Goal: Task Accomplishment & Management: Use online tool/utility

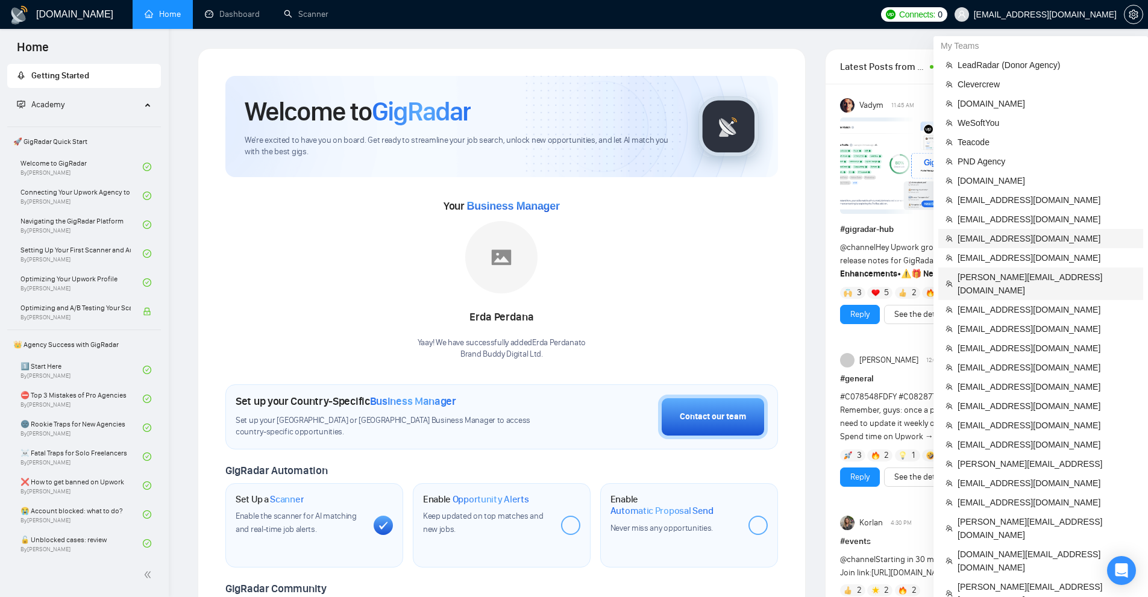
scroll to position [362, 0]
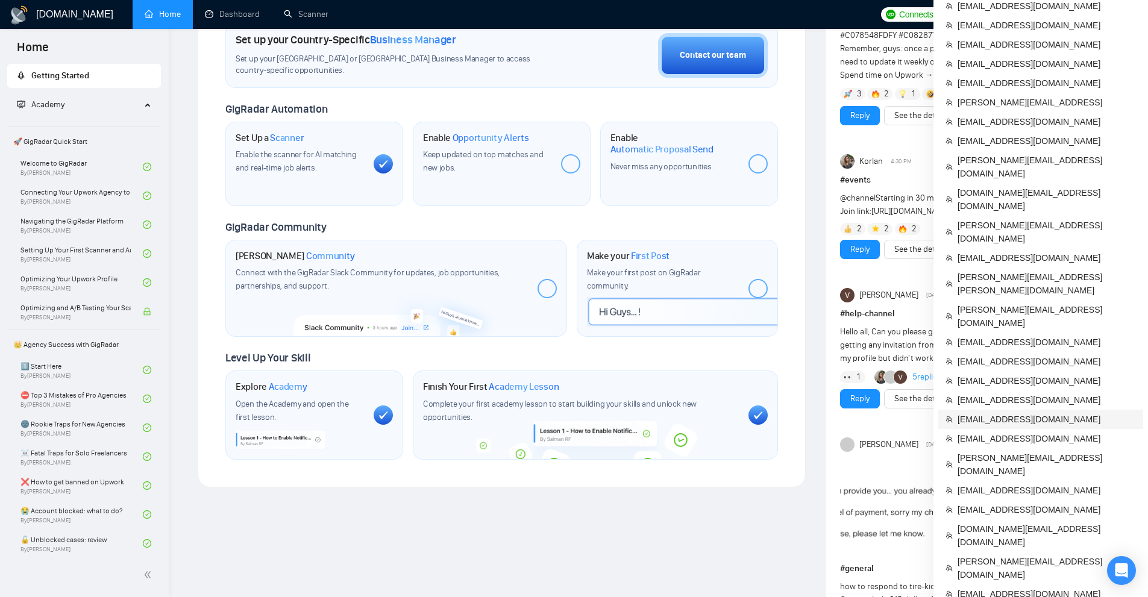
click at [1029, 413] on span "[EMAIL_ADDRESS][DOMAIN_NAME]" at bounding box center [1047, 419] width 178 height 13
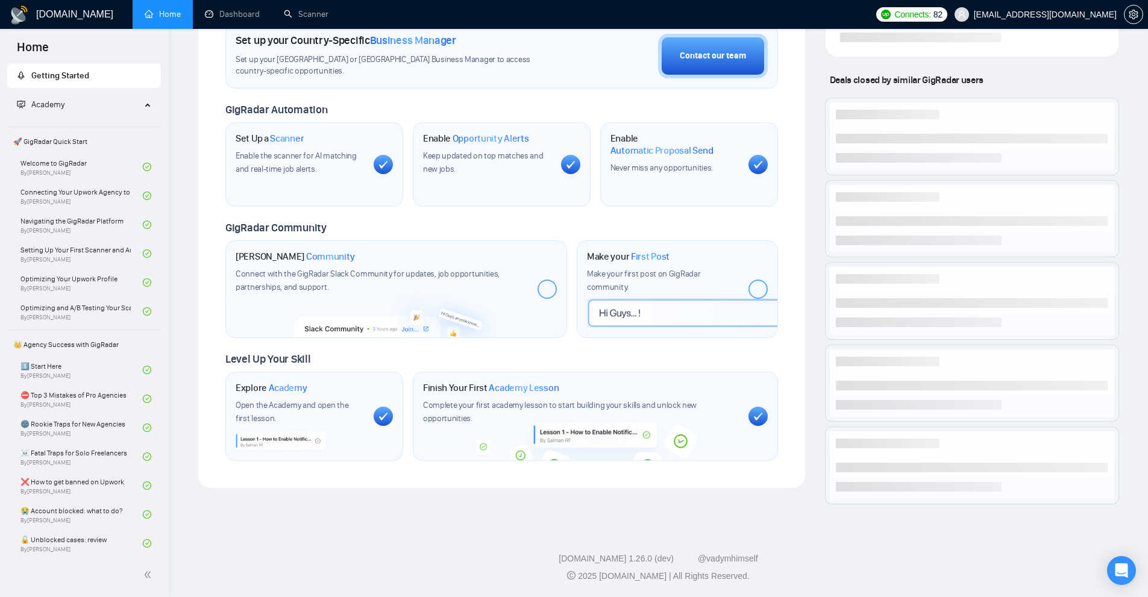
scroll to position [362, 0]
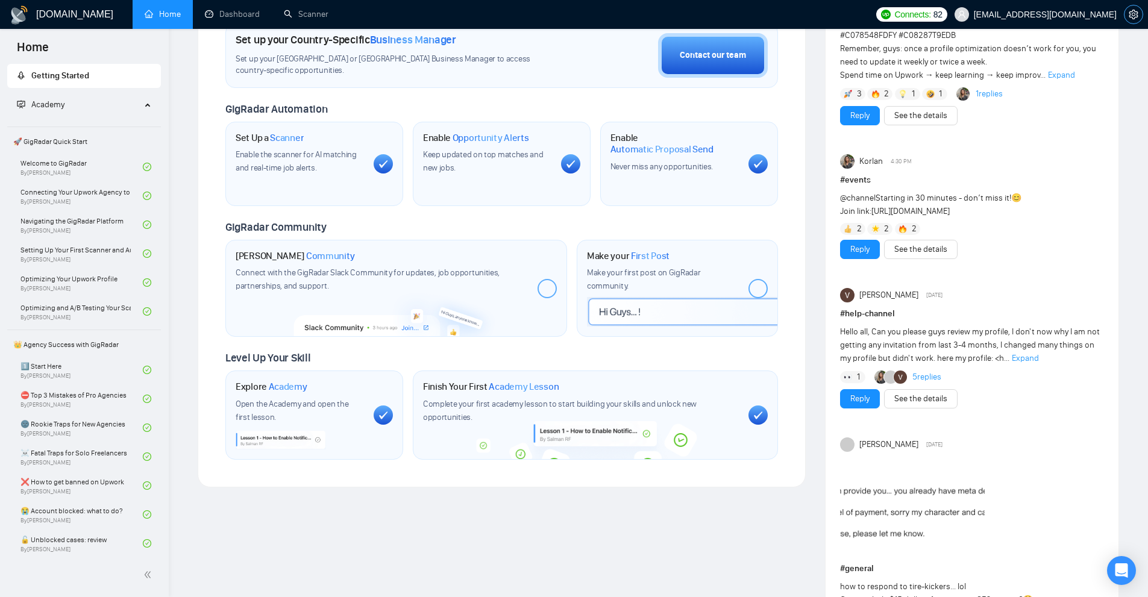
click at [1125, 10] on span "setting" at bounding box center [1133, 15] width 18 height 10
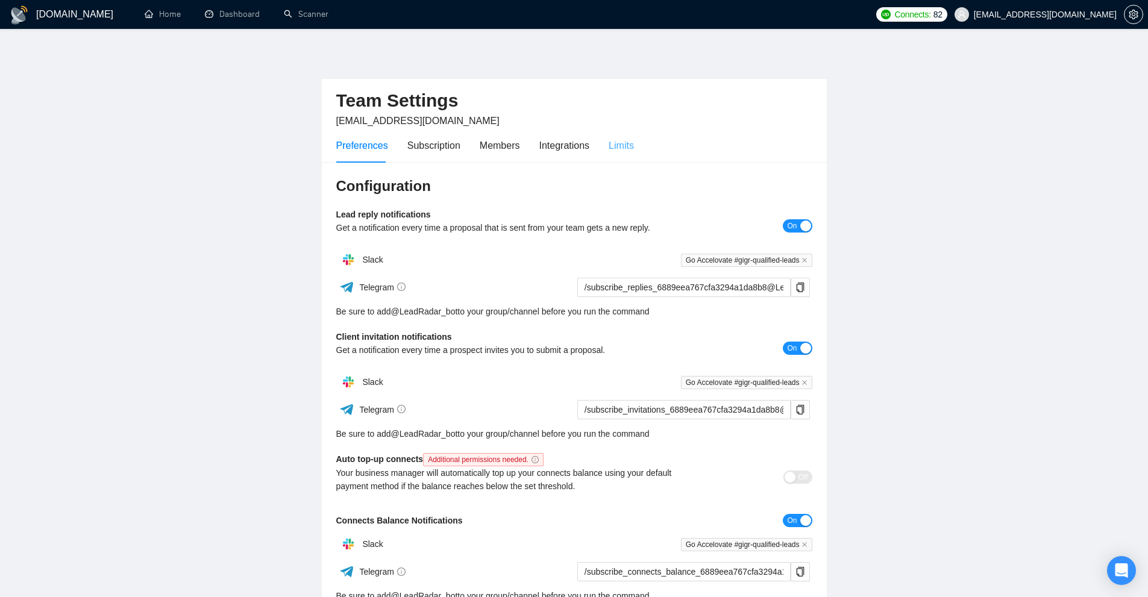
click at [625, 134] on div "Limits" at bounding box center [621, 145] width 25 height 34
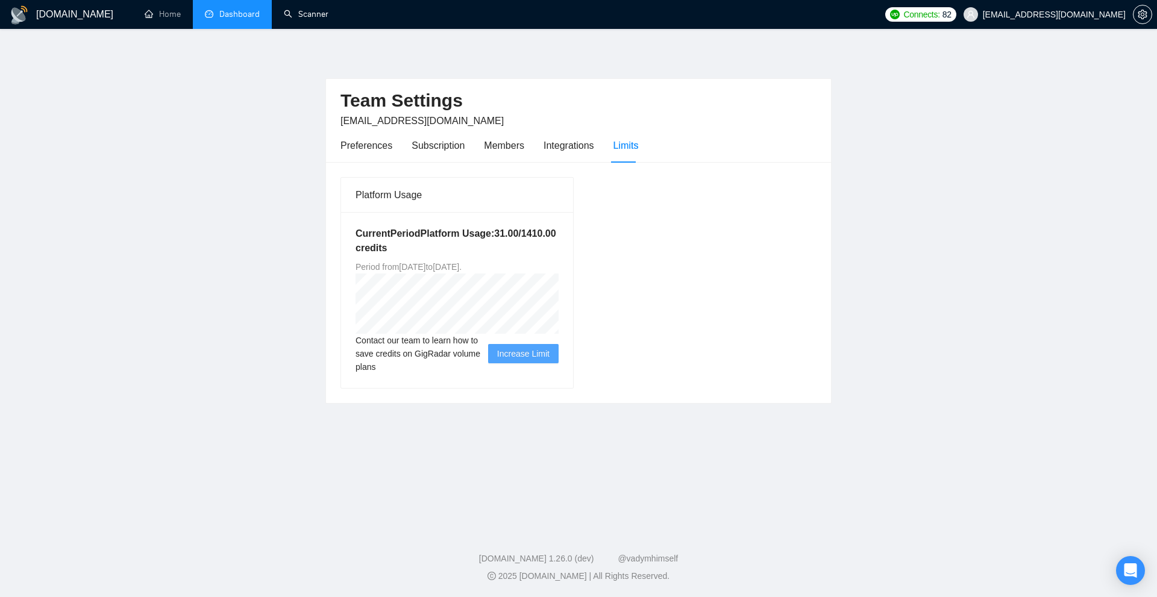
click at [252, 15] on link "Dashboard" at bounding box center [232, 14] width 55 height 10
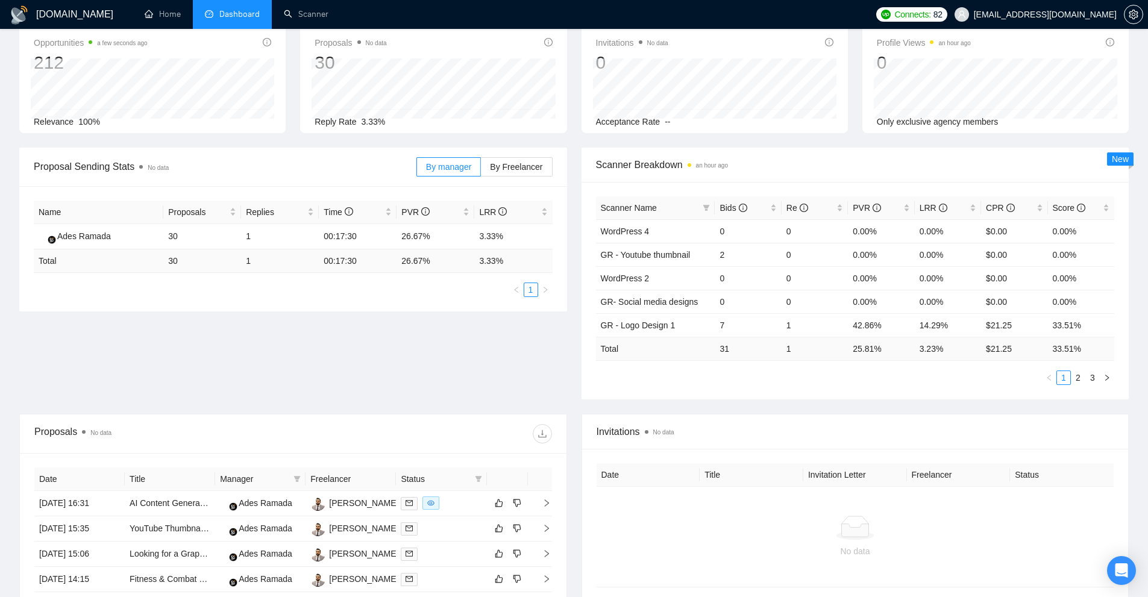
scroll to position [306, 0]
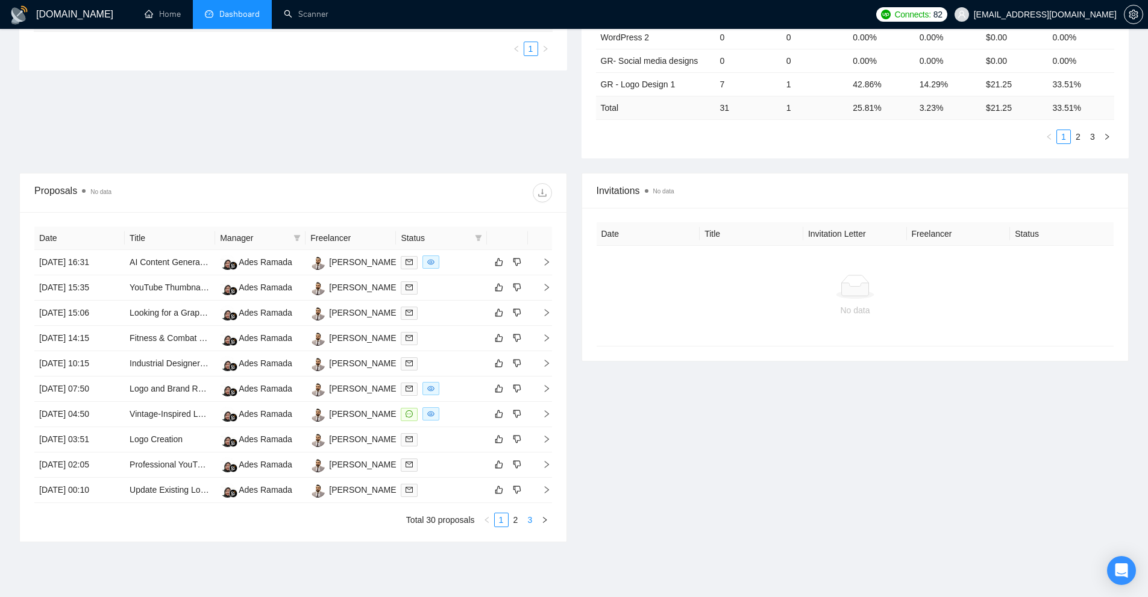
click at [530, 520] on link "3" at bounding box center [530, 519] width 13 height 13
click at [516, 518] on link "2" at bounding box center [515, 519] width 13 height 13
click at [509, 522] on link "2" at bounding box center [515, 519] width 13 height 13
click at [501, 523] on link "1" at bounding box center [501, 519] width 13 height 13
click at [455, 408] on div at bounding box center [441, 414] width 81 height 14
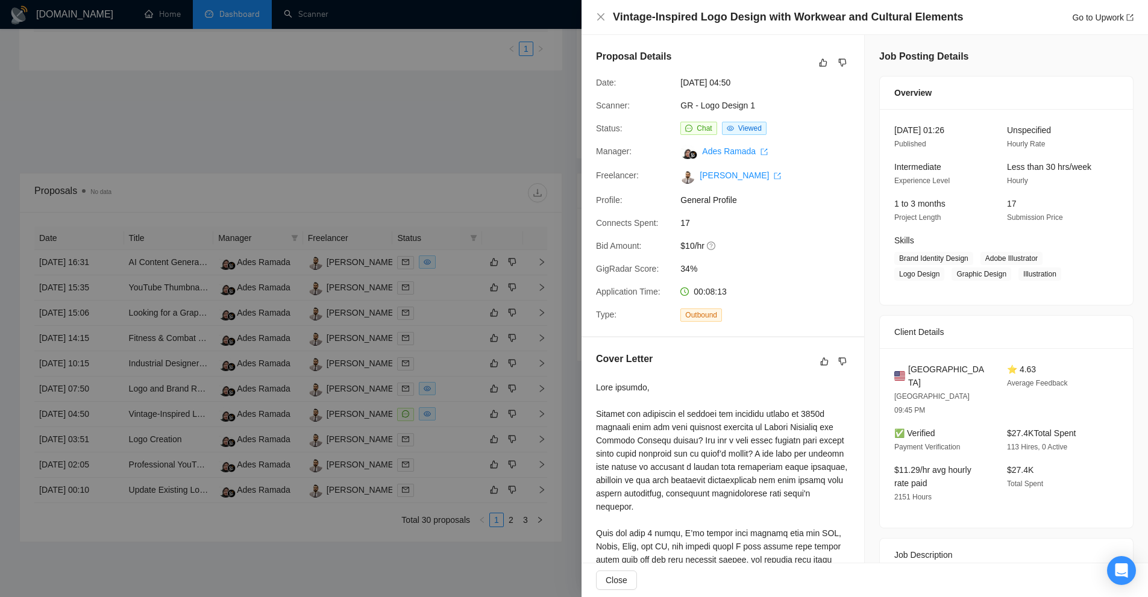
click at [393, 122] on div at bounding box center [574, 298] width 1148 height 597
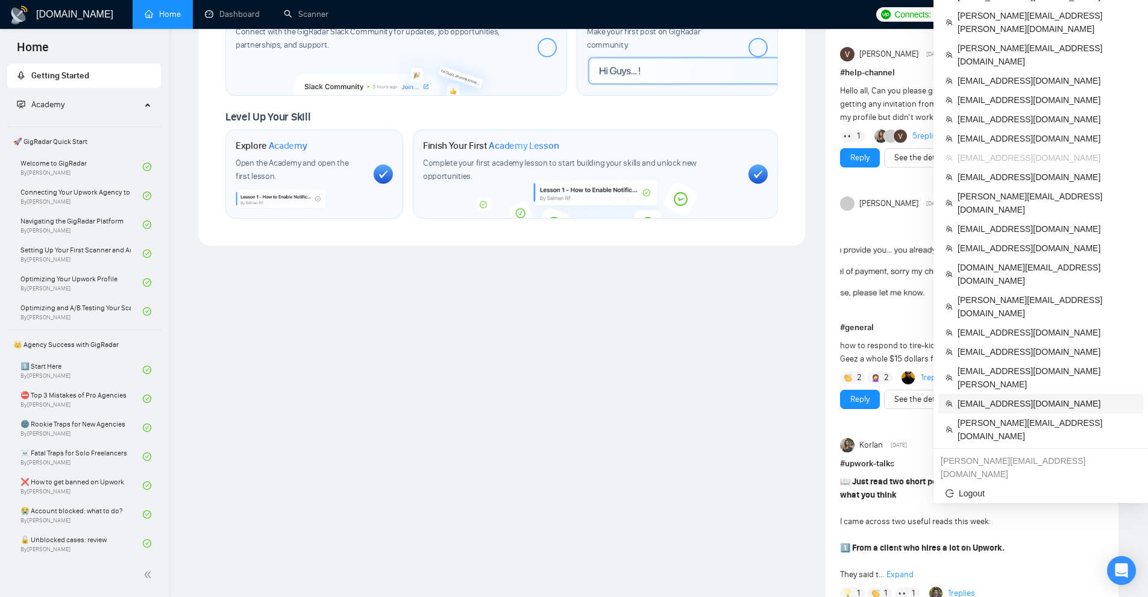
scroll to position [542, 0]
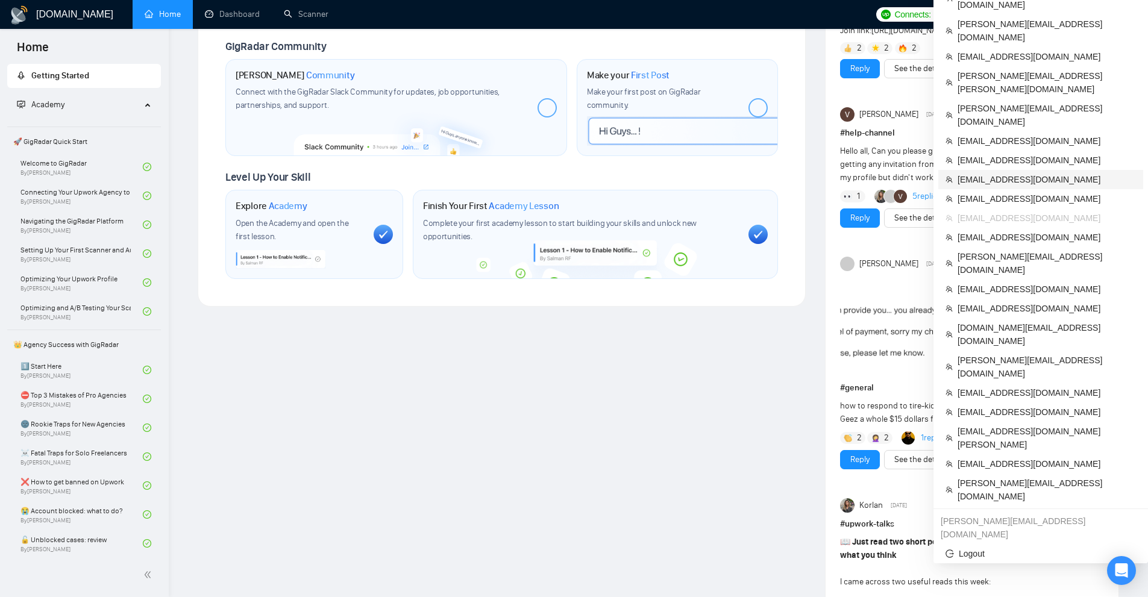
click at [1003, 173] on span "[EMAIL_ADDRESS][DOMAIN_NAME]" at bounding box center [1047, 179] width 178 height 13
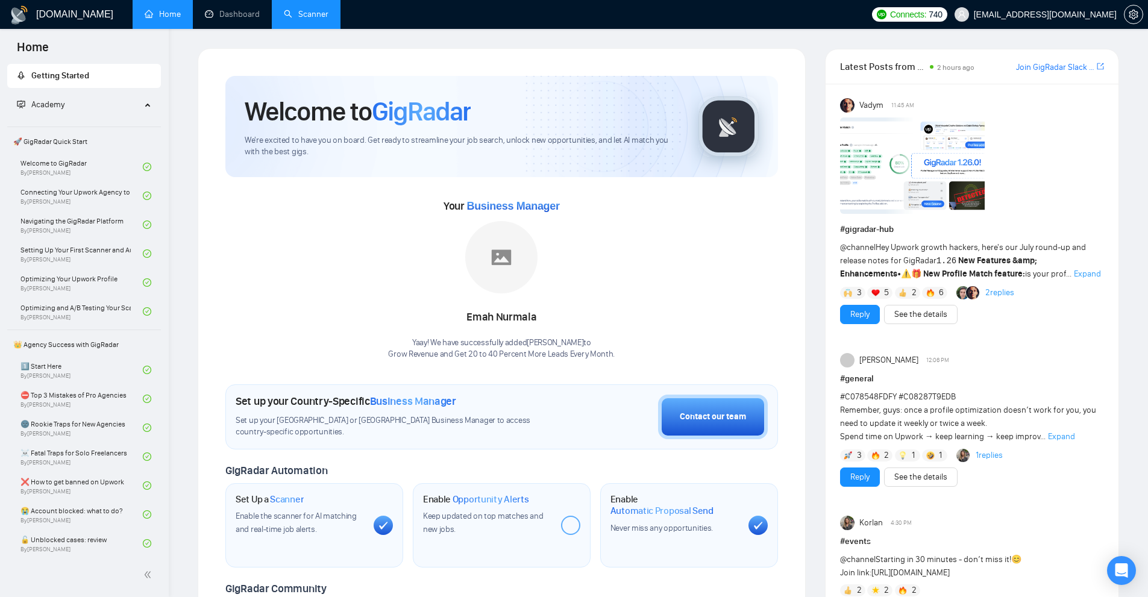
click at [313, 11] on link "Scanner" at bounding box center [306, 14] width 45 height 10
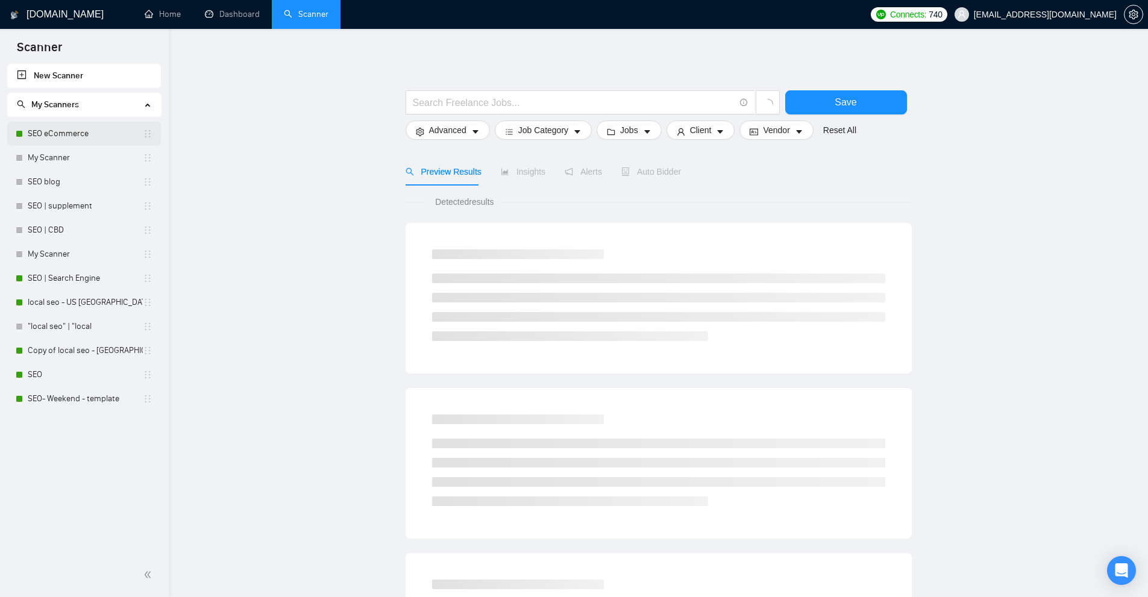
click at [71, 141] on link "SEO eCommerce" at bounding box center [85, 134] width 115 height 24
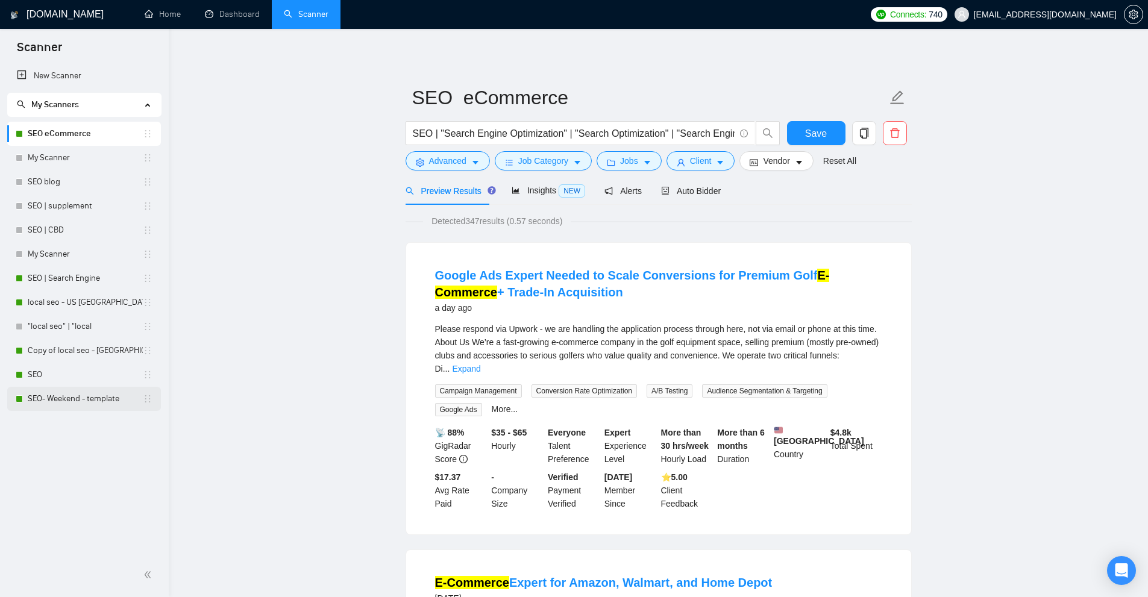
click at [60, 392] on link "SEO- Weekend - template" at bounding box center [85, 399] width 115 height 24
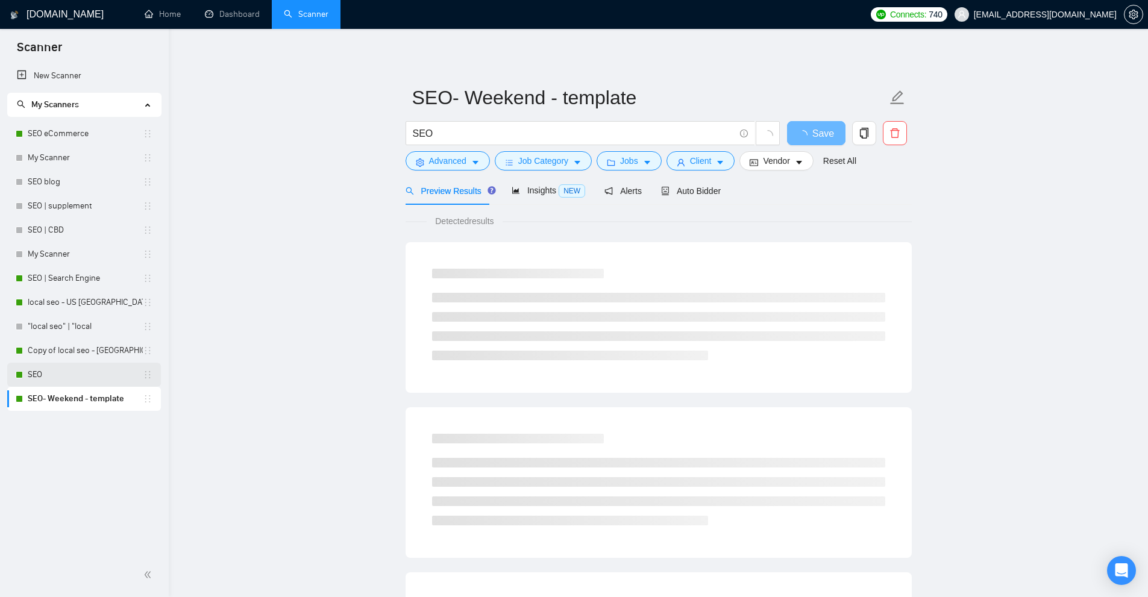
click at [57, 381] on link "SEO" at bounding box center [85, 375] width 115 height 24
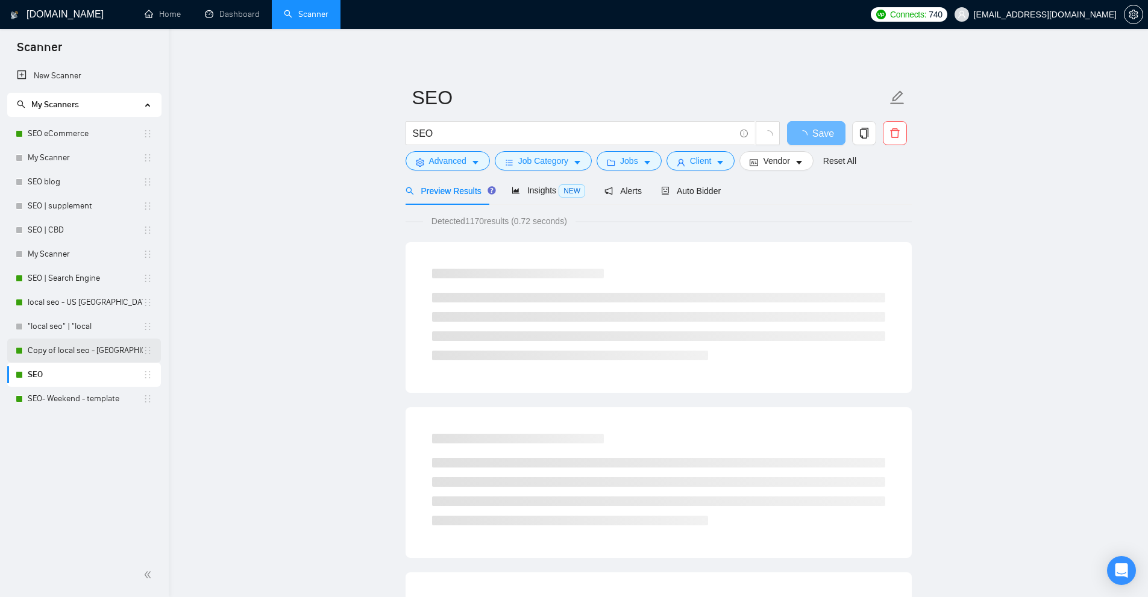
click at [102, 353] on link "Copy of local seo - [GEOGRAPHIC_DATA]- [GEOGRAPHIC_DATA]- [GEOGRAPHIC_DATA]" at bounding box center [85, 351] width 115 height 24
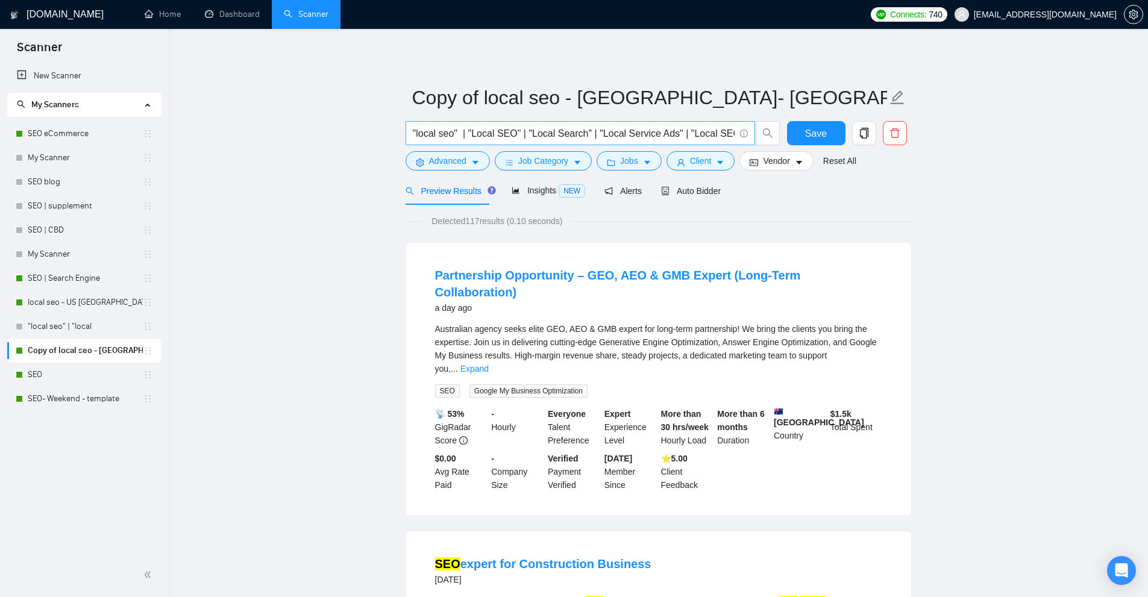
scroll to position [0, 3]
click at [1127, 13] on span "setting" at bounding box center [1133, 15] width 18 height 10
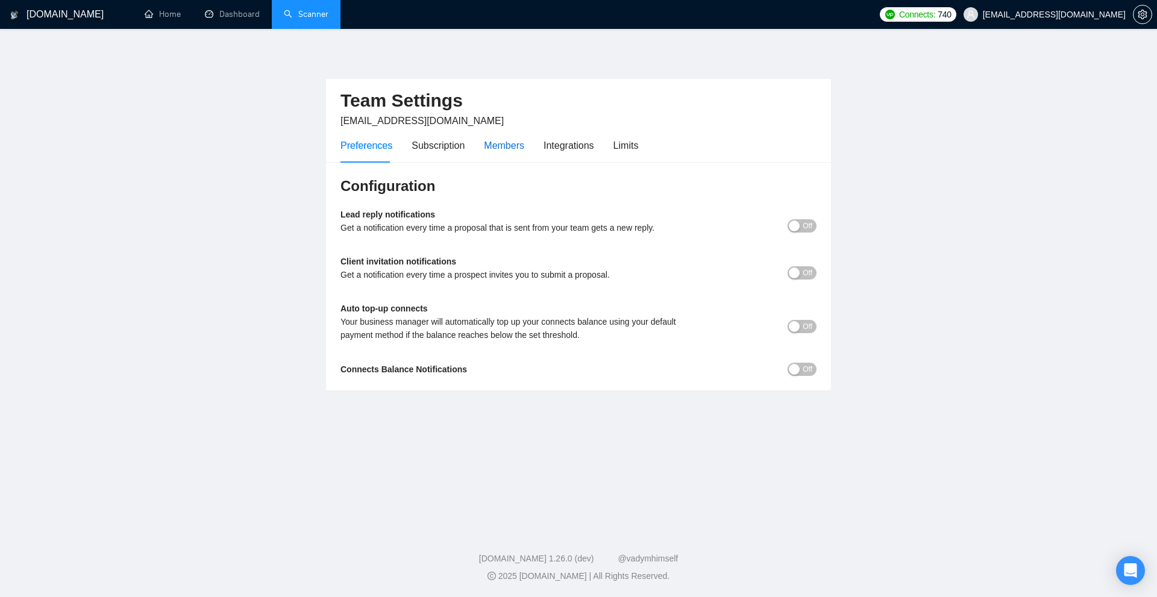
click at [510, 146] on div "Members" at bounding box center [504, 145] width 40 height 15
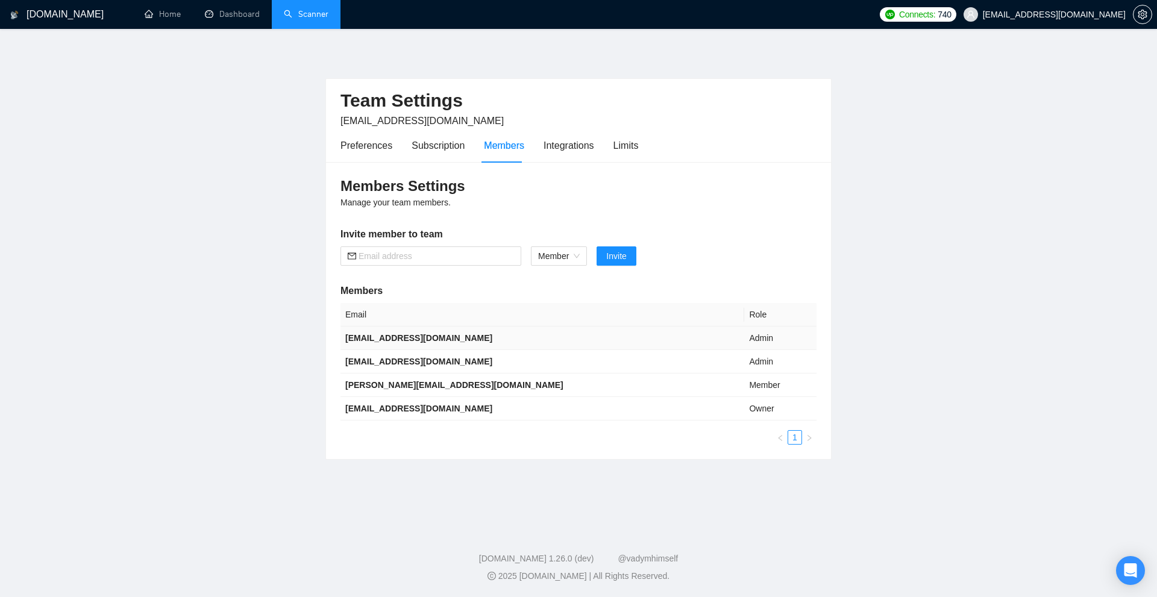
click at [353, 342] on b "[EMAIL_ADDRESS][DOMAIN_NAME]" at bounding box center [418, 338] width 147 height 10
drag, startPoint x: 353, startPoint y: 342, endPoint x: 480, endPoint y: 342, distance: 126.5
click at [480, 342] on td "[EMAIL_ADDRESS][DOMAIN_NAME]" at bounding box center [542, 339] width 404 height 24
click at [480, 336] on td "[EMAIL_ADDRESS][DOMAIN_NAME]" at bounding box center [542, 339] width 404 height 24
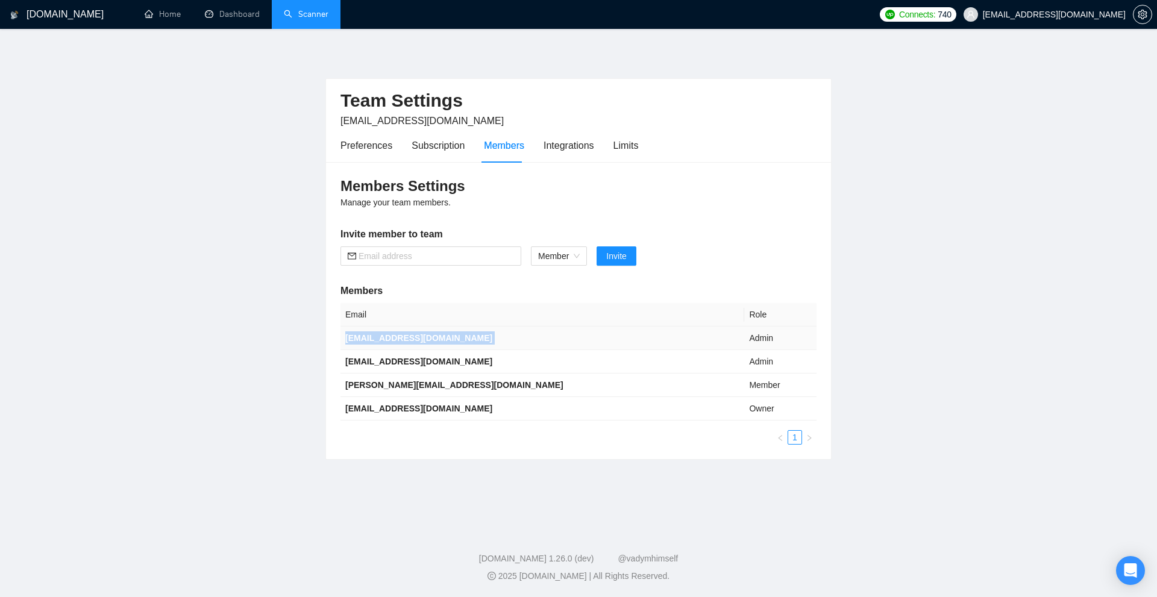
click at [480, 336] on td "[EMAIL_ADDRESS][DOMAIN_NAME]" at bounding box center [542, 339] width 404 height 24
click at [292, 19] on link "Scanner" at bounding box center [306, 14] width 45 height 10
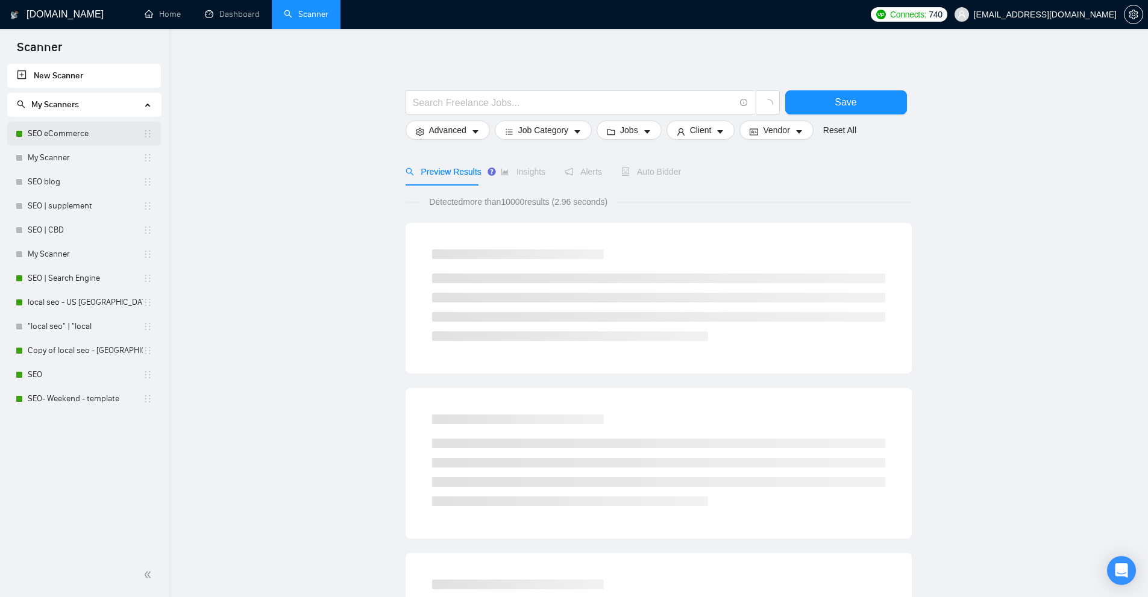
click at [66, 133] on link "SEO eCommerce" at bounding box center [85, 134] width 115 height 24
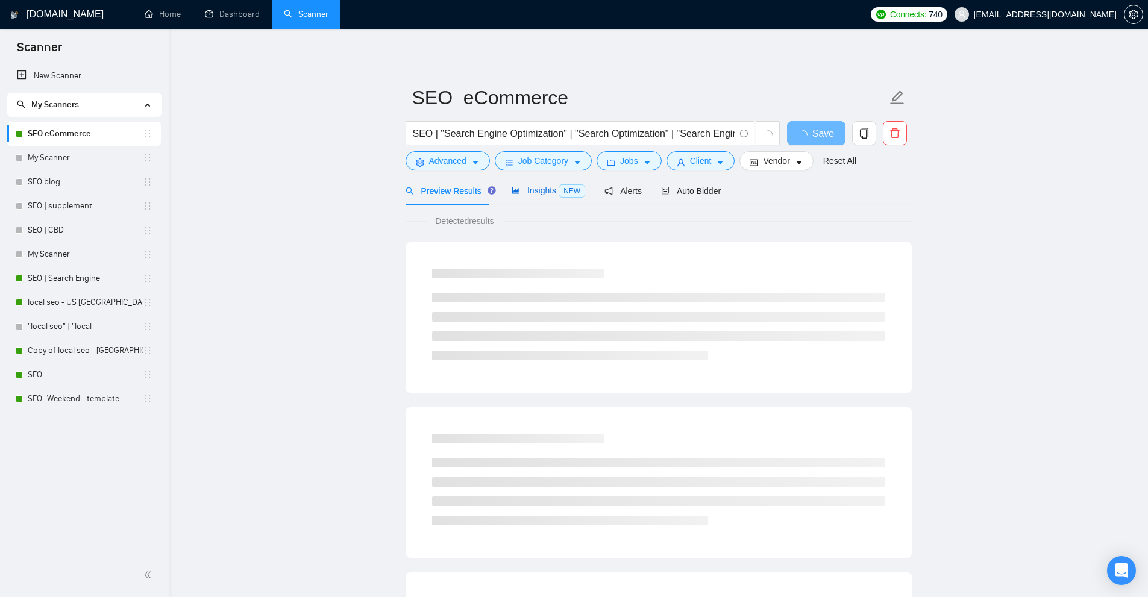
click at [559, 190] on span "NEW" at bounding box center [572, 190] width 27 height 13
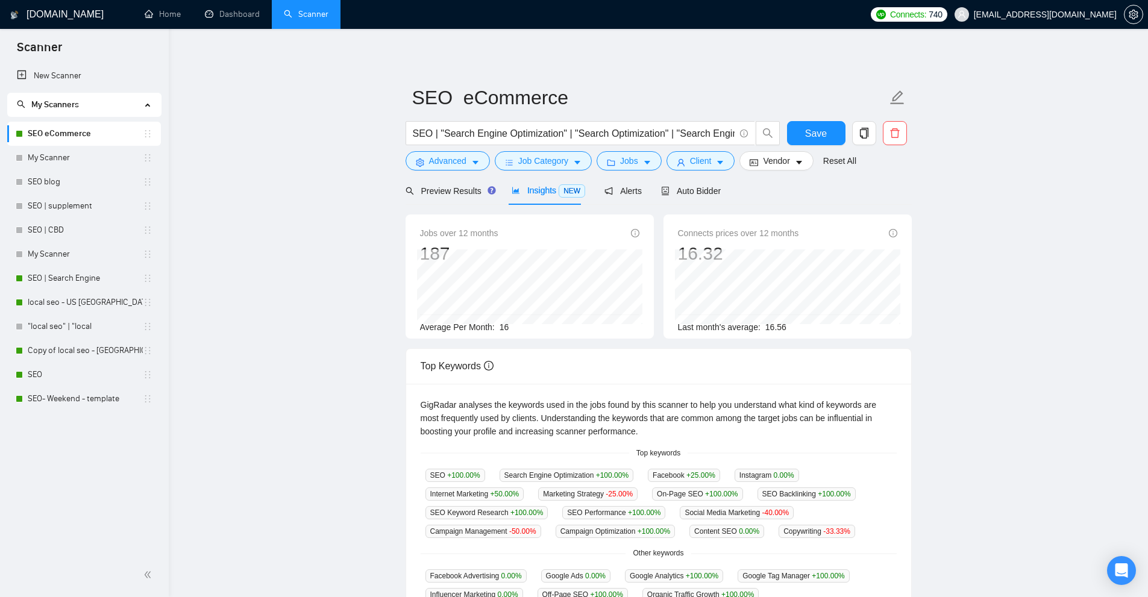
click at [95, 127] on link "SEO eCommerce" at bounding box center [85, 134] width 115 height 24
drag, startPoint x: 666, startPoint y: 189, endPoint x: 674, endPoint y: 191, distance: 8.6
click at [674, 191] on span "Auto Bidder" at bounding box center [691, 191] width 60 height 10
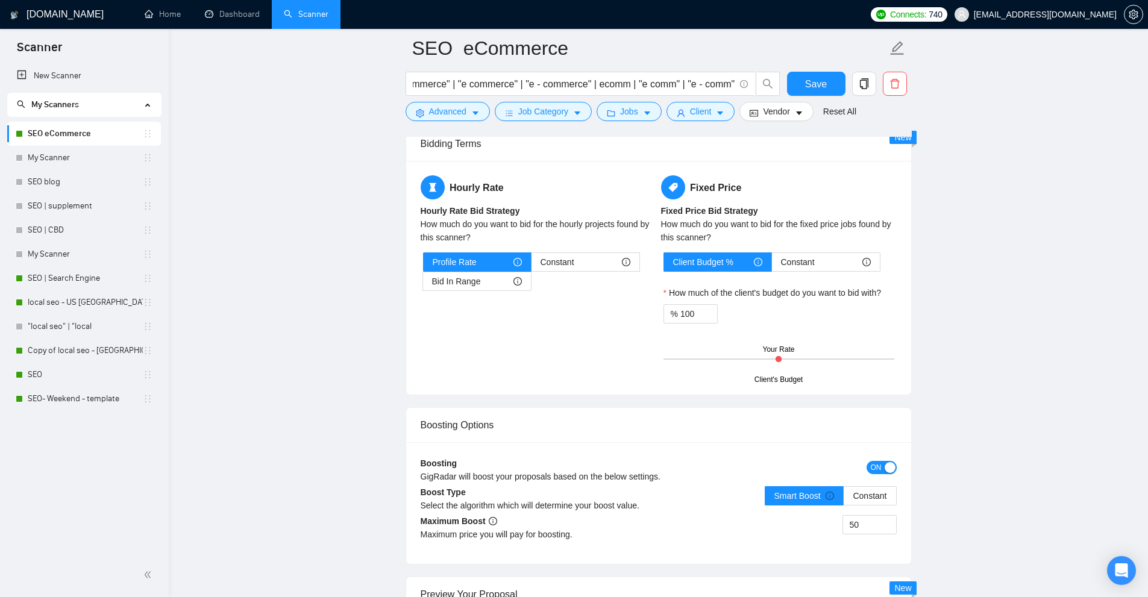
scroll to position [1627, 0]
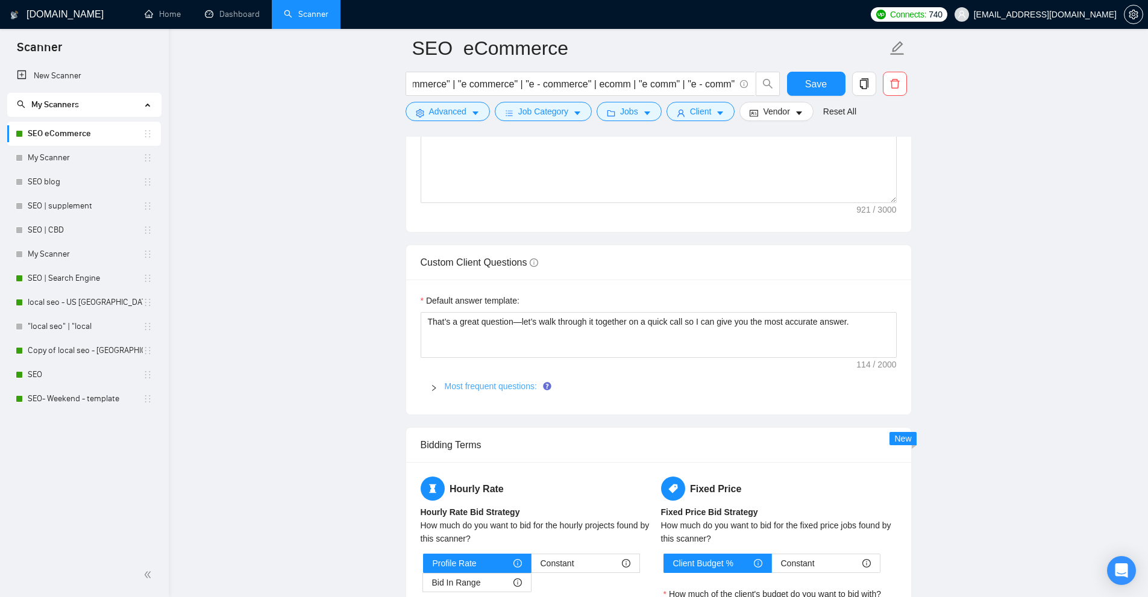
click at [485, 381] on link "Most frequent questions:" at bounding box center [491, 386] width 92 height 10
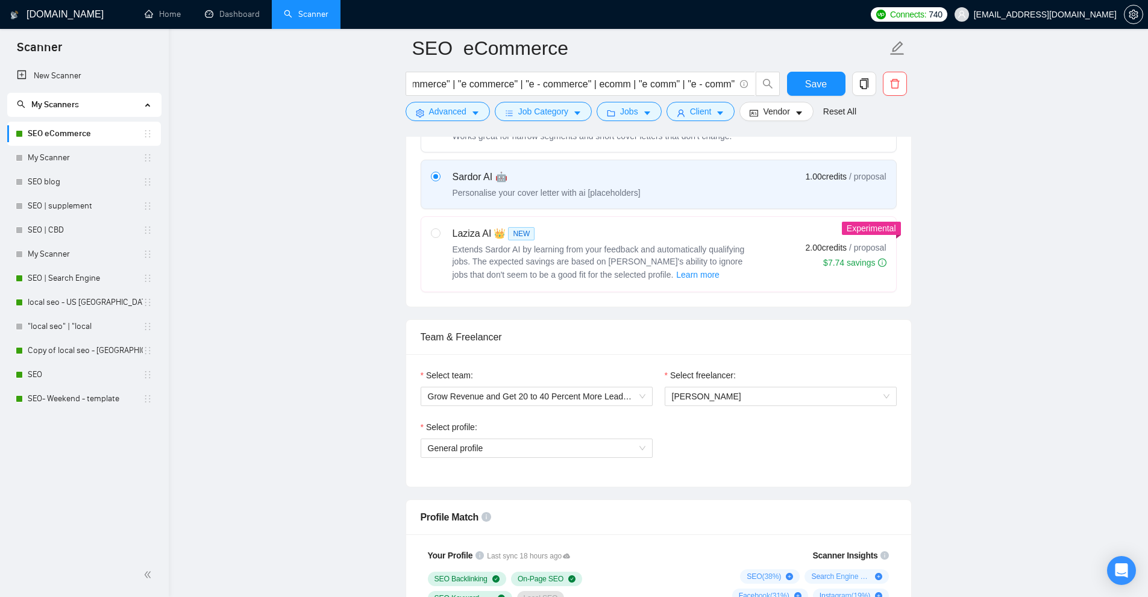
scroll to position [0, 0]
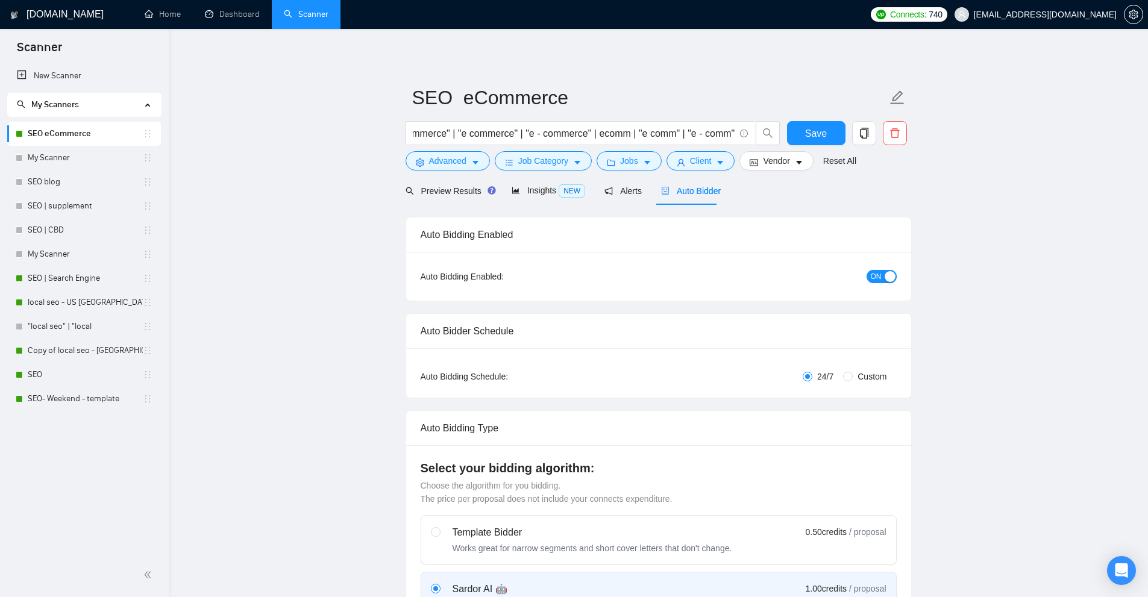
click at [823, 374] on span "24/7" at bounding box center [825, 376] width 26 height 13
click at [812, 374] on input "24/7" at bounding box center [808, 377] width 10 height 10
click at [236, 13] on link "Dashboard" at bounding box center [232, 14] width 55 height 10
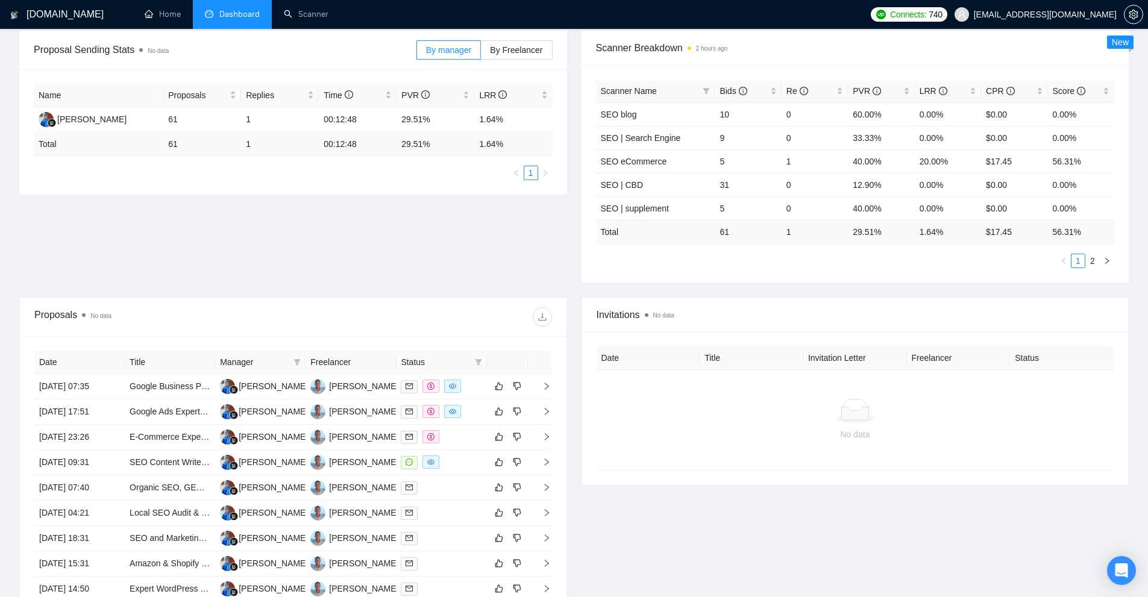
scroll to position [302, 0]
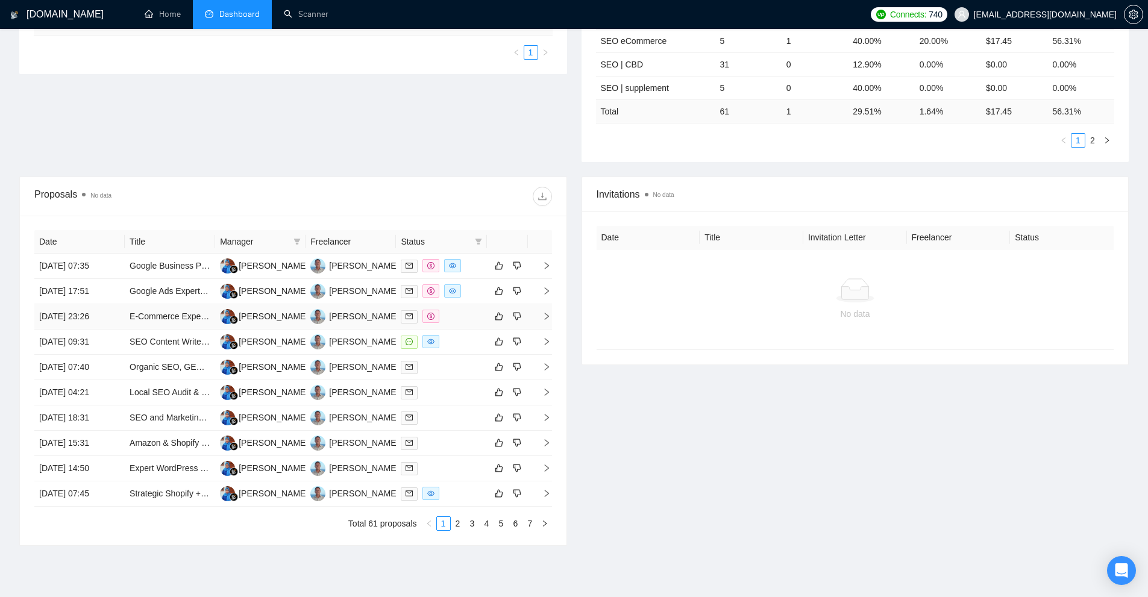
click at [462, 319] on div at bounding box center [441, 317] width 81 height 14
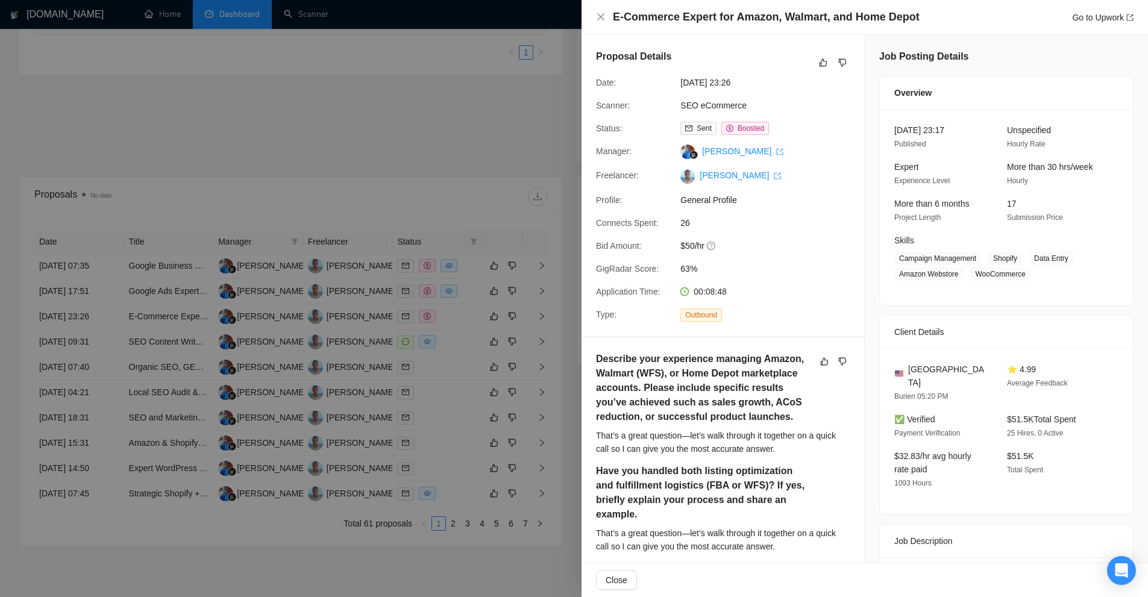
scroll to position [422, 0]
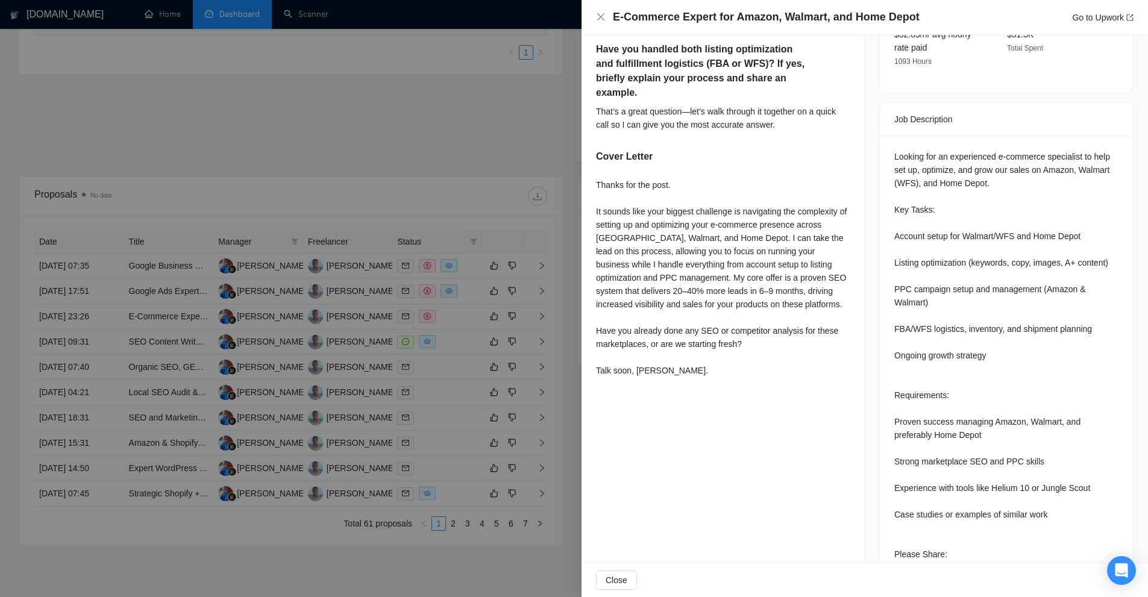
click at [472, 287] on div at bounding box center [574, 298] width 1148 height 597
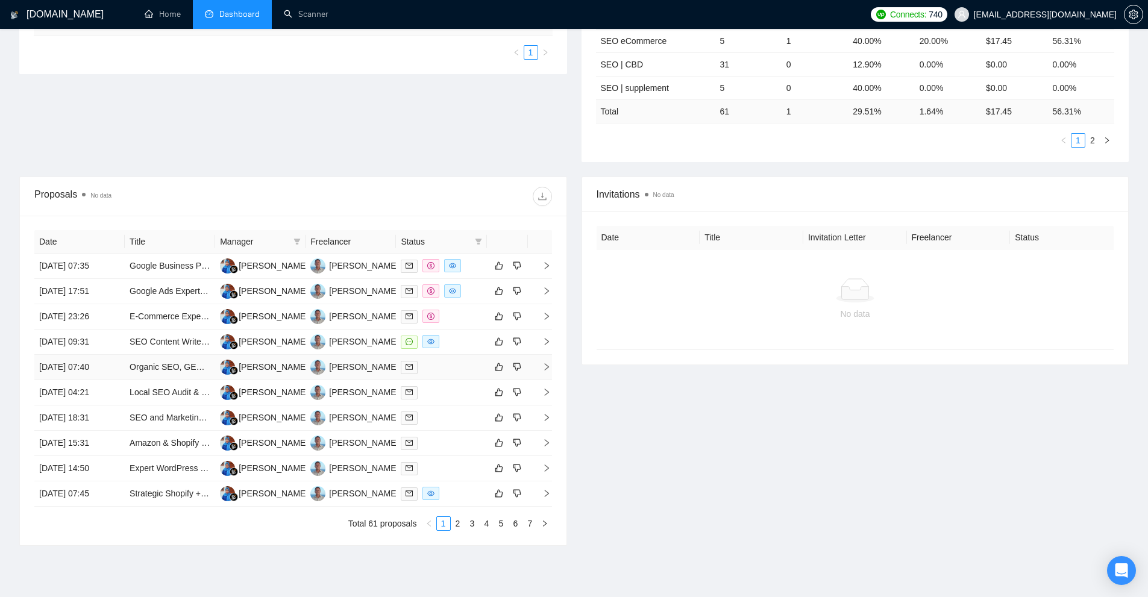
click at [456, 365] on div at bounding box center [441, 367] width 81 height 14
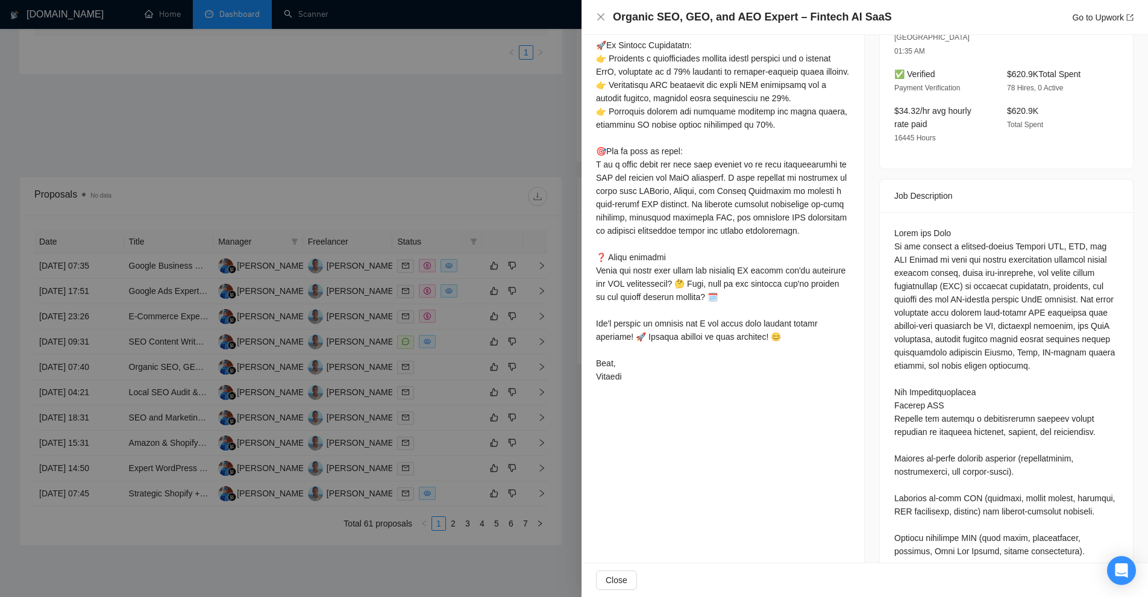
click at [453, 365] on div at bounding box center [574, 298] width 1148 height 597
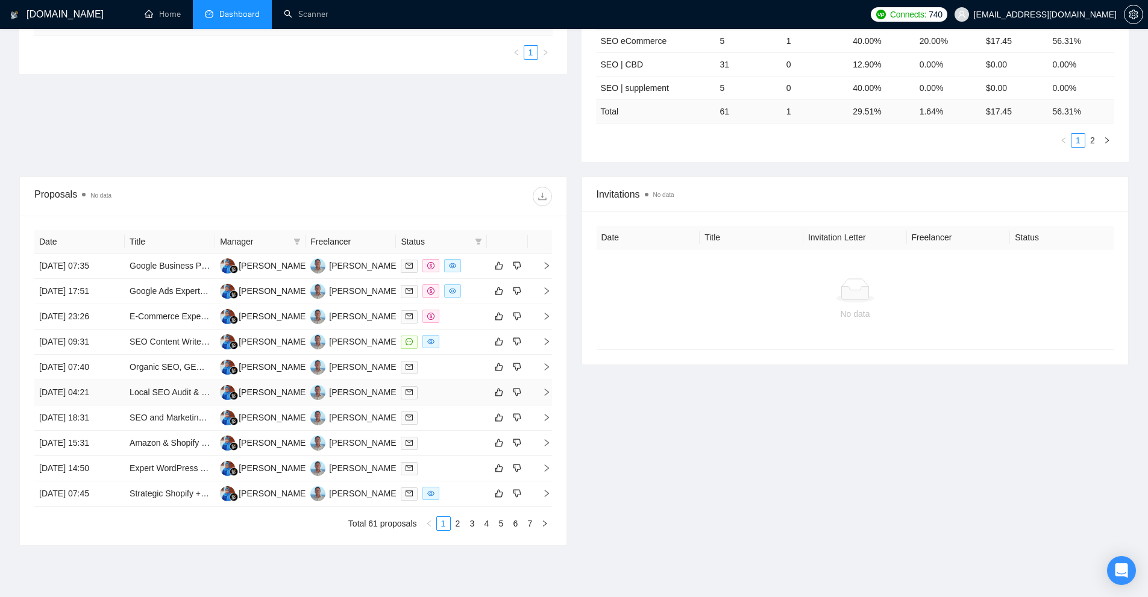
click at [444, 389] on div at bounding box center [441, 393] width 81 height 14
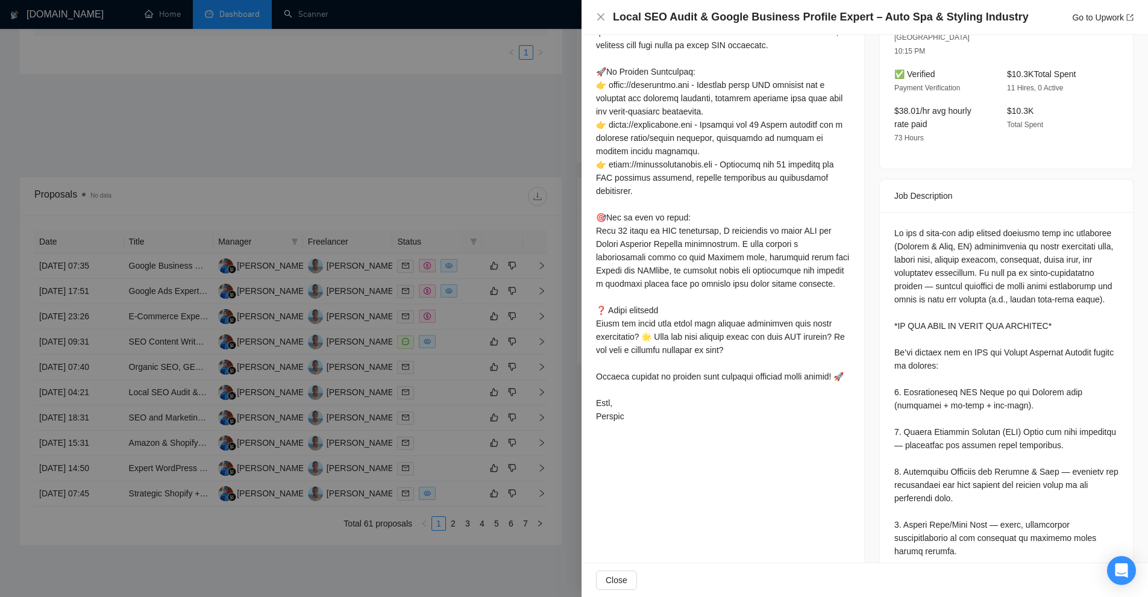
click at [447, 378] on div at bounding box center [574, 298] width 1148 height 597
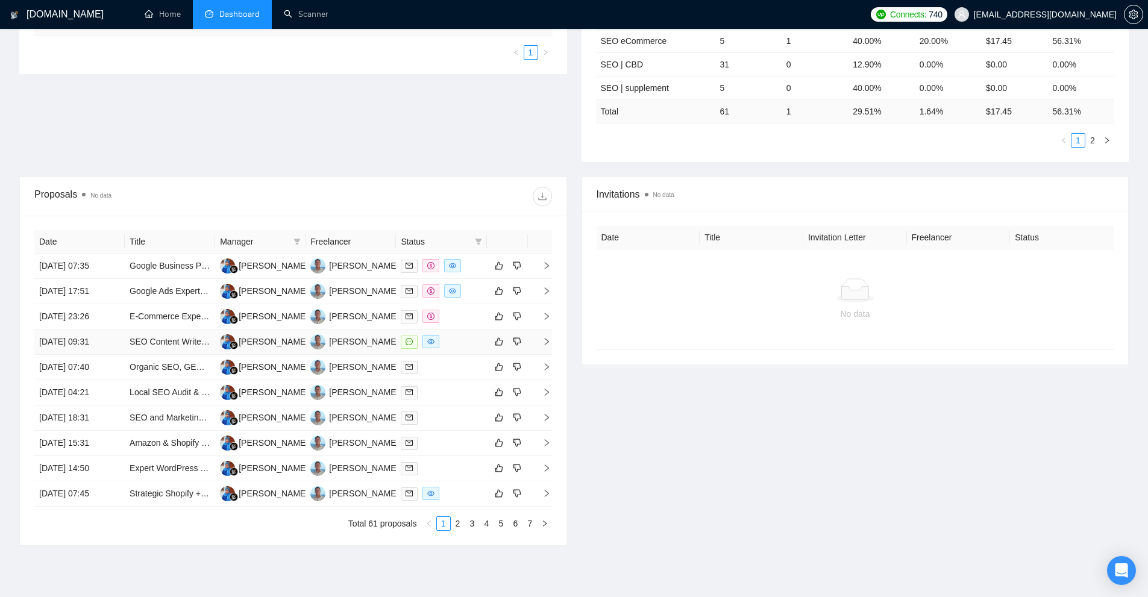
click at [463, 333] on td at bounding box center [441, 342] width 90 height 25
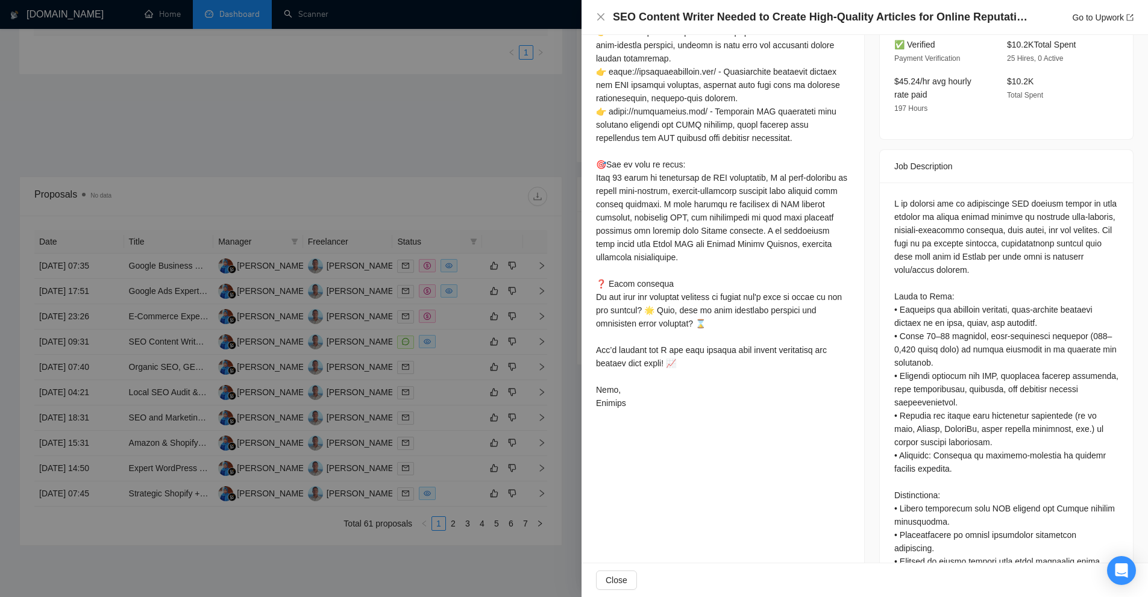
click at [463, 333] on div at bounding box center [574, 298] width 1148 height 597
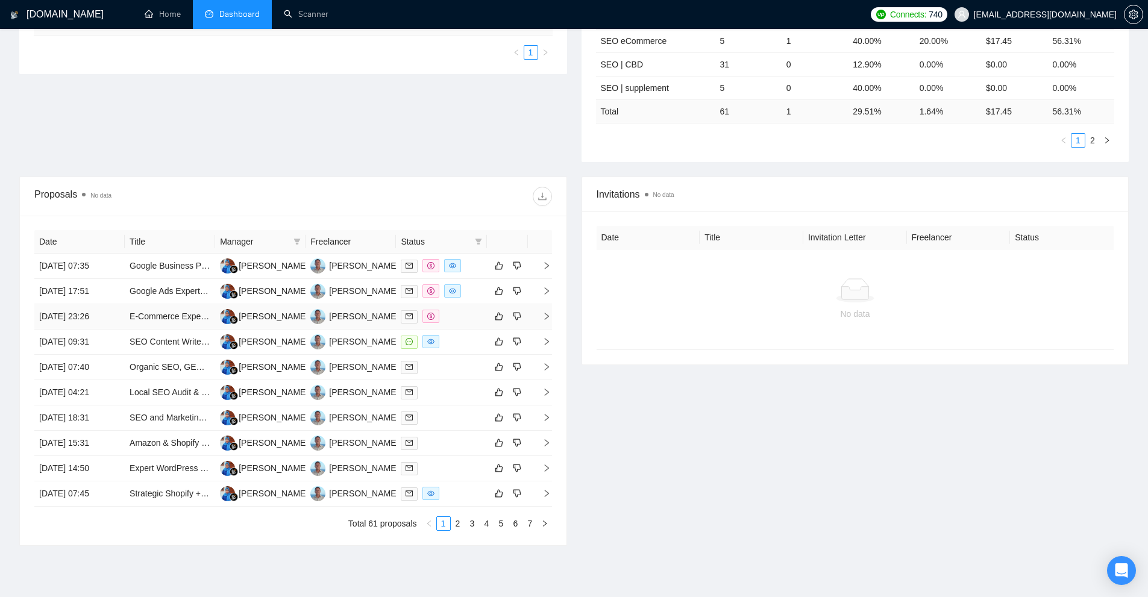
click at [463, 321] on div at bounding box center [441, 317] width 81 height 14
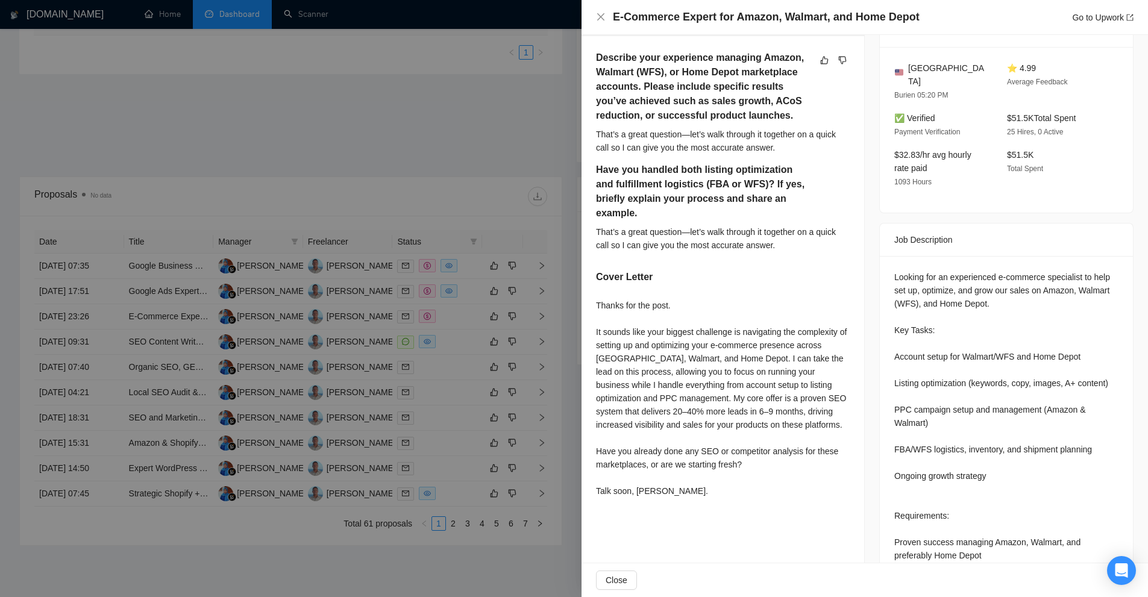
scroll to position [241, 0]
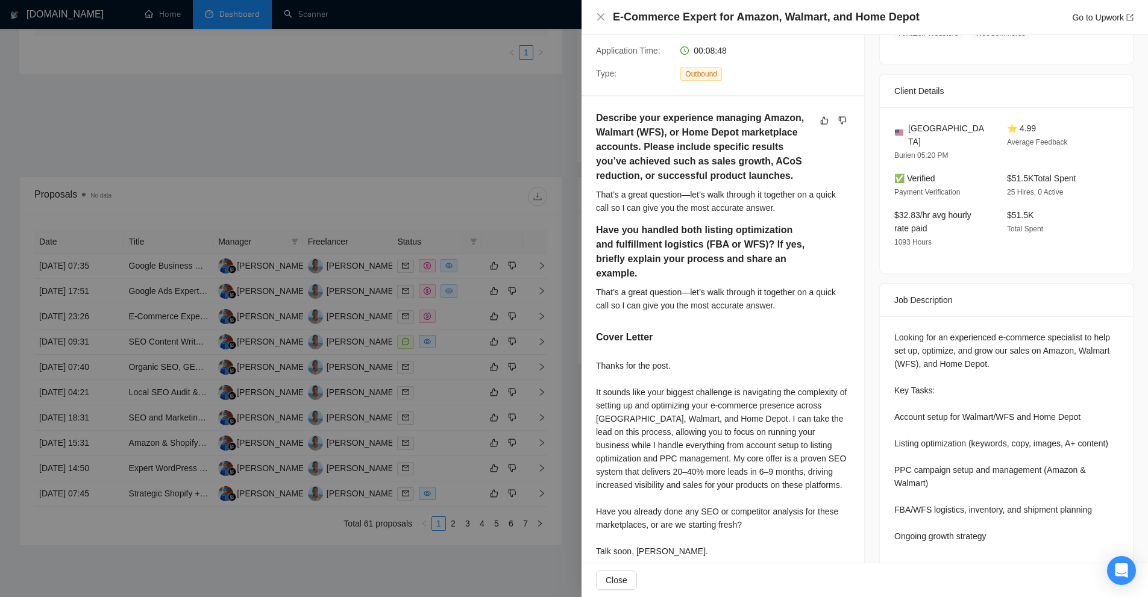
click at [429, 338] on div at bounding box center [574, 298] width 1148 height 597
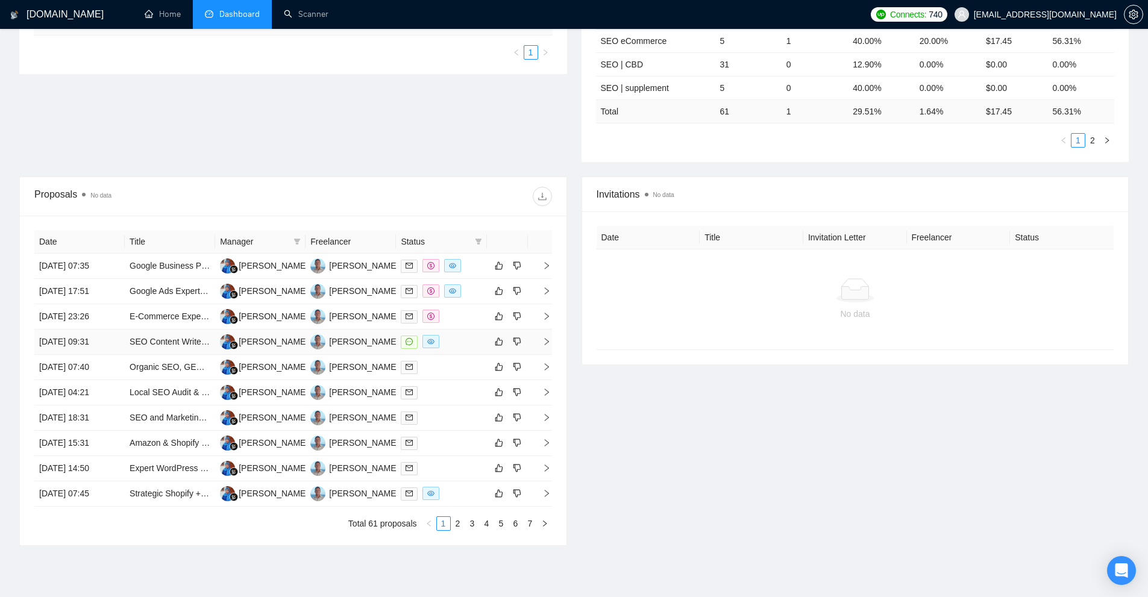
click at [463, 342] on div at bounding box center [441, 342] width 81 height 14
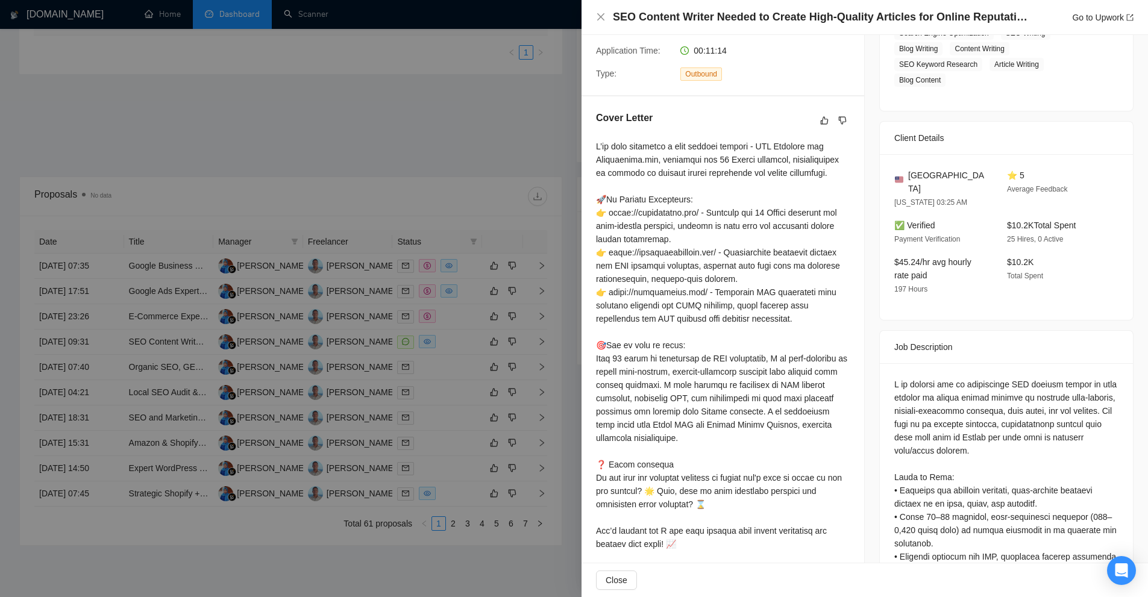
click at [463, 342] on div at bounding box center [574, 298] width 1148 height 597
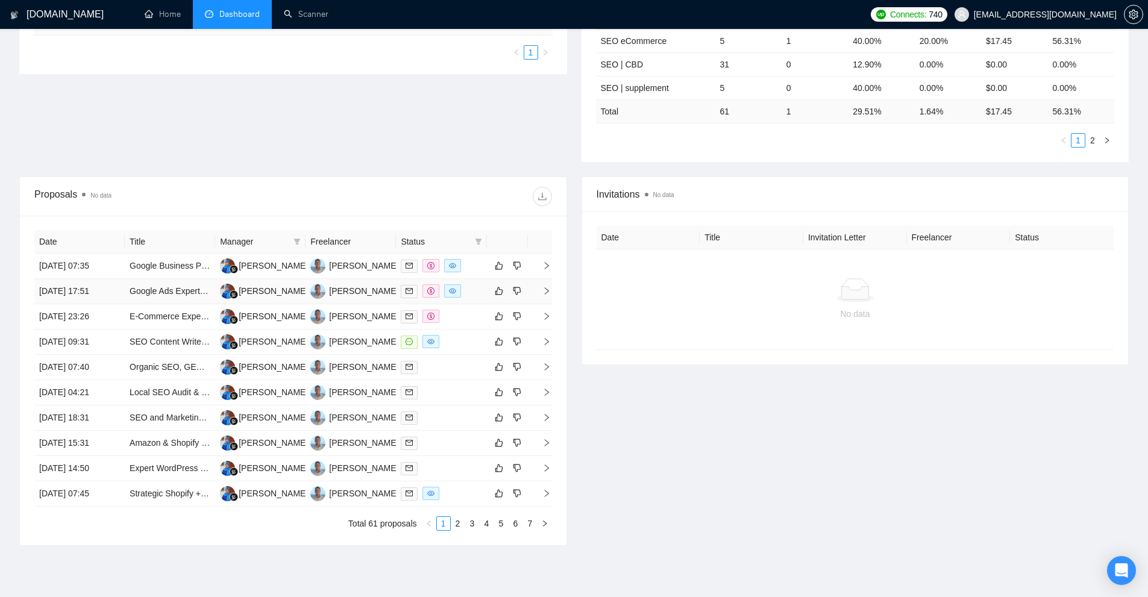
click at [471, 293] on div at bounding box center [441, 291] width 81 height 14
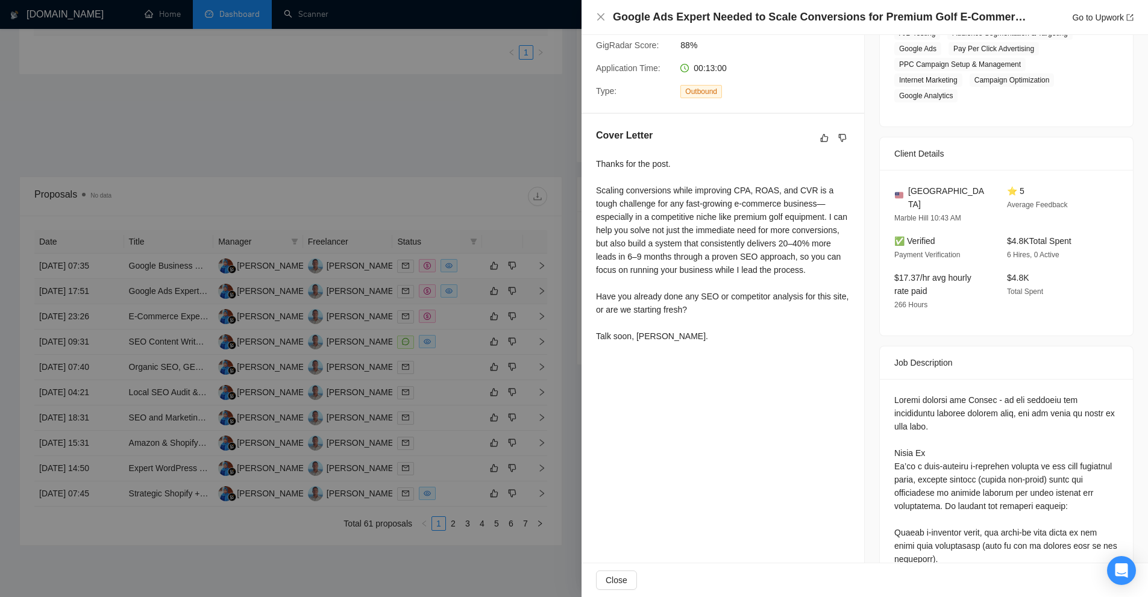
click at [471, 293] on div at bounding box center [574, 298] width 1148 height 597
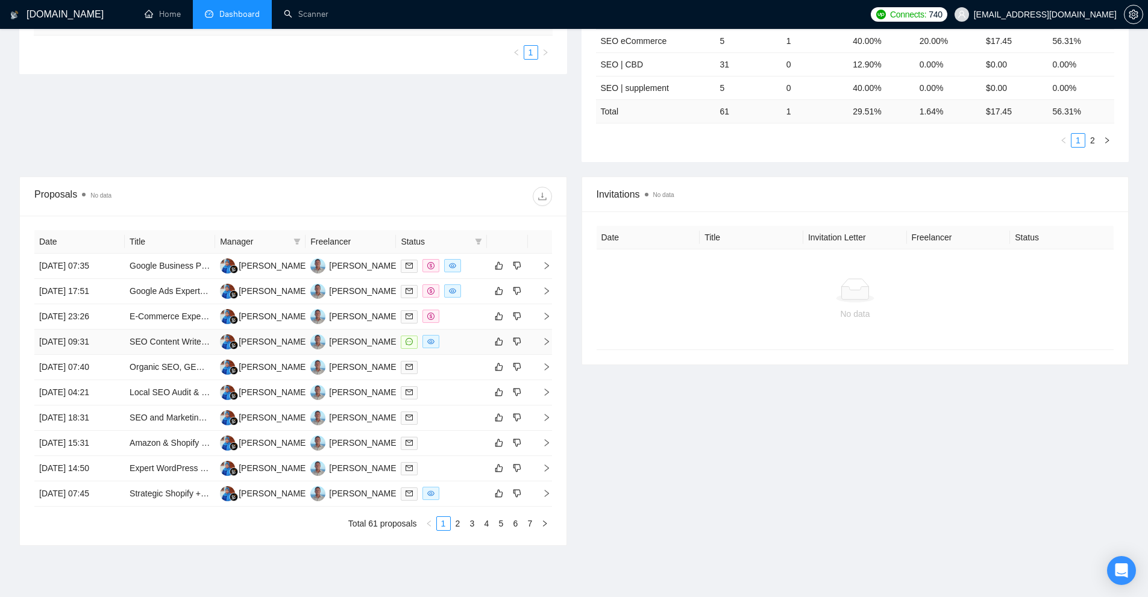
click at [460, 339] on div at bounding box center [441, 342] width 81 height 14
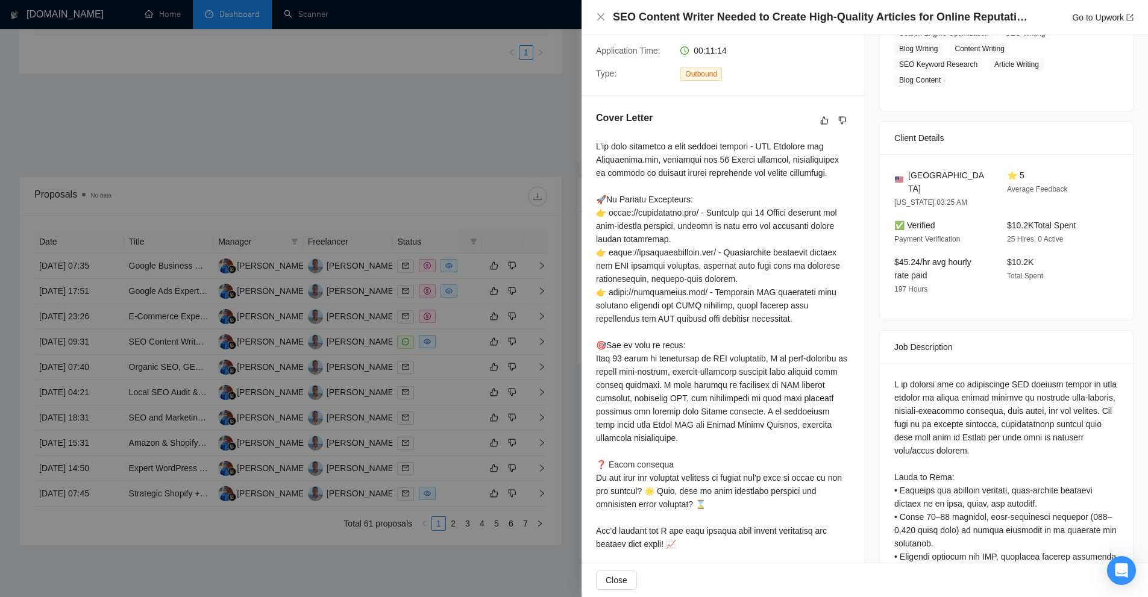
click at [302, 51] on div at bounding box center [574, 298] width 1148 height 597
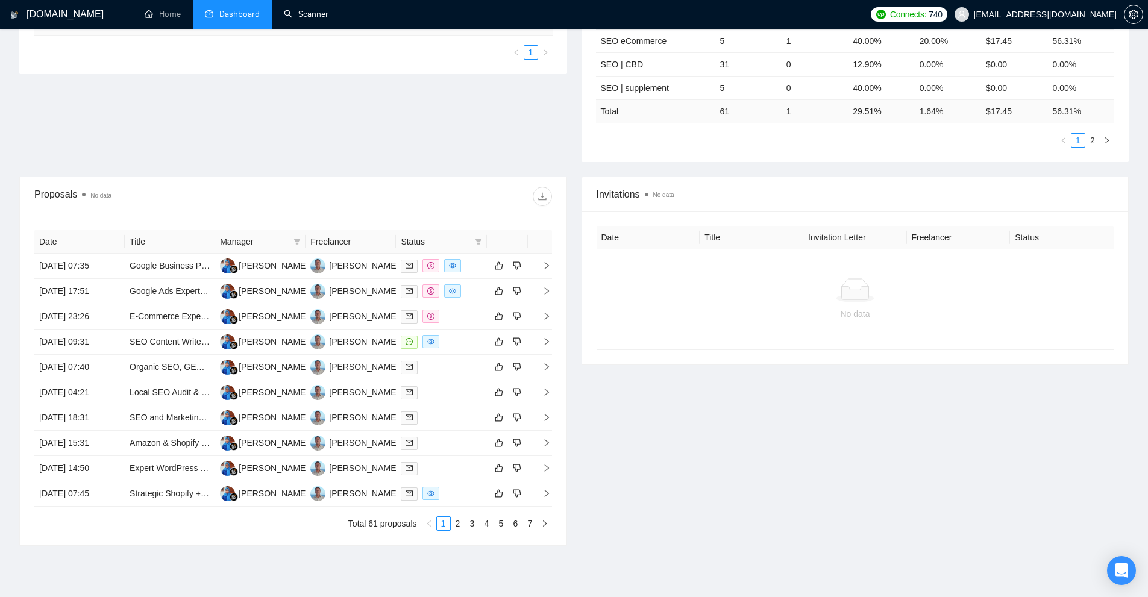
click at [305, 17] on link "Scanner" at bounding box center [306, 14] width 45 height 10
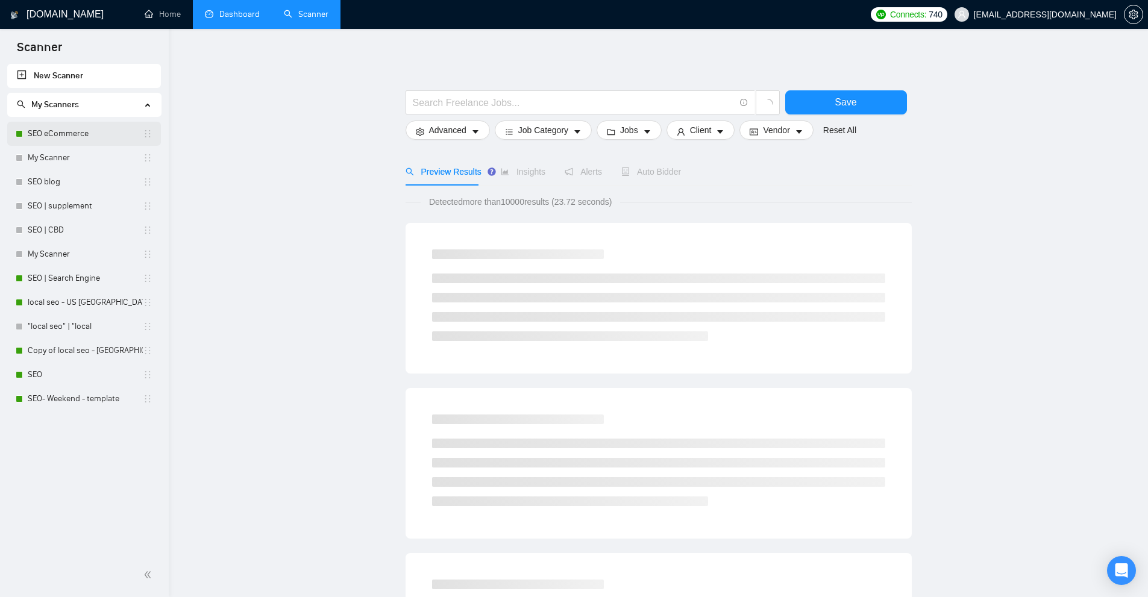
click at [94, 128] on link "SEO eCommerce" at bounding box center [85, 134] width 115 height 24
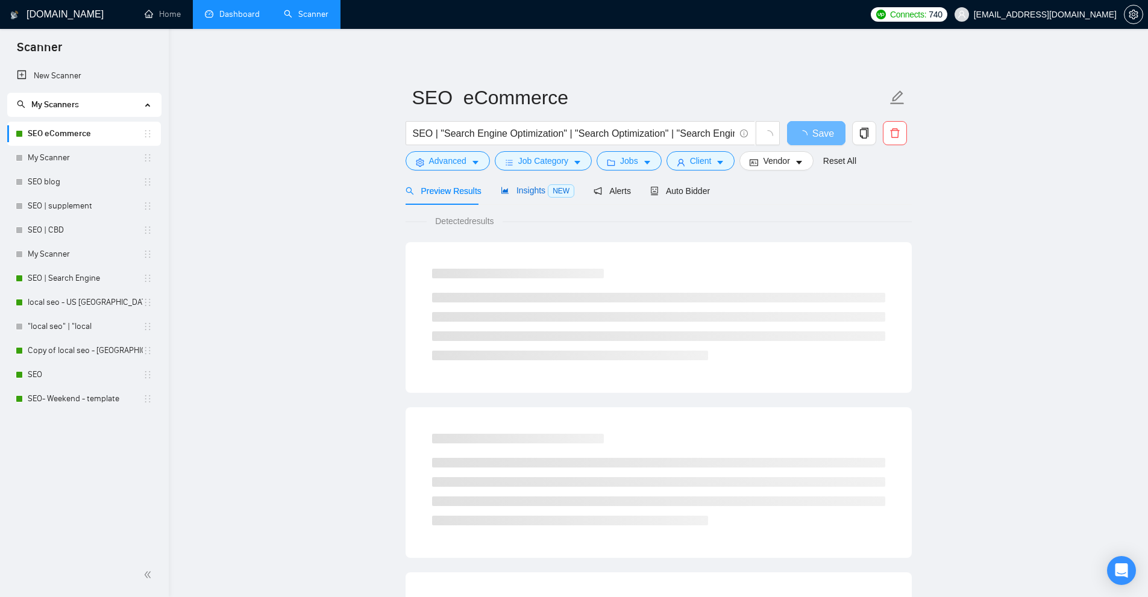
click at [548, 195] on span "NEW" at bounding box center [561, 190] width 27 height 13
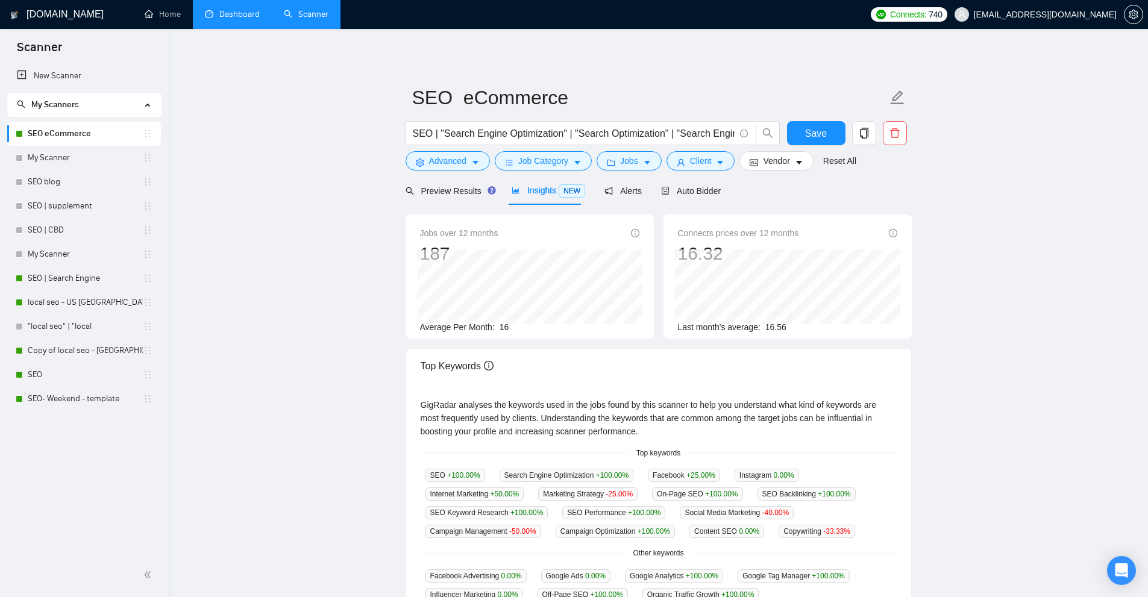
click at [487, 331] on div "Jobs over 12 months 187 Average Per Month: 16" at bounding box center [529, 280] width 219 height 107
drag, startPoint x: 531, startPoint y: 329, endPoint x: 554, endPoint y: 330, distance: 22.9
click at [554, 330] on div "Average Per Month: 16" at bounding box center [529, 327] width 219 height 13
click at [69, 374] on link "SEO" at bounding box center [85, 375] width 115 height 24
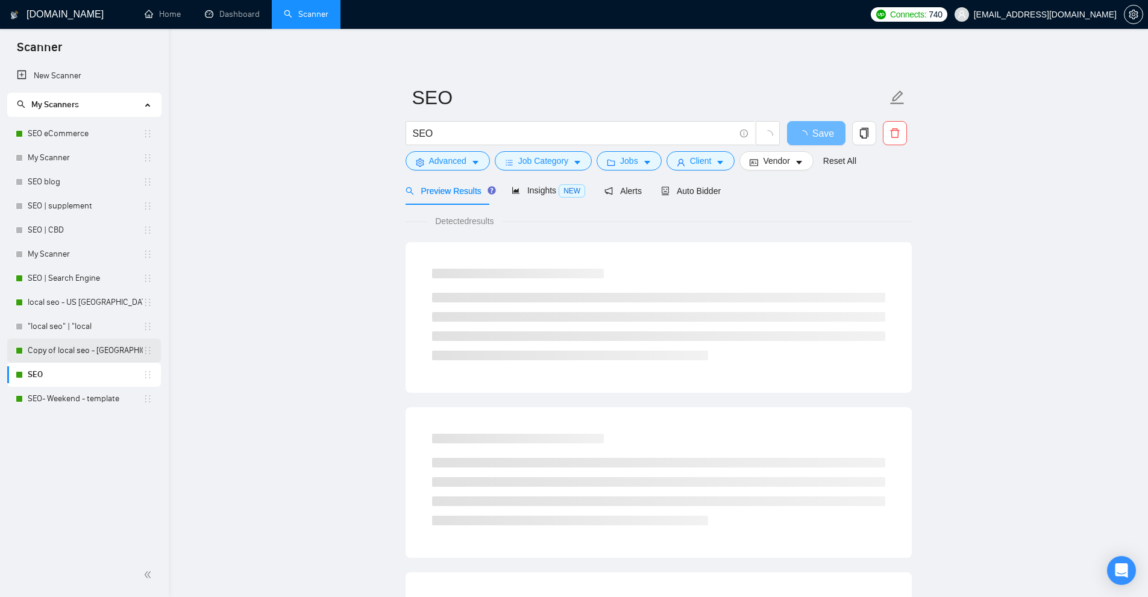
click at [110, 359] on link "Copy of local seo - [GEOGRAPHIC_DATA]- [GEOGRAPHIC_DATA]- [GEOGRAPHIC_DATA]" at bounding box center [85, 351] width 115 height 24
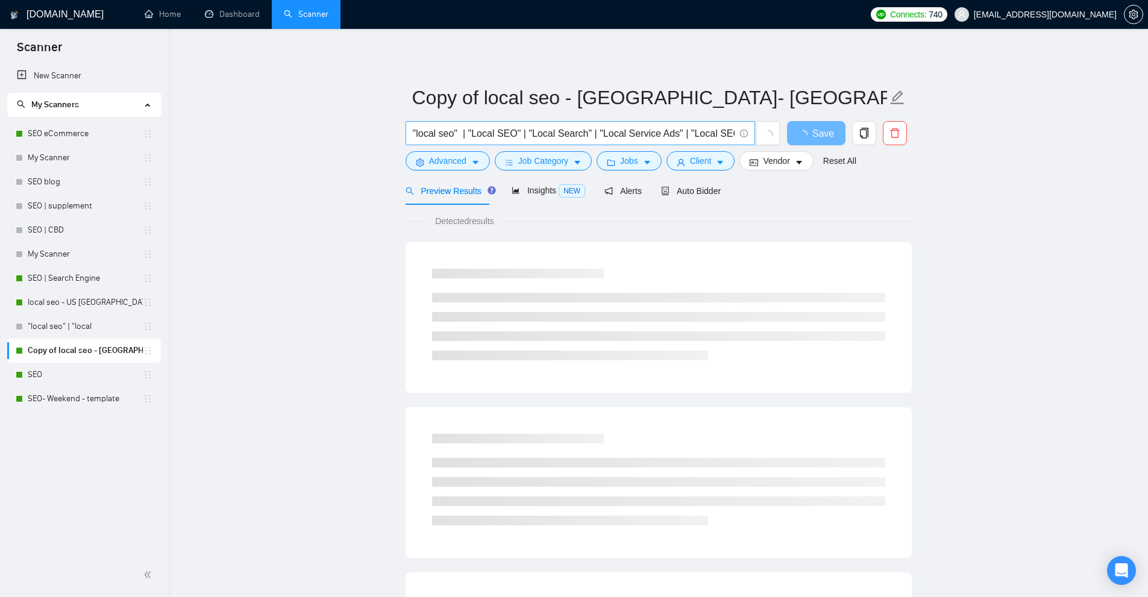
scroll to position [0, 3]
click at [692, 187] on span "Auto Bidder" at bounding box center [691, 191] width 60 height 10
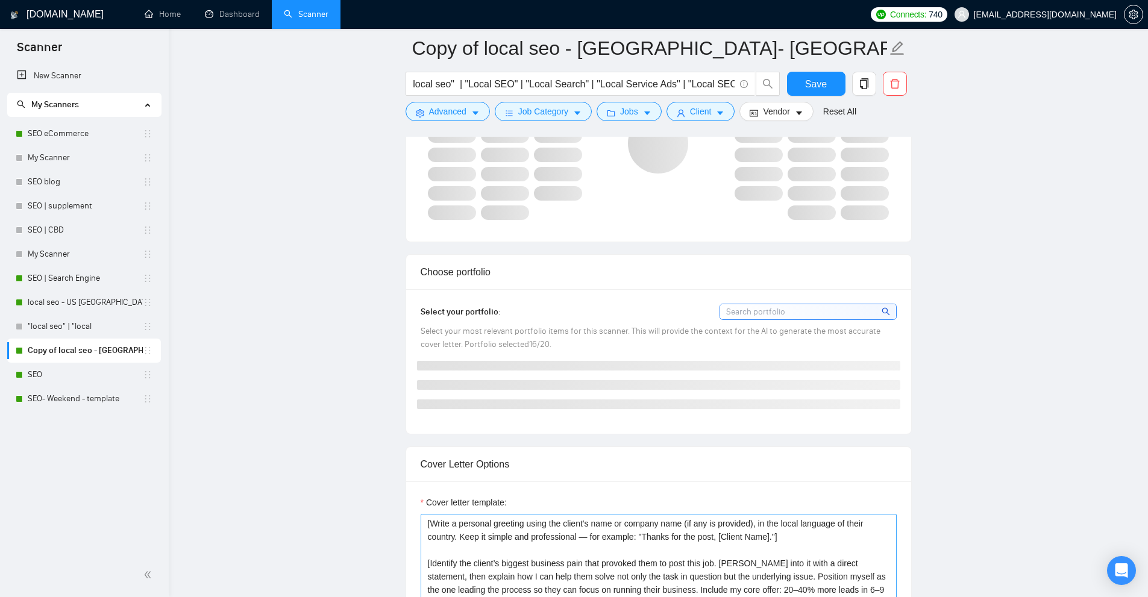
scroll to position [1265, 0]
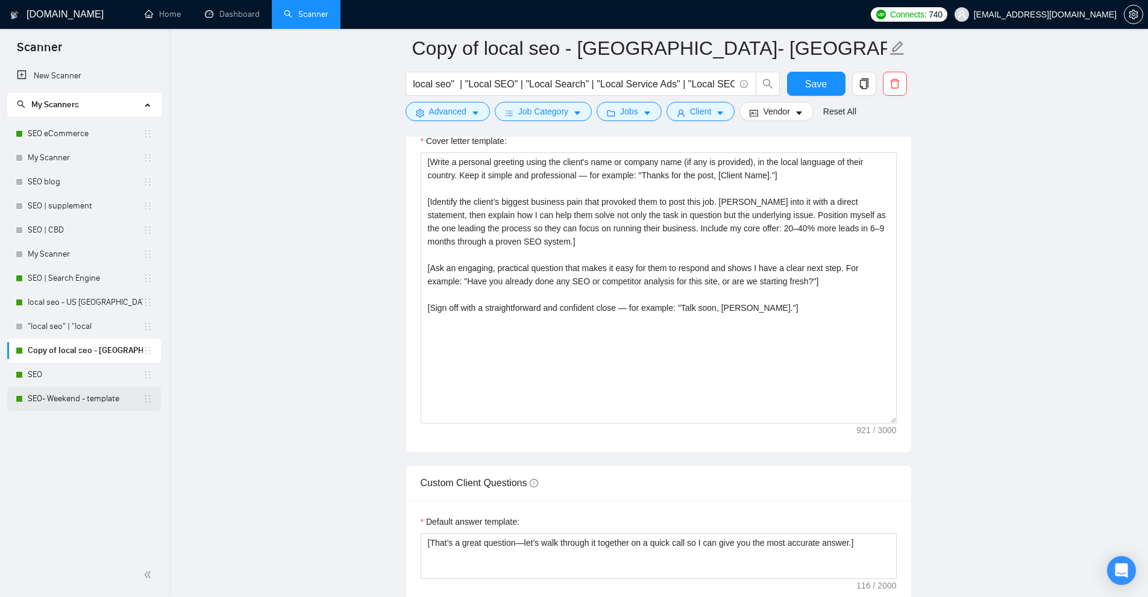
click at [57, 405] on link "SEO- Weekend - template" at bounding box center [85, 399] width 115 height 24
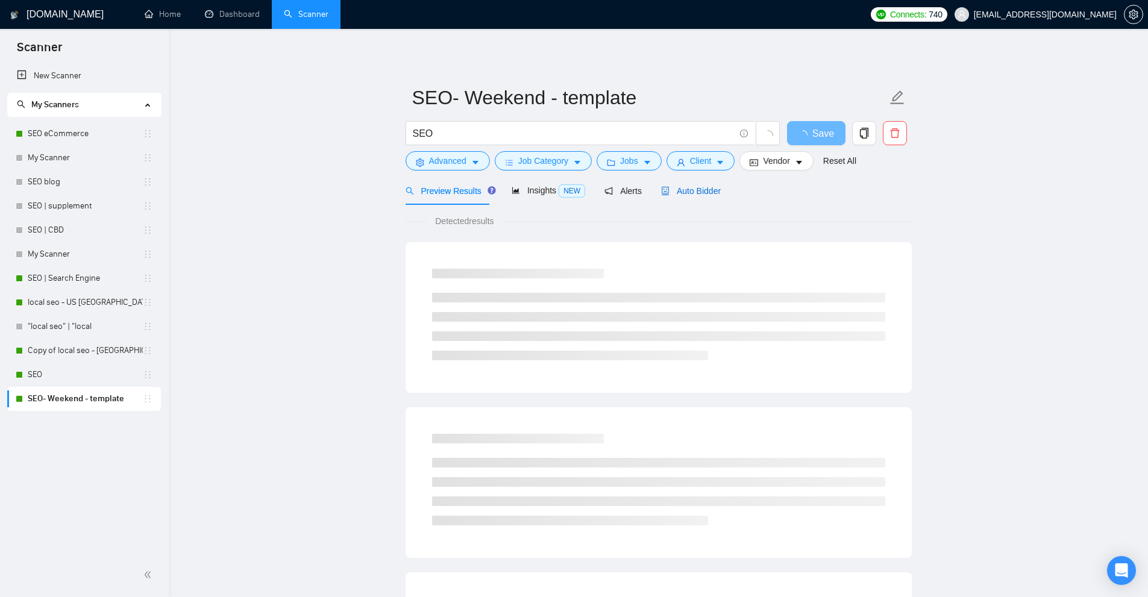
click at [711, 190] on span "Auto Bidder" at bounding box center [691, 191] width 60 height 10
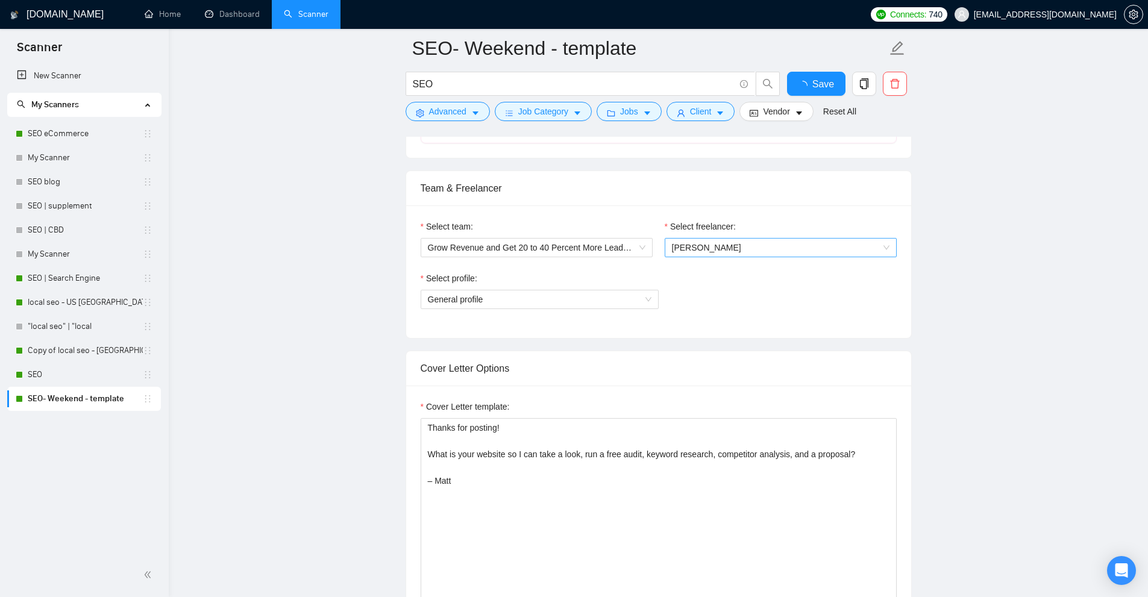
scroll to position [964, 0]
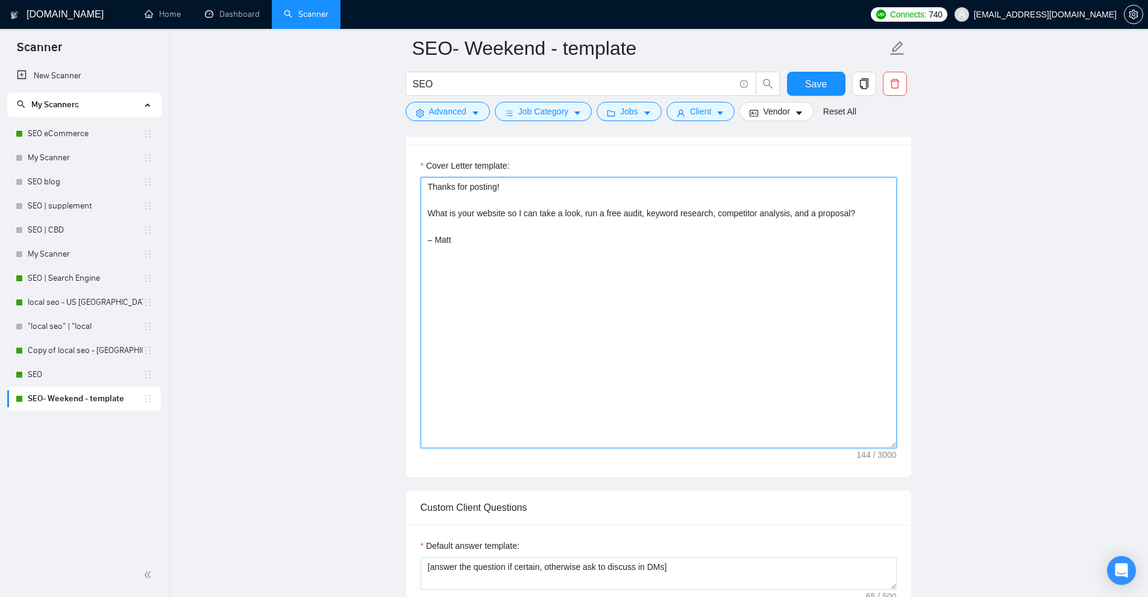
drag, startPoint x: 515, startPoint y: 240, endPoint x: 356, endPoint y: 126, distance: 196.0
click at [356, 126] on main "SEO- Weekend - template SEO Save Advanced Job Category Jobs Client Vendor Reset…" at bounding box center [658, 514] width 941 height 2861
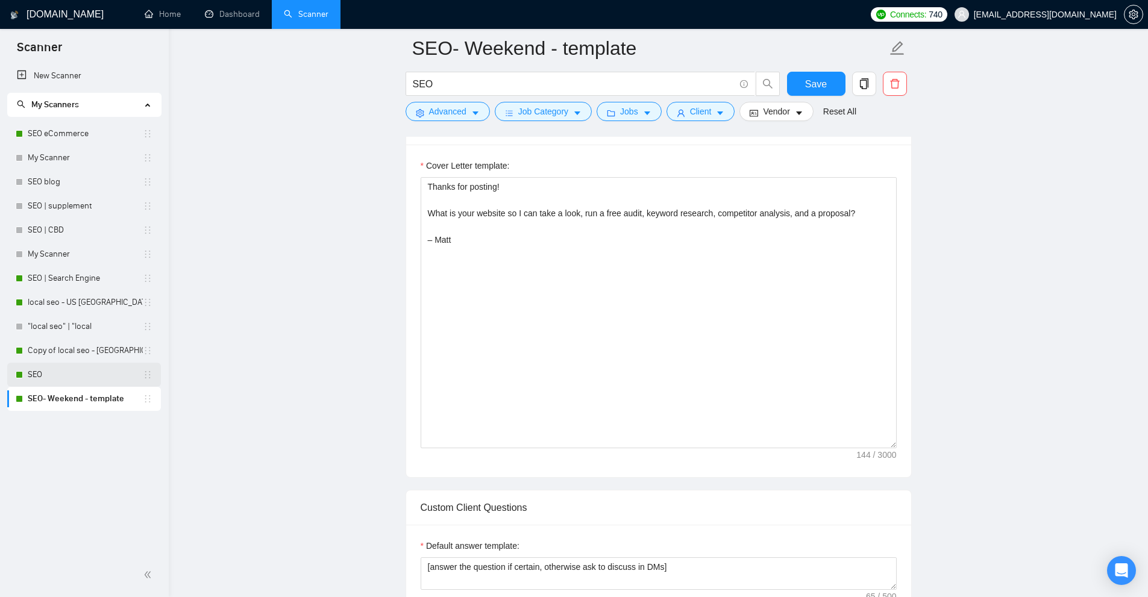
click at [57, 381] on link "SEO" at bounding box center [85, 375] width 115 height 24
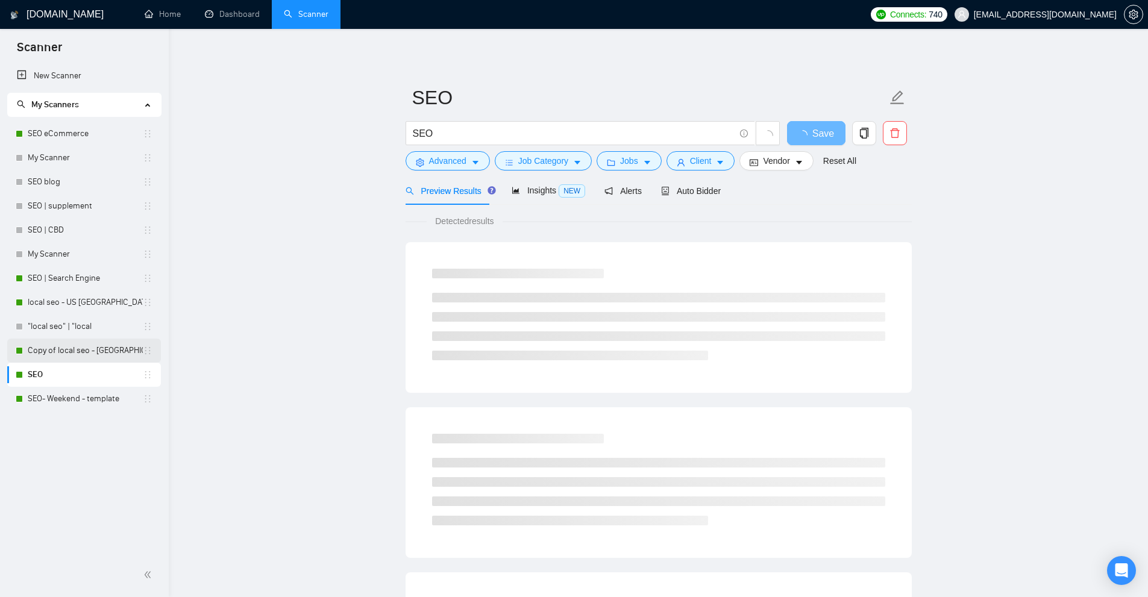
click at [89, 353] on link "Copy of local seo - [GEOGRAPHIC_DATA]- [GEOGRAPHIC_DATA]- [GEOGRAPHIC_DATA]" at bounding box center [85, 351] width 115 height 24
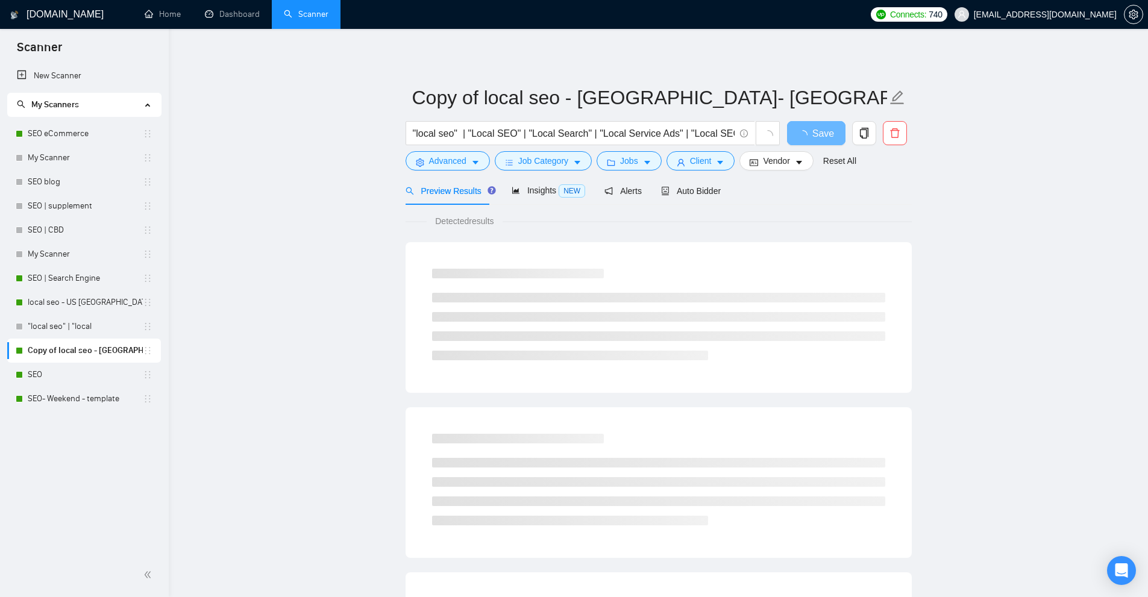
click at [671, 176] on form "Copy of local seo - [GEOGRAPHIC_DATA]- [GEOGRAPHIC_DATA]- [GEOGRAPHIC_DATA] "lo…" at bounding box center [659, 127] width 506 height 98
click at [678, 187] on span "Auto Bidder" at bounding box center [691, 191] width 60 height 10
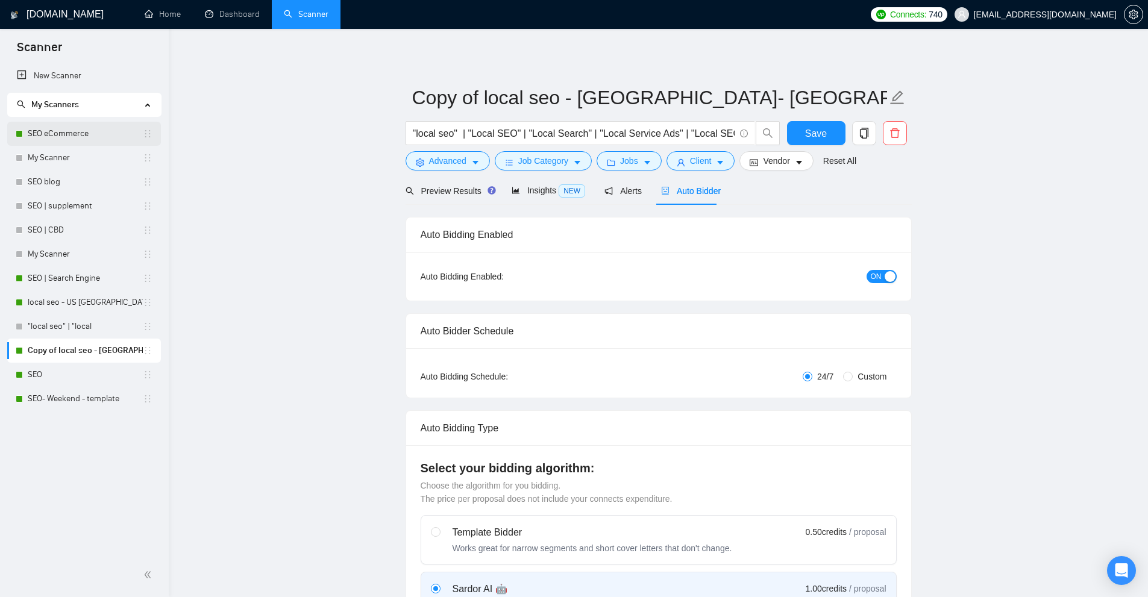
click at [73, 137] on link "SEO eCommerce" at bounding box center [85, 134] width 115 height 24
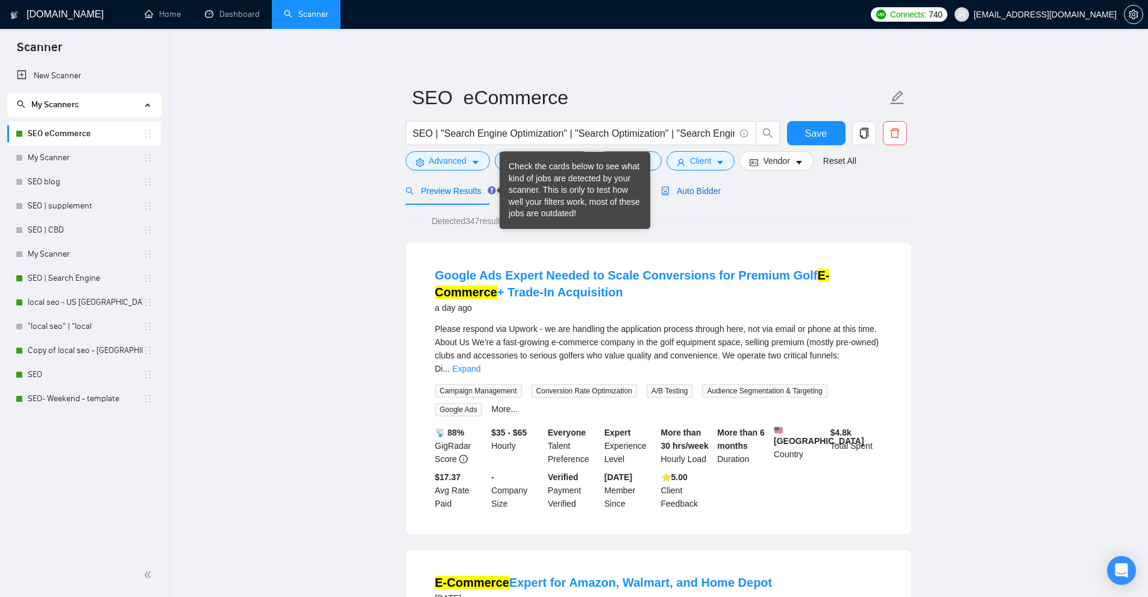
click at [675, 189] on span "Auto Bidder" at bounding box center [691, 191] width 60 height 10
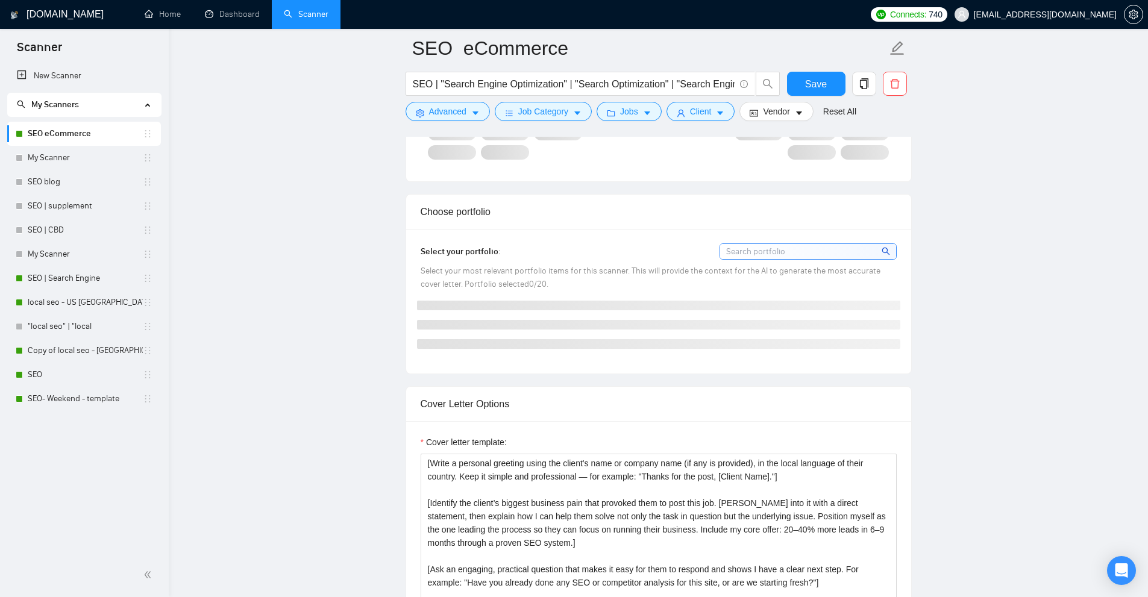
scroll to position [1085, 0]
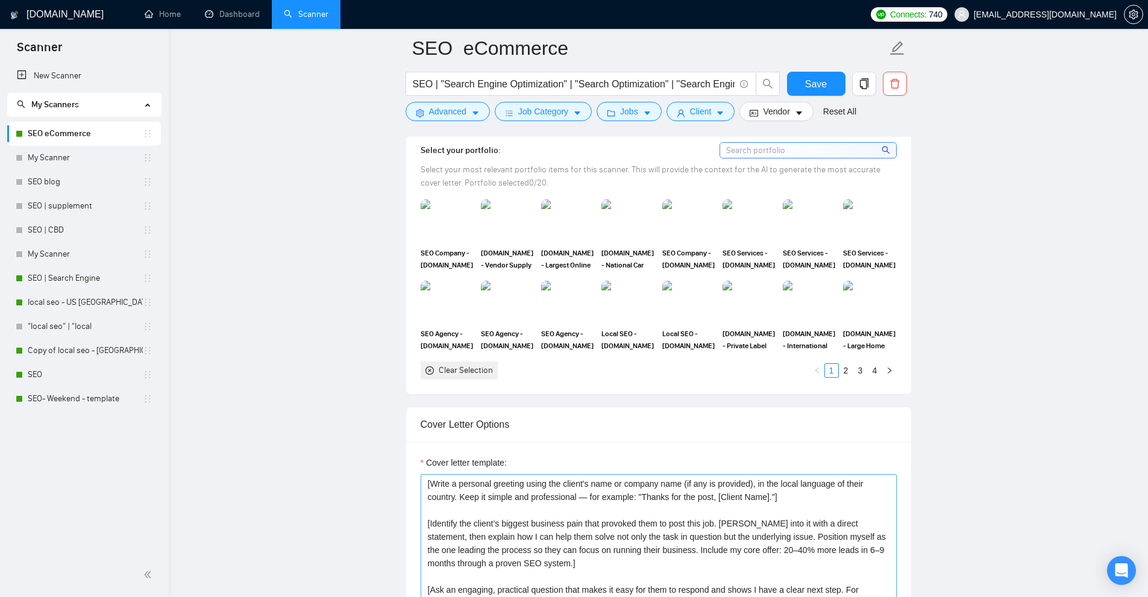
click at [477, 345] on div "SEO Agency - [DOMAIN_NAME] - Saas Prescriptive Analytics" at bounding box center [507, 316] width 60 height 71
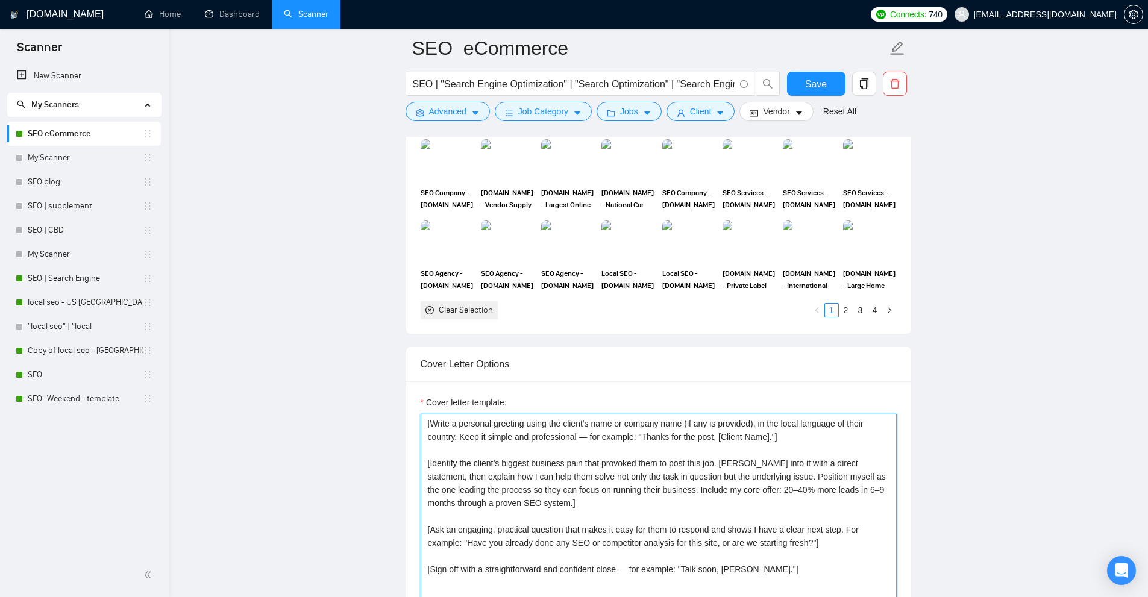
click at [477, 490] on textarea "[Write a personal greeting using the client's name or company name (if any is p…" at bounding box center [659, 549] width 476 height 271
drag, startPoint x: 477, startPoint y: 490, endPoint x: 491, endPoint y: 528, distance: 40.8
click at [491, 528] on textarea "[Write a personal greeting using the client's name or company name (if any is p…" at bounding box center [659, 549] width 476 height 271
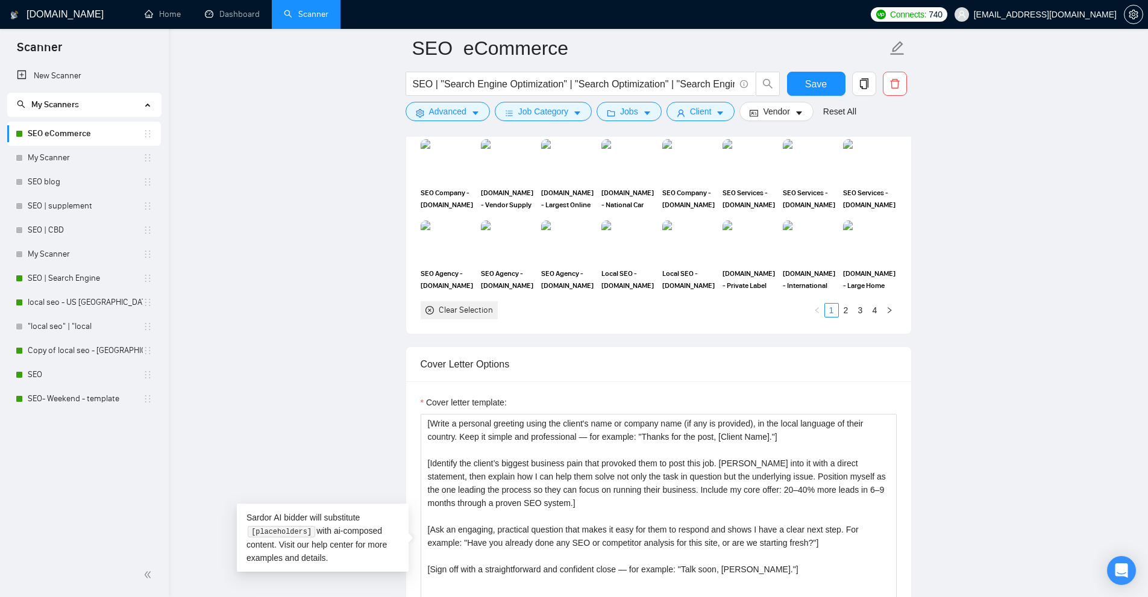
drag, startPoint x: 791, startPoint y: 550, endPoint x: 432, endPoint y: 527, distance: 359.3
click at [428, 527] on textarea "[Write a personal greeting using the client's name or company name (if any is p…" at bounding box center [659, 549] width 476 height 271
click at [525, 521] on textarea "[Write a personal greeting using the client's name or company name (if any is p…" at bounding box center [659, 549] width 476 height 271
drag, startPoint x: 539, startPoint y: 519, endPoint x: 511, endPoint y: 509, distance: 29.6
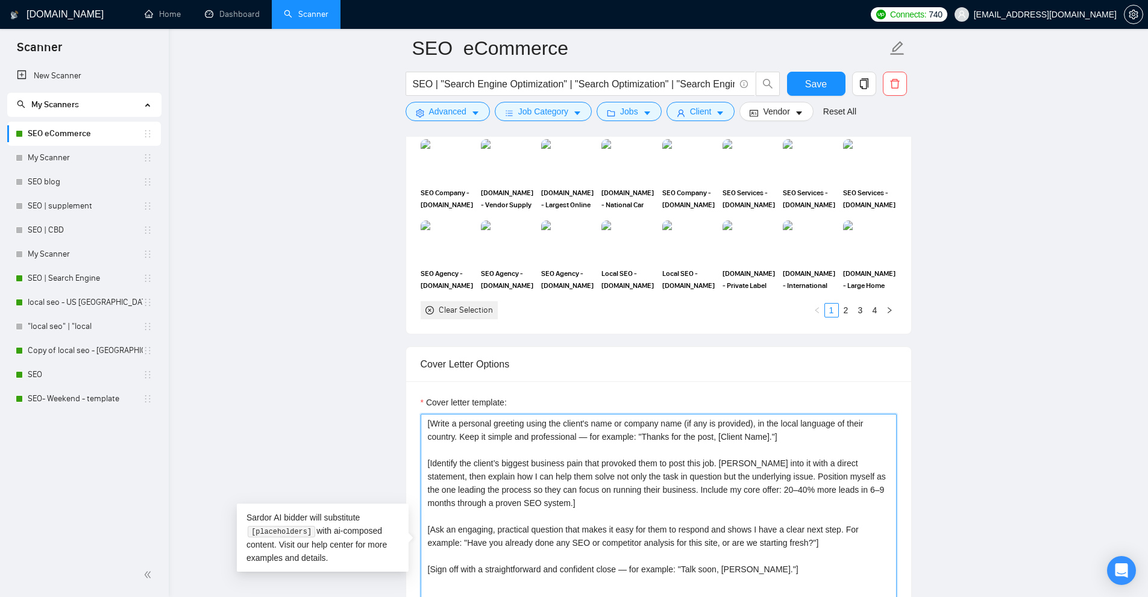
click at [511, 509] on textarea "[Write a personal greeting using the client's name or company name (if any is p…" at bounding box center [659, 549] width 476 height 271
click at [67, 71] on link "New Scanner" at bounding box center [84, 76] width 134 height 24
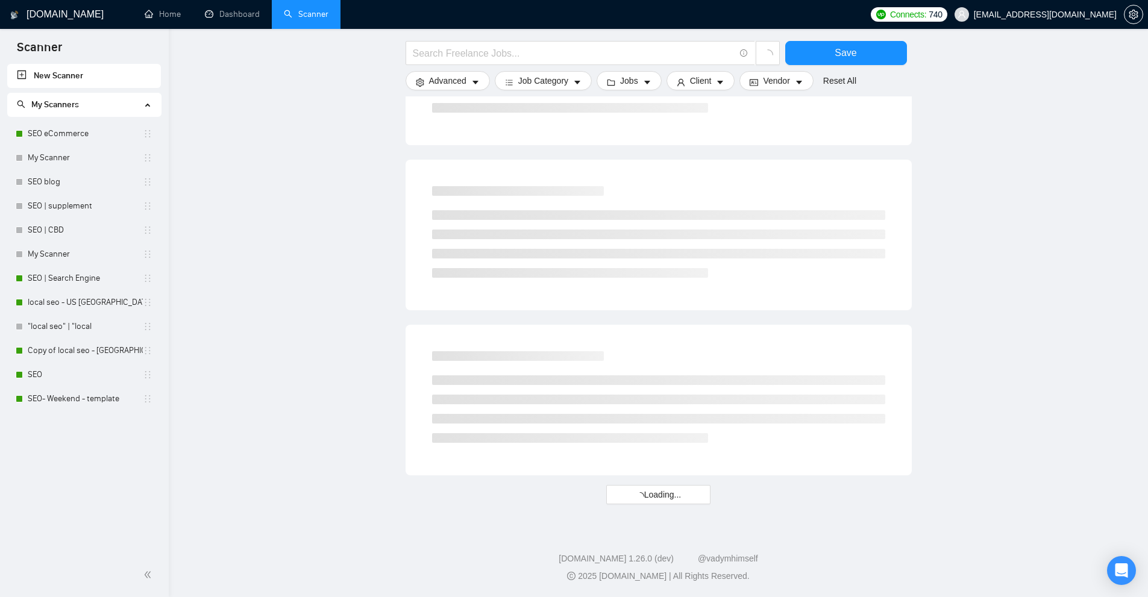
scroll to position [318, 0]
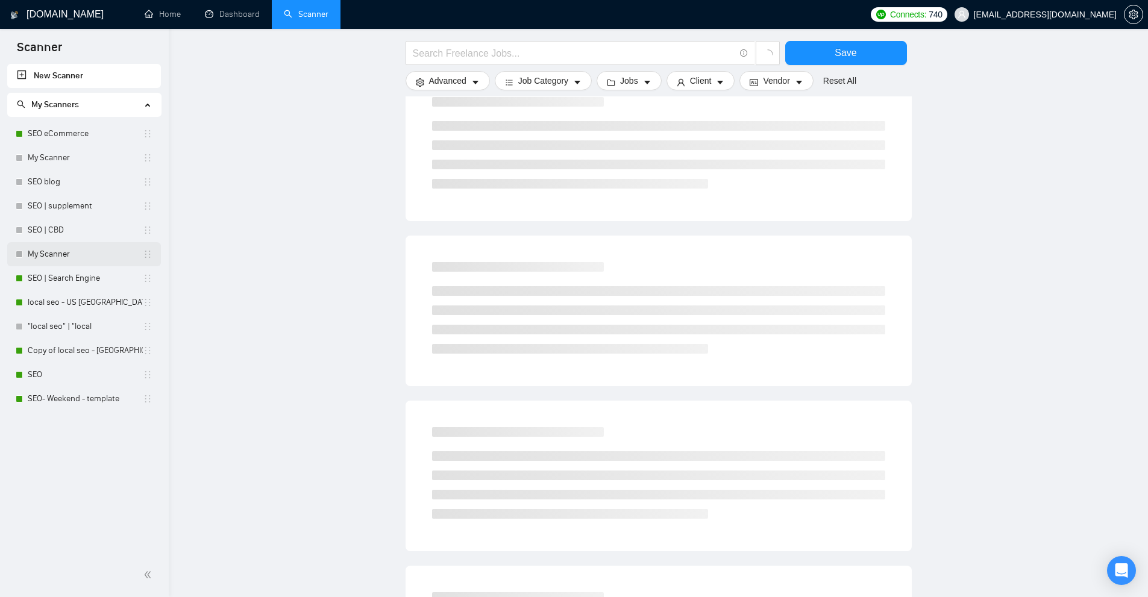
click at [102, 244] on link "My Scanner" at bounding box center [85, 254] width 115 height 24
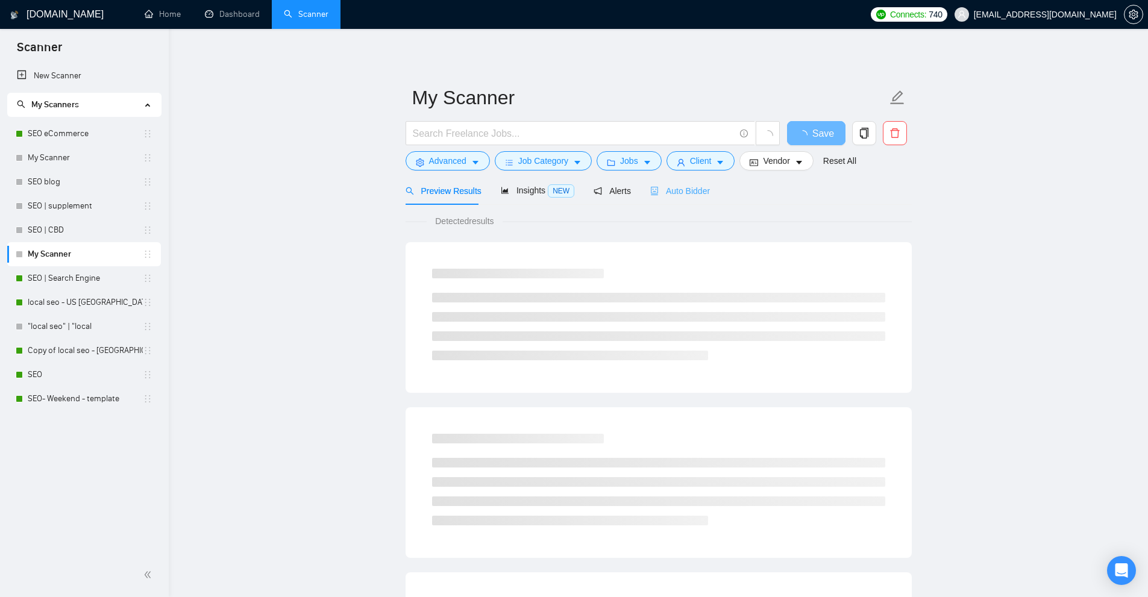
click at [675, 198] on div "Auto Bidder" at bounding box center [680, 191] width 60 height 28
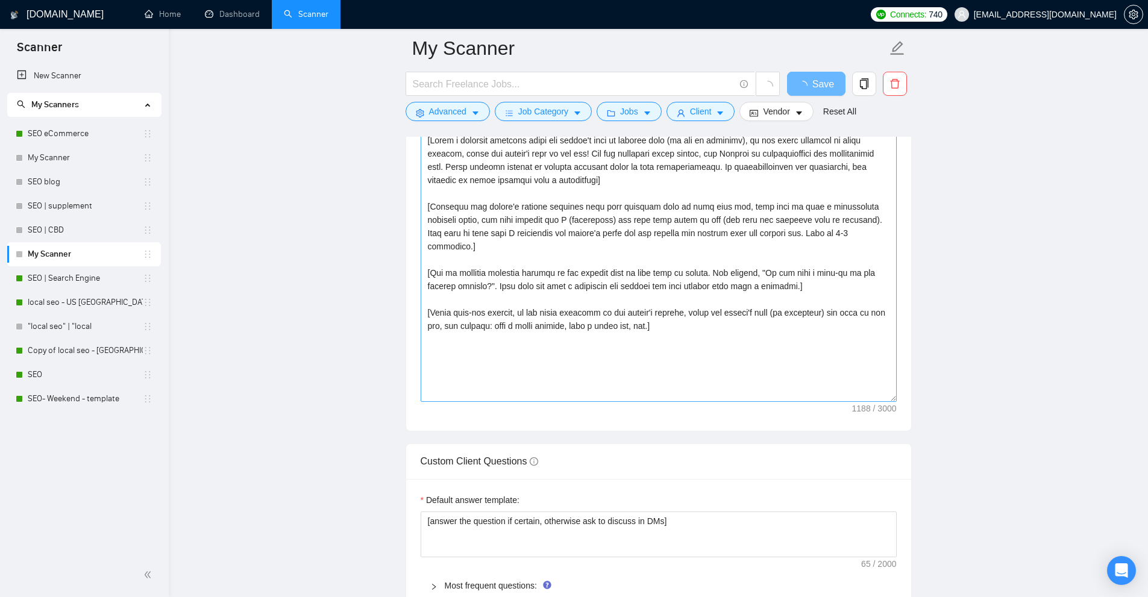
scroll to position [1205, 0]
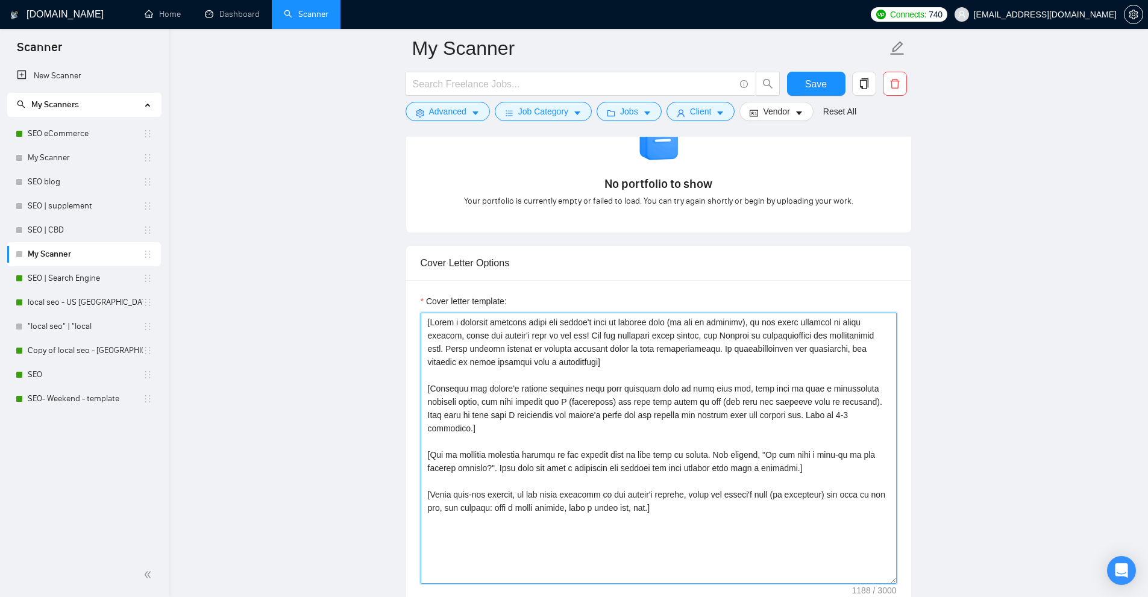
click at [723, 464] on textarea "Cover letter template:" at bounding box center [659, 448] width 476 height 271
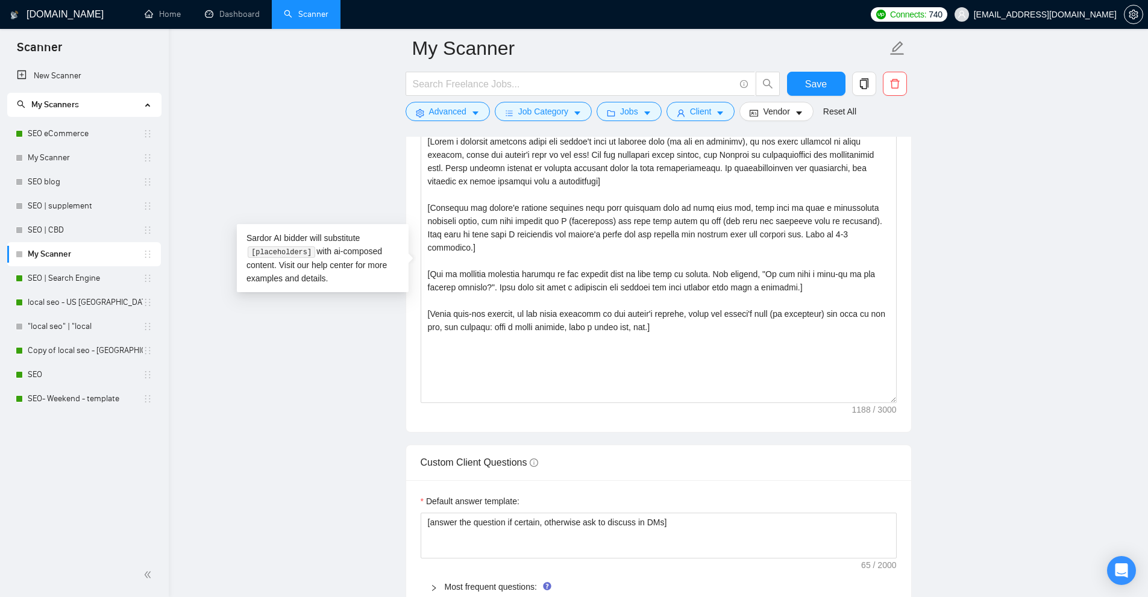
click at [743, 427] on div "Cover letter template:" at bounding box center [658, 265] width 505 height 333
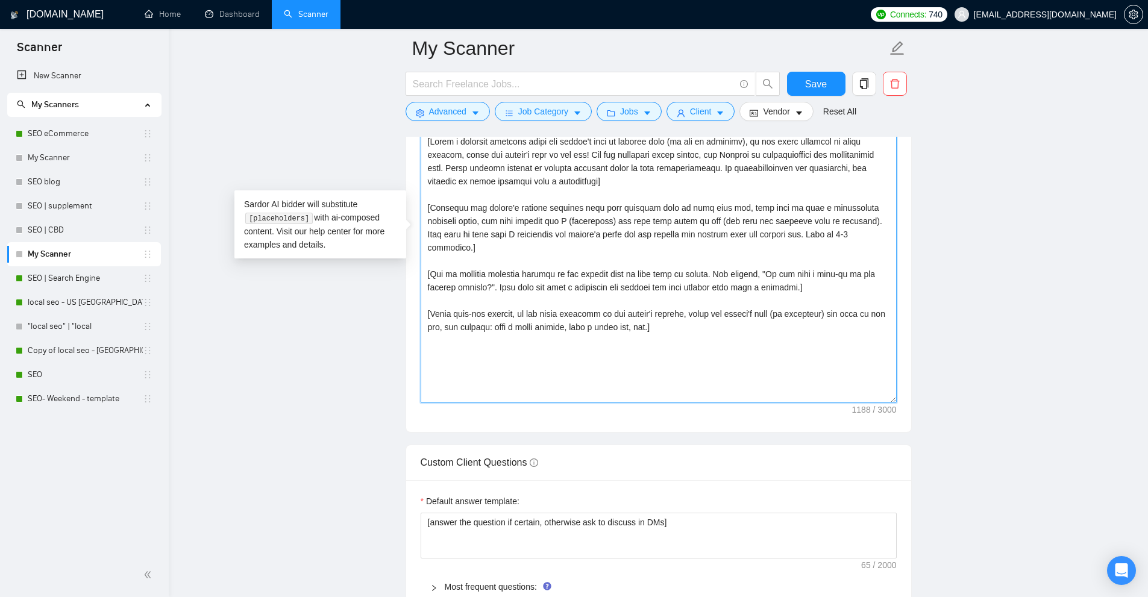
click at [747, 367] on textarea "Cover letter template:" at bounding box center [659, 267] width 476 height 271
drag, startPoint x: 895, startPoint y: 400, endPoint x: 890, endPoint y: 485, distance: 85.7
click at [885, 568] on form "Auto Bidding Enabled Auto Bidding Enabled: OFF Auto Bidder Schedule Auto Biddin…" at bounding box center [659, 270] width 506 height 2858
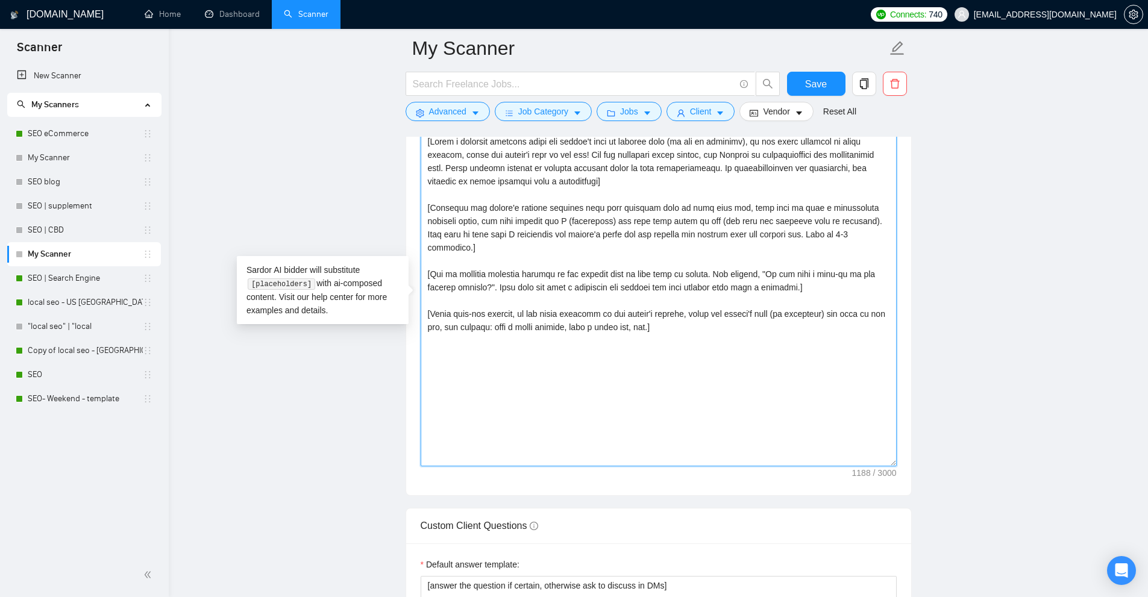
drag, startPoint x: 891, startPoint y: 397, endPoint x: 887, endPoint y: 598, distance: 201.3
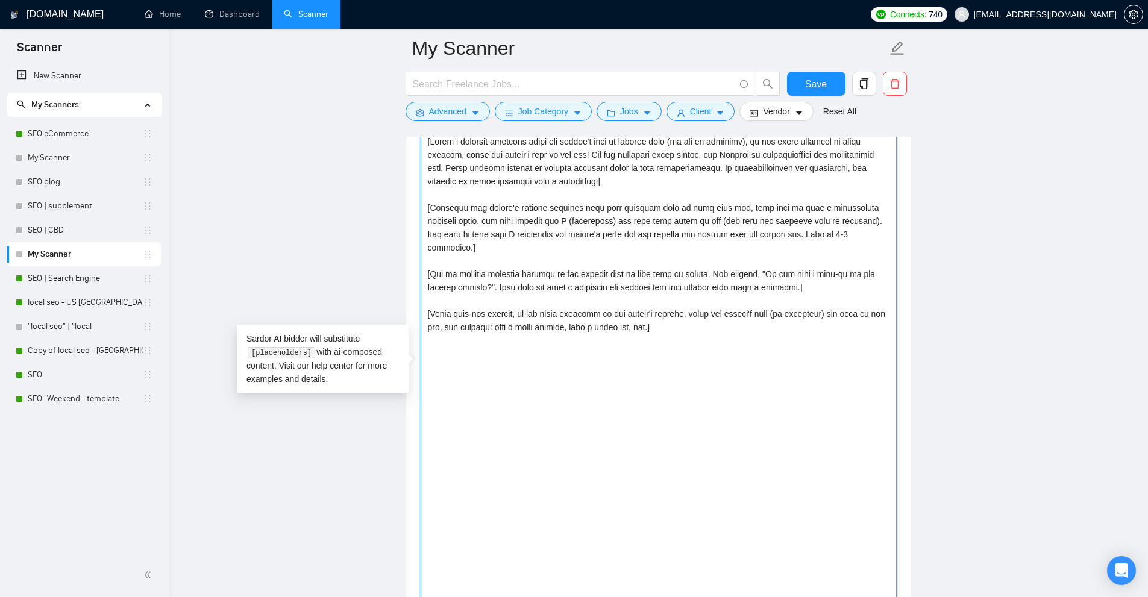
click at [823, 431] on textarea "Cover letter template:" at bounding box center [659, 368] width 476 height 472
paste textarea "[Write a personal greeting using the client's name or company name (if any is p…"
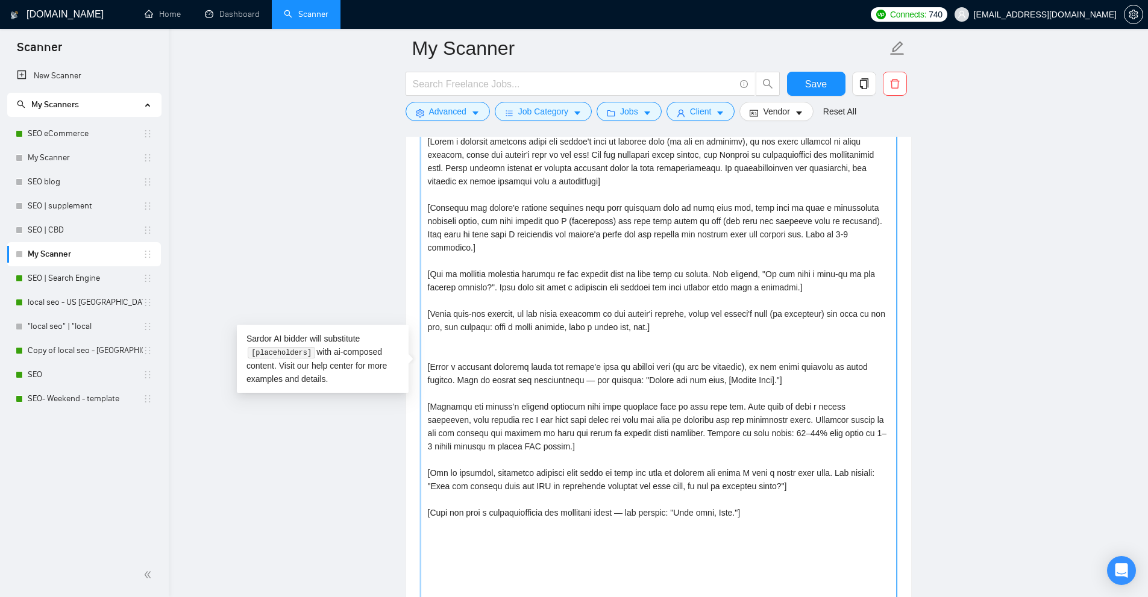
scroll to position [1326, 0]
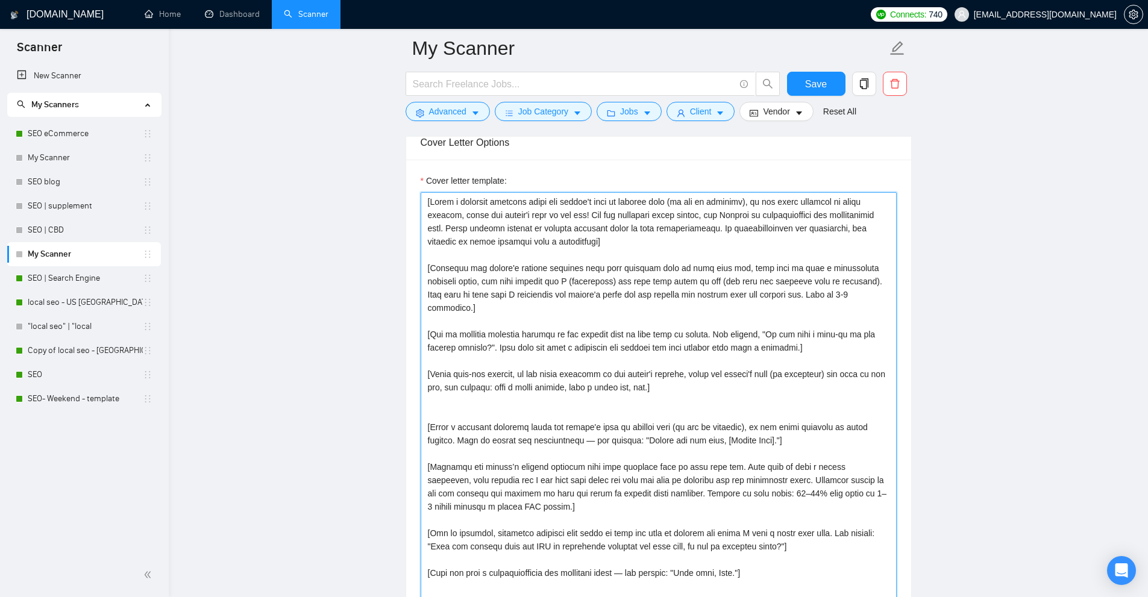
drag, startPoint x: 618, startPoint y: 428, endPoint x: 771, endPoint y: 434, distance: 153.2
click at [771, 434] on textarea "Cover letter template:" at bounding box center [659, 428] width 476 height 472
drag, startPoint x: 787, startPoint y: 430, endPoint x: 427, endPoint y: 415, distance: 360.7
click at [423, 418] on textarea "Cover letter template:" at bounding box center [659, 428] width 476 height 472
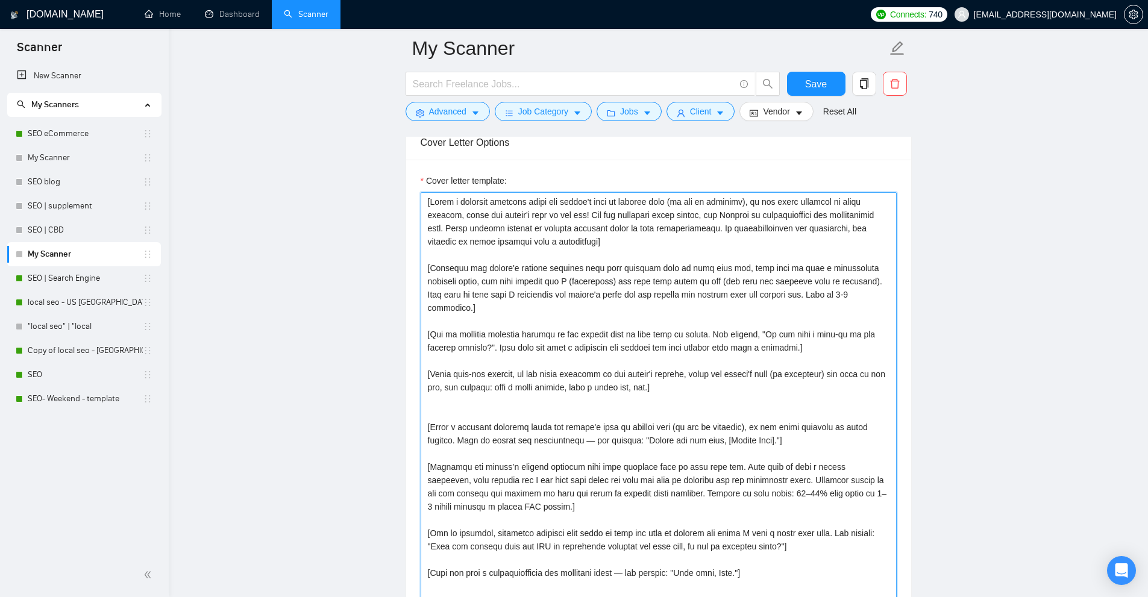
click at [433, 412] on textarea "Cover letter template:" at bounding box center [659, 428] width 476 height 472
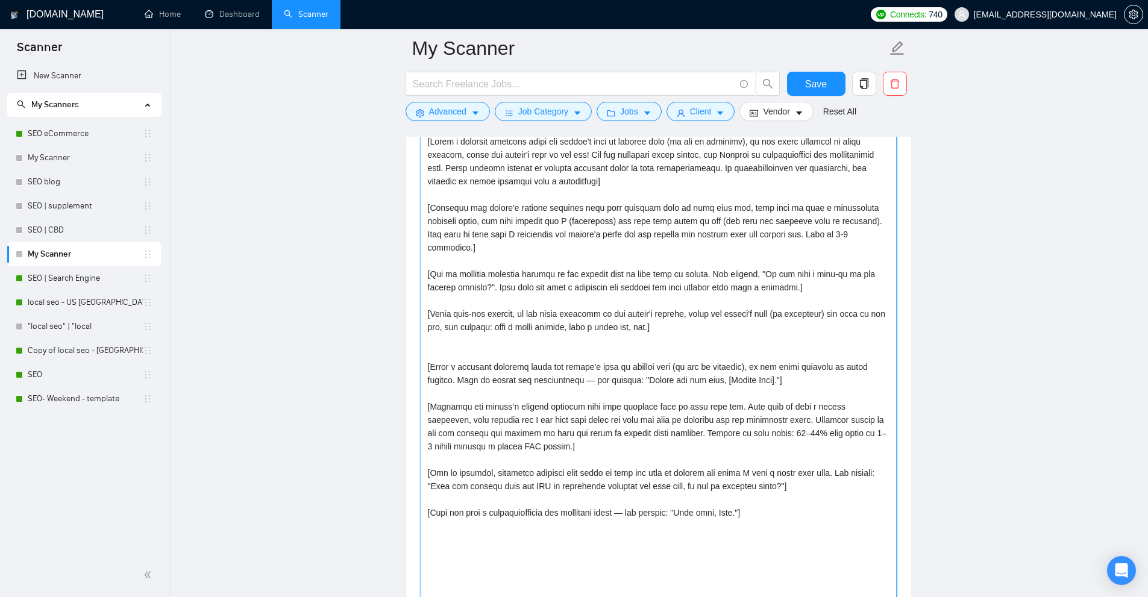
scroll to position [1446, 0]
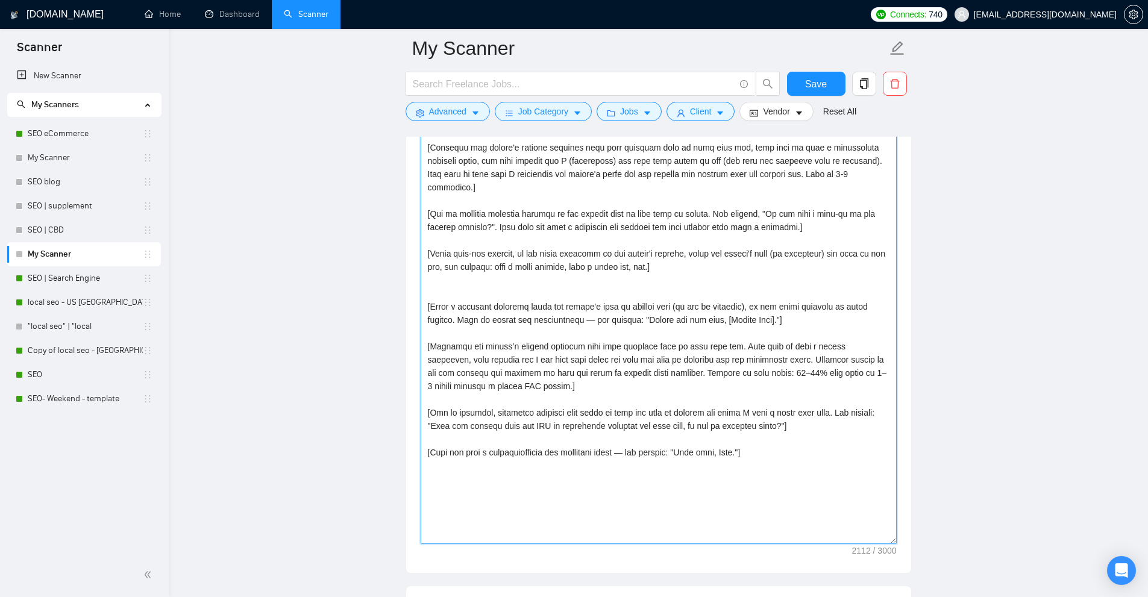
drag, startPoint x: 433, startPoint y: 412, endPoint x: 690, endPoint y: 500, distance: 271.9
click at [690, 500] on textarea "Cover letter template:" at bounding box center [659, 308] width 476 height 472
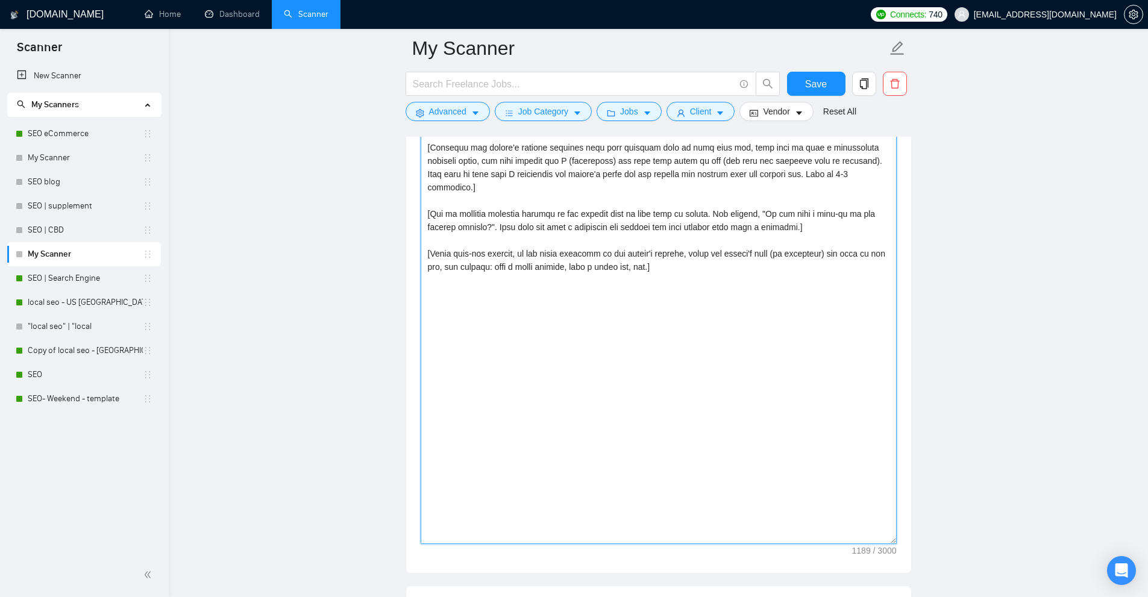
type textarea "[Write a personal greeting using the client's name or company name (if any is p…"
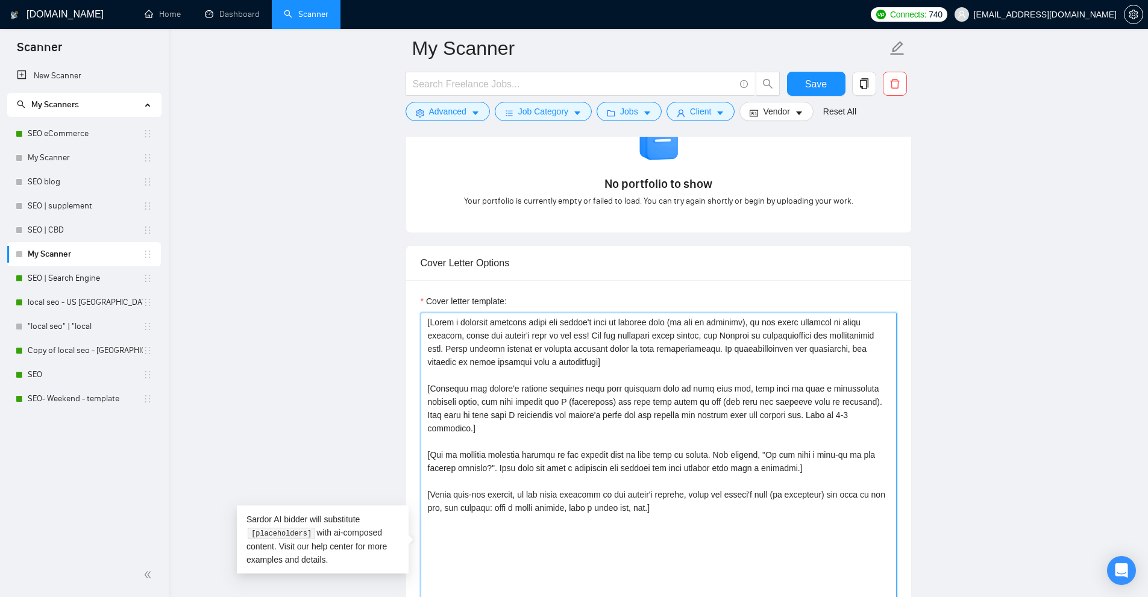
scroll to position [1085, 0]
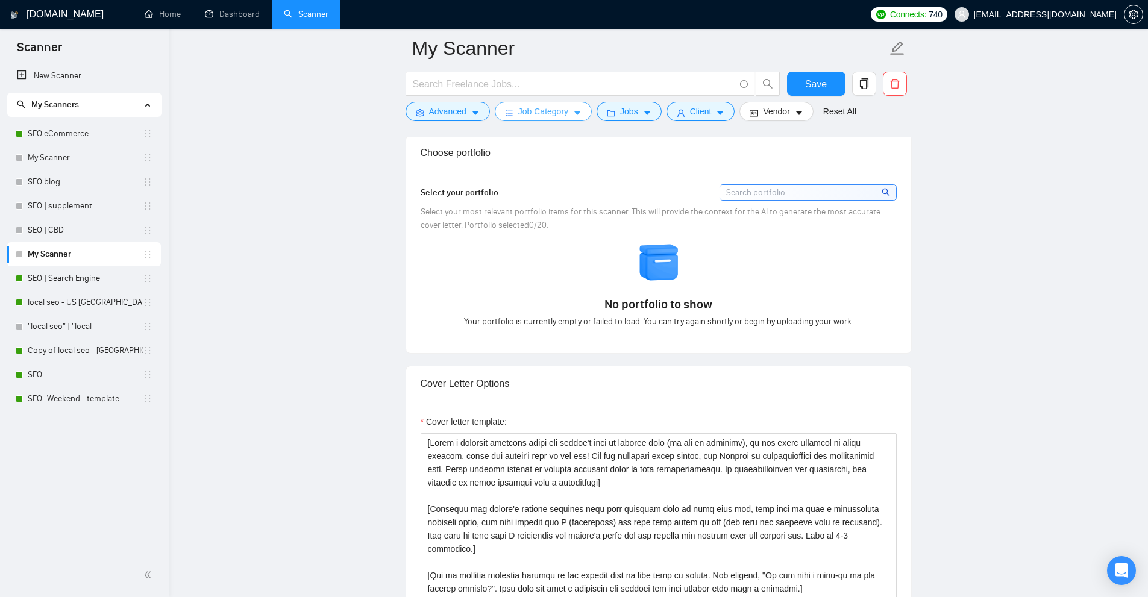
click at [545, 107] on span "Job Category" at bounding box center [543, 111] width 50 height 13
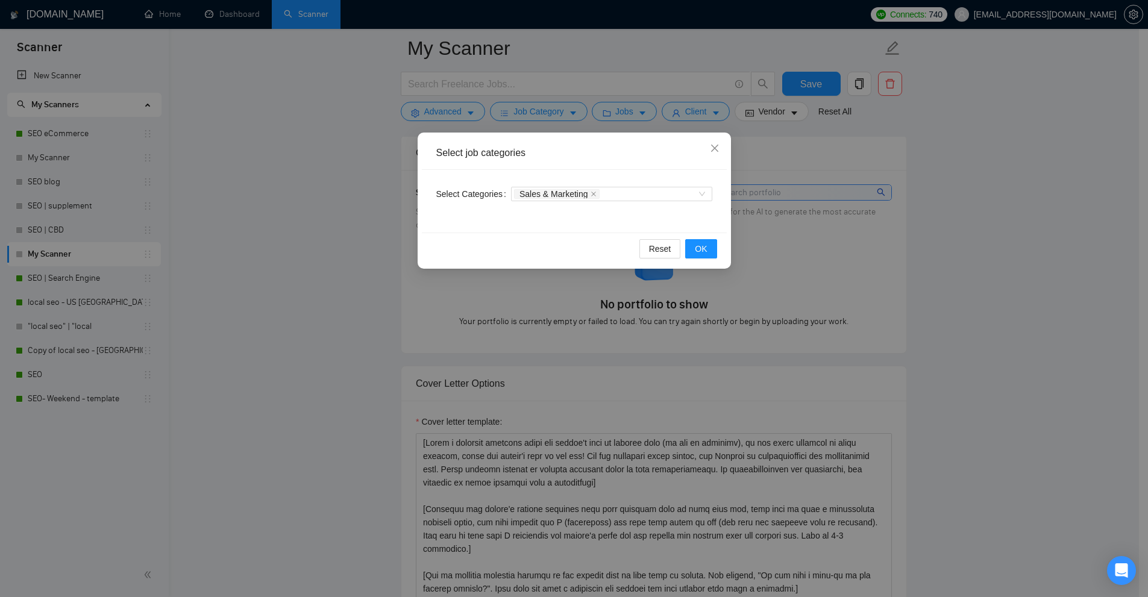
click at [547, 106] on div "Select job categories Select Categories Sales & Marketing Reset OK" at bounding box center [574, 298] width 1148 height 597
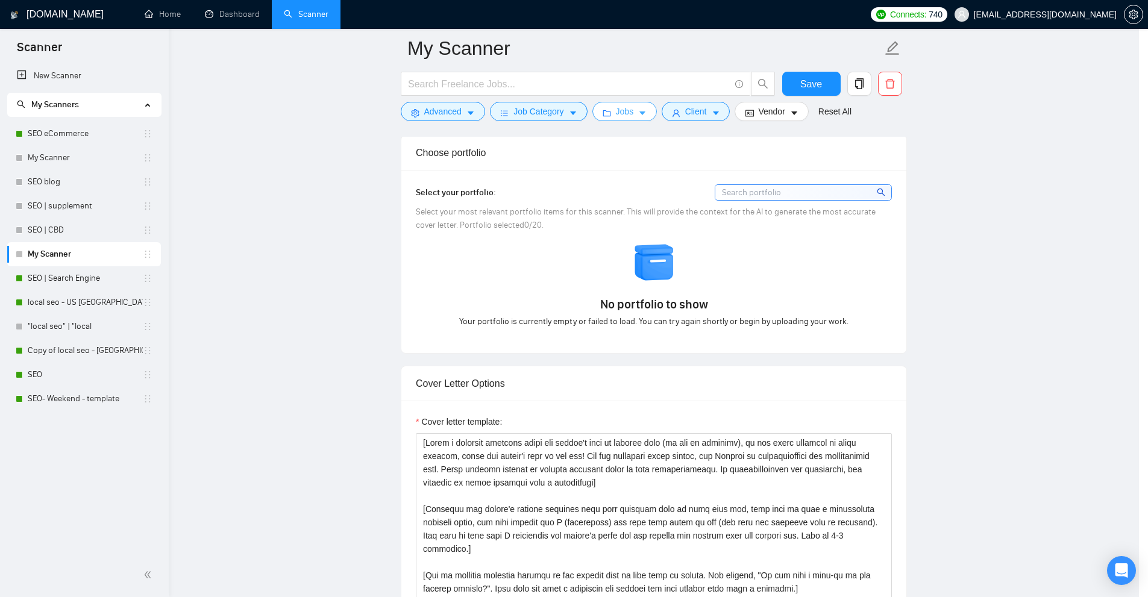
click at [639, 112] on button "Jobs" at bounding box center [624, 111] width 65 height 19
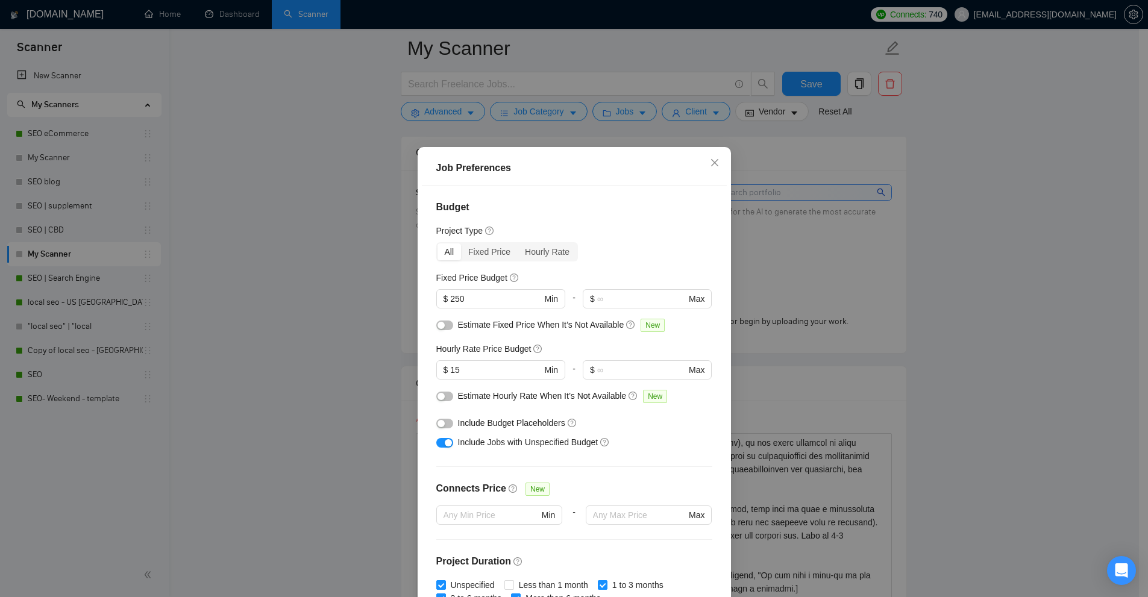
scroll to position [783, 0]
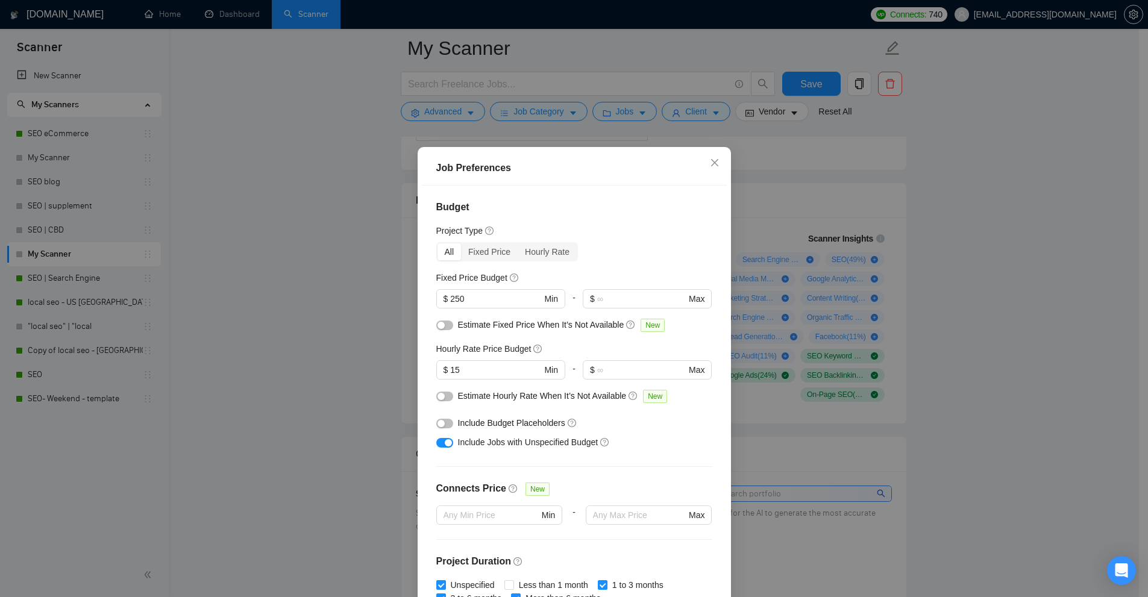
click at [641, 124] on div "Job Preferences Budget Project Type All Fixed Price Hourly Rate Fixed Price Bud…" at bounding box center [574, 298] width 1148 height 597
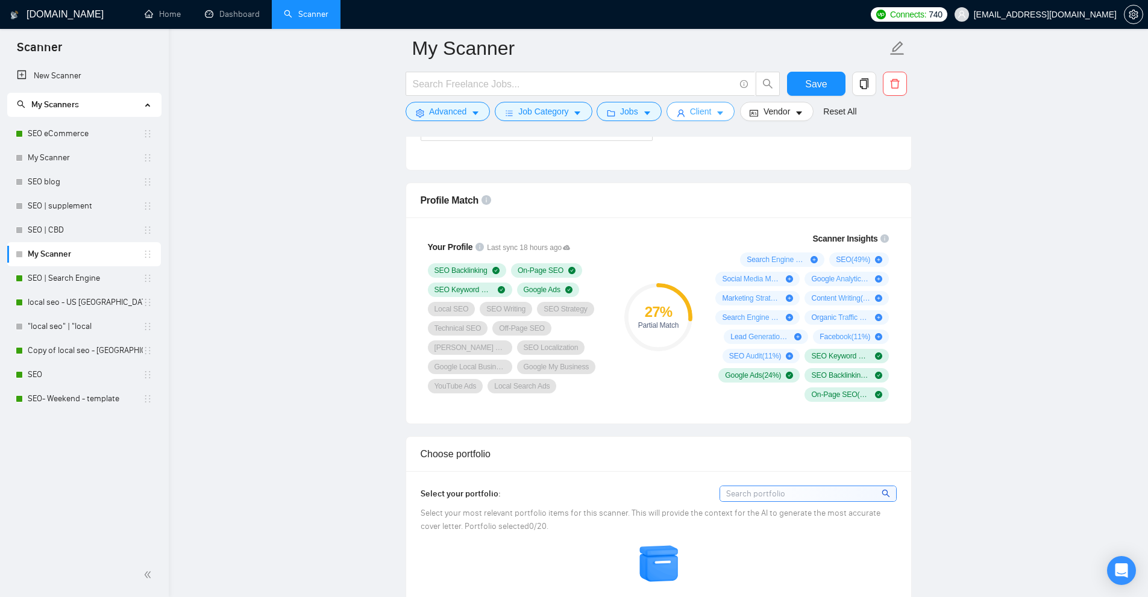
click at [691, 107] on span "Client" at bounding box center [701, 111] width 22 height 13
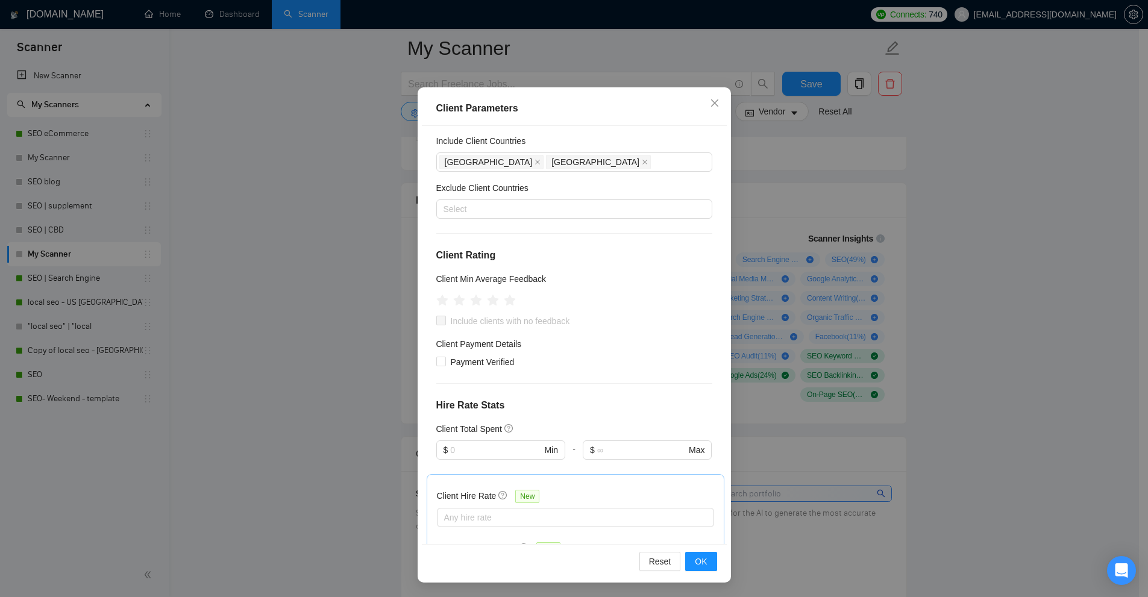
scroll to position [0, 0]
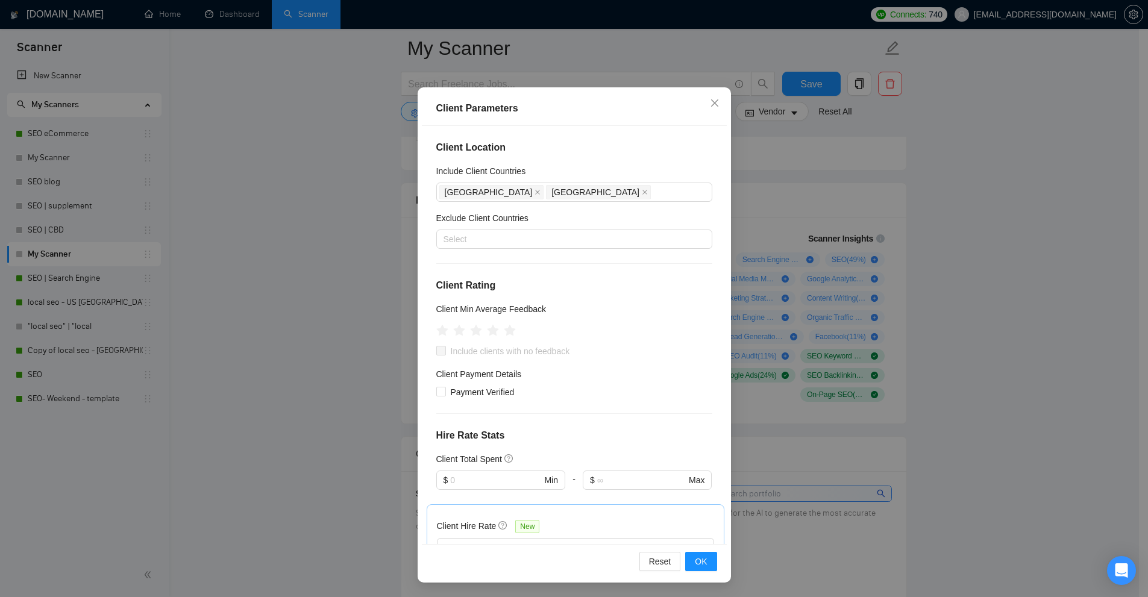
click at [861, 275] on div "Client Parameters Client Location Include Client Countries [GEOGRAPHIC_DATA] [G…" at bounding box center [574, 298] width 1148 height 597
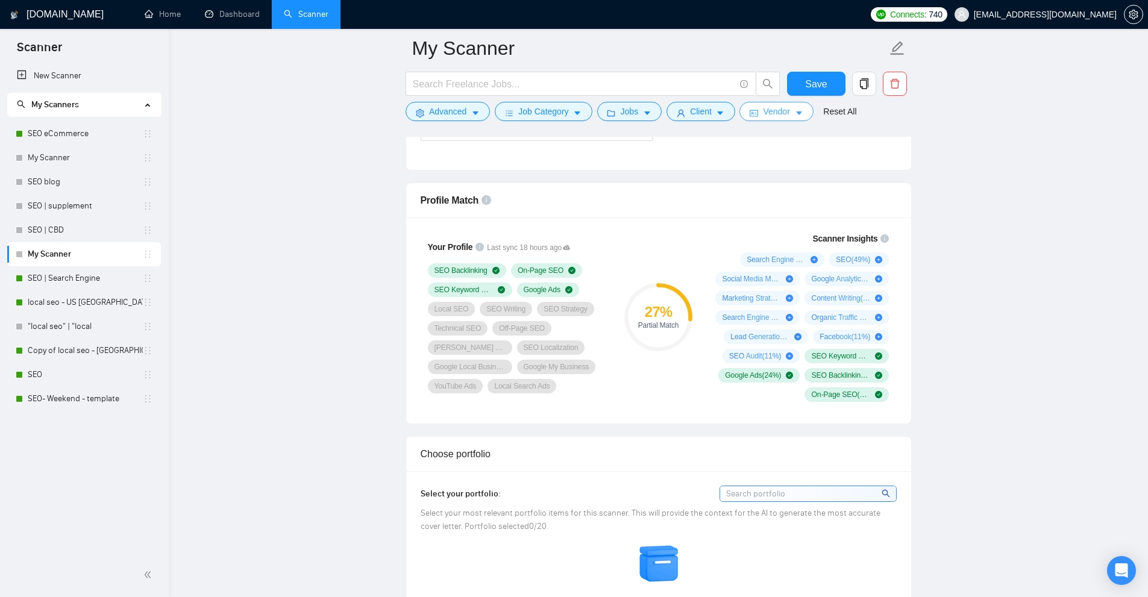
click at [786, 116] on button "Vendor" at bounding box center [776, 111] width 74 height 19
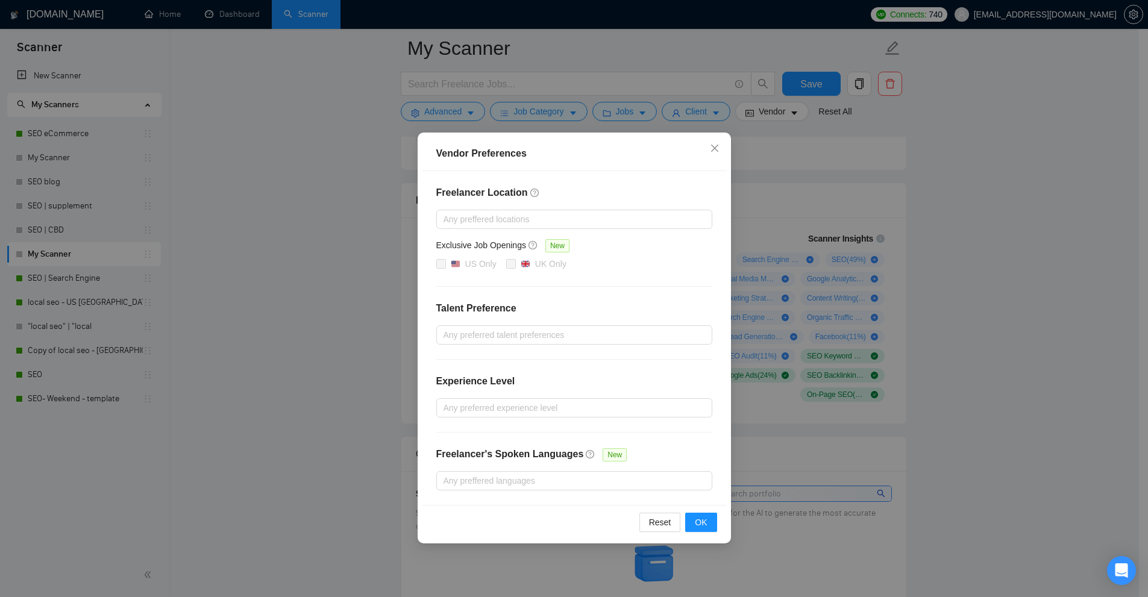
click at [929, 199] on div "Vendor Preferences Freelancer Location Any preffered locations Exclusive Job Op…" at bounding box center [574, 298] width 1148 height 597
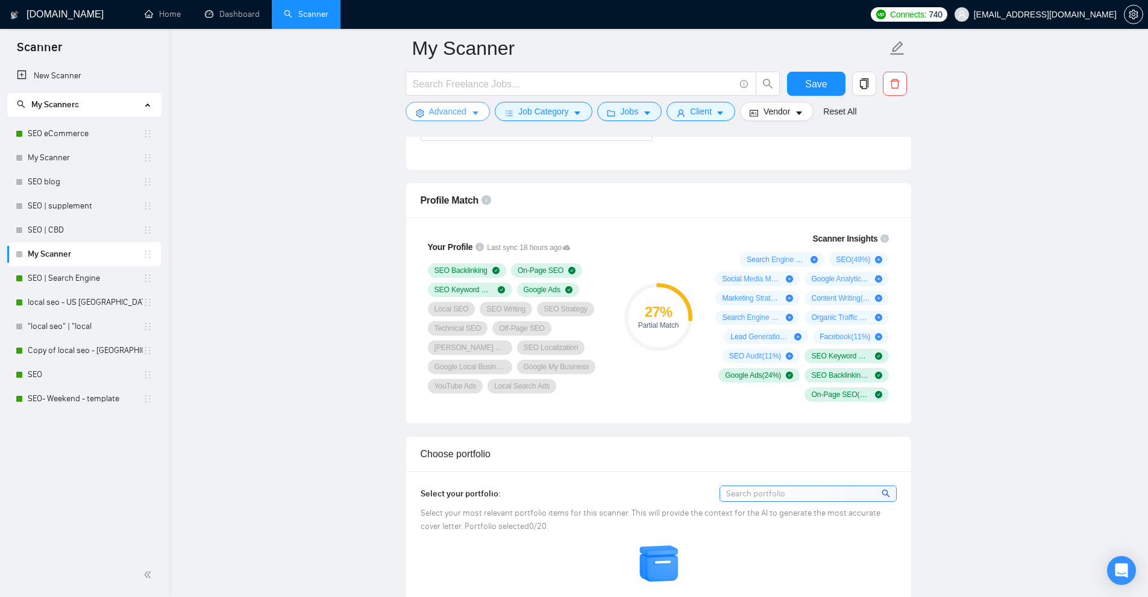
click at [418, 110] on icon "setting" at bounding box center [420, 113] width 8 height 8
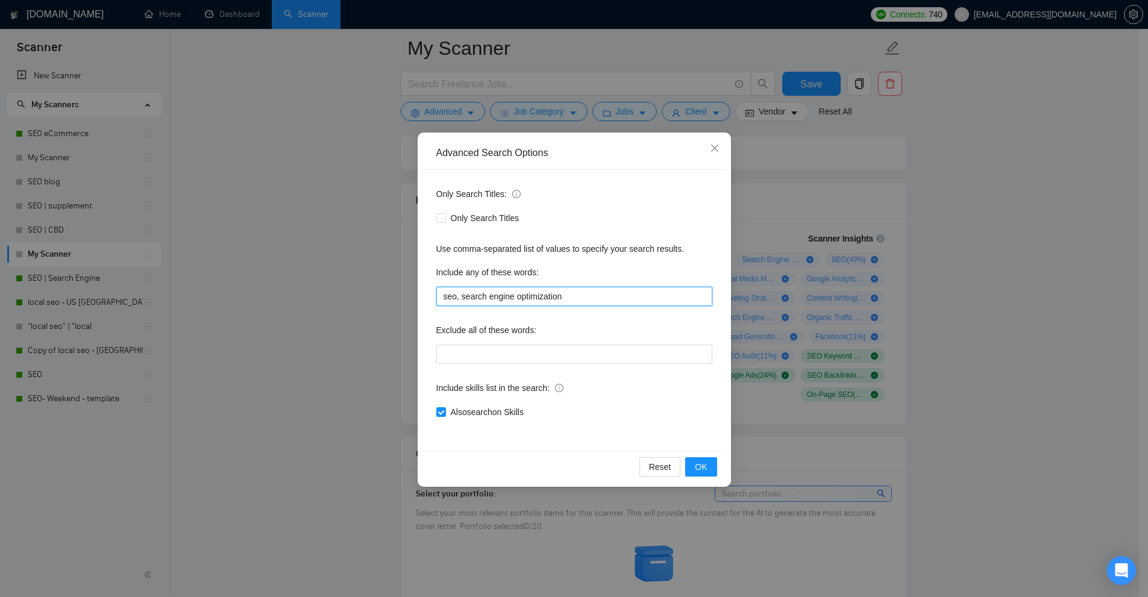
drag, startPoint x: 572, startPoint y: 300, endPoint x: 422, endPoint y: 312, distance: 150.5
click at [422, 312] on div "Only Search Titles: Only Search Titles Use comma-separated list of values to sp…" at bounding box center [574, 310] width 305 height 281
click at [332, 266] on div "Advanced Search Options Only Search Titles: Only Search Titles Use comma-separa…" at bounding box center [574, 298] width 1148 height 597
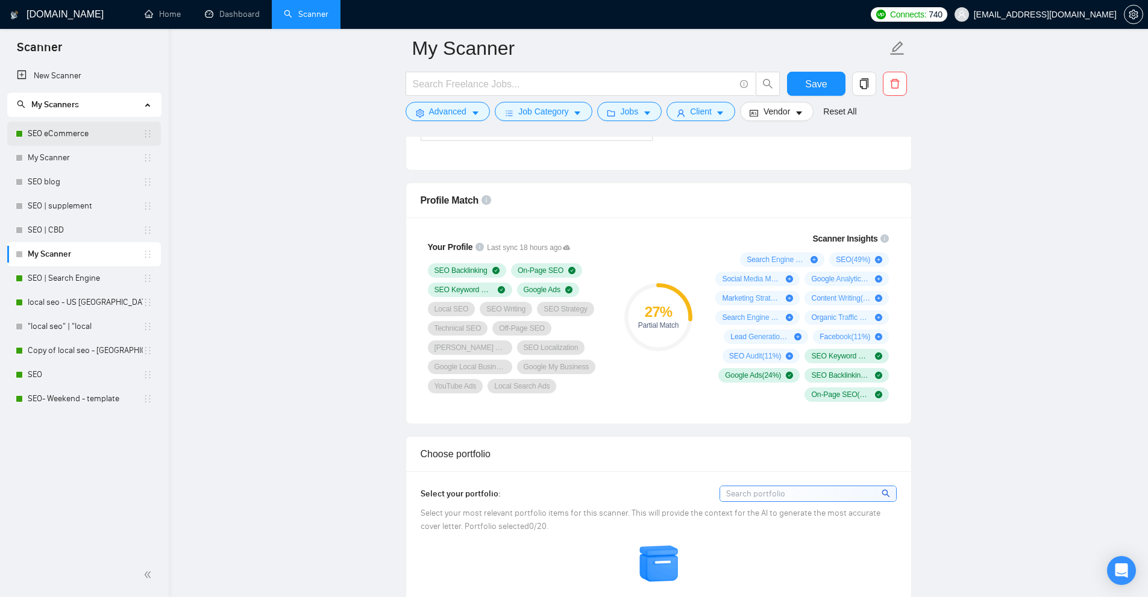
click at [86, 123] on link "SEO eCommerce" at bounding box center [85, 134] width 115 height 24
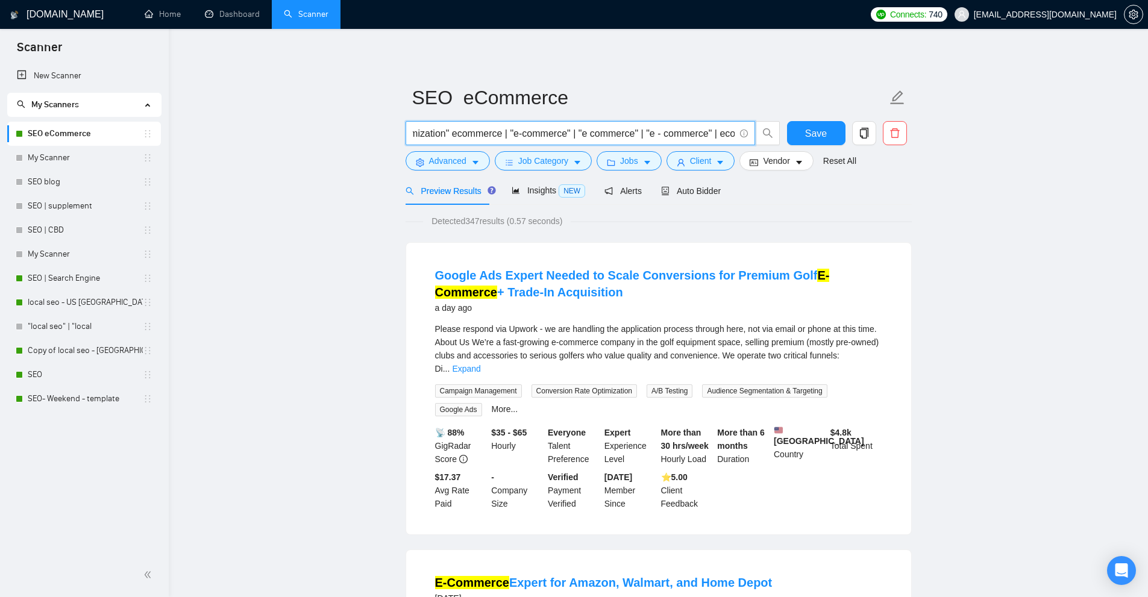
scroll to position [0, 568]
drag, startPoint x: 448, startPoint y: 134, endPoint x: 832, endPoint y: 228, distance: 395.3
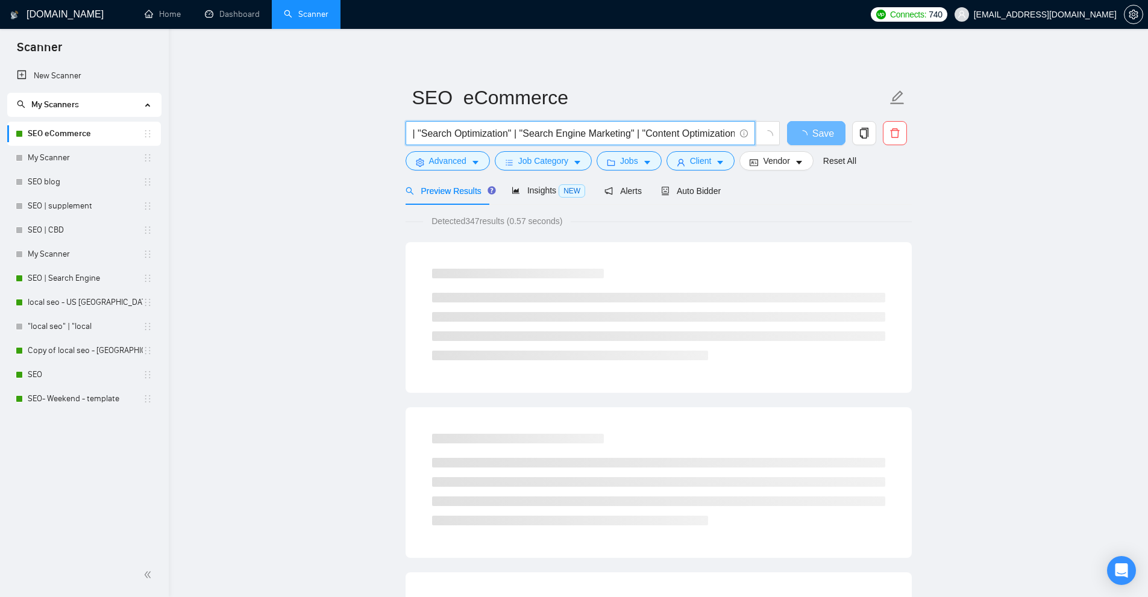
scroll to position [0, 0]
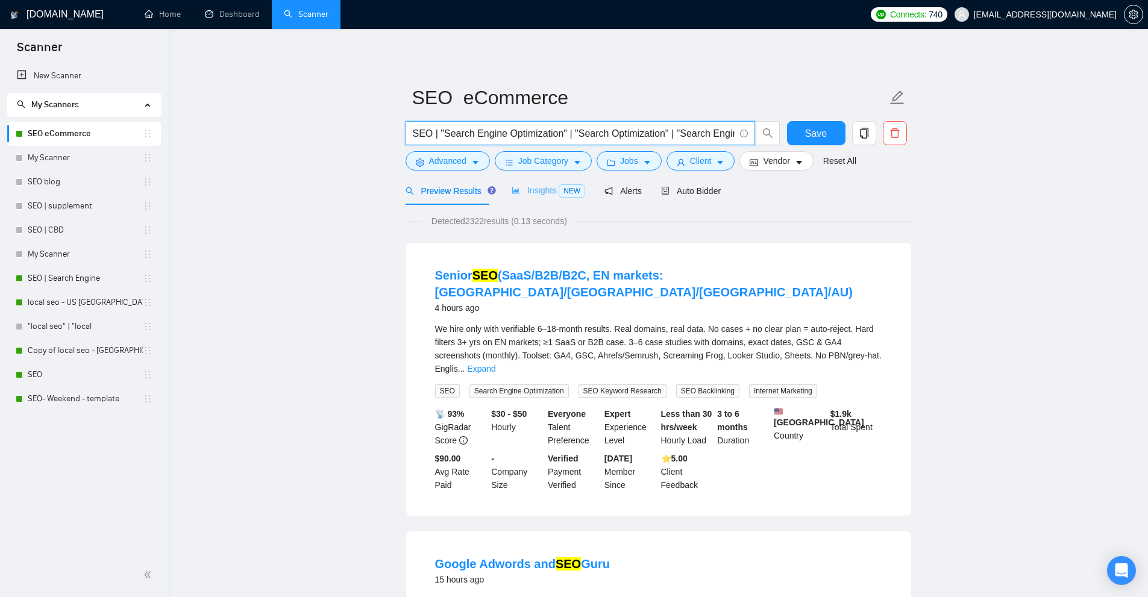
type input "SEO | "Search Engine Optimization" | "Search Optimization" | "Search Engine Mar…"
click at [548, 186] on span "Insights NEW" at bounding box center [549, 191] width 74 height 10
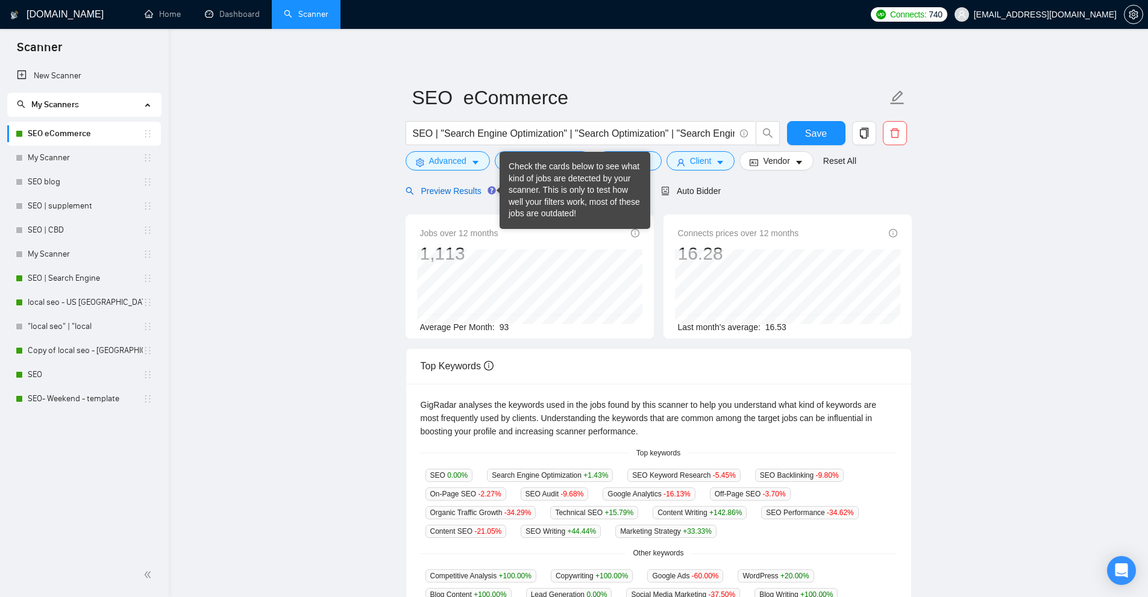
click at [454, 188] on span "Preview Results" at bounding box center [449, 191] width 87 height 10
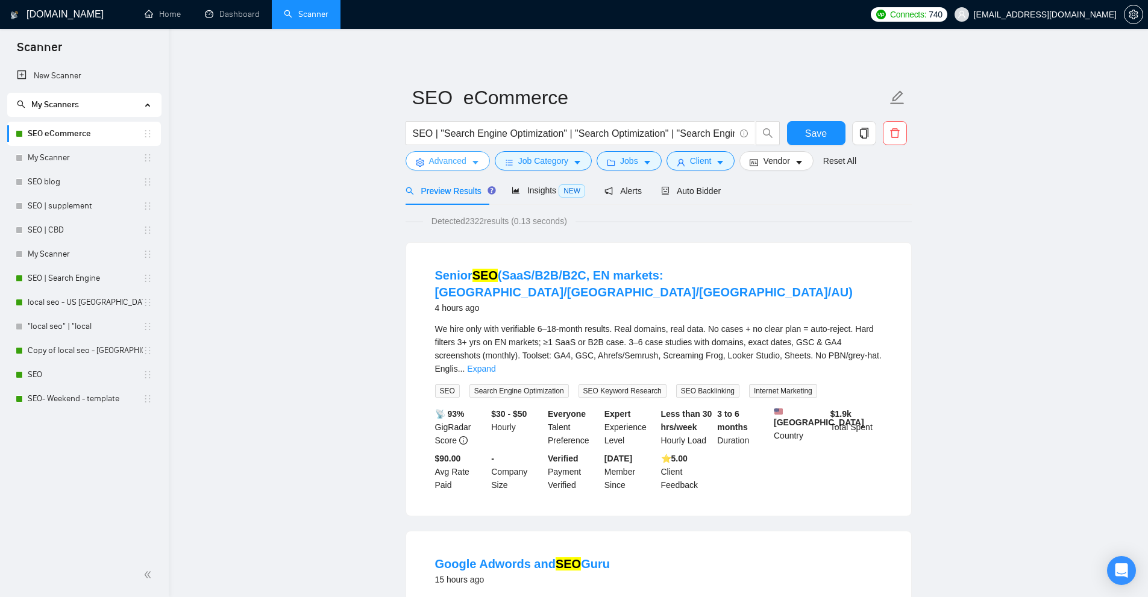
click at [468, 161] on button "Advanced" at bounding box center [448, 160] width 84 height 19
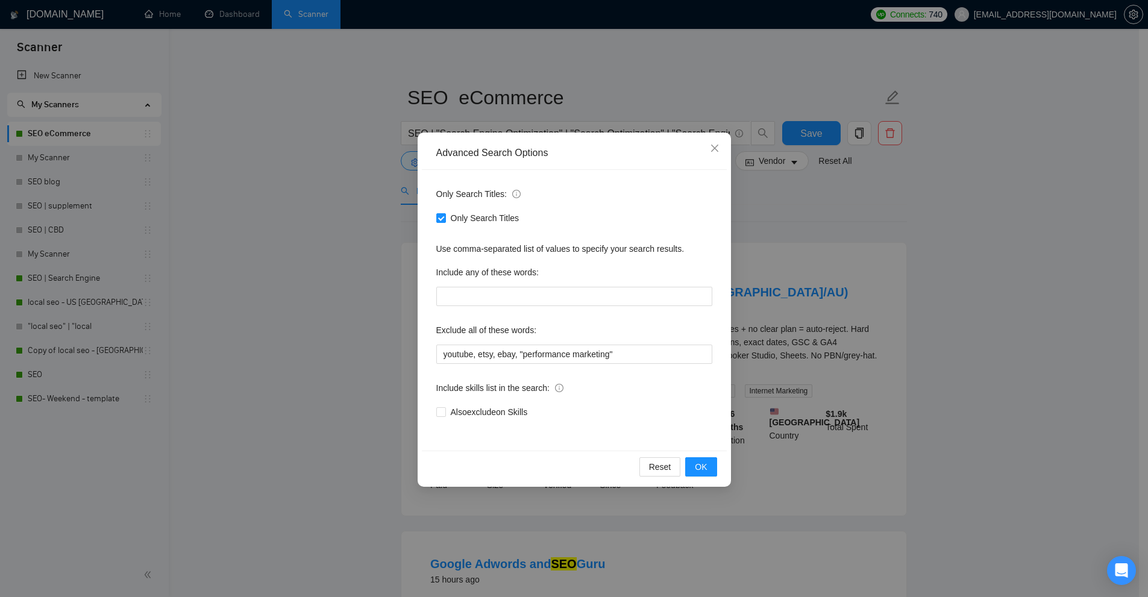
click at [855, 234] on div "Advanced Search Options Only Search Titles: Only Search Titles Use comma-separa…" at bounding box center [574, 298] width 1148 height 597
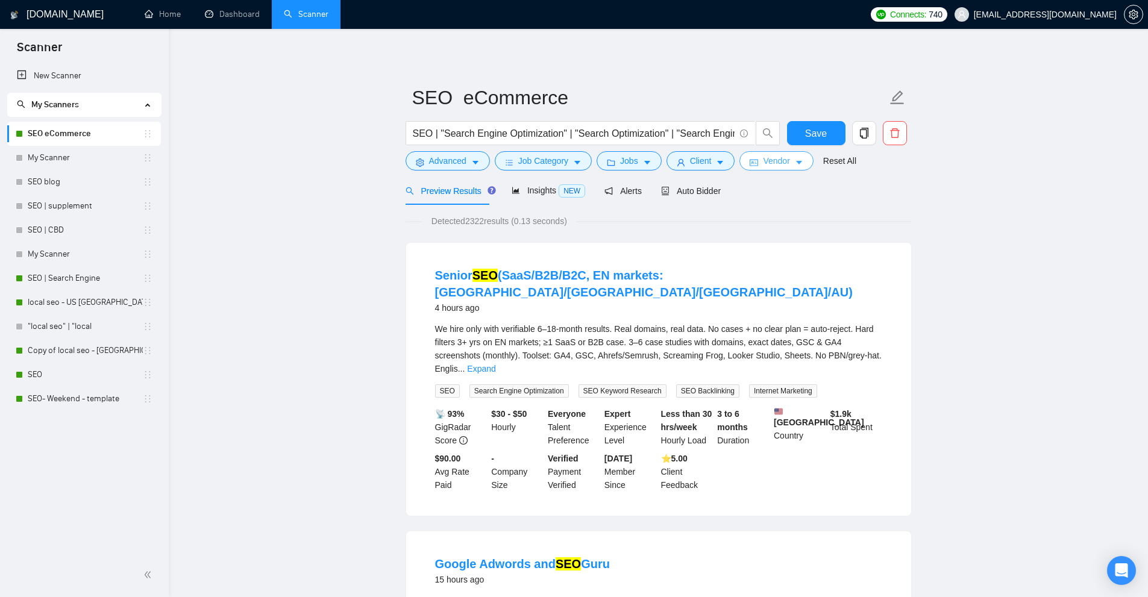
click at [773, 166] on span "Vendor" at bounding box center [776, 160] width 27 height 13
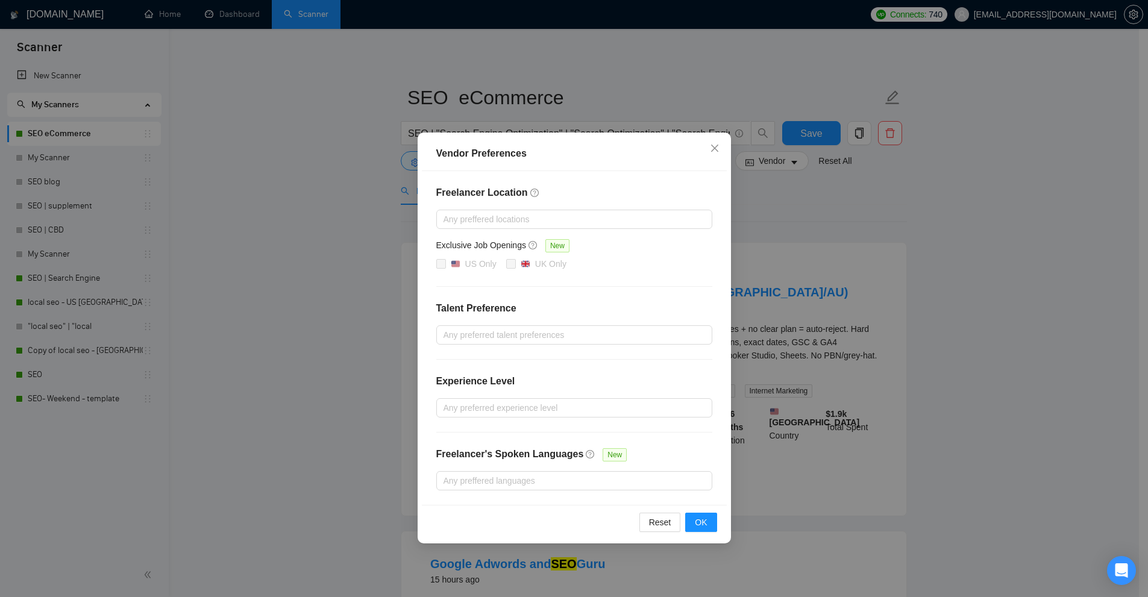
click at [790, 239] on div "Vendor Preferences Freelancer Location Any preffered locations Exclusive Job Op…" at bounding box center [574, 298] width 1148 height 597
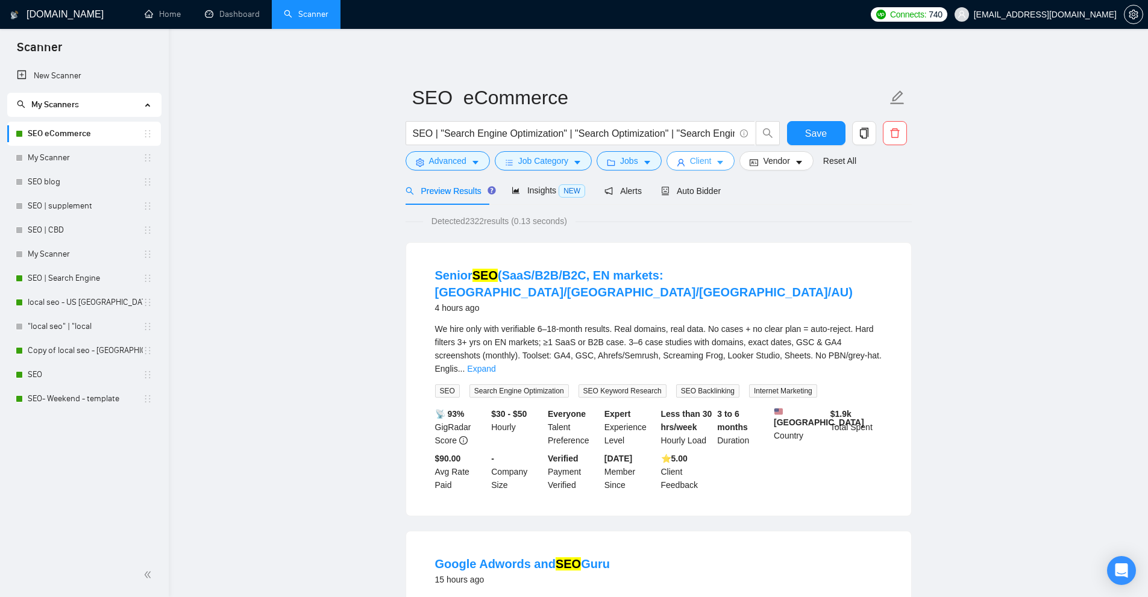
click at [702, 162] on span "Client" at bounding box center [701, 160] width 22 height 13
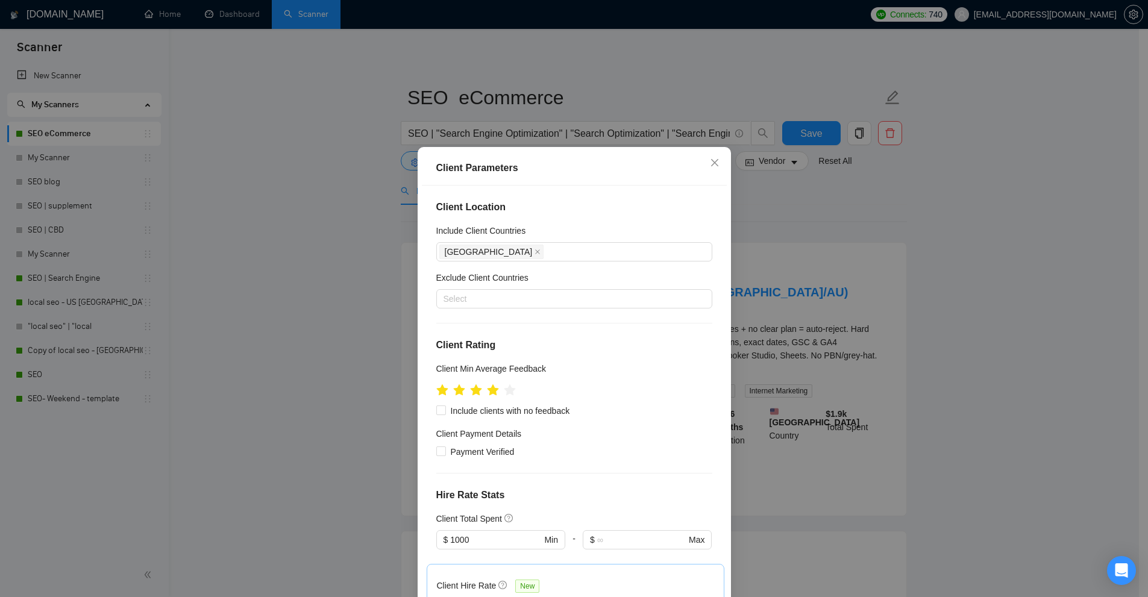
drag, startPoint x: 807, startPoint y: 239, endPoint x: 800, endPoint y: 239, distance: 7.3
click at [810, 239] on div "Client Parameters Client Location Include Client Countries [GEOGRAPHIC_DATA] Ex…" at bounding box center [574, 298] width 1148 height 597
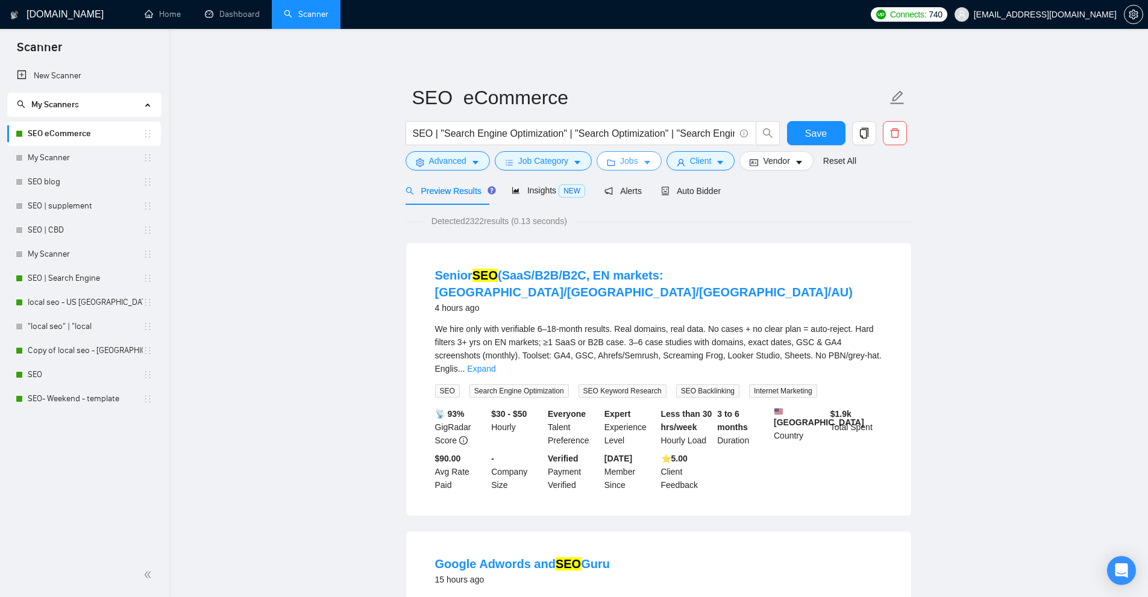
click at [635, 168] on button "Jobs" at bounding box center [629, 160] width 65 height 19
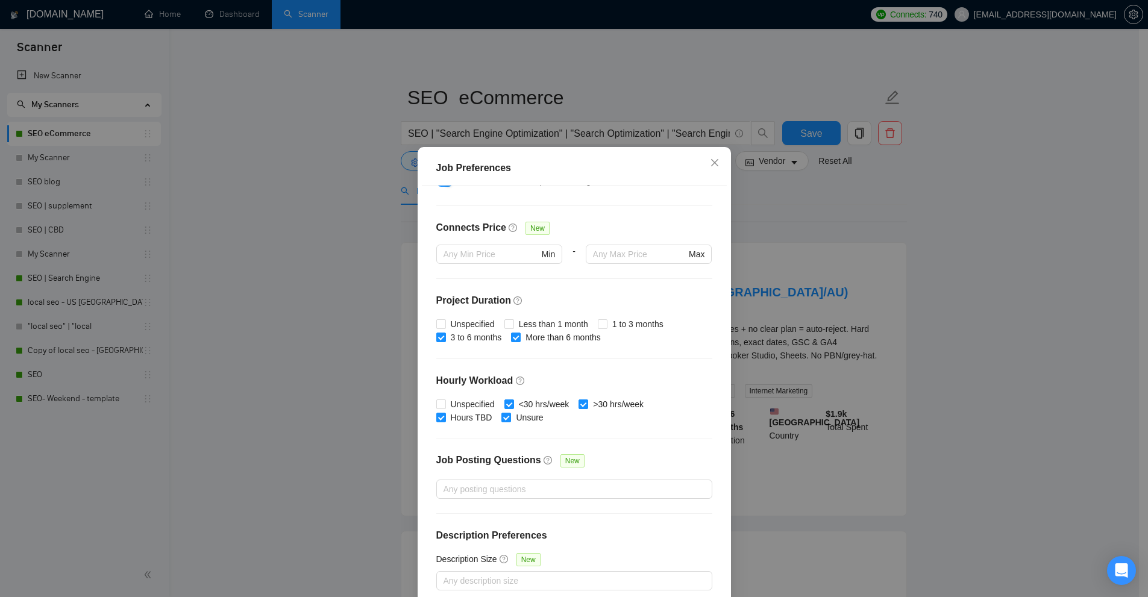
scroll to position [60, 0]
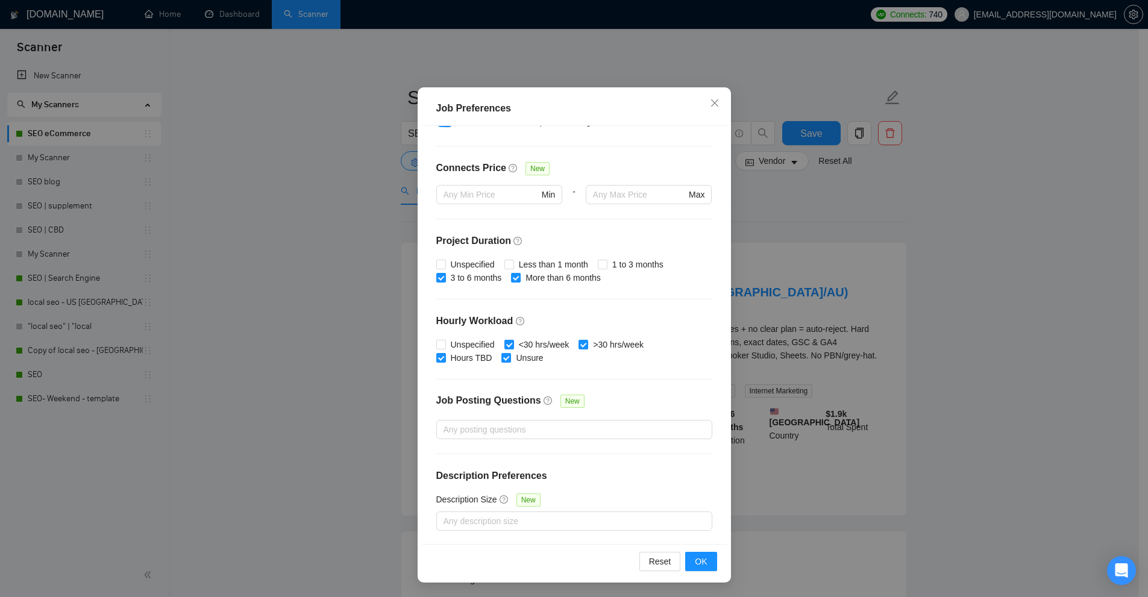
click at [744, 279] on div "Job Preferences Budget Project Type All Fixed Price Hourly Rate Fixed Price Bud…" at bounding box center [574, 298] width 1148 height 597
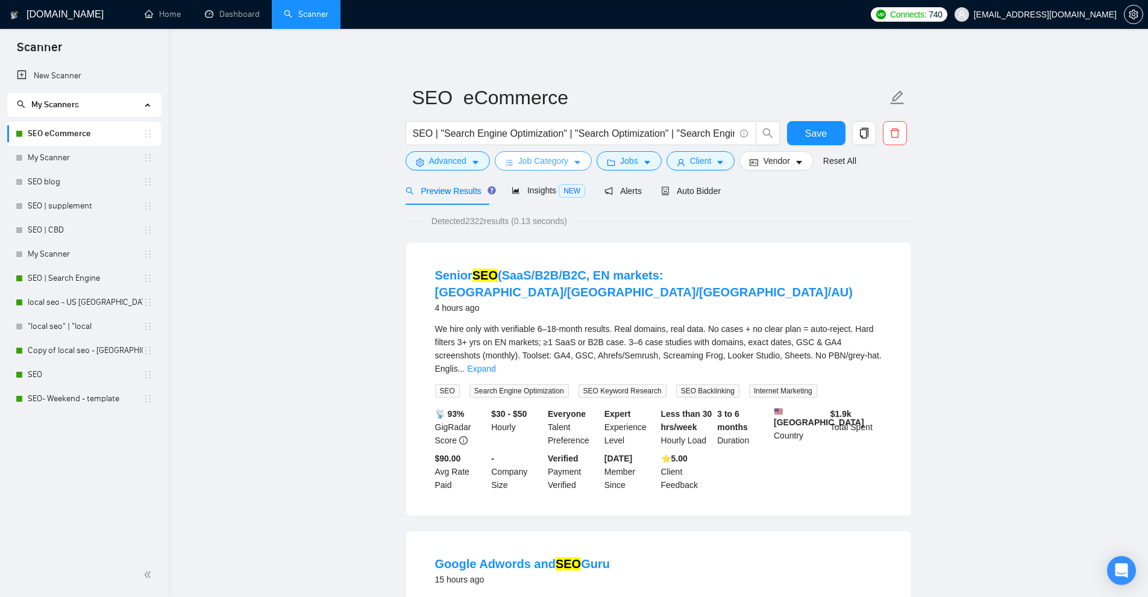
click at [545, 164] on span "Job Category" at bounding box center [543, 160] width 50 height 13
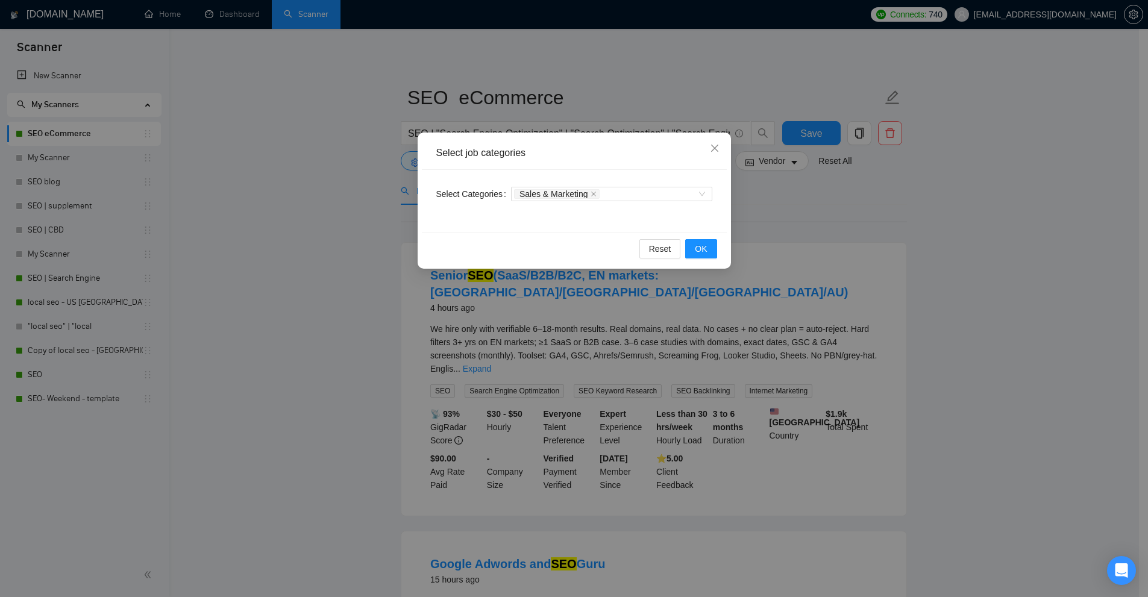
drag, startPoint x: 897, startPoint y: 227, endPoint x: 810, endPoint y: 208, distance: 88.8
click at [895, 227] on div "Select job categories Select Categories Sales & Marketing Reset OK" at bounding box center [574, 298] width 1148 height 597
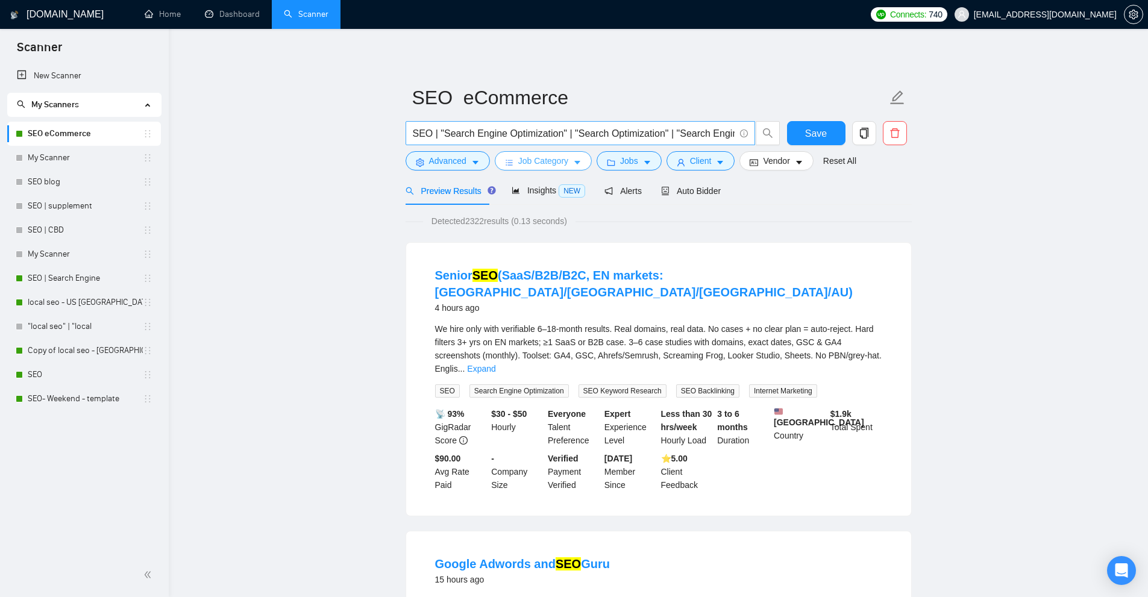
scroll to position [0, 157]
click at [820, 140] on span "Save" at bounding box center [816, 133] width 22 height 15
click at [548, 180] on div "Insights NEW" at bounding box center [549, 191] width 74 height 28
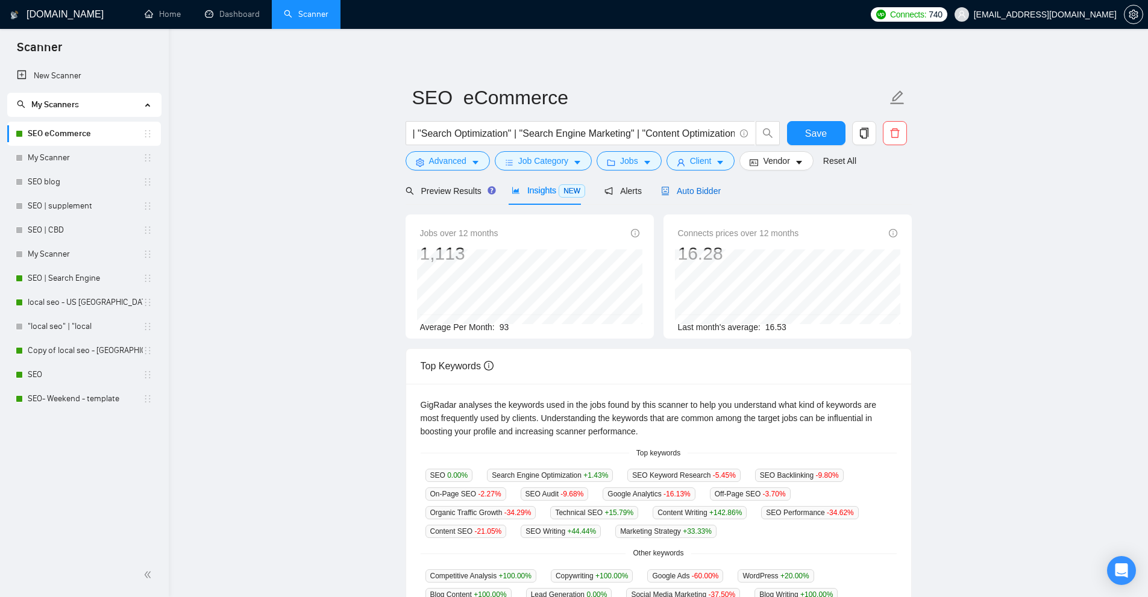
click at [681, 196] on span "Auto Bidder" at bounding box center [691, 191] width 60 height 10
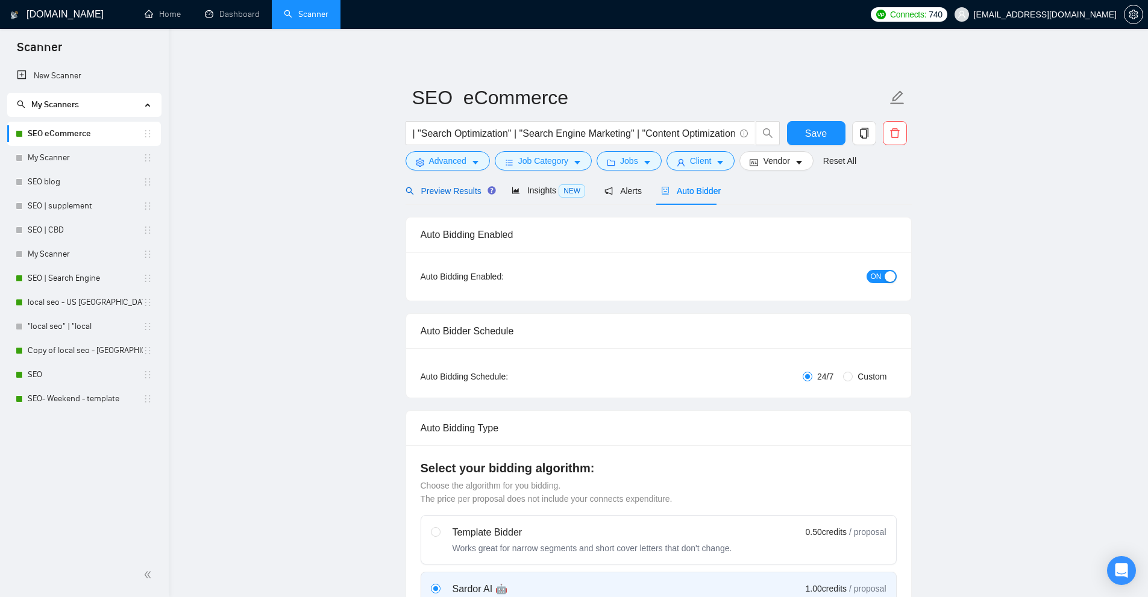
click at [444, 192] on span "Preview Results" at bounding box center [449, 191] width 87 height 10
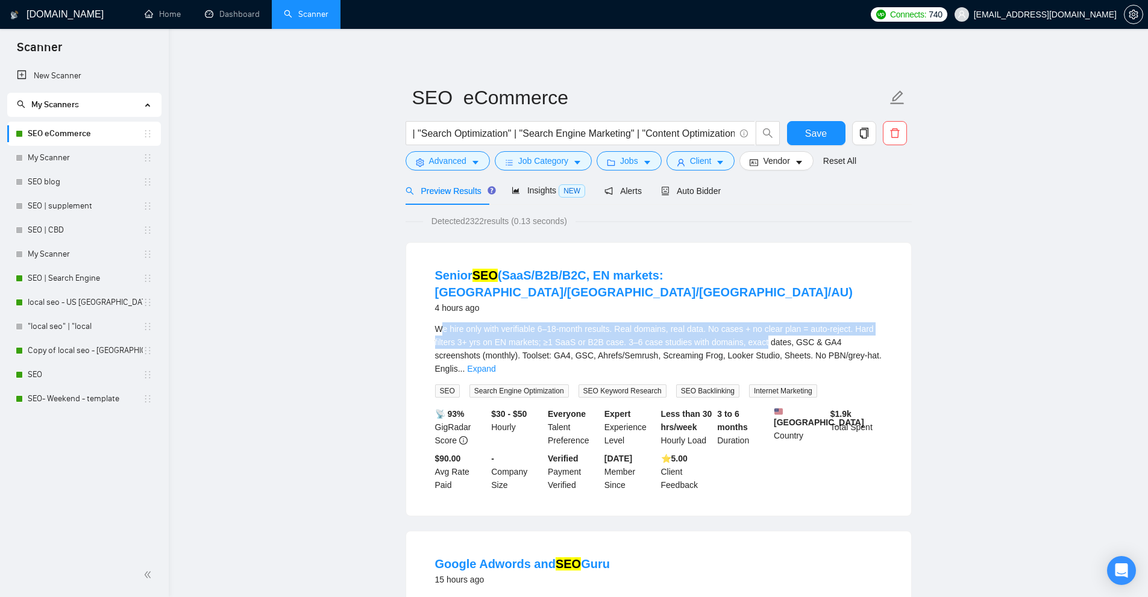
drag, startPoint x: 440, startPoint y: 310, endPoint x: 757, endPoint y: 328, distance: 317.5
click at [757, 328] on span "We hire only with verifiable 6–18-month results. Real domains, real data. No ca…" at bounding box center [658, 348] width 447 height 49
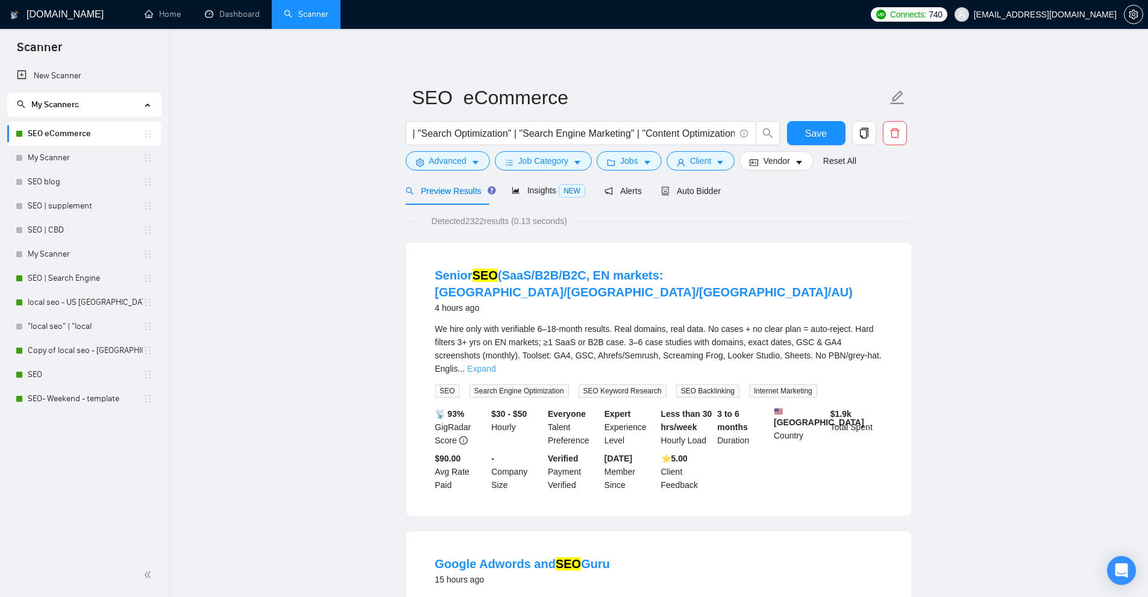
click at [495, 364] on link "Expand" at bounding box center [481, 369] width 28 height 10
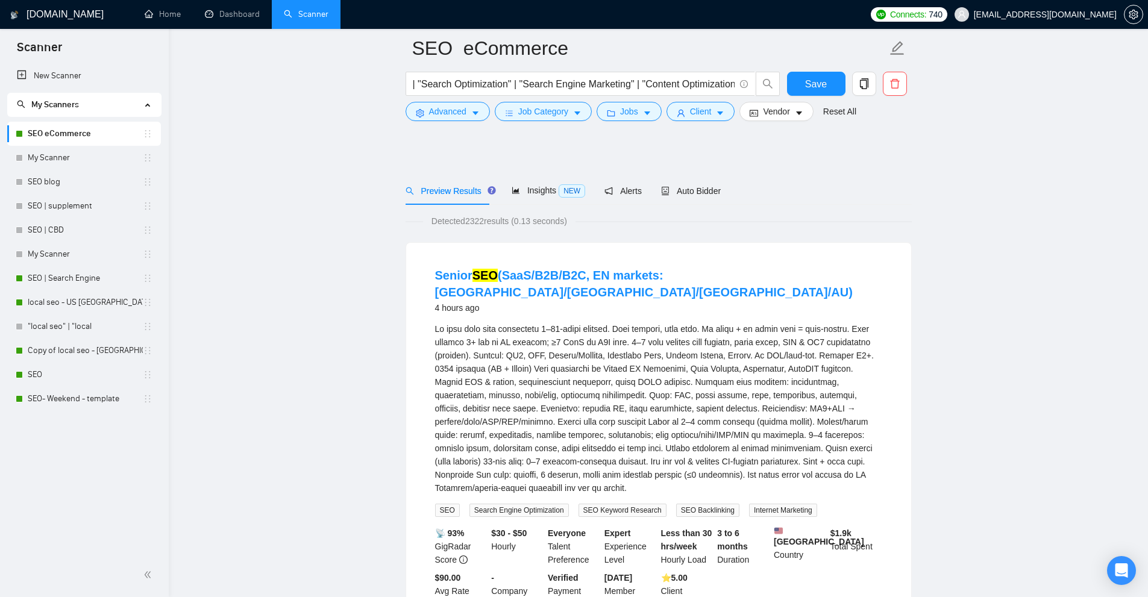
scroll to position [301, 0]
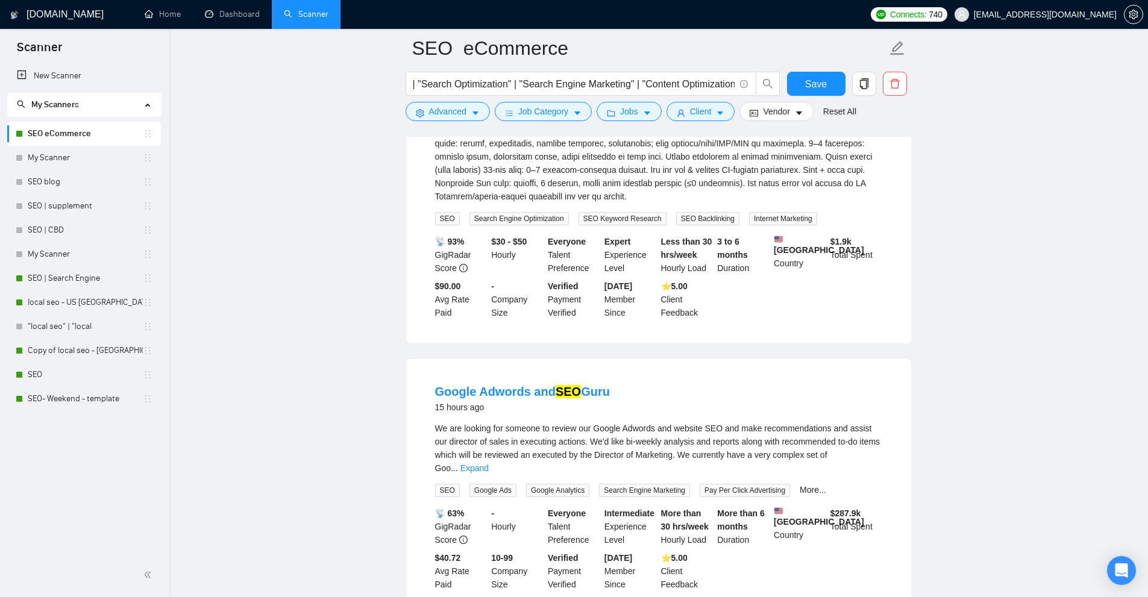
click at [863, 433] on span "We are looking for someone to review our Google Adwords and website SEO and mak…" at bounding box center [657, 448] width 445 height 49
click at [489, 463] on link "Expand" at bounding box center [474, 468] width 28 height 10
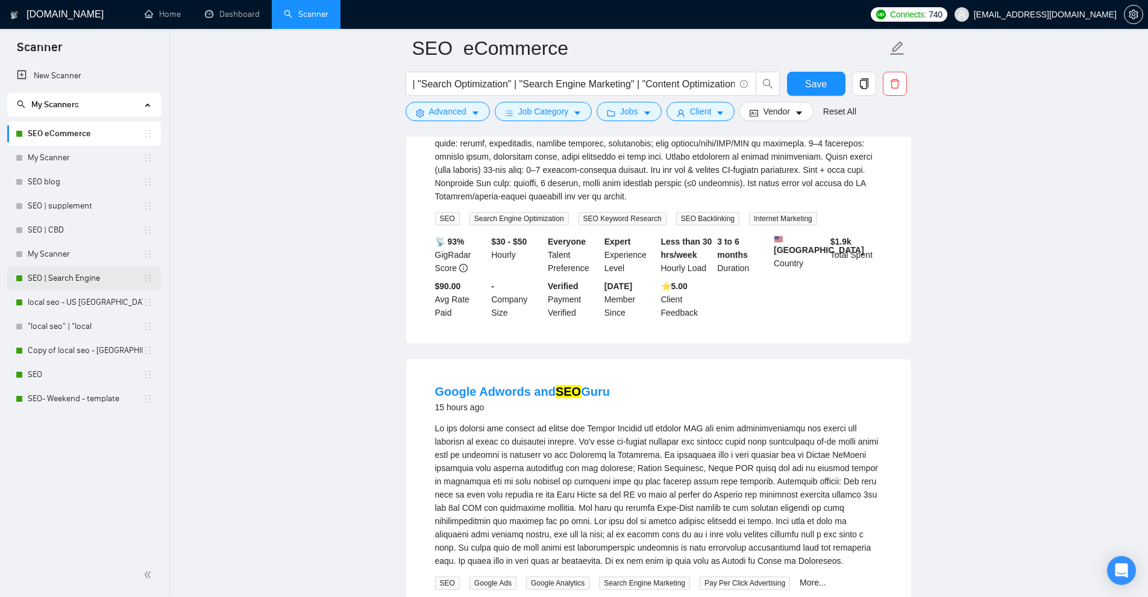
click at [45, 276] on link "SEO | Search Engine" at bounding box center [85, 278] width 115 height 24
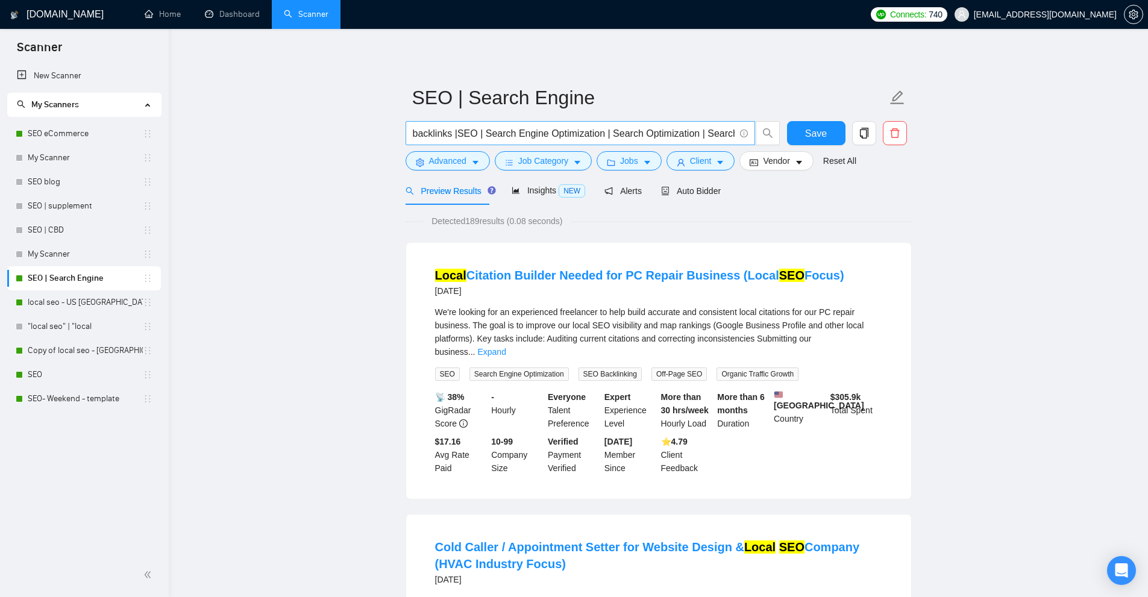
click at [459, 131] on input "backlinks |SEO | Search Engine Optimization | Search Optimization | Search Engi…" at bounding box center [574, 133] width 322 height 15
click at [474, 133] on input "backlinks | SEO | Search Engine Optimization | Search Optimization | Search Eng…" at bounding box center [574, 133] width 322 height 15
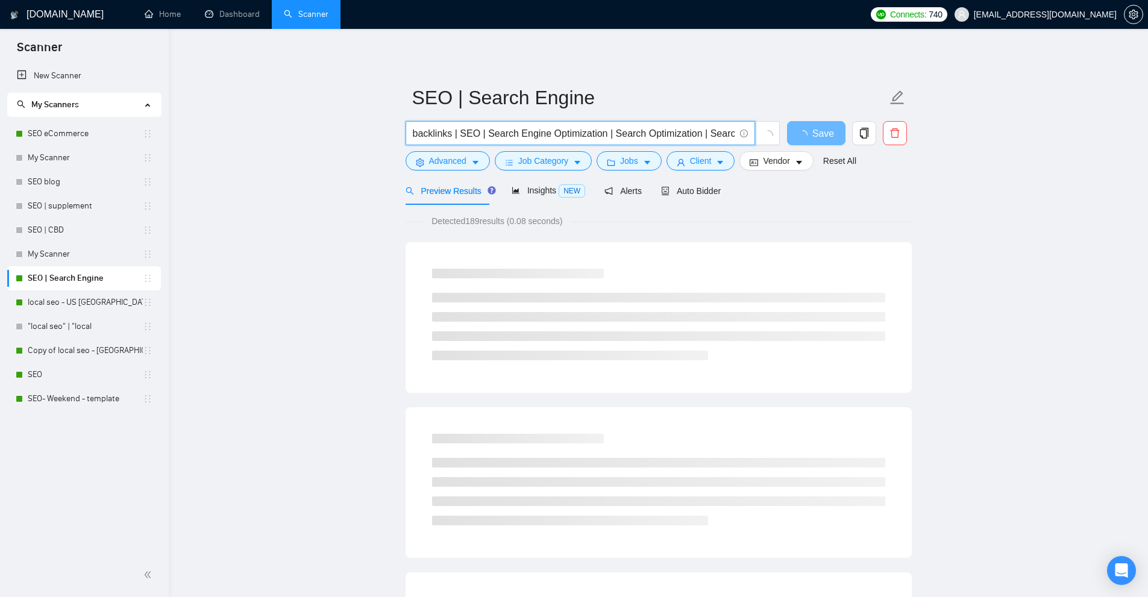
click at [486, 132] on input "backlinks | SEO | Search Engine Optimization | Search Optimization | Search Eng…" at bounding box center [574, 133] width 322 height 15
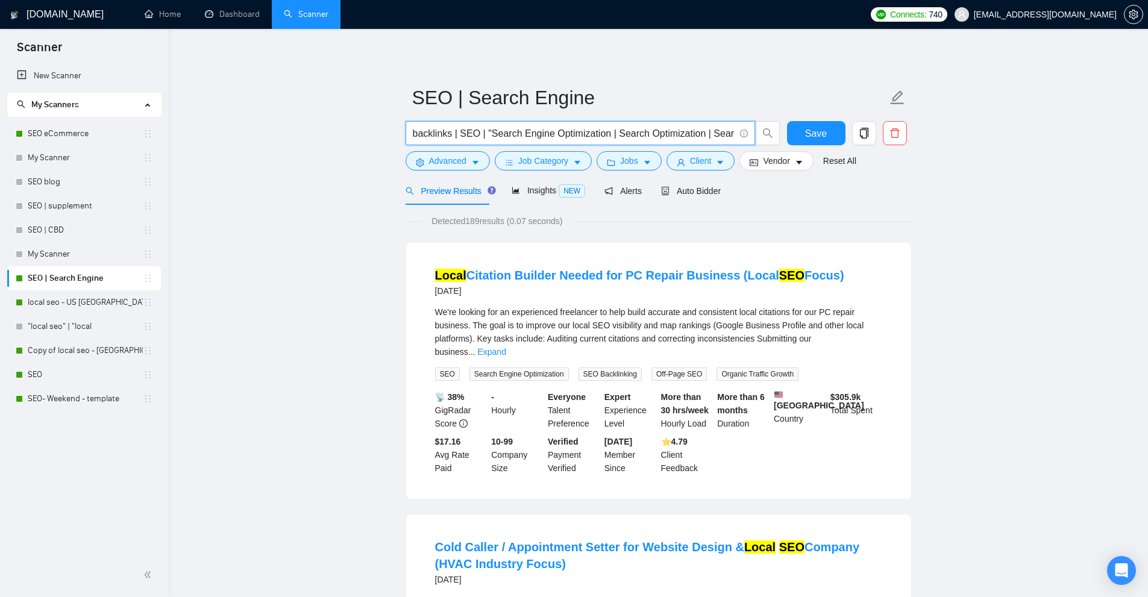
click at [607, 131] on input "backlinks | SEO | "Search Engine Optimization | Search Optimization | Search En…" at bounding box center [574, 133] width 322 height 15
click at [454, 134] on input "backlinks | SEO | "Search Engine Optimization" | Search Optimization | Search E…" at bounding box center [574, 133] width 322 height 15
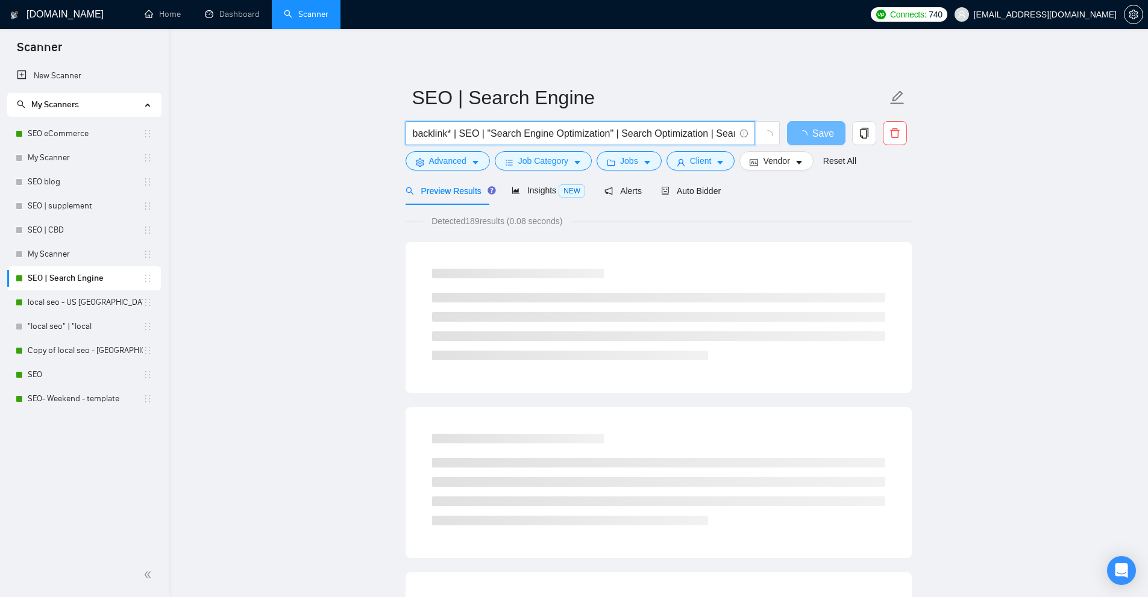
click at [480, 134] on input "backlink* | SEO | "Search Engine Optimization" | Search Optimization | Search E…" at bounding box center [574, 133] width 322 height 15
click at [462, 134] on input "backlink* | SEO*) | "Search Engine Optimization" | Search Optimization | Search…" at bounding box center [574, 133] width 322 height 15
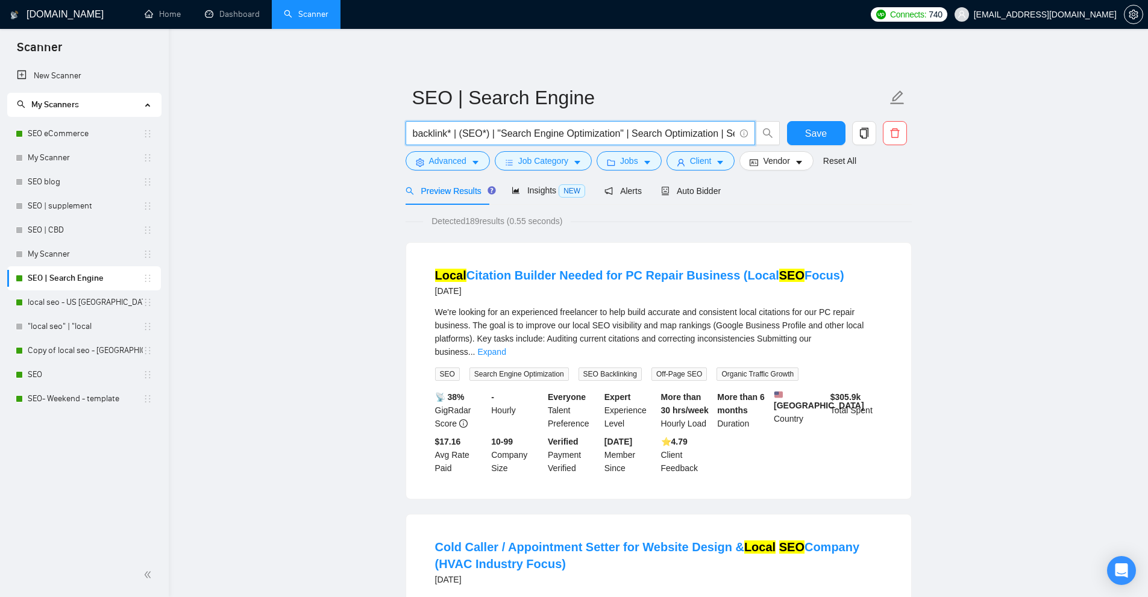
click at [451, 134] on input "backlink* | (SEO*) | "Search Engine Optimization" | Search Optimization | Searc…" at bounding box center [574, 133] width 322 height 15
click at [453, 134] on input "backlink* | (SEO*) | "Search Engine Optimization" | Search Optimization | Searc…" at bounding box center [574, 133] width 322 height 15
click at [414, 133] on input "backlink*) | (SEO*) | "Search Engine Optimization" | Search Optimization | Sear…" at bounding box center [574, 133] width 322 height 15
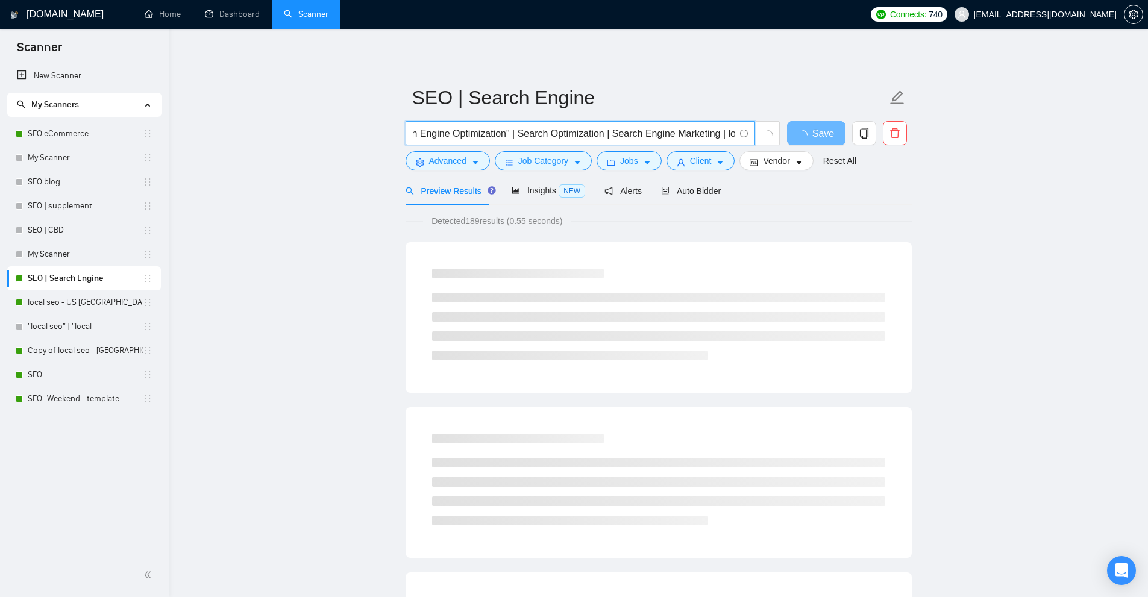
click at [513, 130] on input "(backlink*) | (SEO*) | "Search Engine Optimization" | Search Optimization | Sea…" at bounding box center [574, 133] width 322 height 15
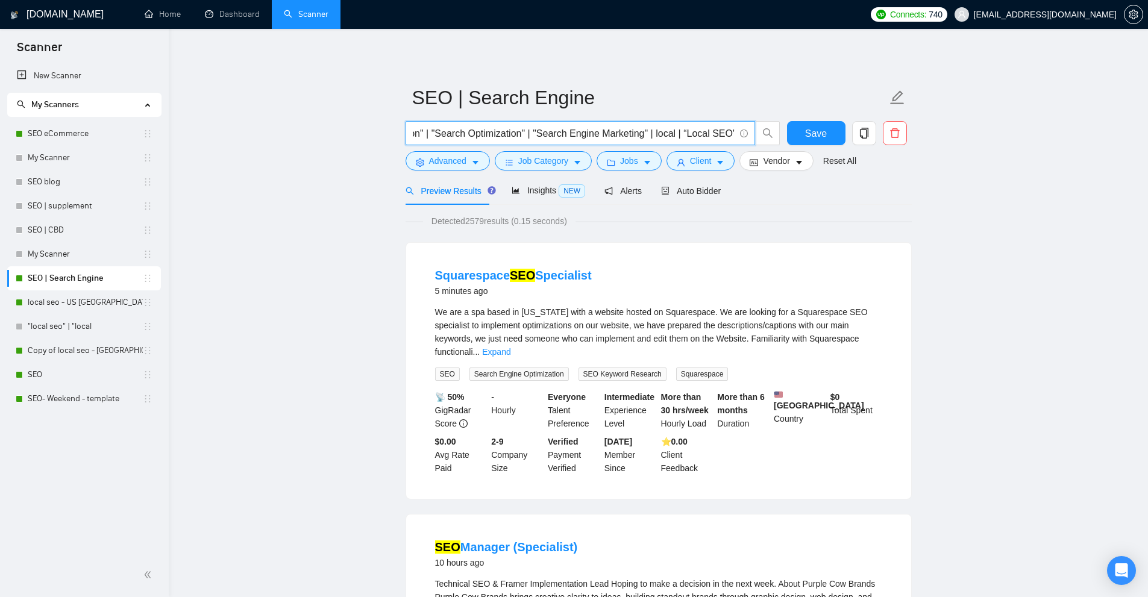
click at [667, 133] on input "(backlink*) | (SEO*) | "Search Engine Optimization" | "Search Optimization" | "…" at bounding box center [574, 133] width 322 height 15
type input "(backlink*) | (SEO*) | "Search Engine Optimization" | "Search Optimization" | "…"
click at [554, 169] on button "Job Category" at bounding box center [543, 160] width 97 height 19
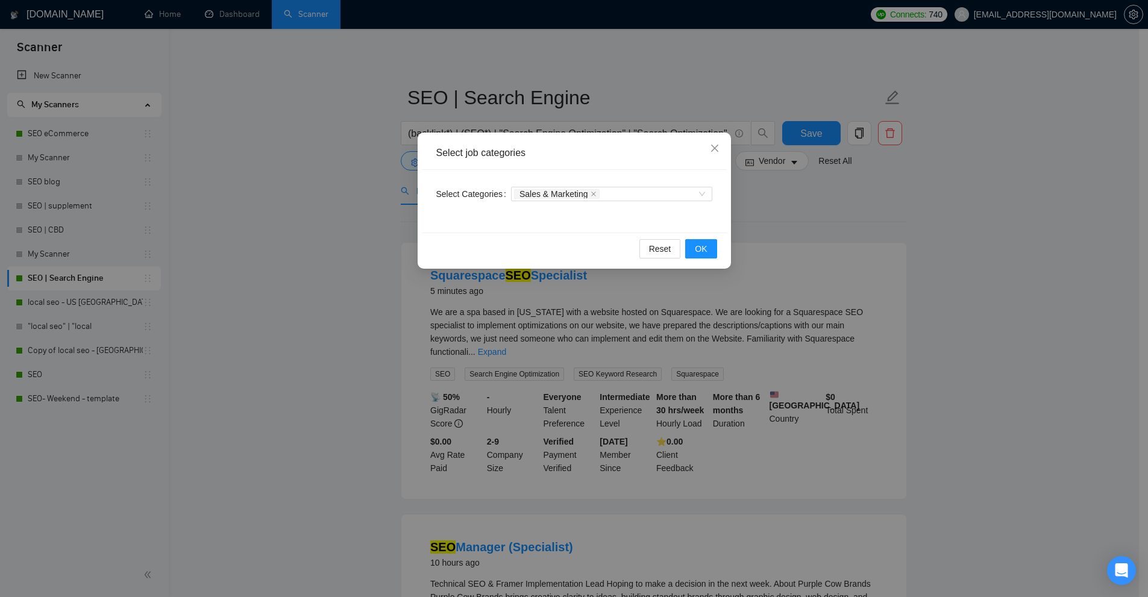
click at [905, 208] on div "Select job categories Select Categories Sales & Marketing Reset OK" at bounding box center [574, 298] width 1148 height 597
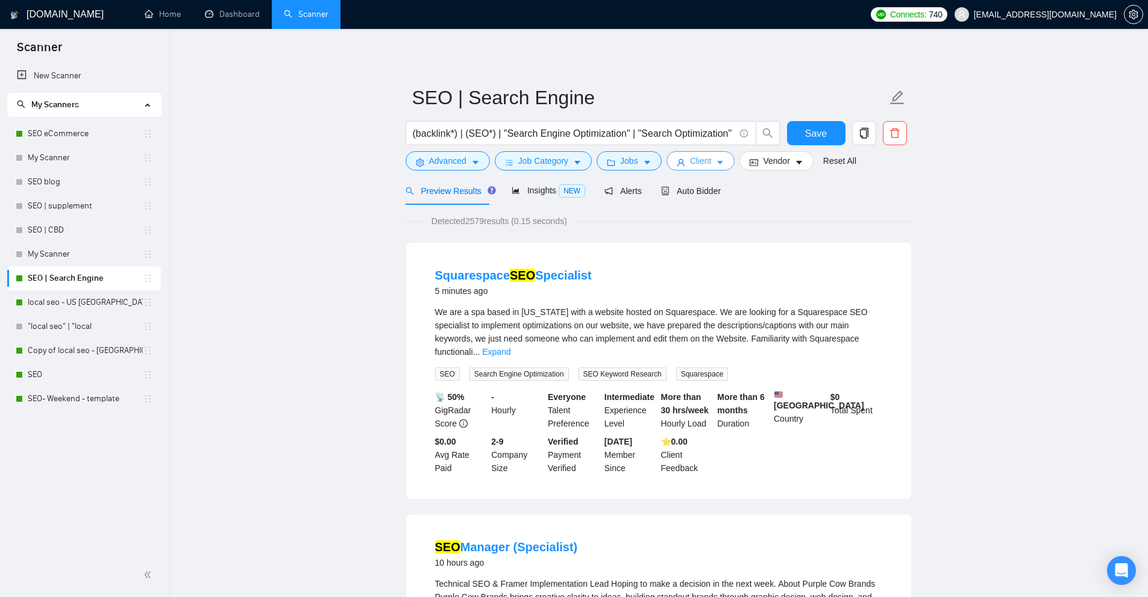
click at [677, 162] on icon "user" at bounding box center [681, 162] width 8 height 8
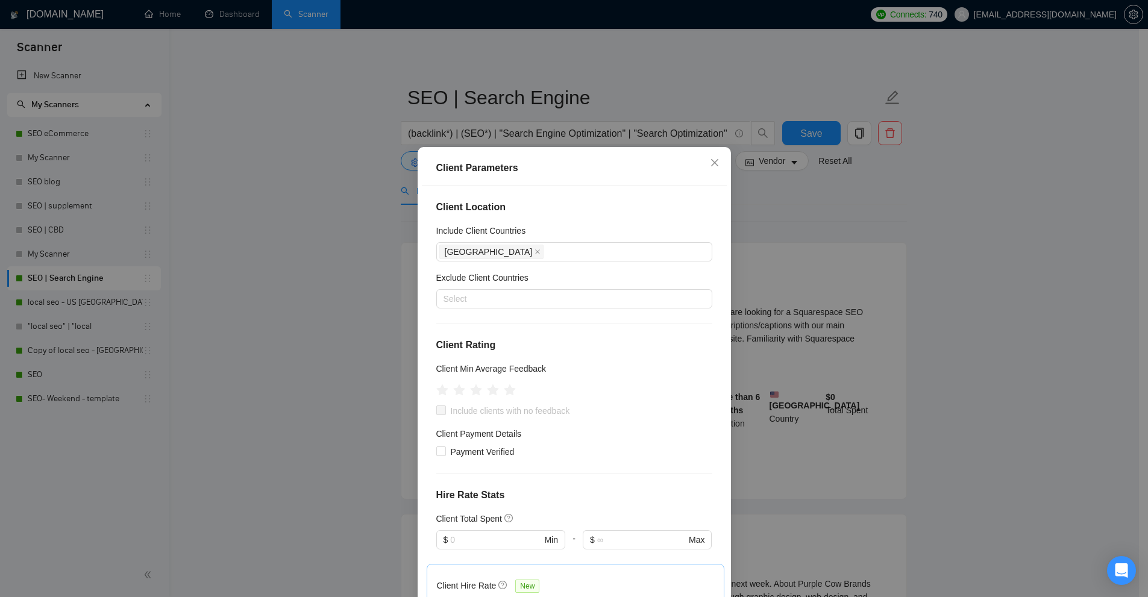
click at [788, 212] on div "Client Parameters Client Location Include Client Countries [GEOGRAPHIC_DATA] Ex…" at bounding box center [574, 298] width 1148 height 597
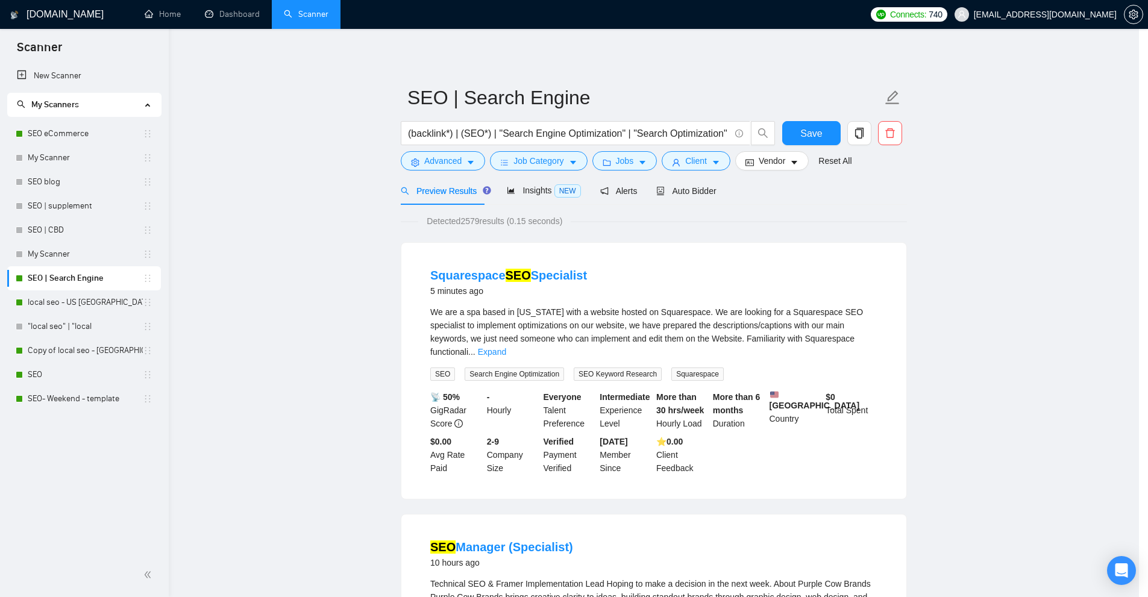
click at [661, 168] on div "Client" at bounding box center [696, 160] width 74 height 19
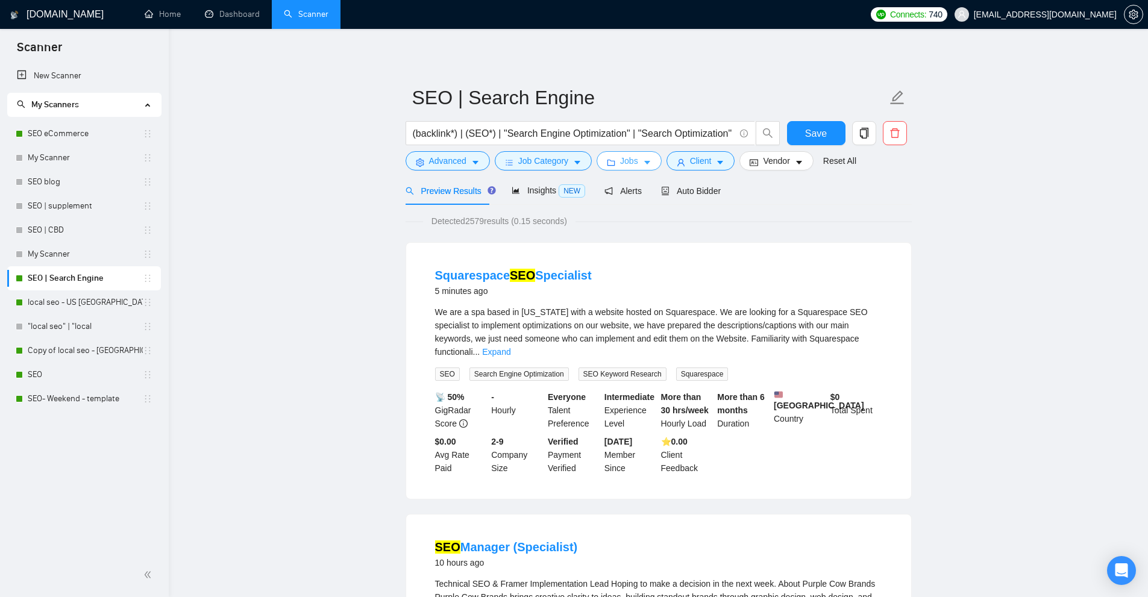
click at [630, 160] on span "Jobs" at bounding box center [629, 160] width 18 height 13
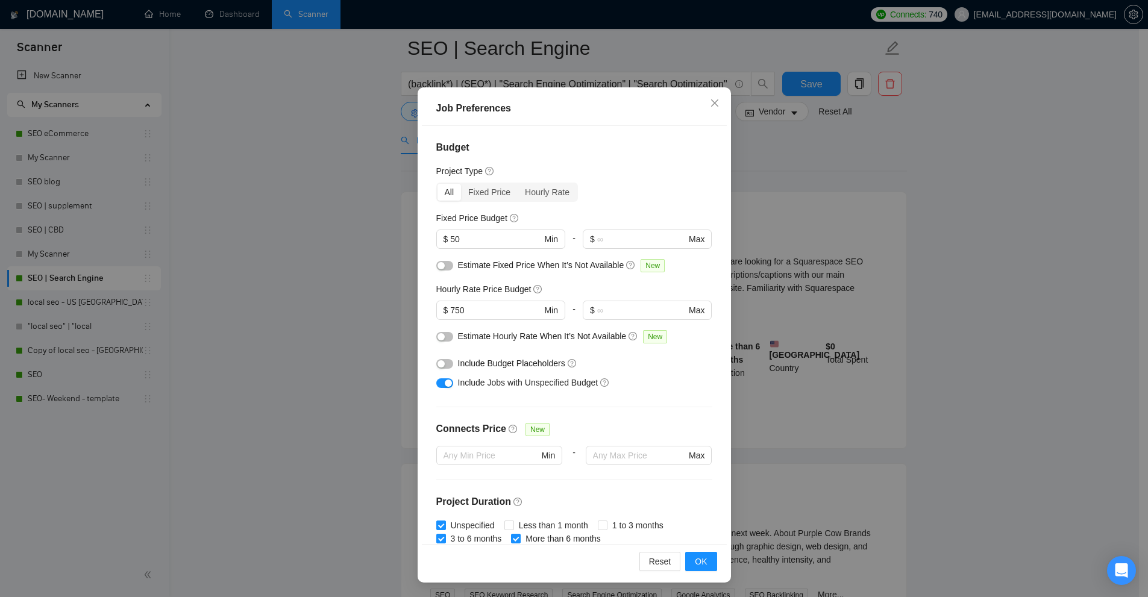
drag, startPoint x: 787, startPoint y: 218, endPoint x: 779, endPoint y: 183, distance: 36.4
click at [788, 218] on div "Job Preferences Budget Project Type All Fixed Price Hourly Rate Fixed Price Bud…" at bounding box center [574, 298] width 1148 height 597
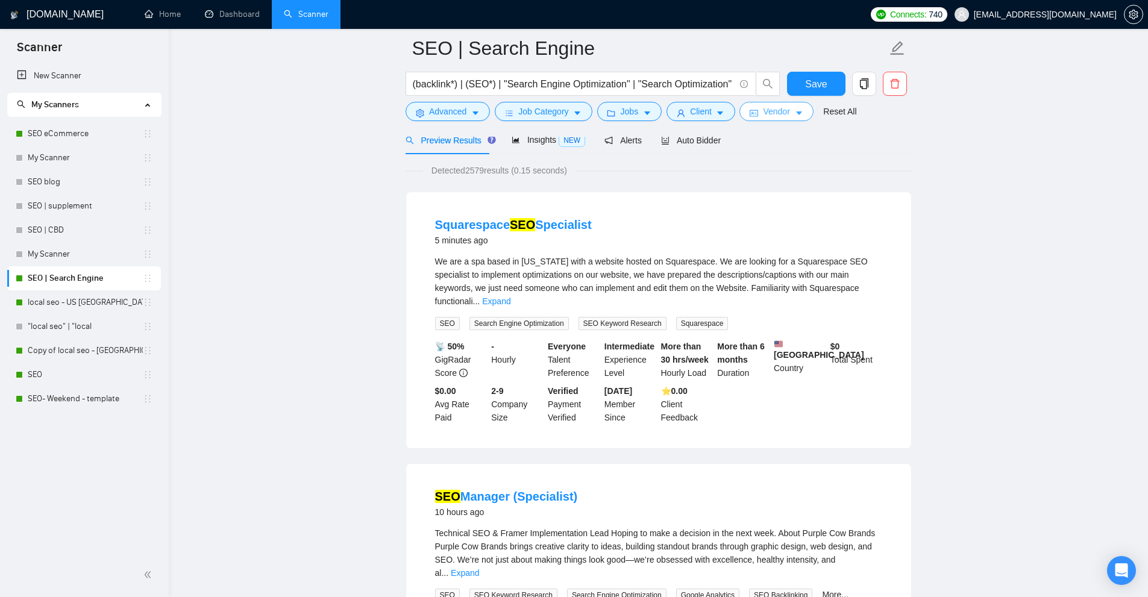
click at [765, 112] on span "Vendor" at bounding box center [776, 111] width 27 height 13
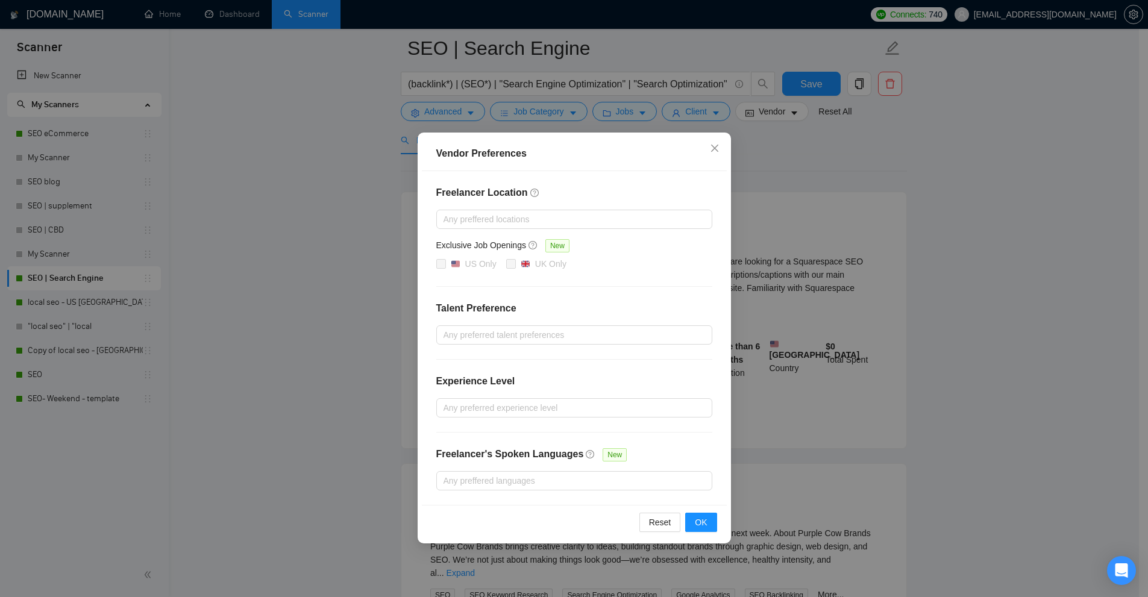
click at [814, 177] on div "Vendor Preferences Freelancer Location Any preffered locations Exclusive Job Op…" at bounding box center [574, 298] width 1148 height 597
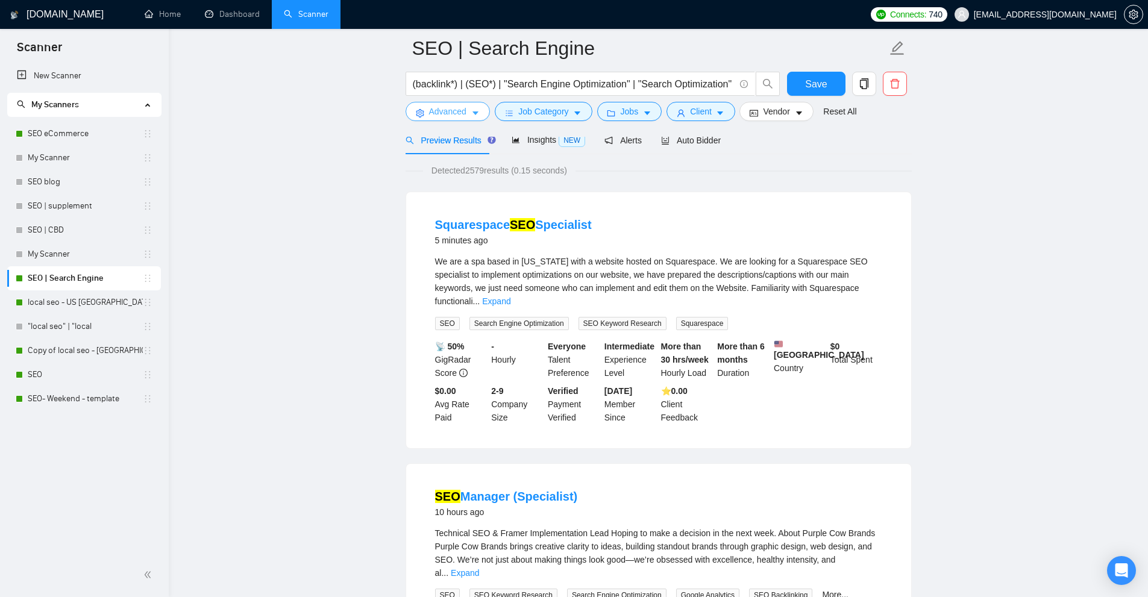
click at [480, 111] on button "Advanced" at bounding box center [448, 111] width 84 height 19
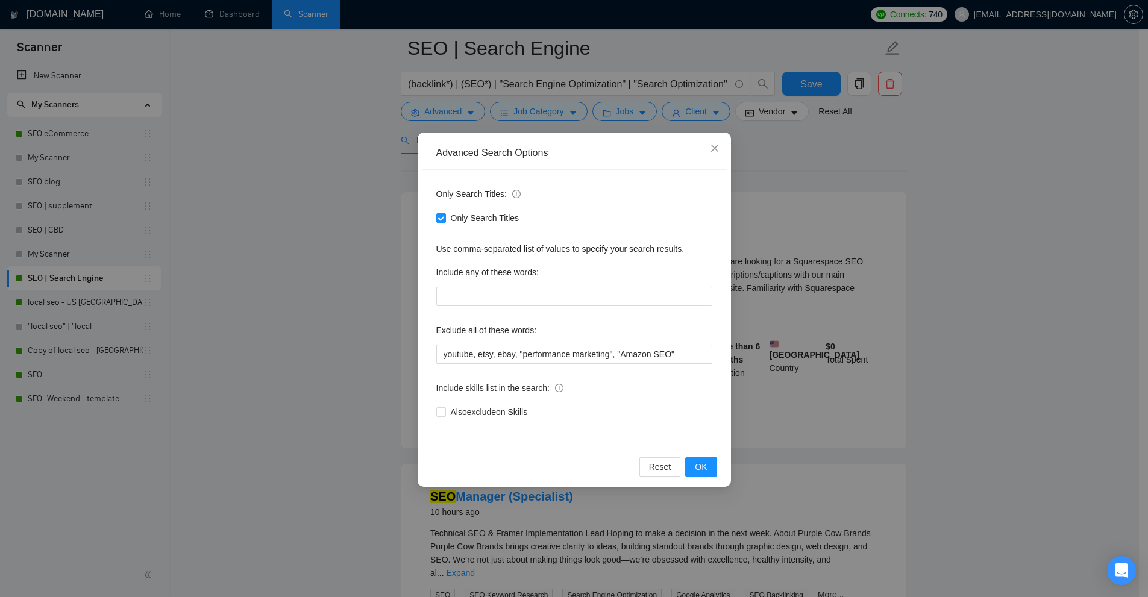
click at [548, 127] on div "Advanced Search Options Only Search Titles: Only Search Titles Use comma-separa…" at bounding box center [574, 298] width 1148 height 597
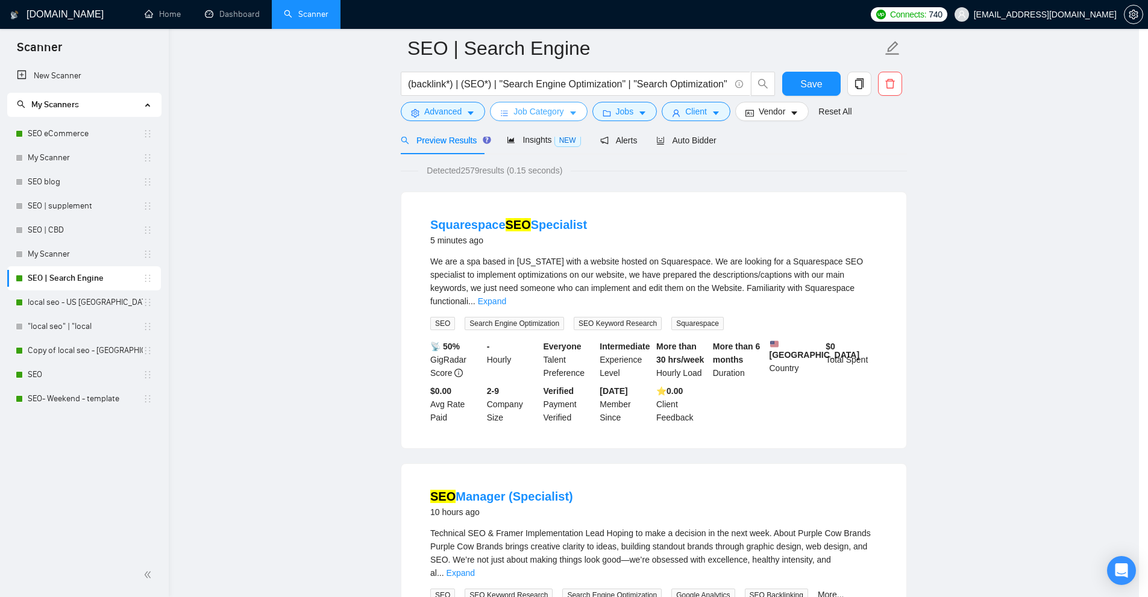
click at [525, 108] on span "Job Category" at bounding box center [538, 111] width 50 height 13
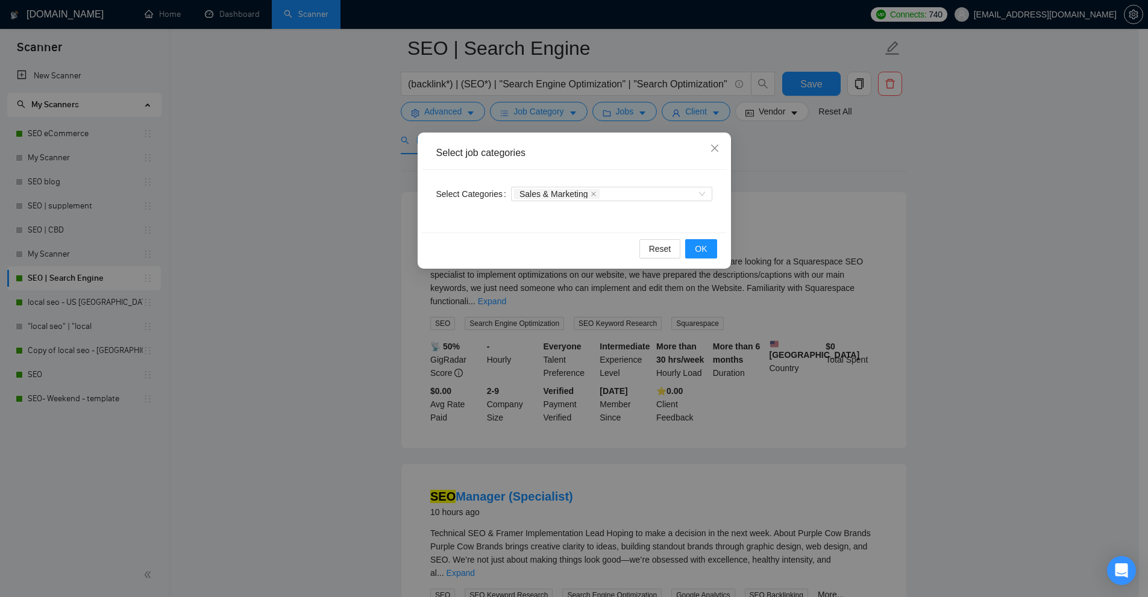
click at [524, 108] on div "Select job categories Select Categories Sales & Marketing Reset OK" at bounding box center [574, 298] width 1148 height 597
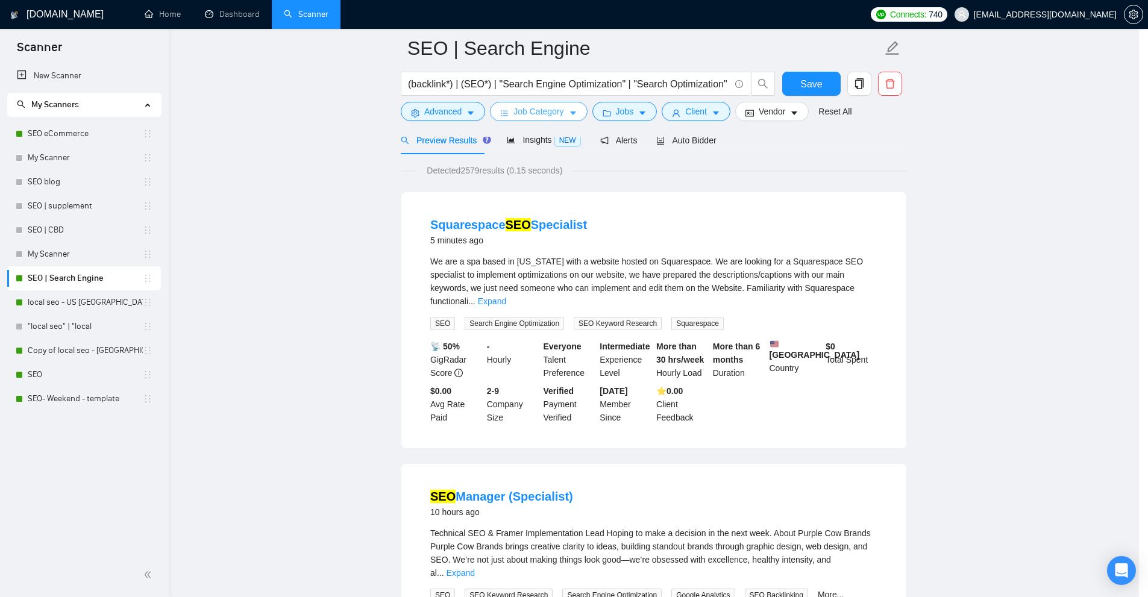
click at [609, 108] on body "Scanner New Scanner My Scanners SEO eCommerce My Scanner SEO blog SEO | supplem…" at bounding box center [569, 238] width 1139 height 597
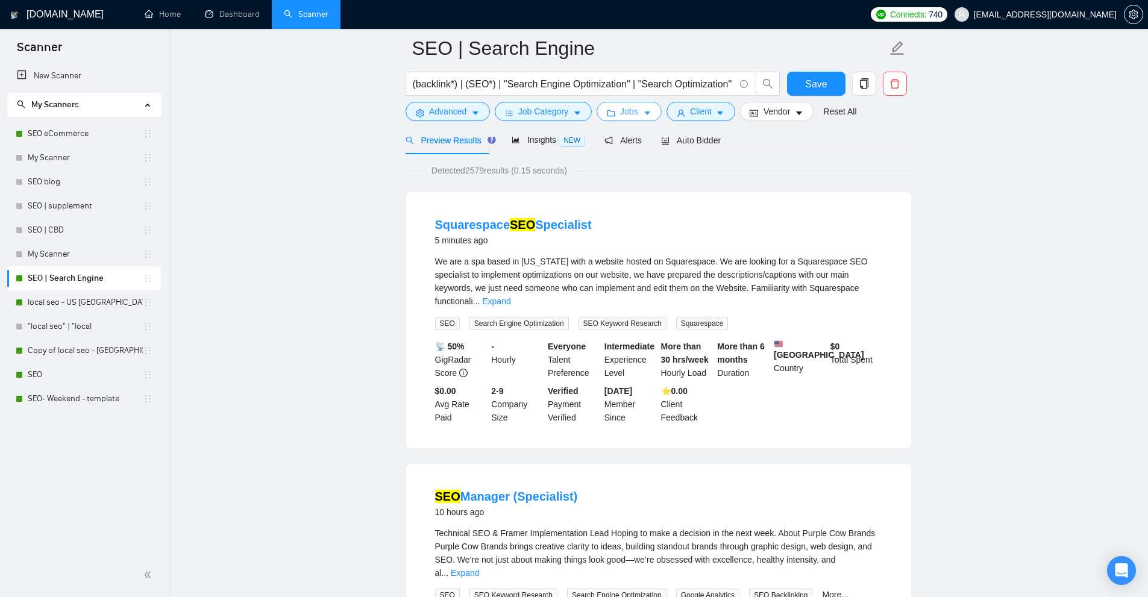
click at [609, 108] on button "Jobs" at bounding box center [629, 111] width 65 height 19
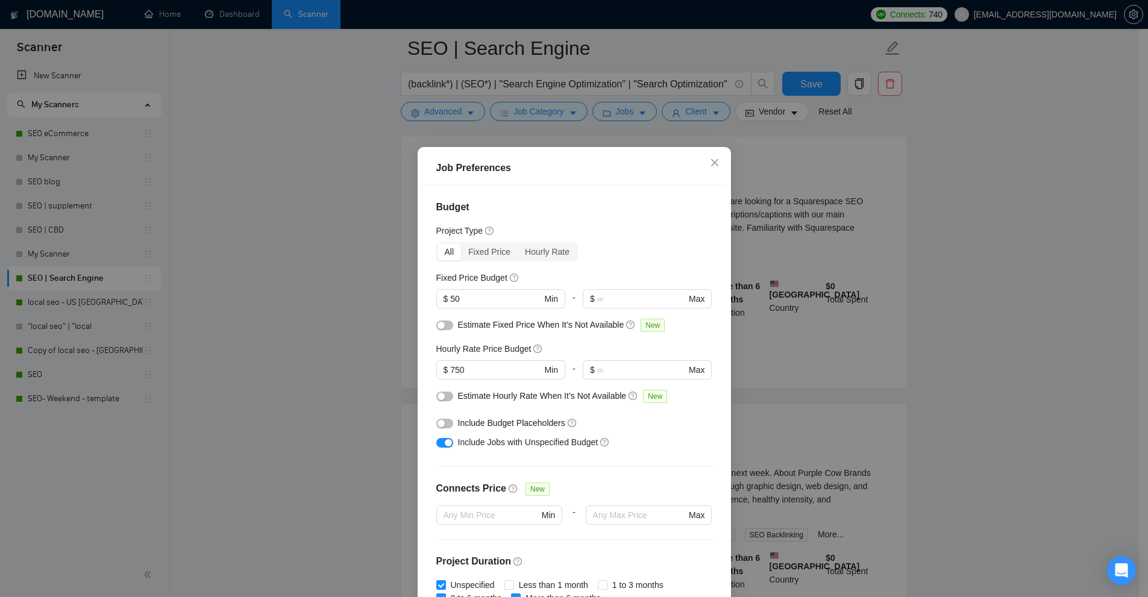
click at [792, 158] on div "Job Preferences Budget Project Type All Fixed Price Hourly Rate Fixed Price Bud…" at bounding box center [574, 298] width 1148 height 597
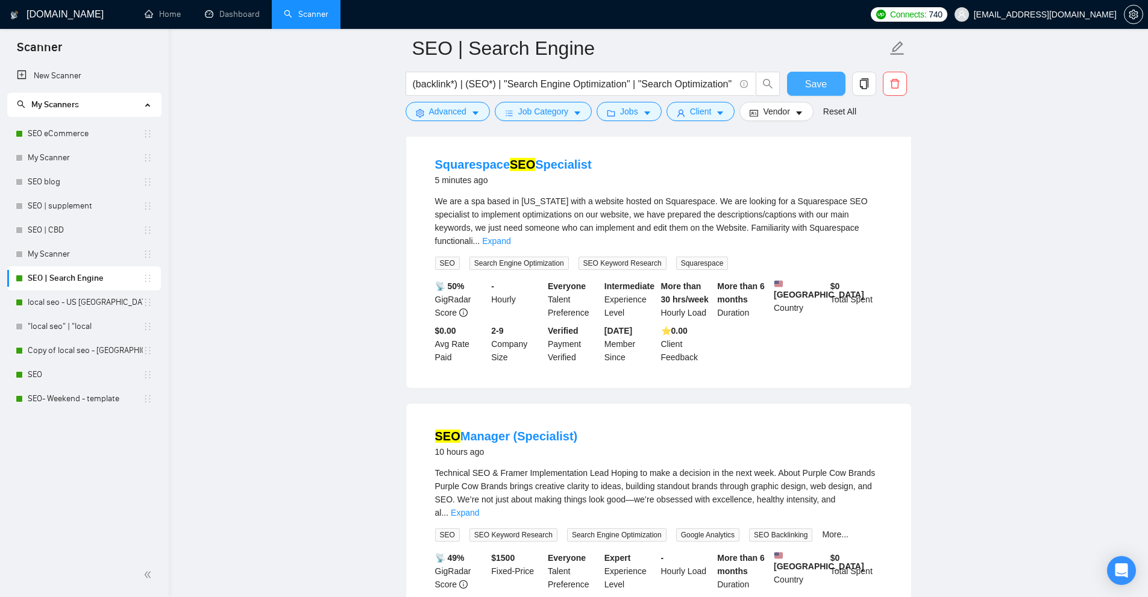
click at [805, 84] on button "Save" at bounding box center [816, 84] width 58 height 24
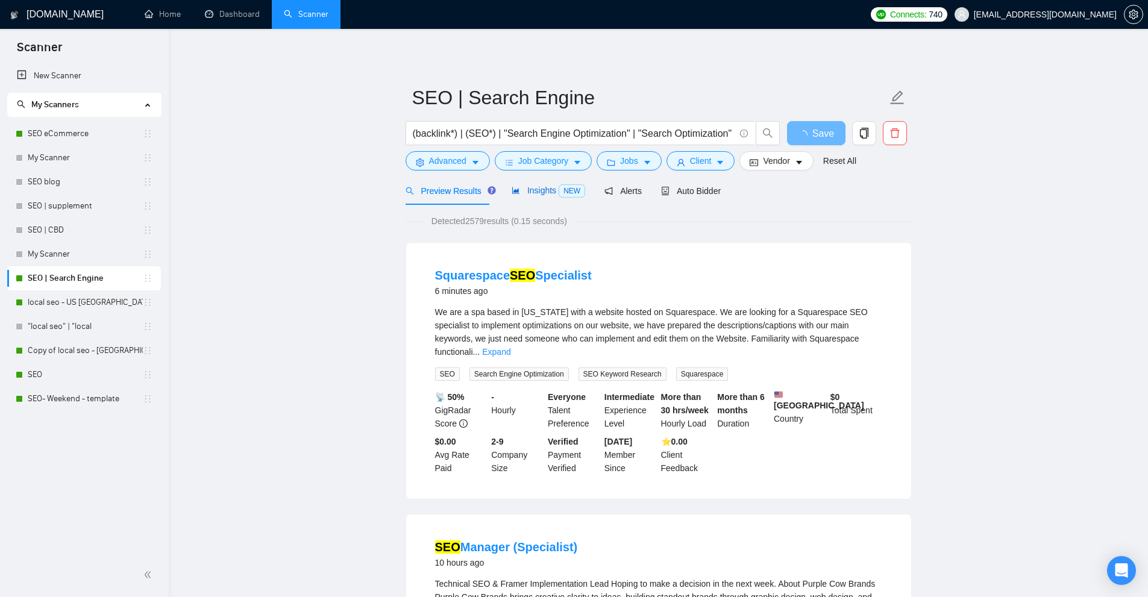
click at [542, 184] on div "Insights NEW" at bounding box center [549, 191] width 74 height 14
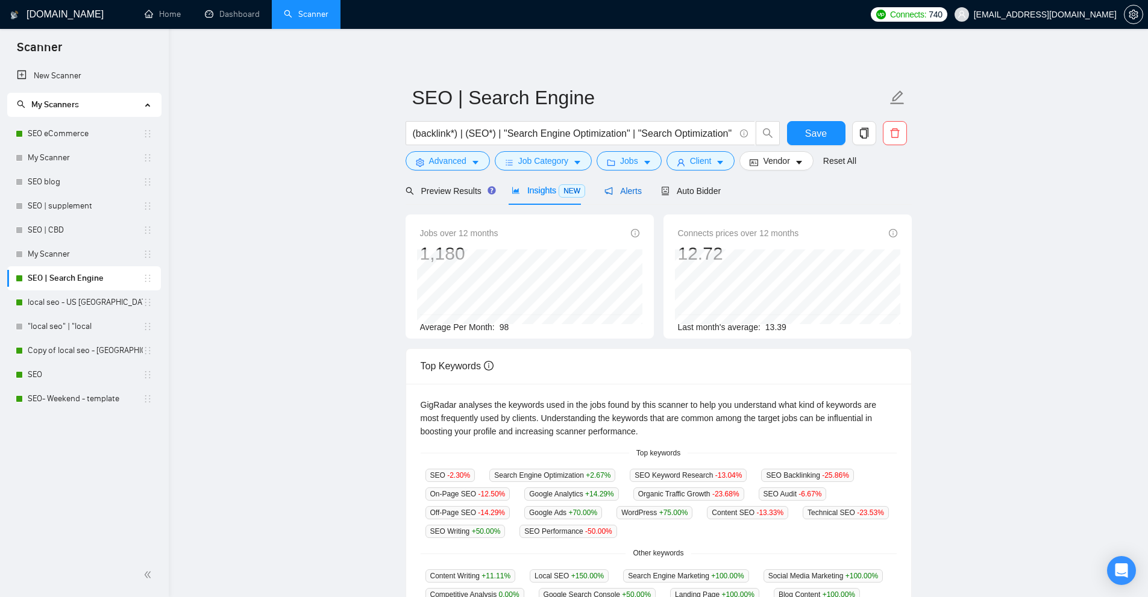
click at [619, 192] on span "Alerts" at bounding box center [622, 191] width 37 height 10
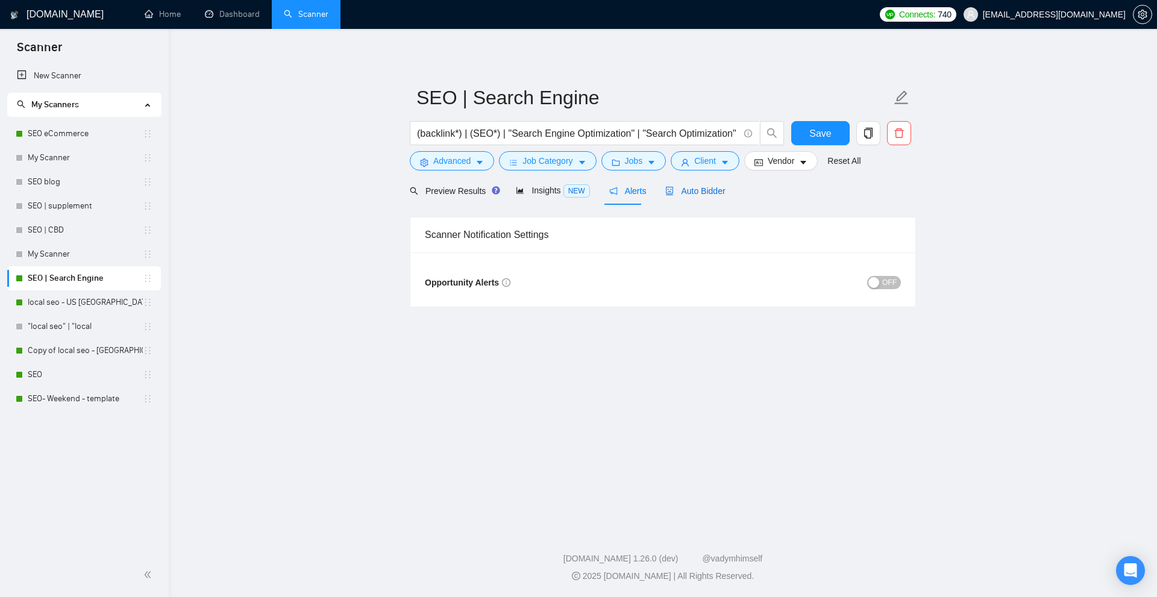
click at [671, 192] on span "Auto Bidder" at bounding box center [695, 191] width 60 height 10
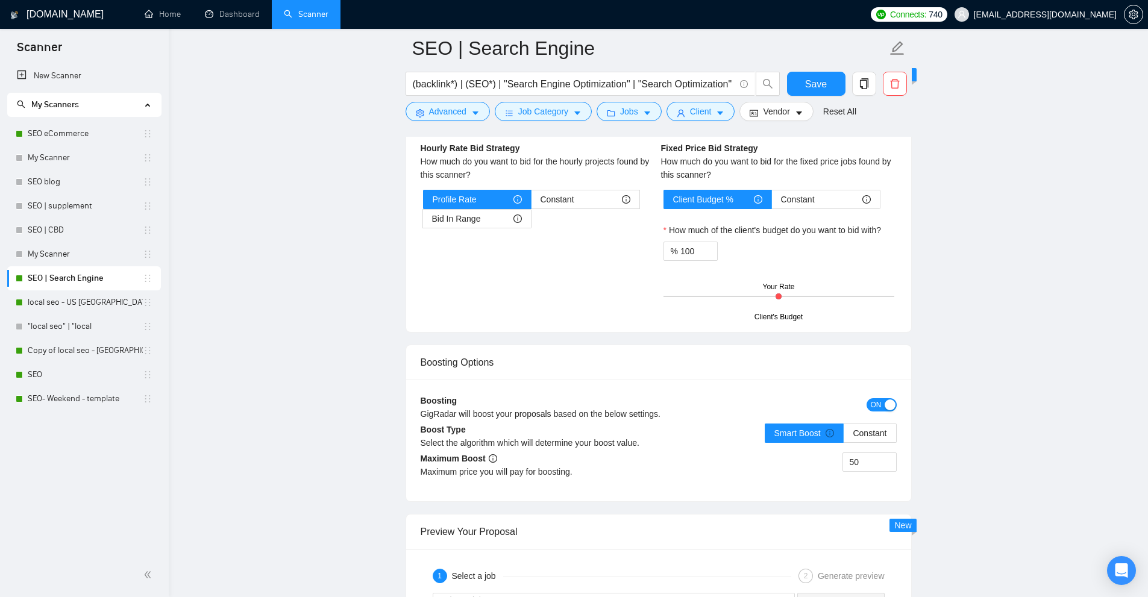
scroll to position [1748, 0]
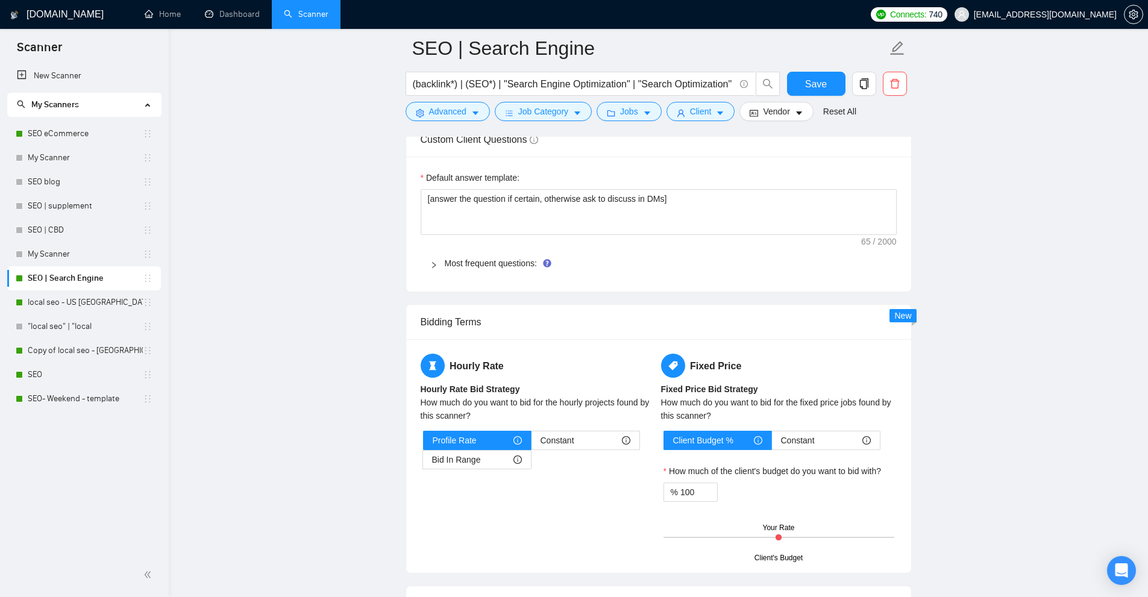
click at [491, 277] on div "Most frequent questions:" at bounding box center [659, 263] width 476 height 28
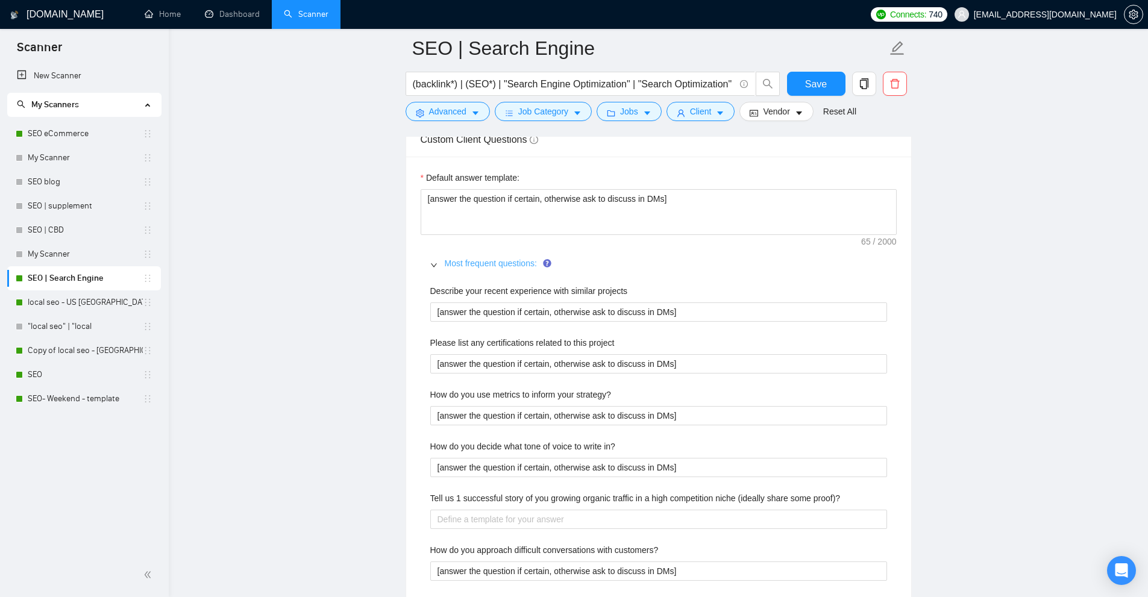
click at [491, 267] on link "Most frequent questions:" at bounding box center [491, 264] width 92 height 10
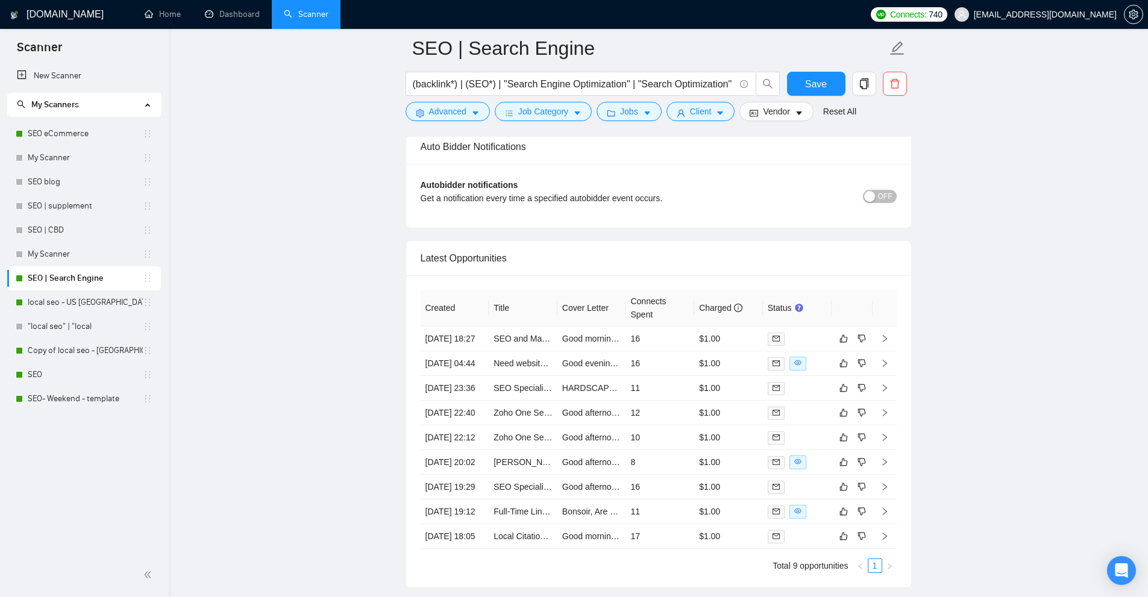
scroll to position [3013, 0]
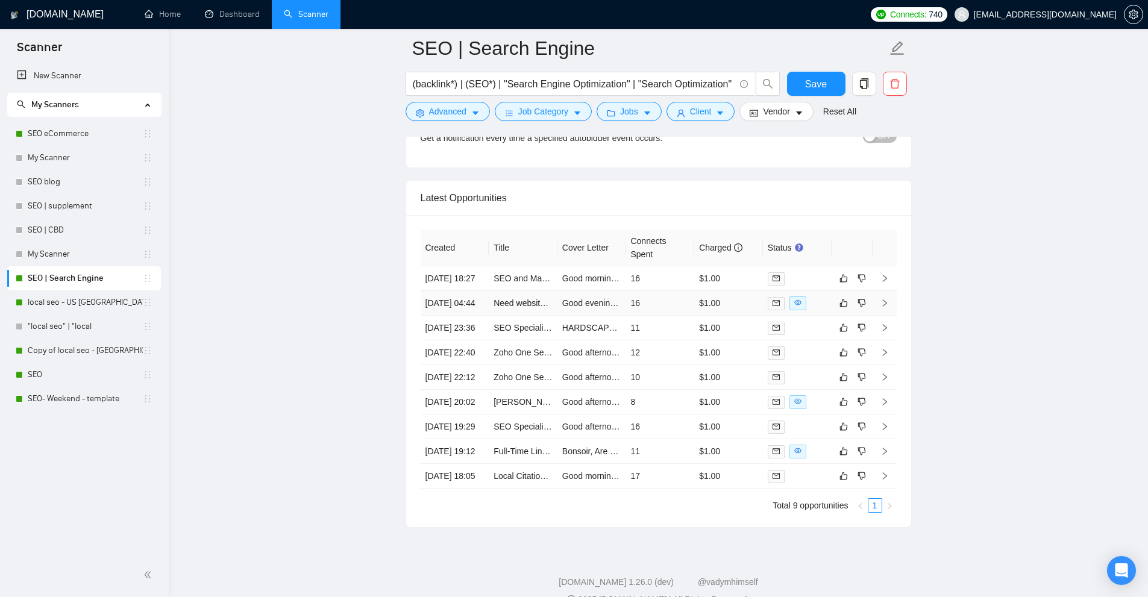
click at [724, 316] on td "$1.00" at bounding box center [728, 303] width 69 height 25
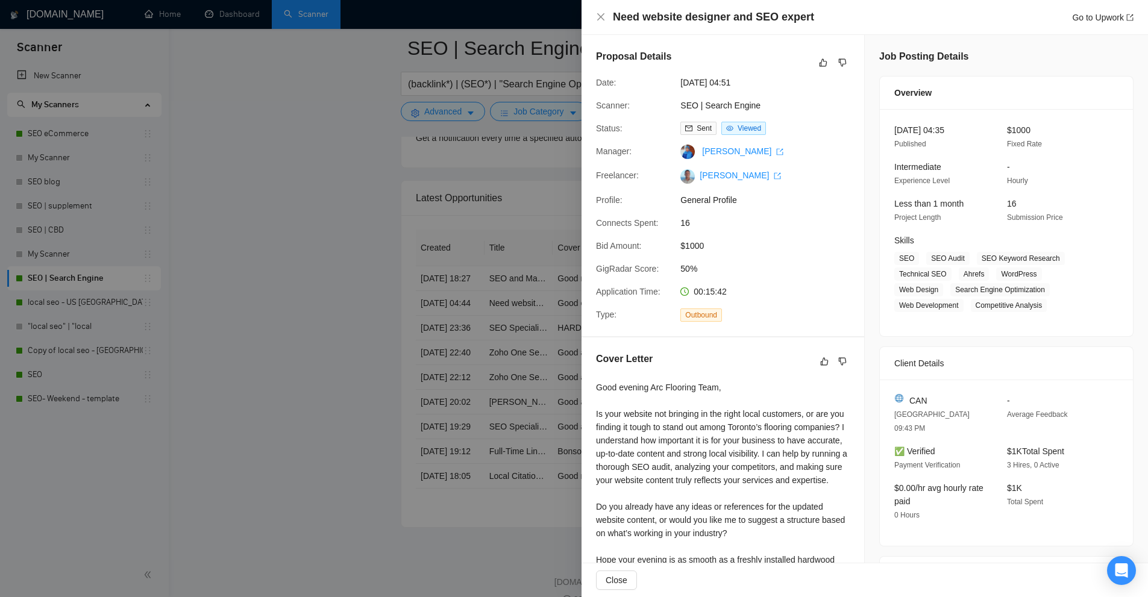
scroll to position [362, 0]
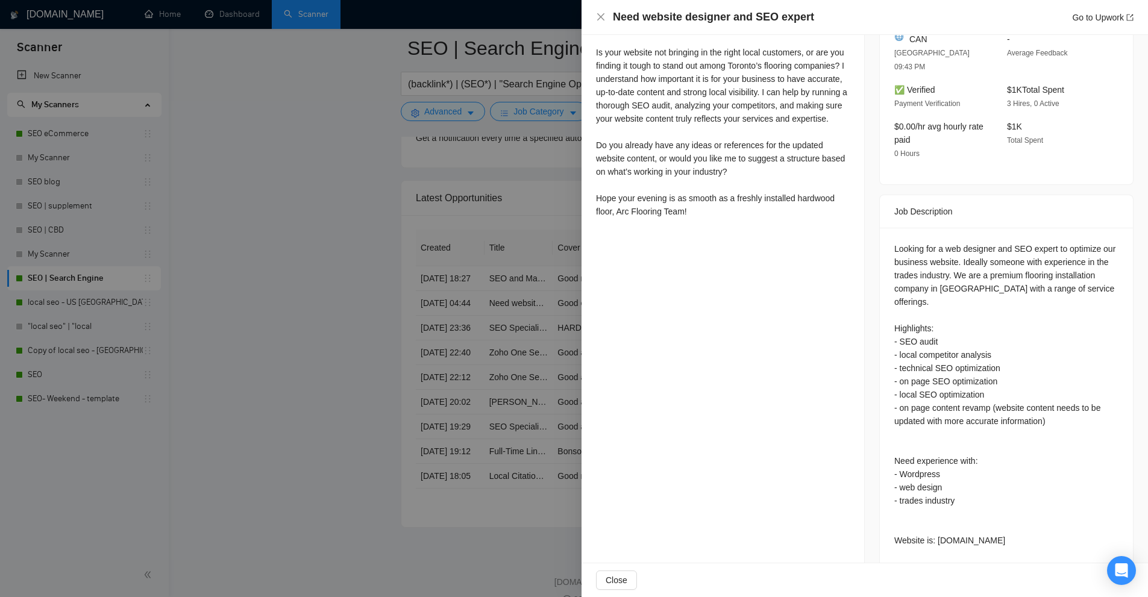
click at [540, 251] on div at bounding box center [574, 298] width 1148 height 597
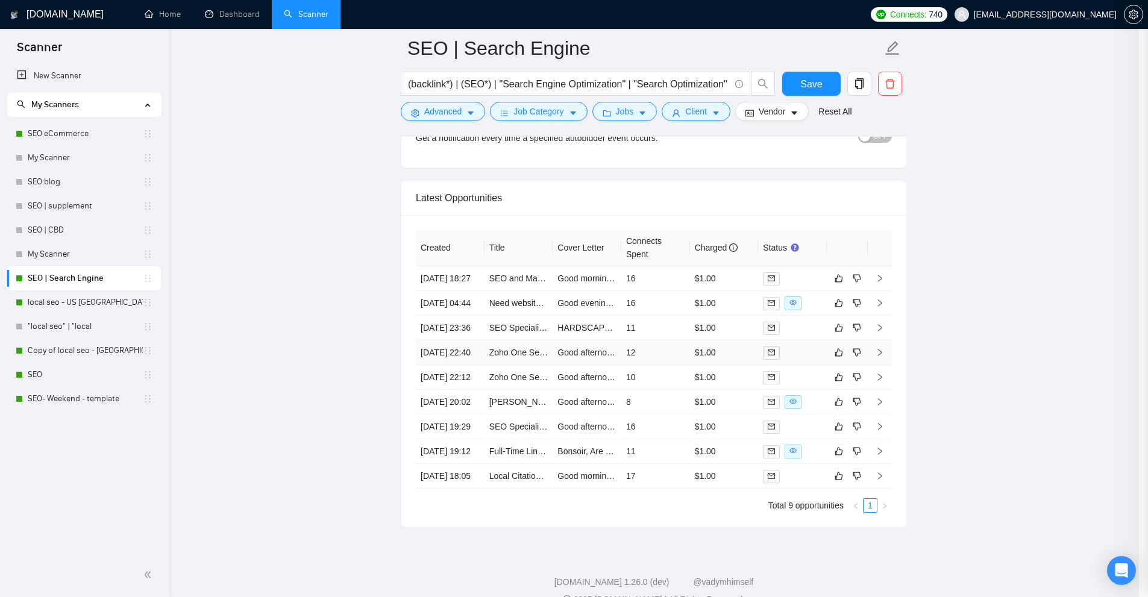
scroll to position [3144, 0]
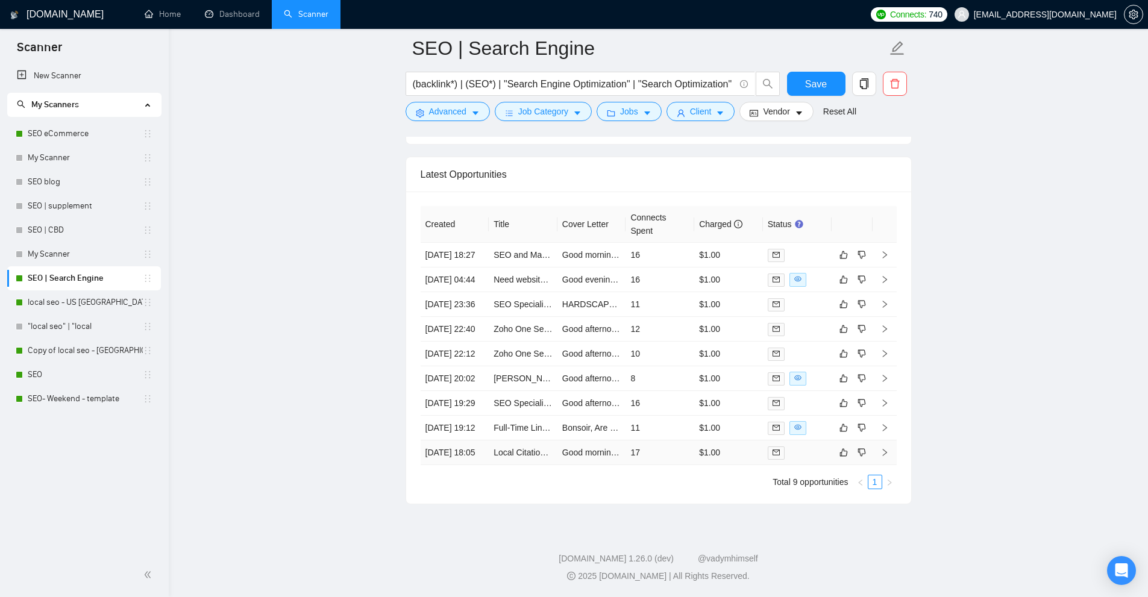
click at [806, 446] on div at bounding box center [797, 453] width 59 height 14
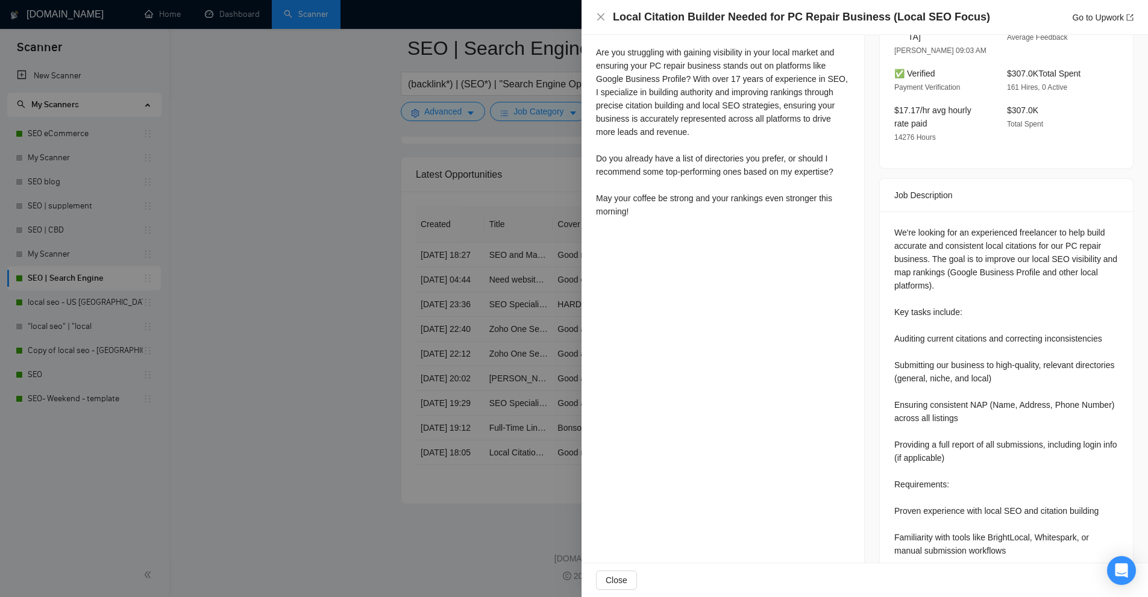
click at [513, 378] on div at bounding box center [574, 298] width 1148 height 597
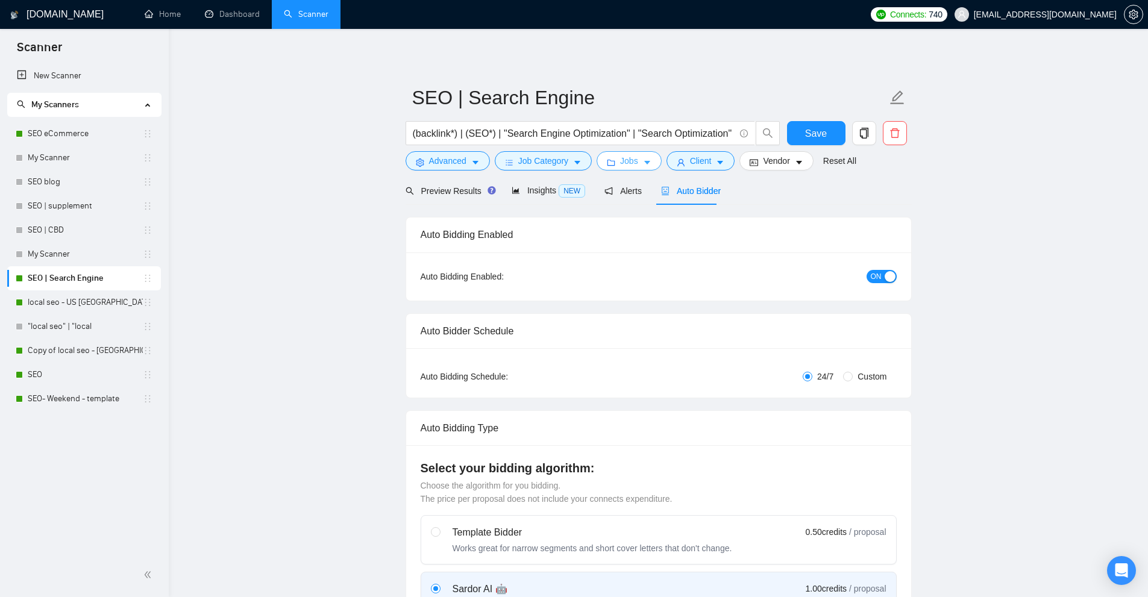
click at [635, 159] on button "Jobs" at bounding box center [629, 160] width 65 height 19
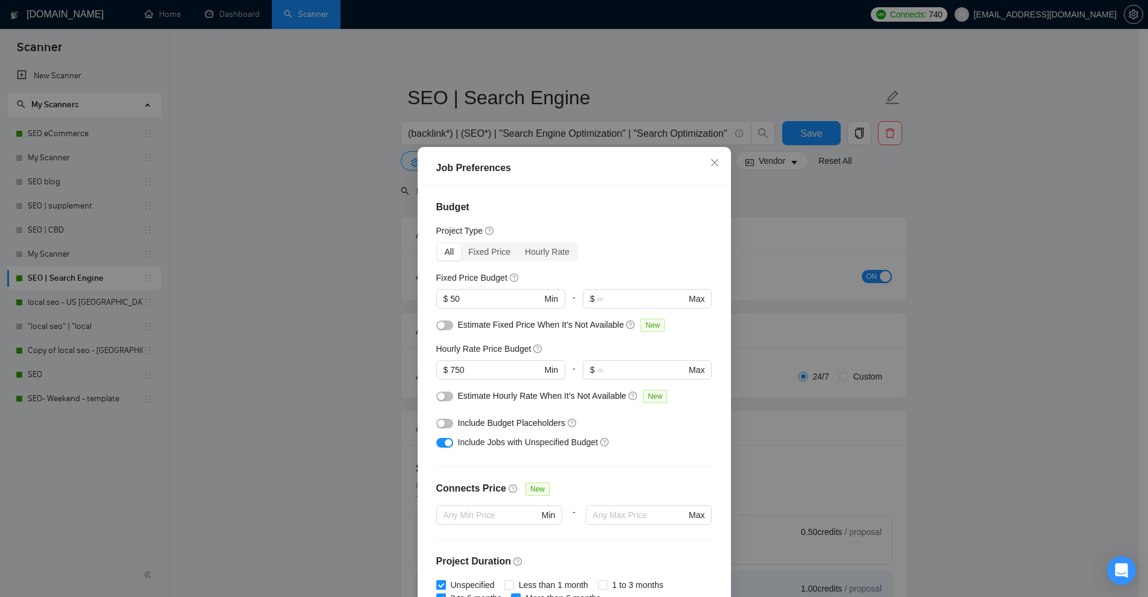
click at [782, 224] on div "Job Preferences Budget Project Type All Fixed Price Hourly Rate Fixed Price Bud…" at bounding box center [574, 298] width 1148 height 597
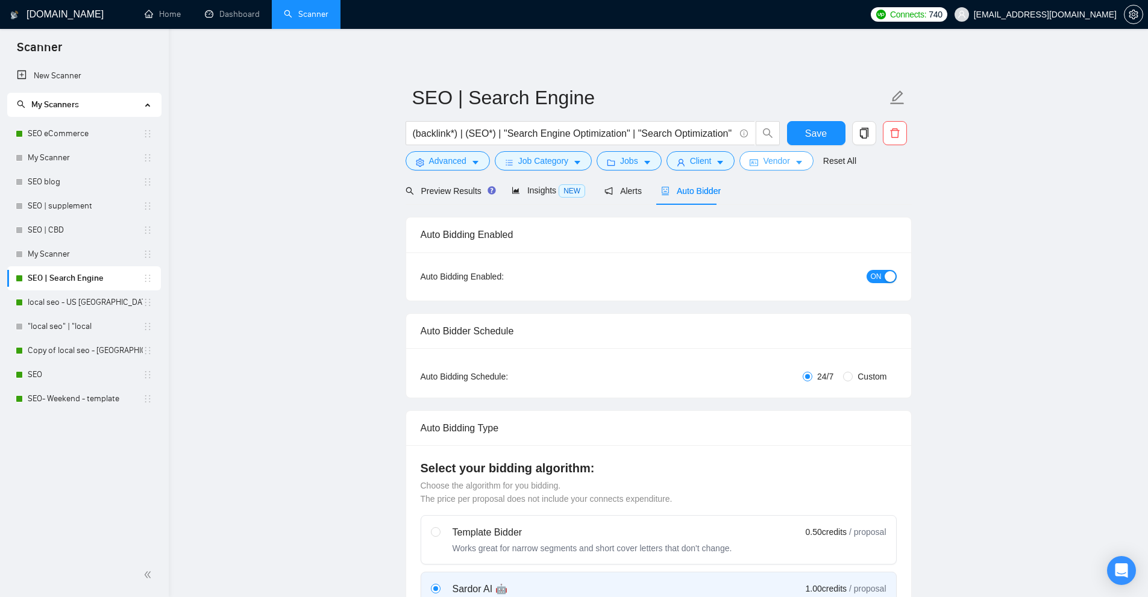
click at [753, 161] on icon "idcard" at bounding box center [754, 162] width 8 height 8
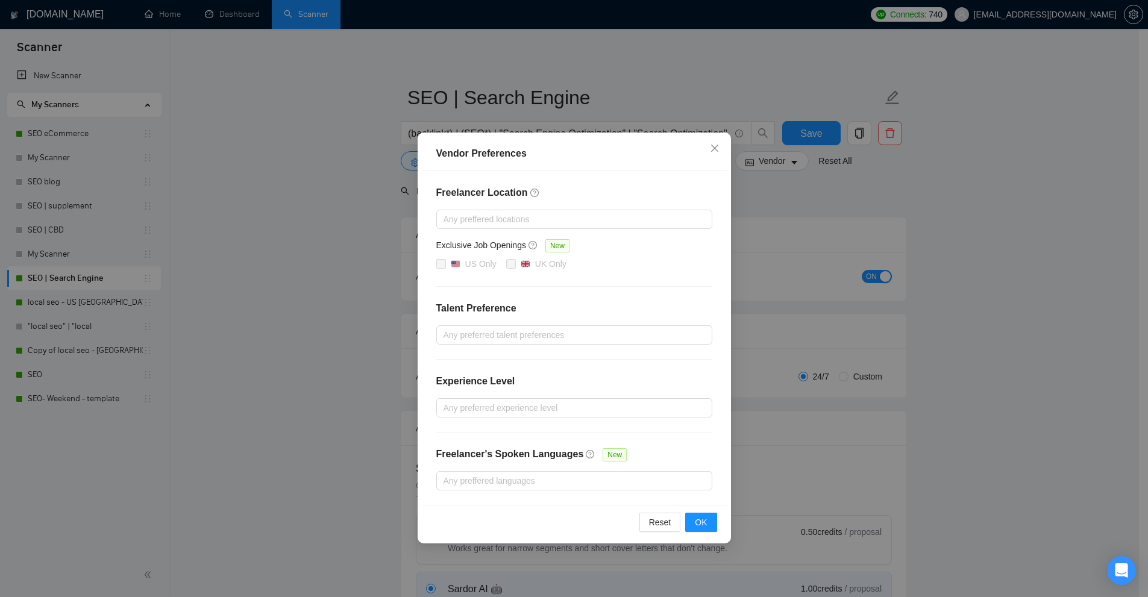
click at [763, 200] on div "Vendor Preferences Freelancer Location Any preffered locations Exclusive Job Op…" at bounding box center [574, 298] width 1148 height 597
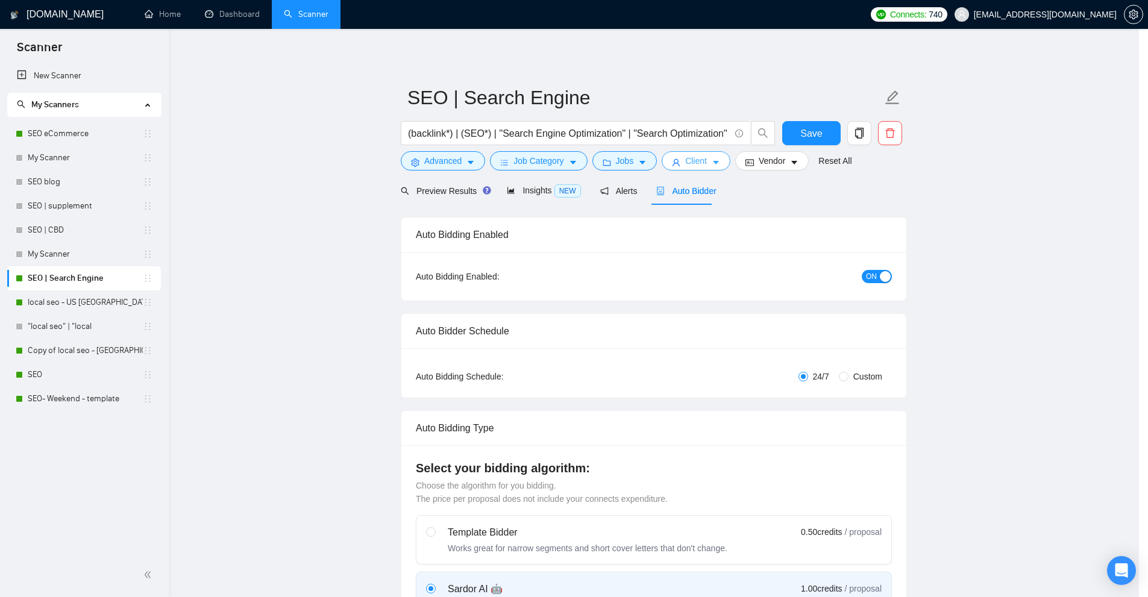
click at [698, 165] on span "Client" at bounding box center [696, 160] width 22 height 13
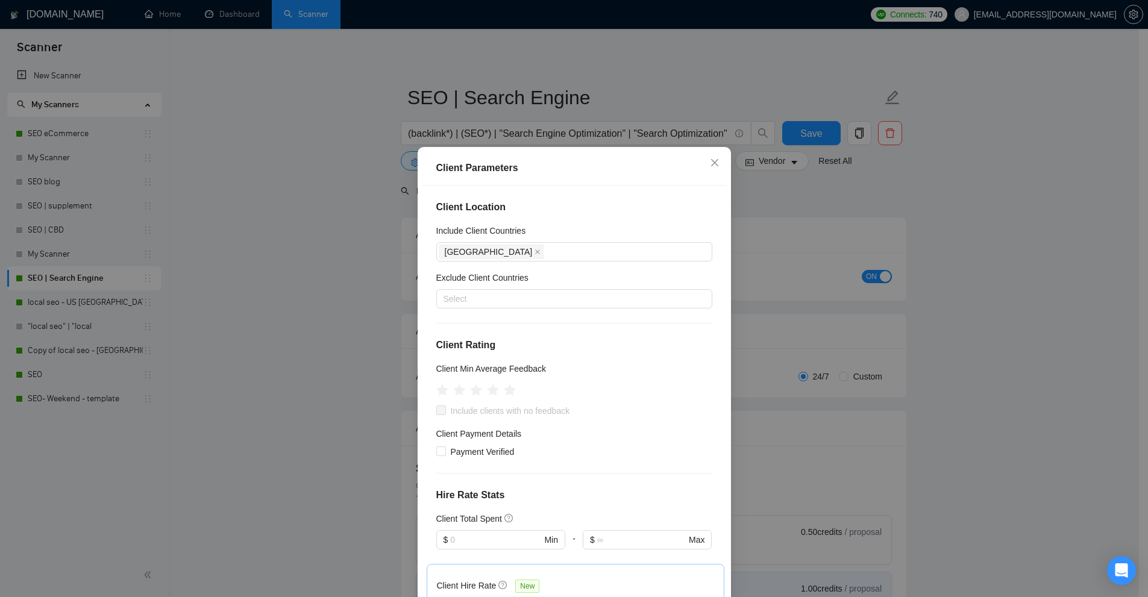
click at [797, 201] on div "Client Parameters Client Location Include Client Countries [GEOGRAPHIC_DATA] Ex…" at bounding box center [574, 298] width 1148 height 597
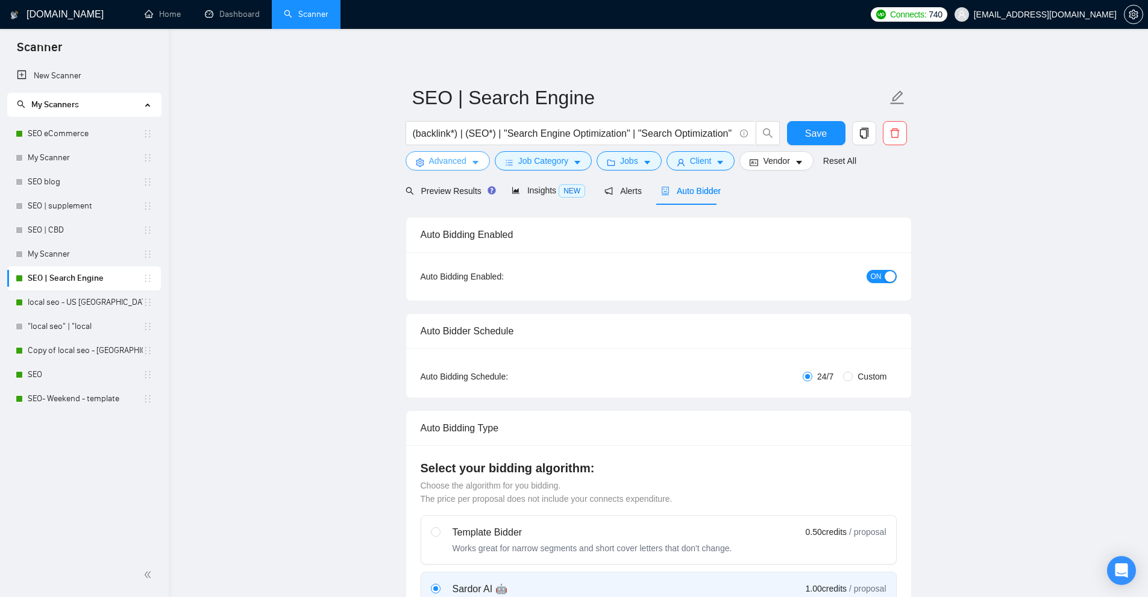
click at [461, 162] on span "Advanced" at bounding box center [447, 160] width 37 height 13
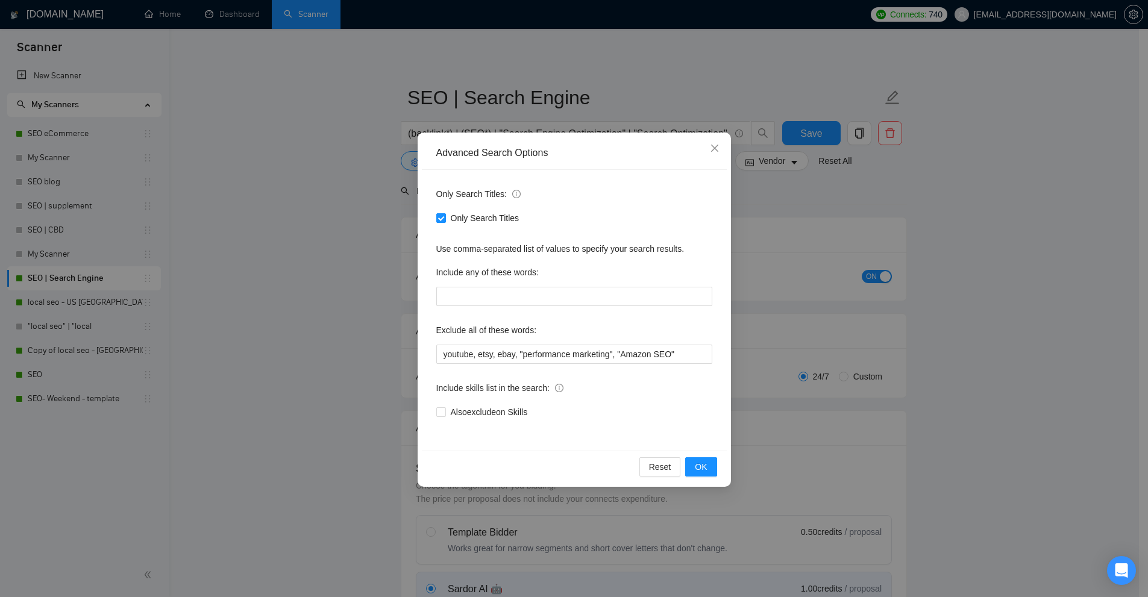
click at [874, 216] on div "Advanced Search Options Only Search Titles: Only Search Titles Use comma-separa…" at bounding box center [574, 298] width 1148 height 597
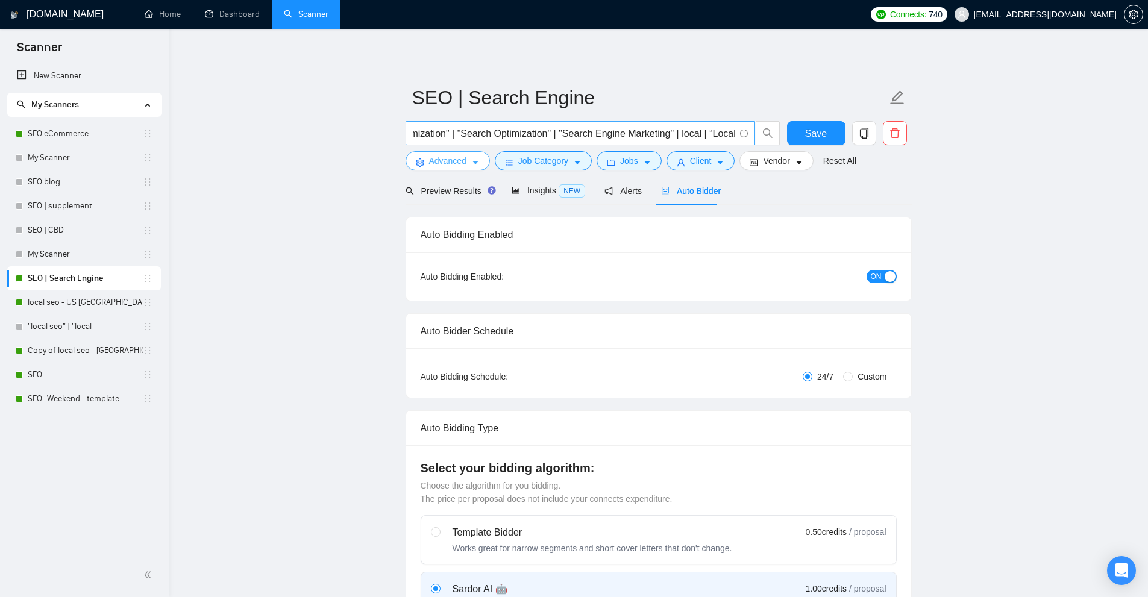
scroll to position [0, 207]
drag, startPoint x: 528, startPoint y: 133, endPoint x: 643, endPoint y: 133, distance: 114.5
click at [643, 133] on input "(backlink*) | (SEO*) | "Search Engine Optimization" | "Search Optimization" | "…" at bounding box center [574, 133] width 322 height 15
click at [571, 127] on input "(backlink*) | (SEO*) | "Search Engine Optimization" | "Search Optimization" | "…" at bounding box center [574, 133] width 322 height 15
drag, startPoint x: 538, startPoint y: 128, endPoint x: 640, endPoint y: 135, distance: 102.1
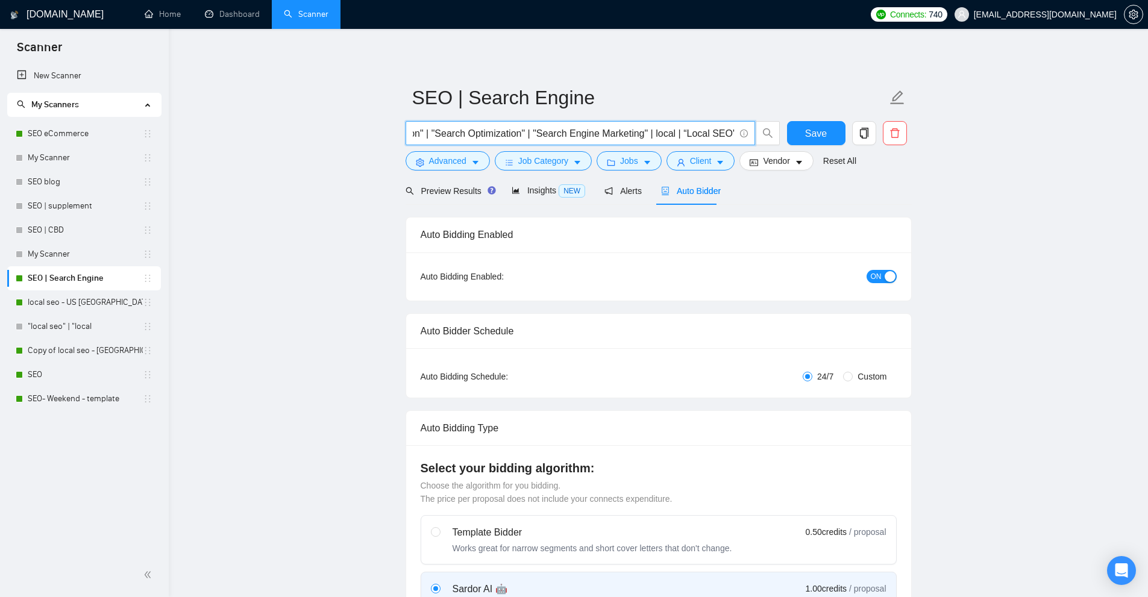
click at [640, 135] on input "(backlink*) | (SEO*) | "Search Engine Optimization" | "Search Optimization" | "…" at bounding box center [574, 133] width 322 height 15
click at [641, 135] on input "(backlink*) | (SEO*) | "Search Engine Optimization" | "Search Optimization" | "…" at bounding box center [574, 133] width 322 height 15
drag, startPoint x: 495, startPoint y: 131, endPoint x: 503, endPoint y: 128, distance: 7.8
click at [495, 131] on input "(backlink*) | (SEO*) | "Search Engine Optimization" | "Search Optimization" | "…" at bounding box center [574, 133] width 322 height 15
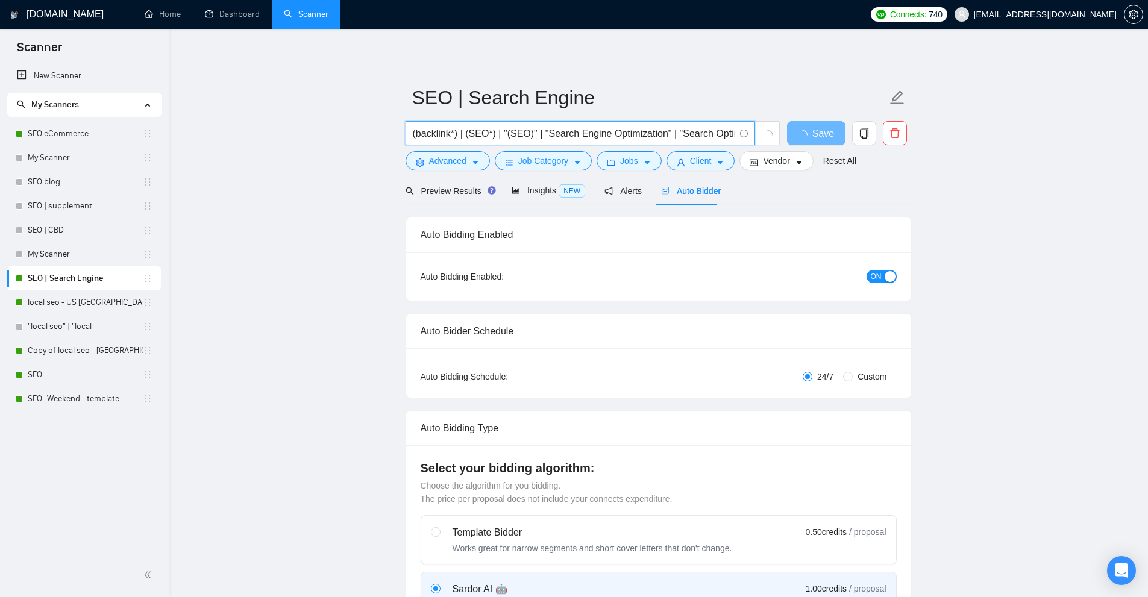
scroll to position [0, 245]
click at [572, 196] on span "NEW" at bounding box center [572, 190] width 27 height 13
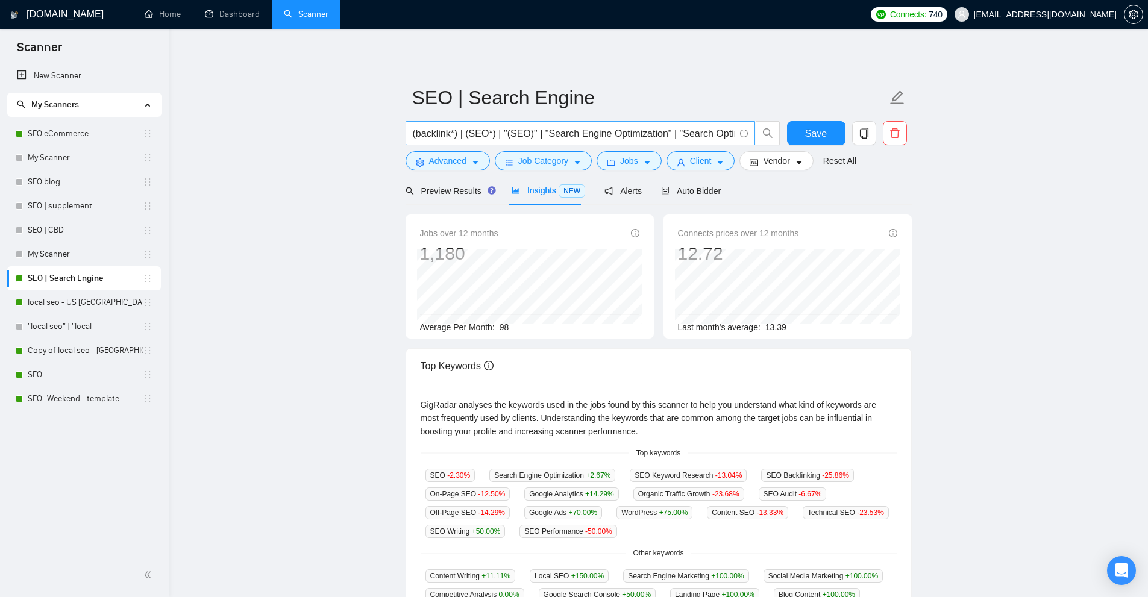
scroll to position [0, 245]
drag, startPoint x: 726, startPoint y: 130, endPoint x: 797, endPoint y: 133, distance: 71.2
click at [797, 133] on div "(backlink*) | (SEO*) | "(SEO)" | "Search Engine Optimization" | "Search Optimiz…" at bounding box center [656, 136] width 506 height 30
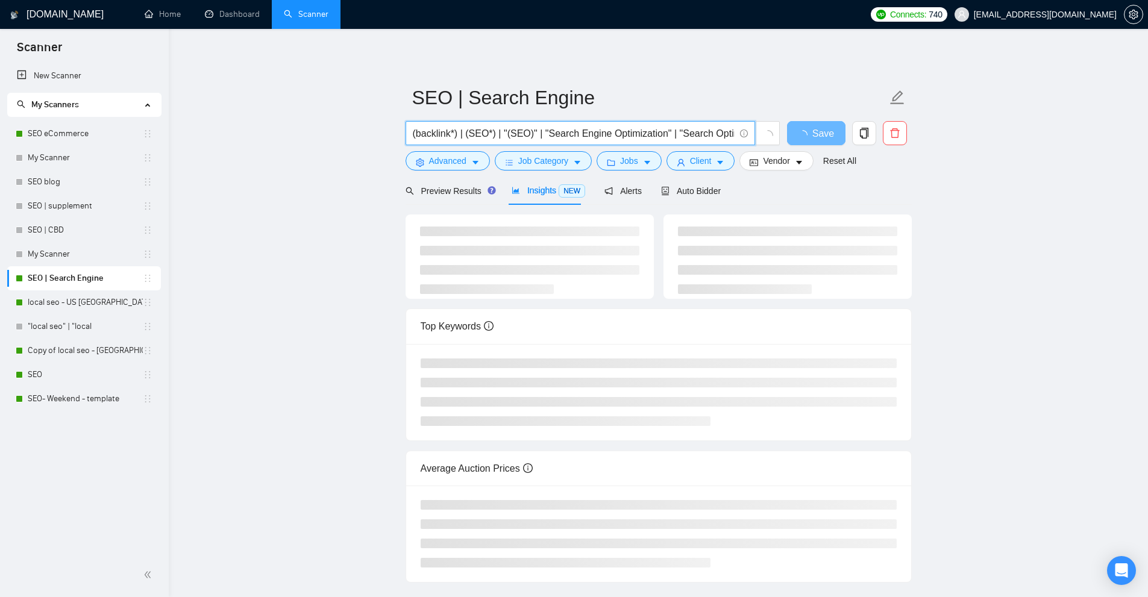
scroll to position [0, 237]
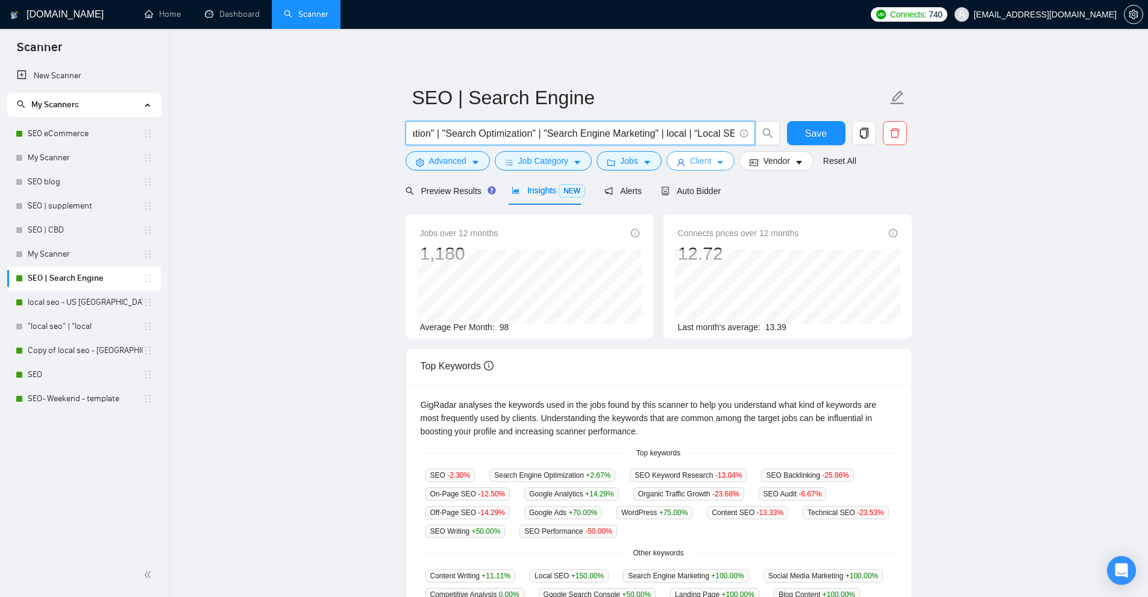
drag, startPoint x: 659, startPoint y: 134, endPoint x: 685, endPoint y: 156, distance: 34.6
click at [685, 156] on form "SEO | Search Engine (backlink*) | (SEO*) | "(SEO)" | "Search Engine Optimizatio…" at bounding box center [659, 127] width 506 height 98
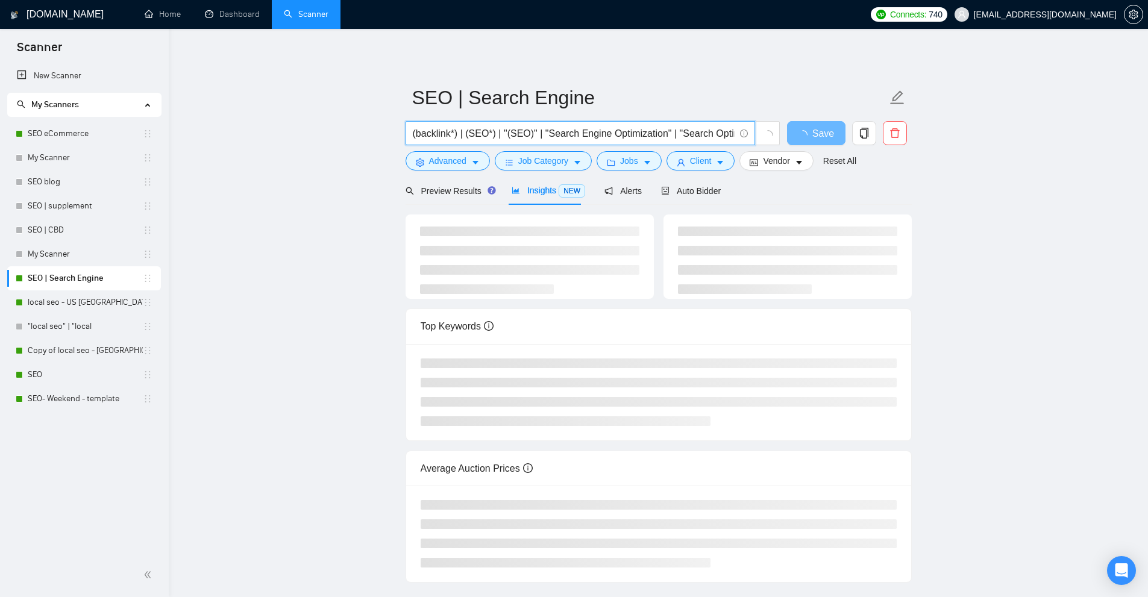
scroll to position [0, 210]
type input "(backlink*) | (SEO*) | "(SEO)" | "Search Engine Optimization" | "Search Optimiz…"
click at [471, 194] on span "Preview Results" at bounding box center [449, 191] width 87 height 10
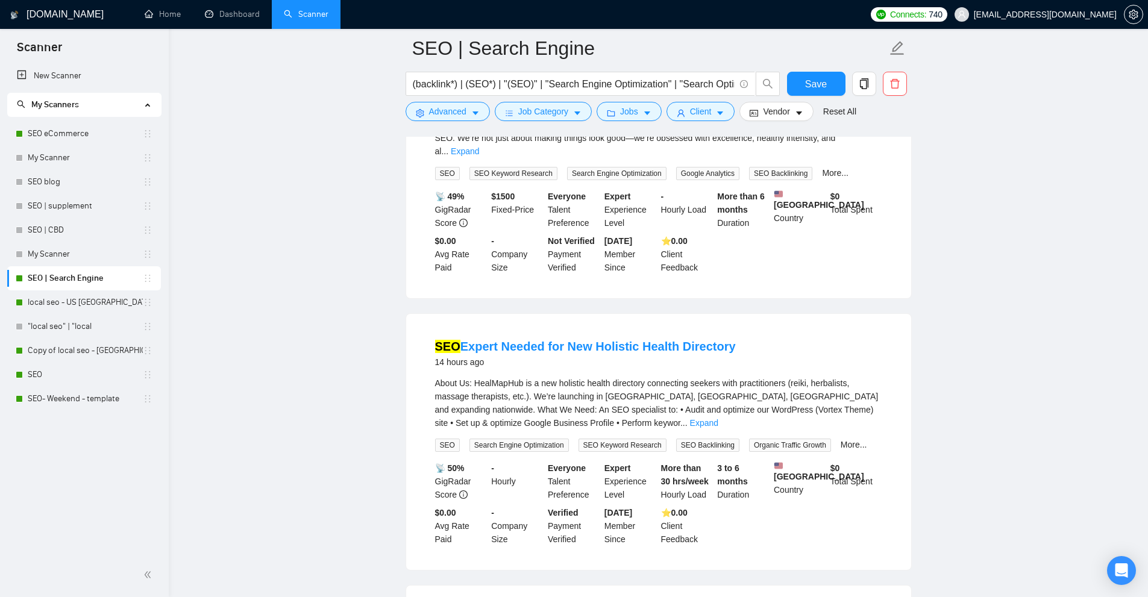
scroll to position [301, 0]
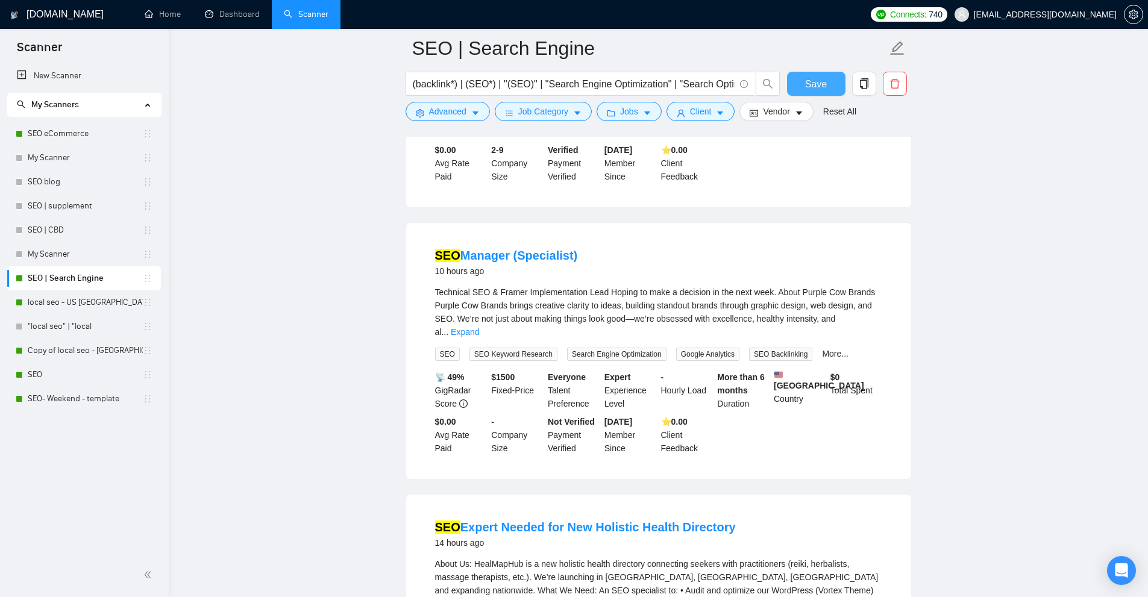
click at [816, 86] on span "Save" at bounding box center [816, 84] width 22 height 15
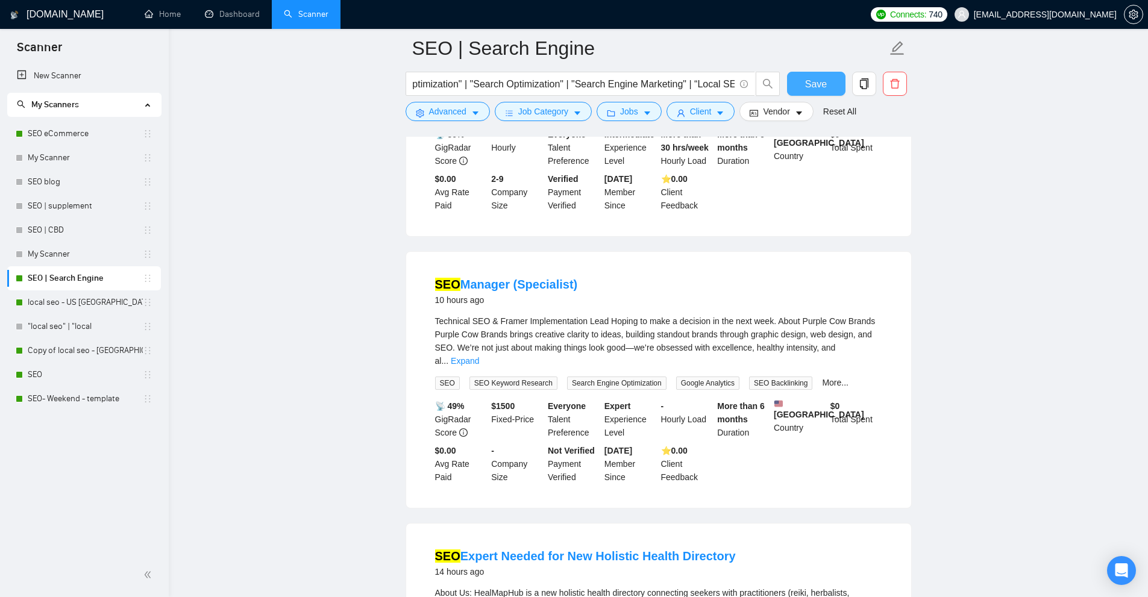
scroll to position [0, 0]
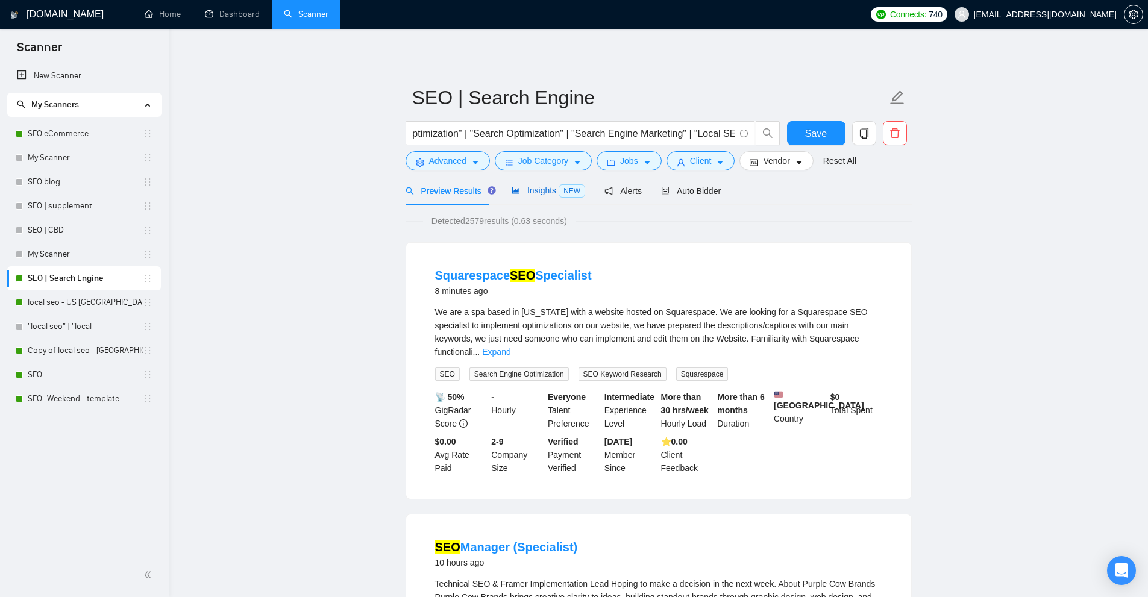
click at [560, 193] on span "NEW" at bounding box center [572, 190] width 27 height 13
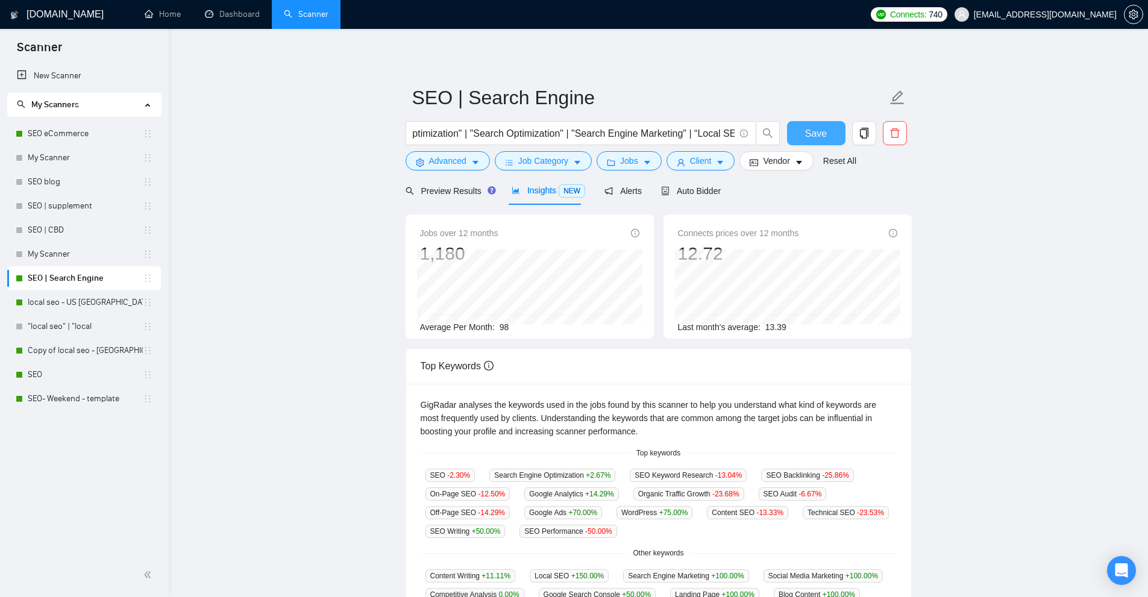
click at [804, 139] on button "Save" at bounding box center [816, 133] width 58 height 24
click at [98, 139] on link "SEO eCommerce" at bounding box center [85, 134] width 115 height 24
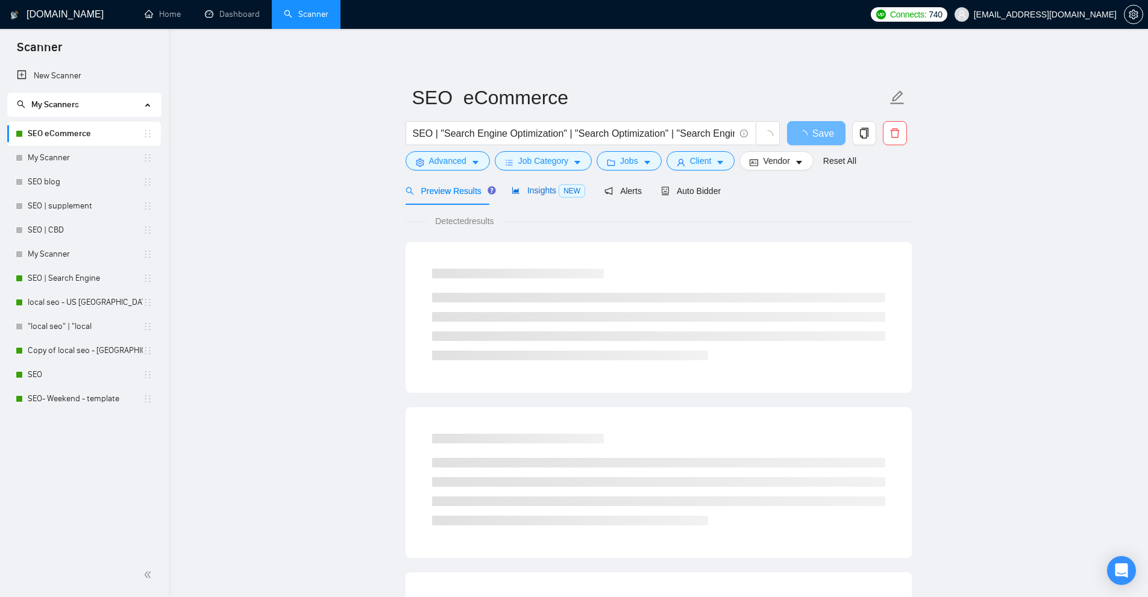
click at [518, 192] on span "Insights NEW" at bounding box center [549, 191] width 74 height 10
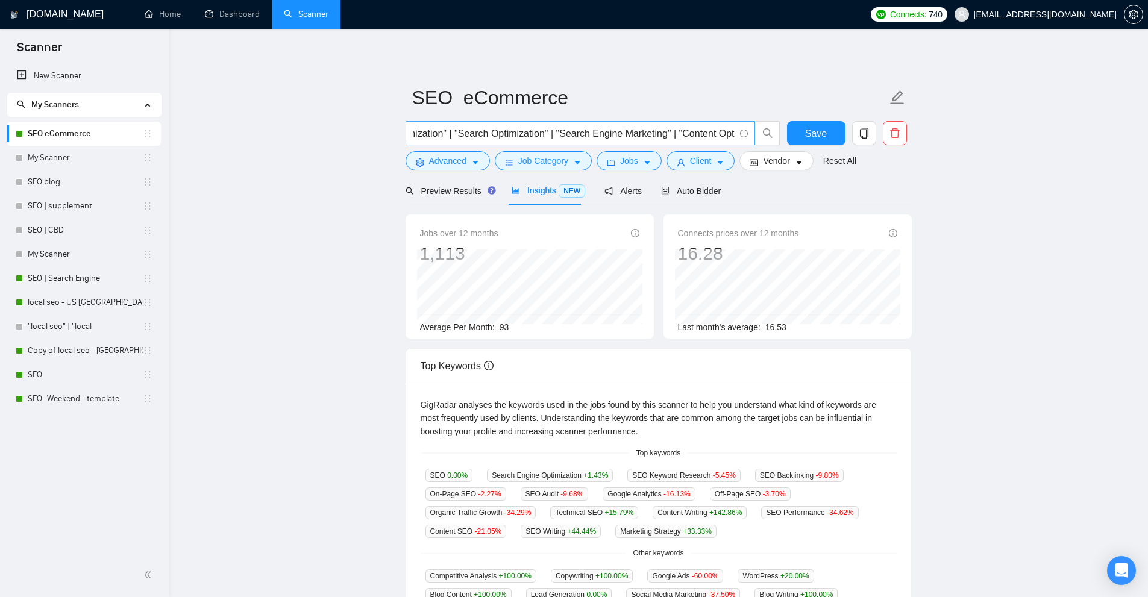
scroll to position [0, 157]
click at [711, 168] on button "Client" at bounding box center [700, 160] width 69 height 19
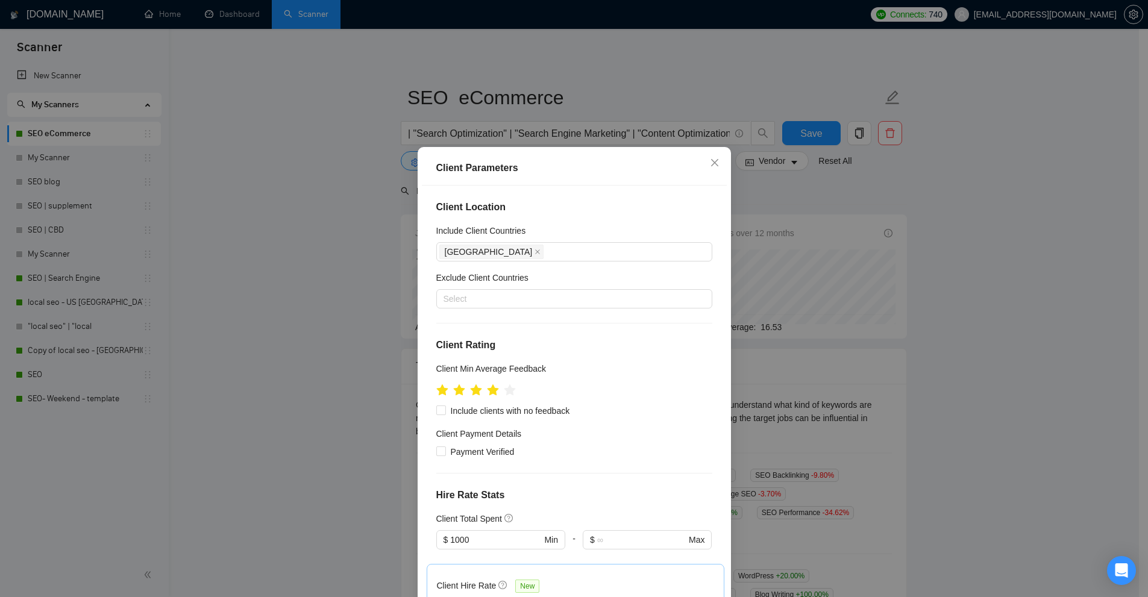
click at [636, 141] on div "Client Parameters Client Location Include Client Countries [GEOGRAPHIC_DATA] Ex…" at bounding box center [574, 298] width 1148 height 597
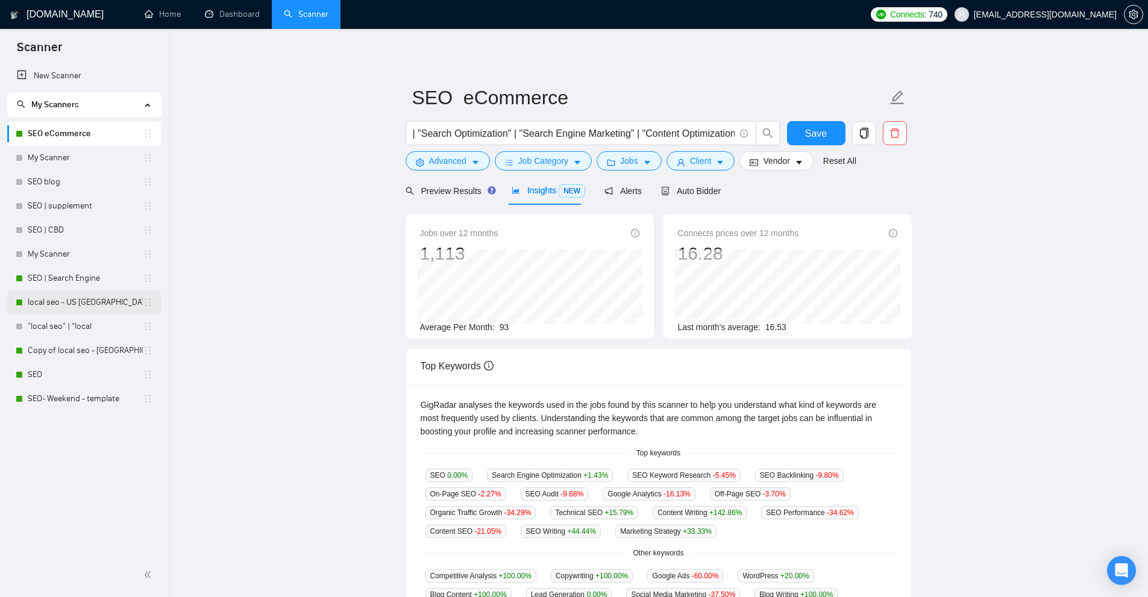
click at [58, 298] on link "local seo - US [GEOGRAPHIC_DATA]" at bounding box center [85, 302] width 115 height 24
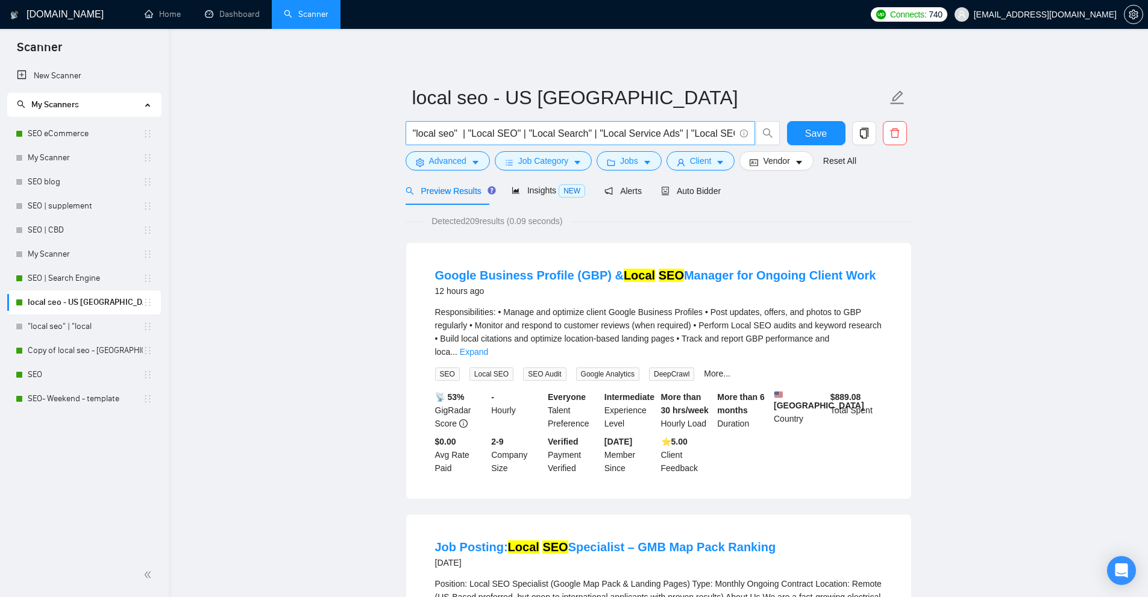
scroll to position [0, 3]
drag, startPoint x: 726, startPoint y: 130, endPoint x: 678, endPoint y: 133, distance: 48.3
click at [678, 133] on input ""local seo" | "Local SEO" | "Local Search" | "Local Service Ads" | "Local SEO" |" at bounding box center [574, 133] width 322 height 15
click at [734, 130] on input ""local seo" | "Local SEO" | "Local Search" | "Local Service Ads" | "Local SEO" |" at bounding box center [574, 133] width 322 height 15
paste input ""Local SEO""
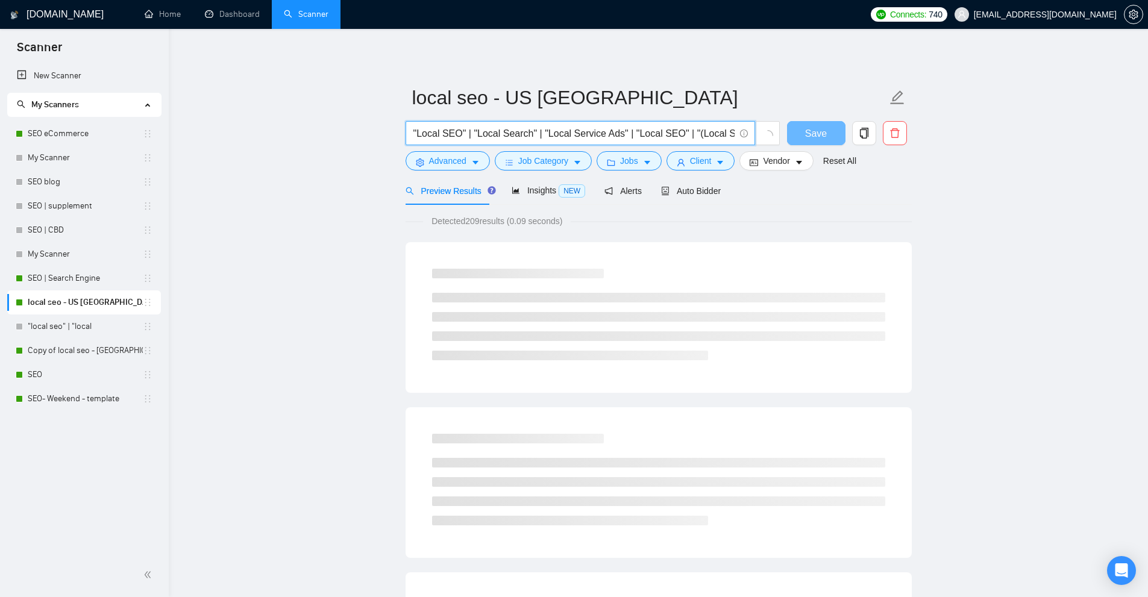
scroll to position [0, 58]
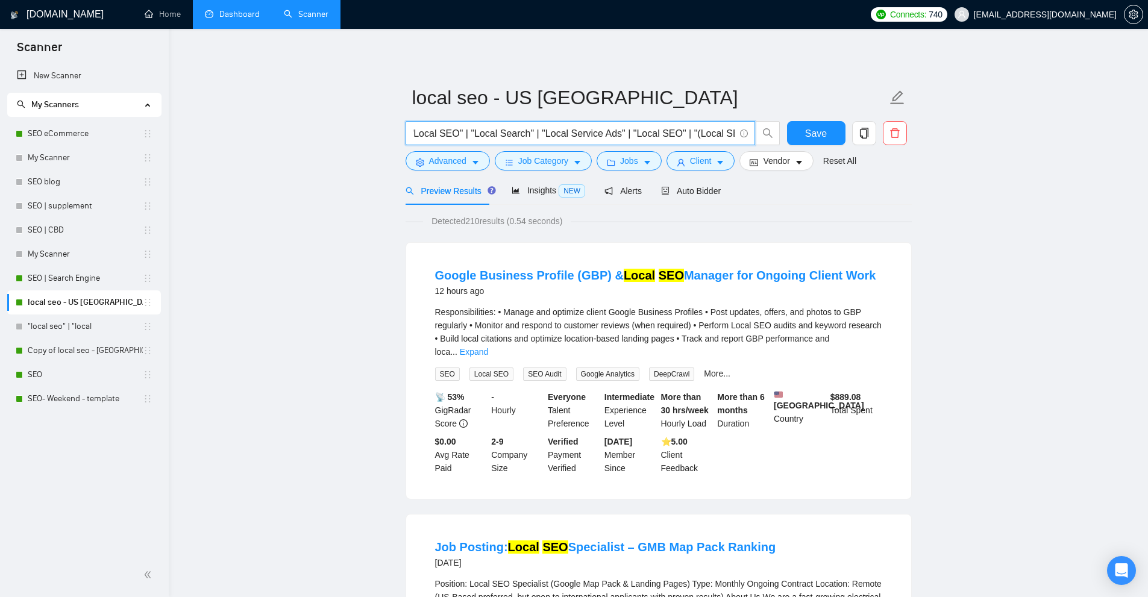
type input ""local seo" | "Local SEO" | "Local Search" | "Local Service Ads" | "Local SEO" …"
click at [812, 133] on span "Save" at bounding box center [816, 133] width 22 height 15
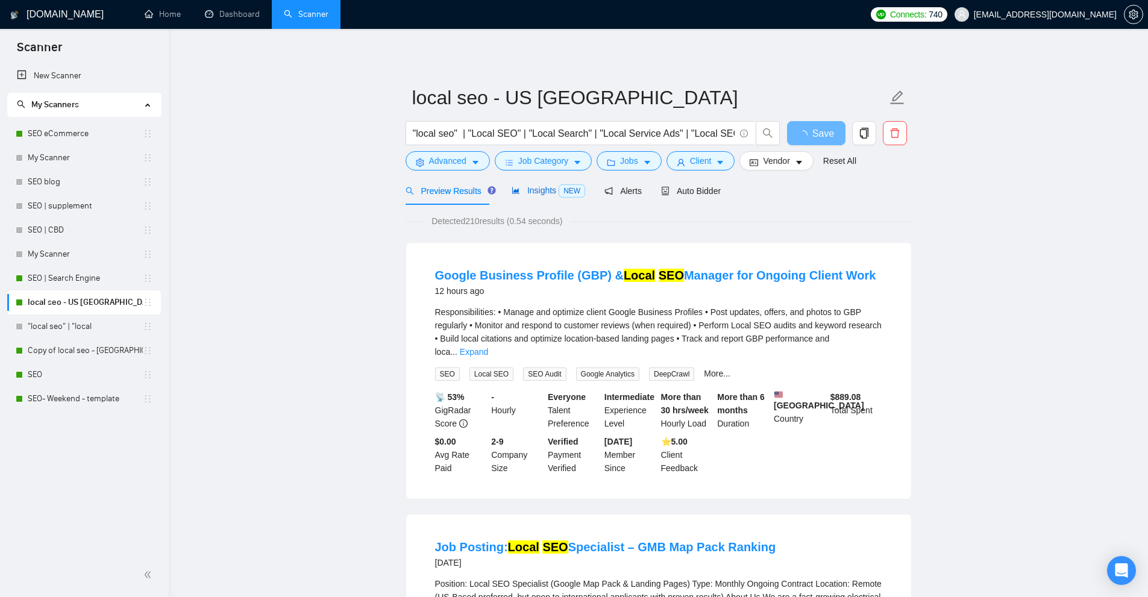
click at [521, 189] on span "Insights NEW" at bounding box center [549, 191] width 74 height 10
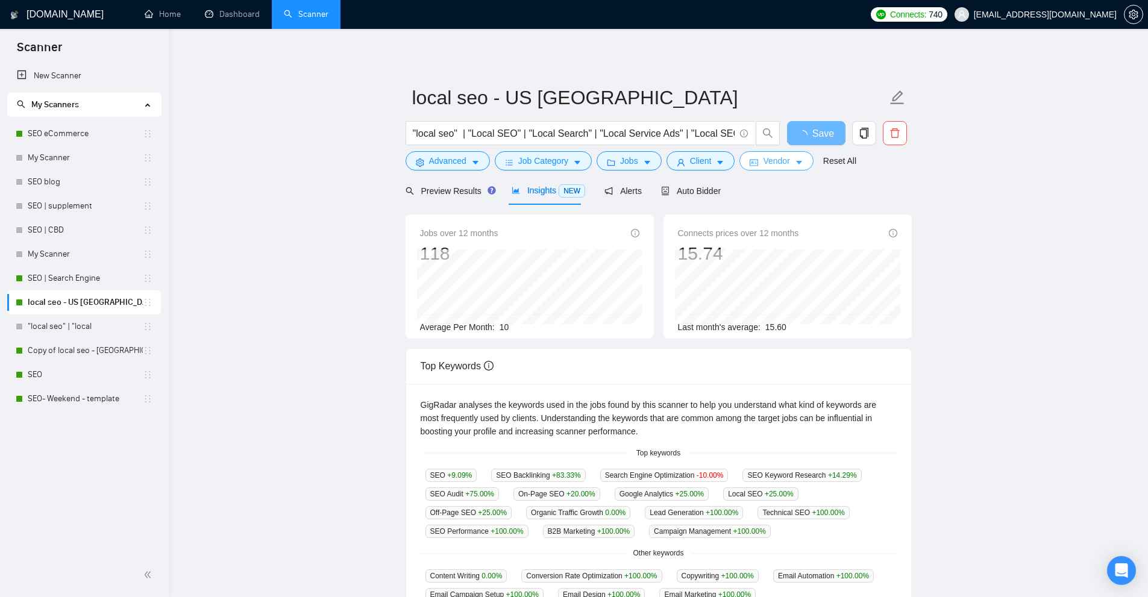
click at [742, 160] on button "Vendor" at bounding box center [776, 160] width 74 height 19
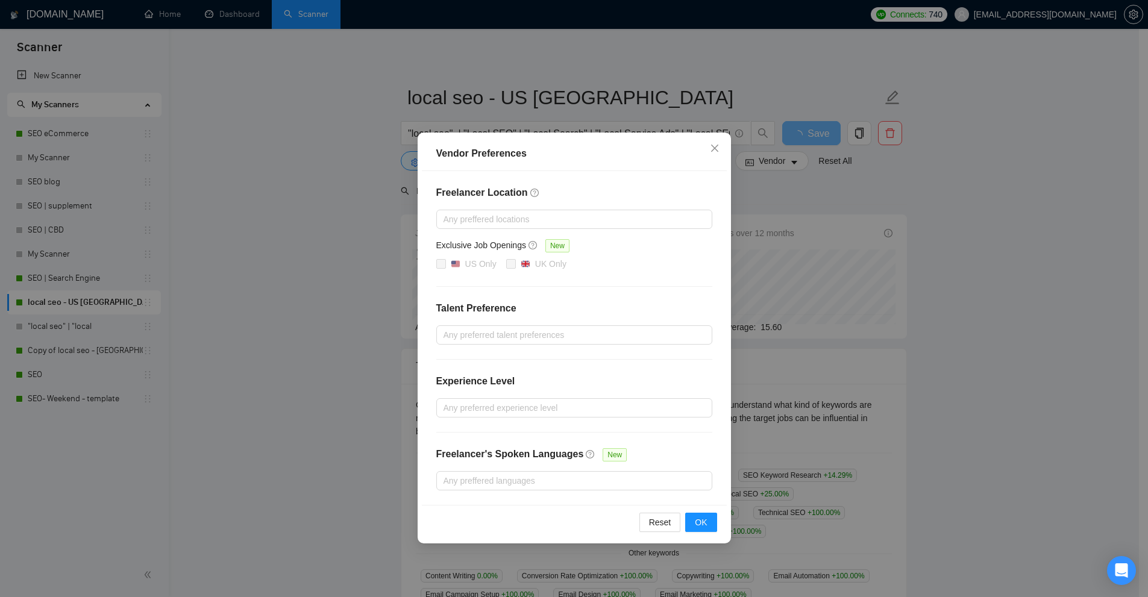
click at [738, 161] on div "Vendor Preferences Freelancer Location Any preffered locations Exclusive Job Op…" at bounding box center [574, 298] width 1148 height 597
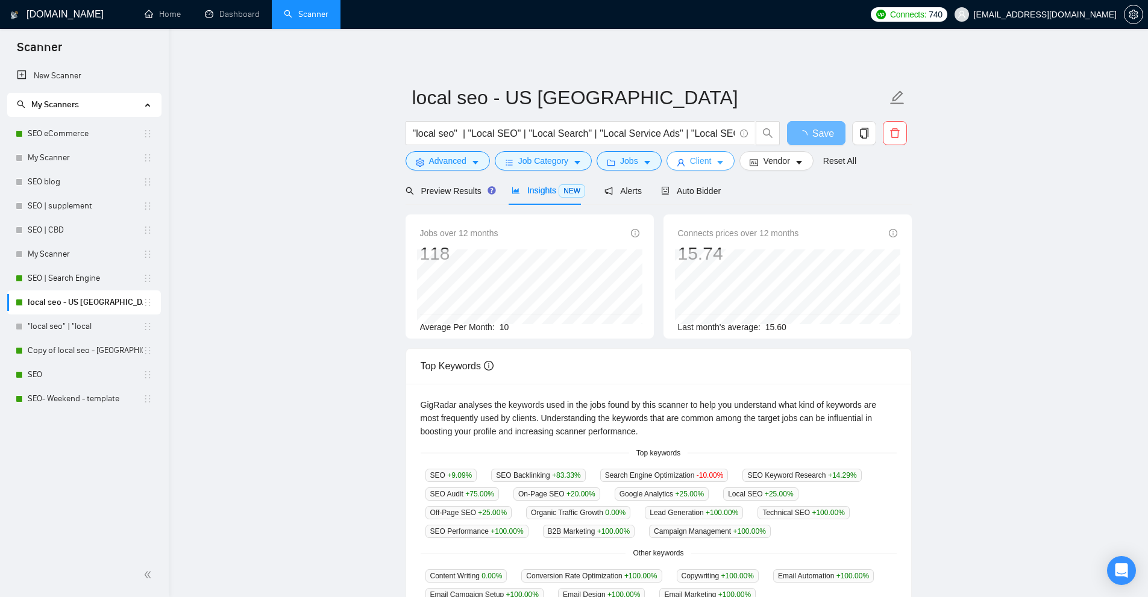
click at [705, 163] on span "Client" at bounding box center [701, 160] width 22 height 13
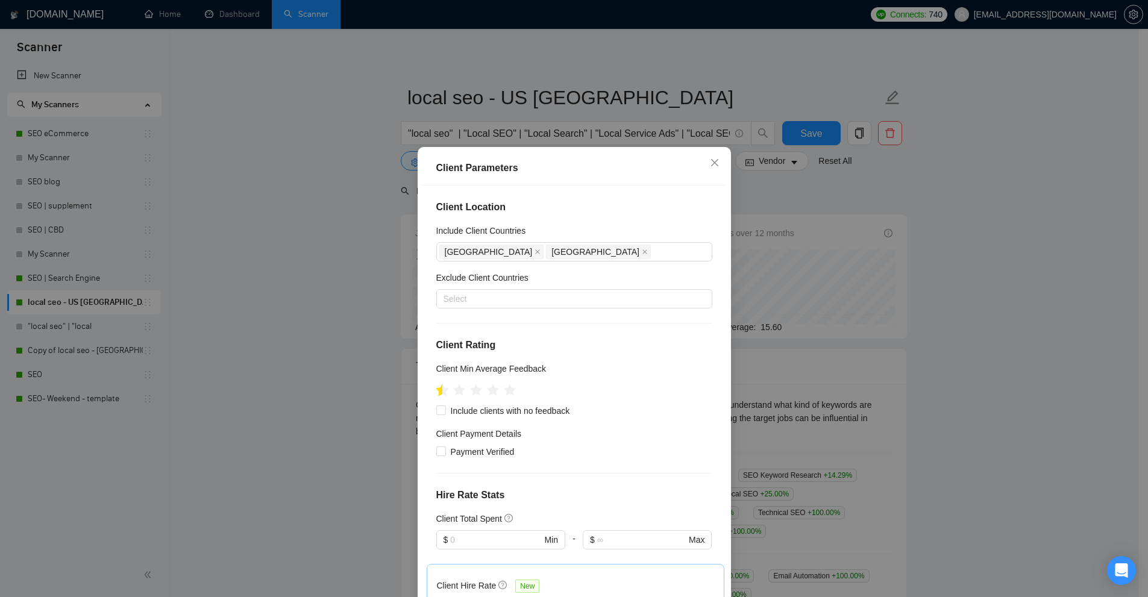
click at [437, 392] on icon "star" at bounding box center [442, 390] width 13 height 12
click at [787, 301] on div "Client Parameters Client Location Include Client Countries [GEOGRAPHIC_DATA] [G…" at bounding box center [574, 298] width 1148 height 597
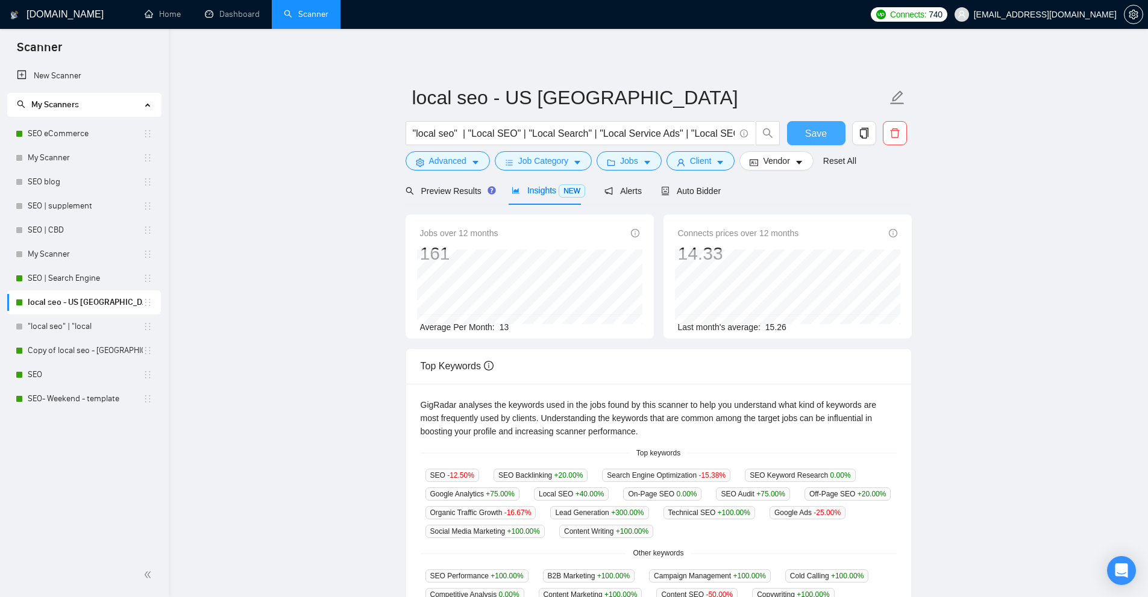
click at [812, 130] on span "Save" at bounding box center [816, 133] width 22 height 15
click at [647, 158] on icon "caret-down" at bounding box center [647, 162] width 8 height 8
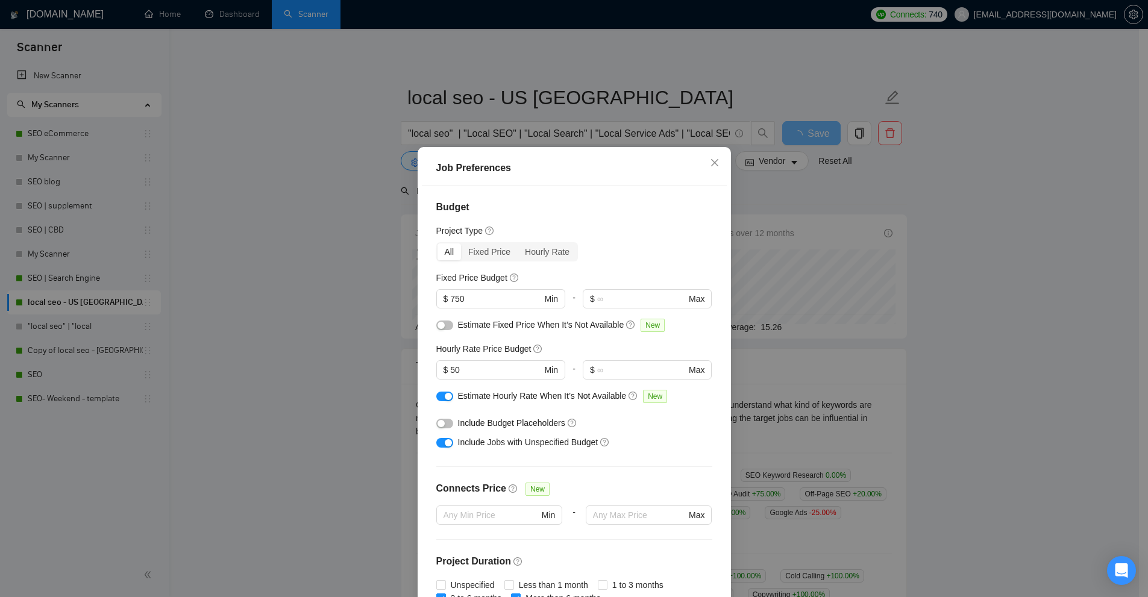
click at [744, 211] on div "Job Preferences Budget Project Type All Fixed Price Hourly Rate Fixed Price Bud…" at bounding box center [574, 298] width 1148 height 597
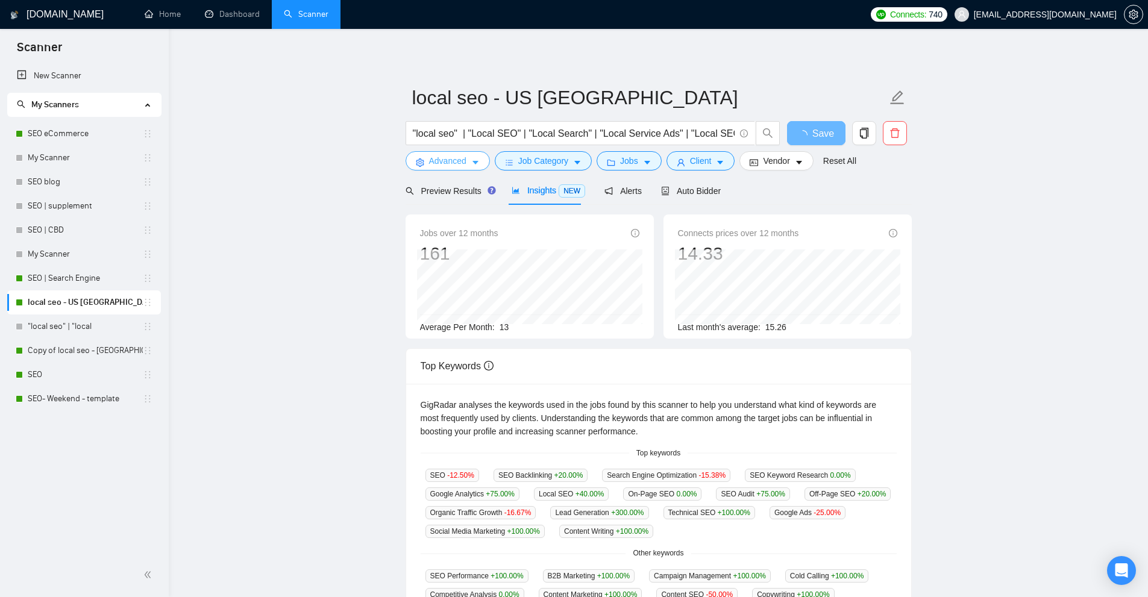
click at [431, 164] on span "Advanced" at bounding box center [447, 160] width 37 height 13
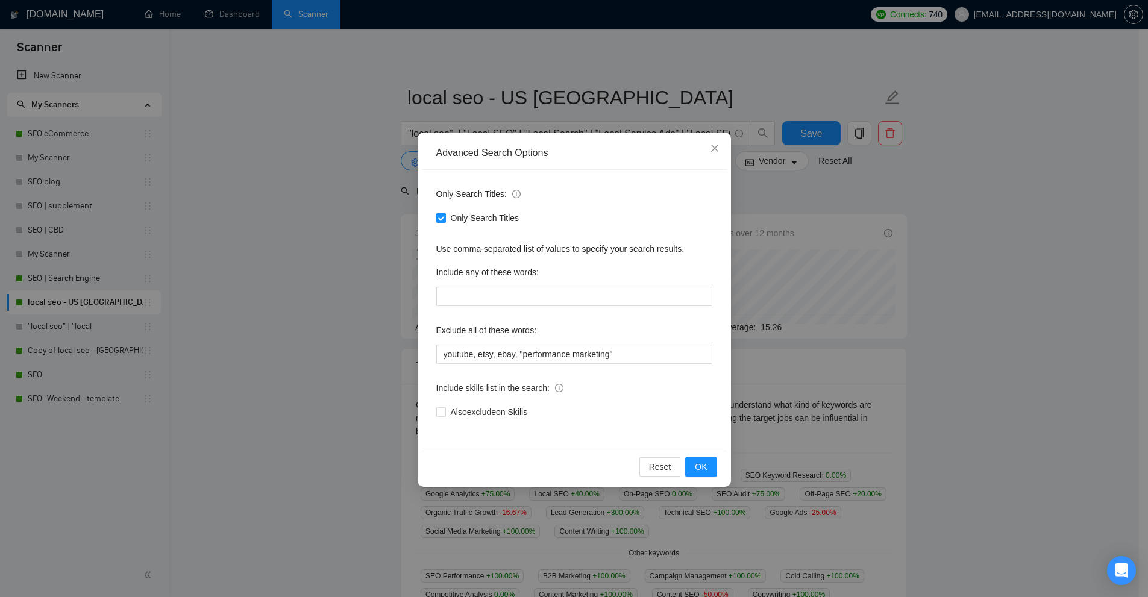
click at [468, 220] on span "Only Search Titles" at bounding box center [485, 218] width 78 height 13
click at [445, 220] on input "Only Search Titles" at bounding box center [440, 217] width 8 height 8
checkbox input "false"
click at [799, 258] on div "Advanced Search Options Only Search Titles: Only Search Titles Use comma-separa…" at bounding box center [574, 298] width 1148 height 597
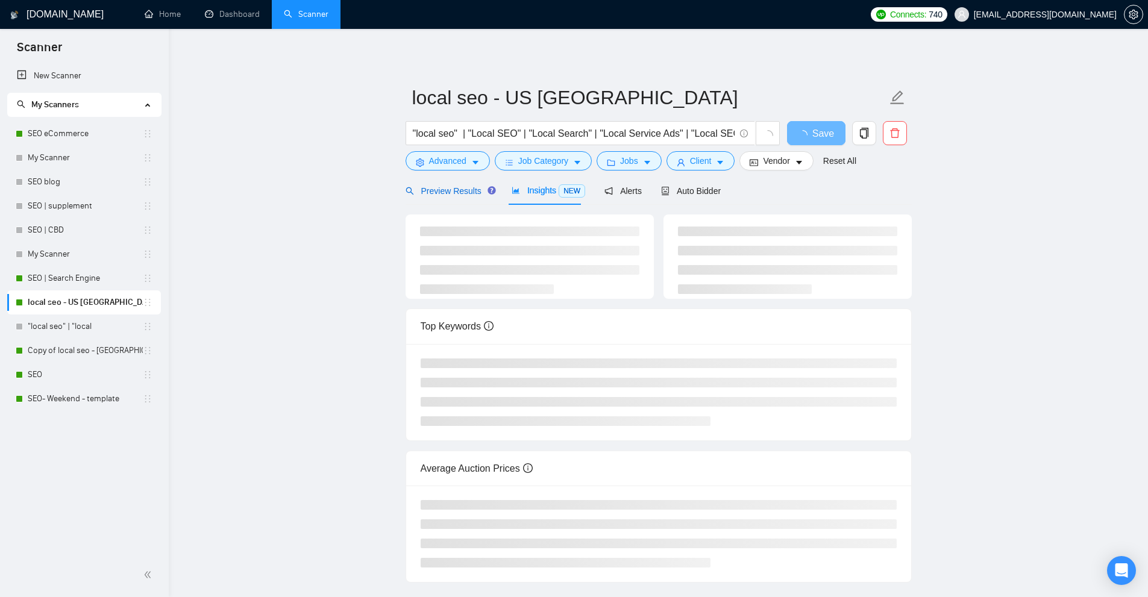
click at [473, 187] on span "Preview Results" at bounding box center [449, 191] width 87 height 10
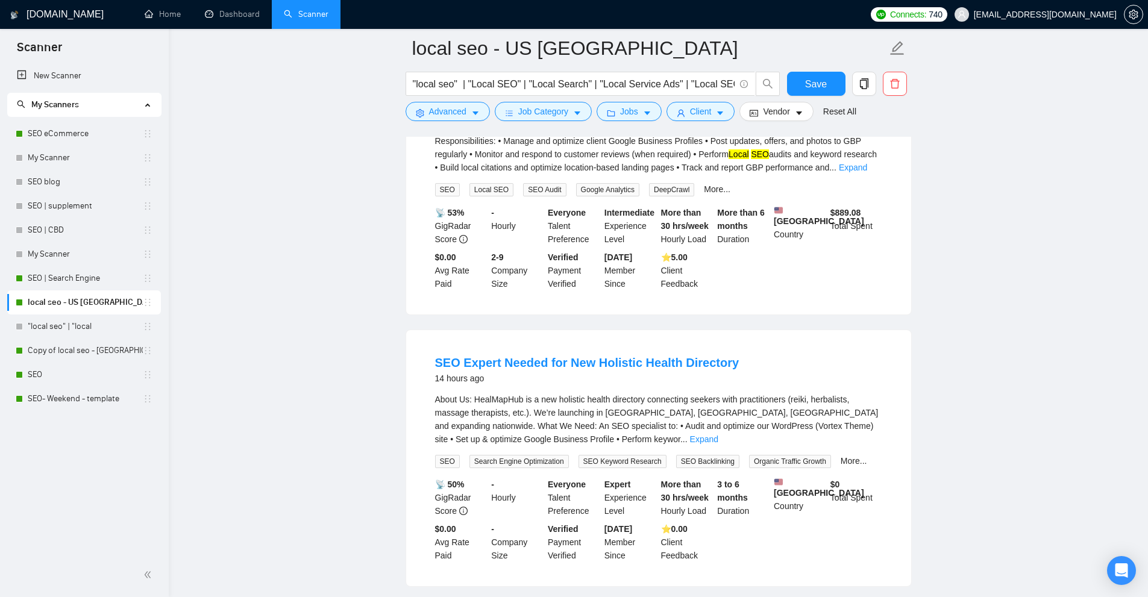
scroll to position [241, 0]
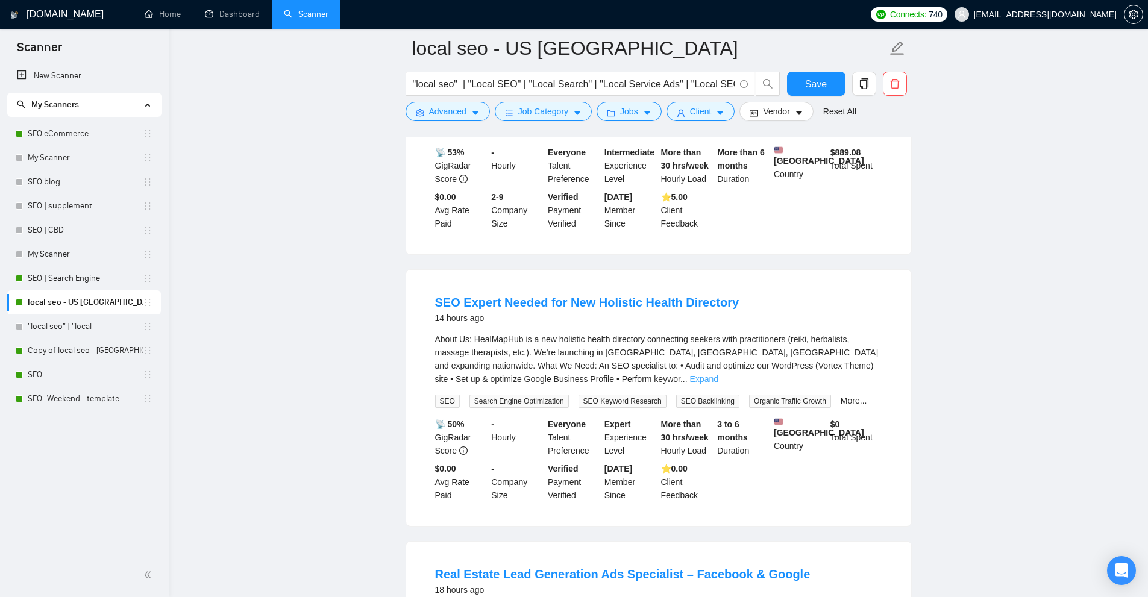
click at [718, 377] on link "Expand" at bounding box center [704, 379] width 28 height 10
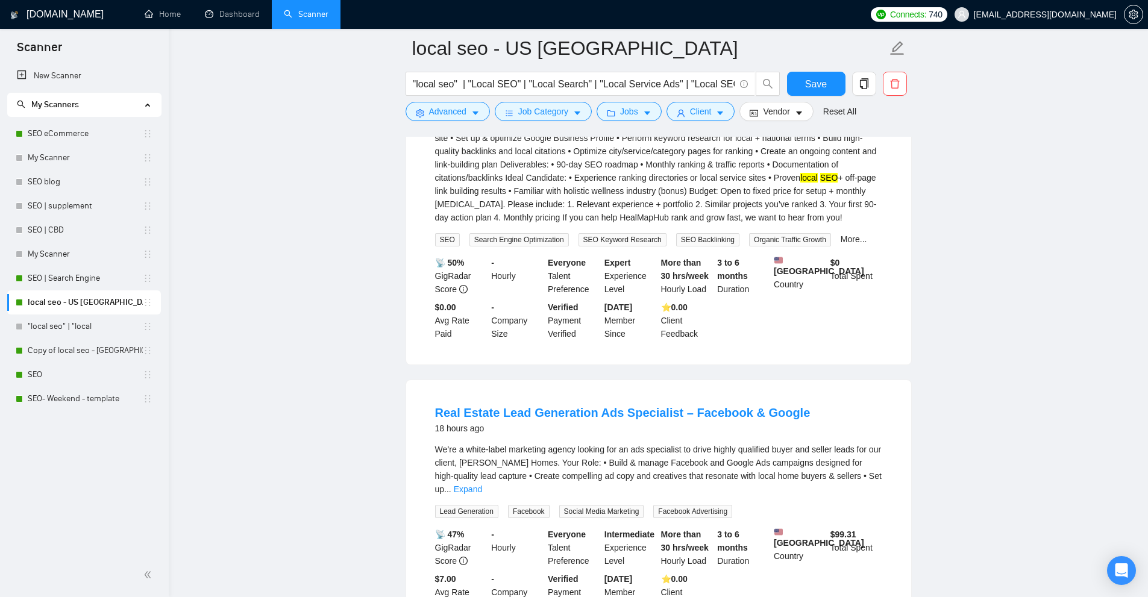
scroll to position [663, 0]
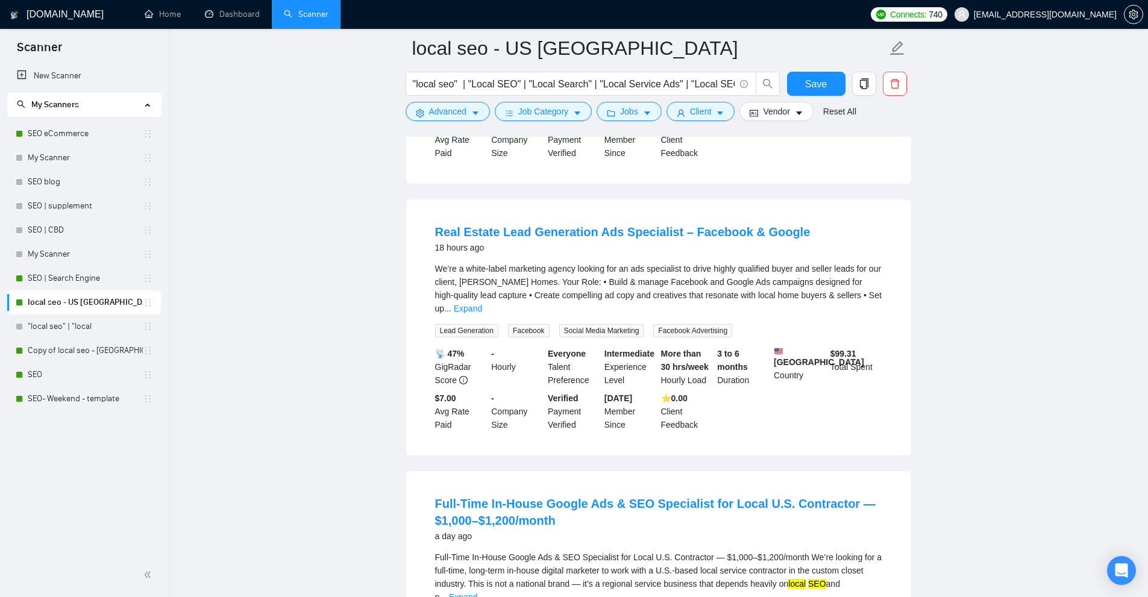
click at [868, 315] on div "We’re a white-label marketing agency looking for an ads specialist to drive hig…" at bounding box center [658, 288] width 447 height 53
click at [482, 309] on link "Expand" at bounding box center [468, 309] width 28 height 10
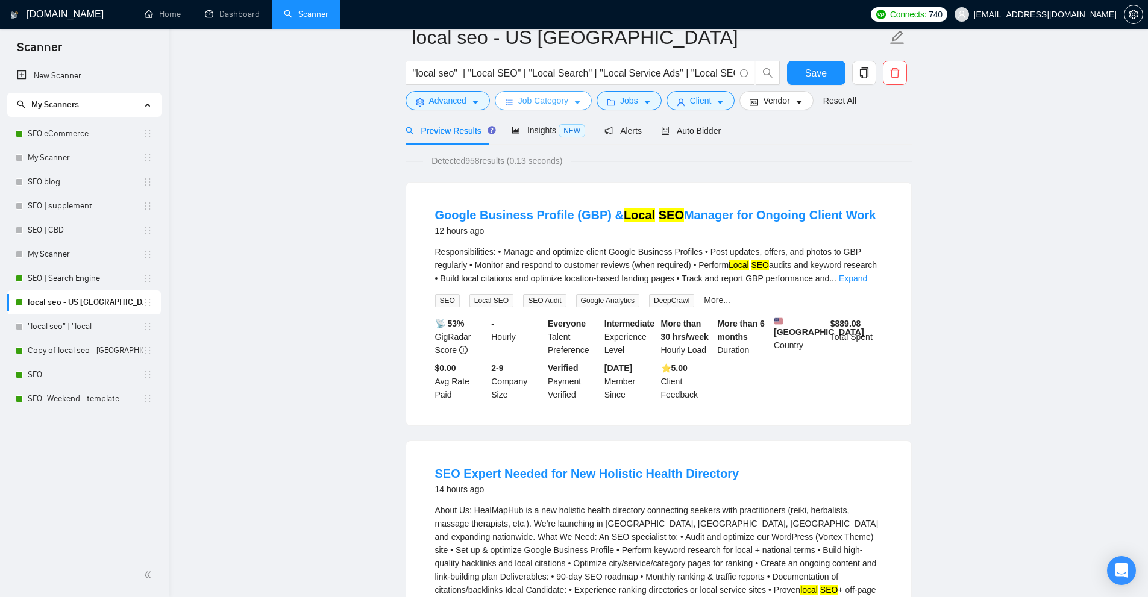
scroll to position [0, 0]
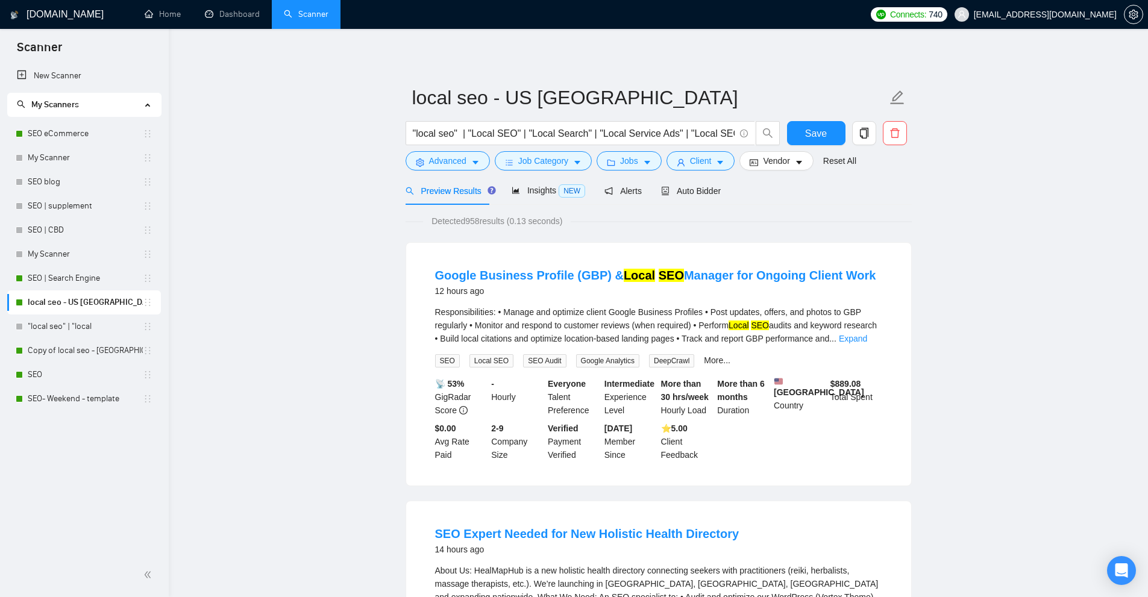
click at [540, 150] on div ""local seo" | "Local SEO" | "Local Search" | "Local Service Ads" | "Local SEO" …" at bounding box center [593, 136] width 380 height 30
click at [536, 155] on span "Job Category" at bounding box center [543, 160] width 50 height 13
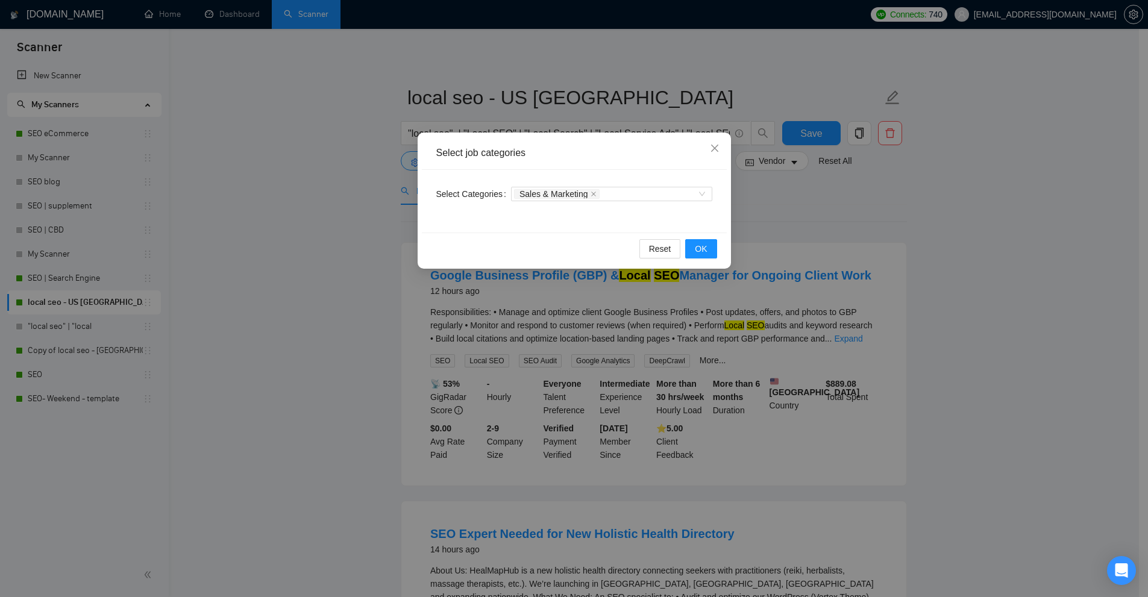
click at [587, 107] on div "Select job categories Select Categories Sales & Marketing Reset OK" at bounding box center [574, 298] width 1148 height 597
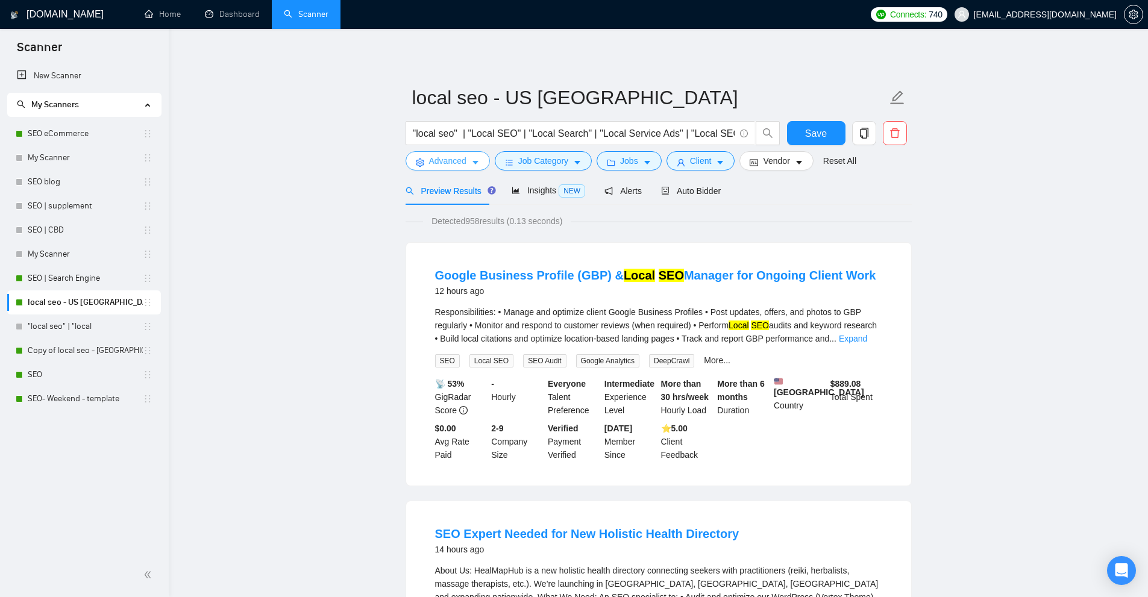
click at [458, 160] on span "Advanced" at bounding box center [447, 160] width 37 height 13
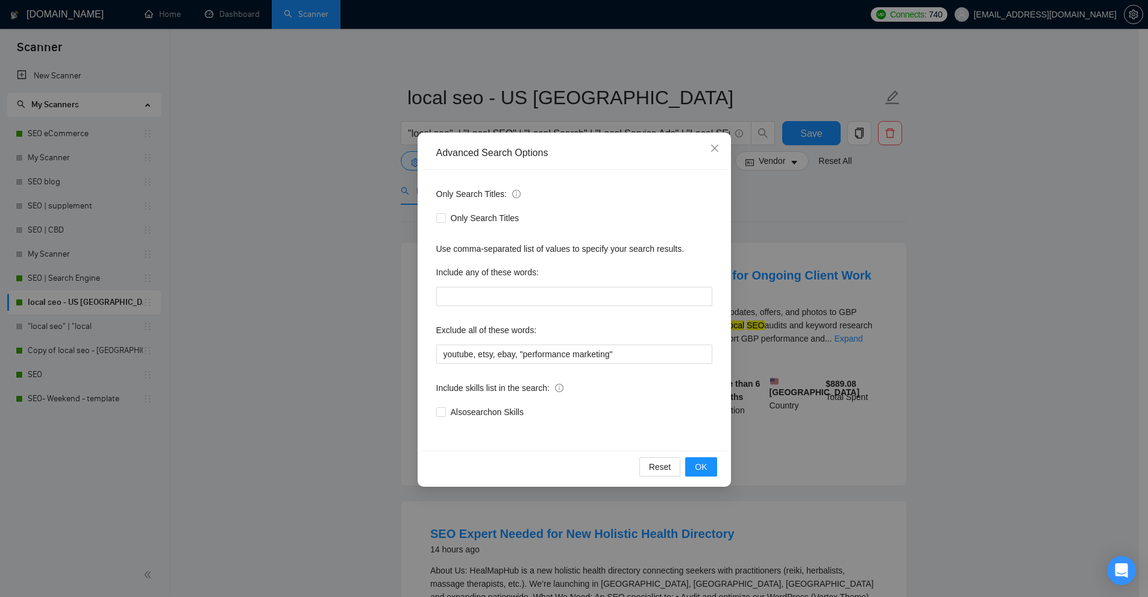
click at [841, 233] on div "Advanced Search Options Only Search Titles: Only Search Titles Use comma-separa…" at bounding box center [574, 298] width 1148 height 597
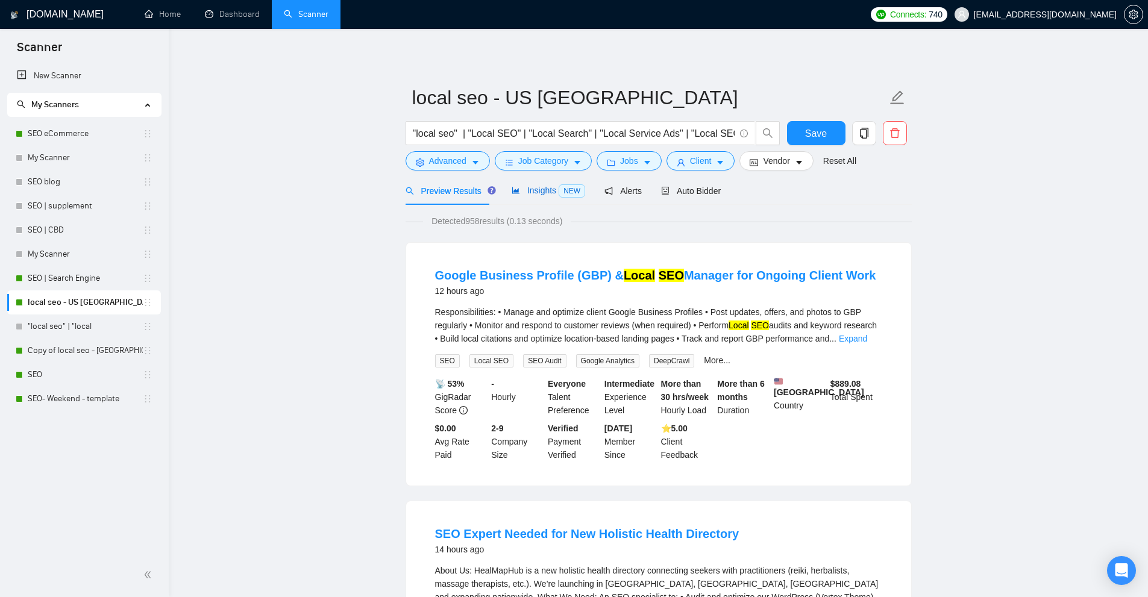
click at [527, 186] on span "Insights NEW" at bounding box center [549, 191] width 74 height 10
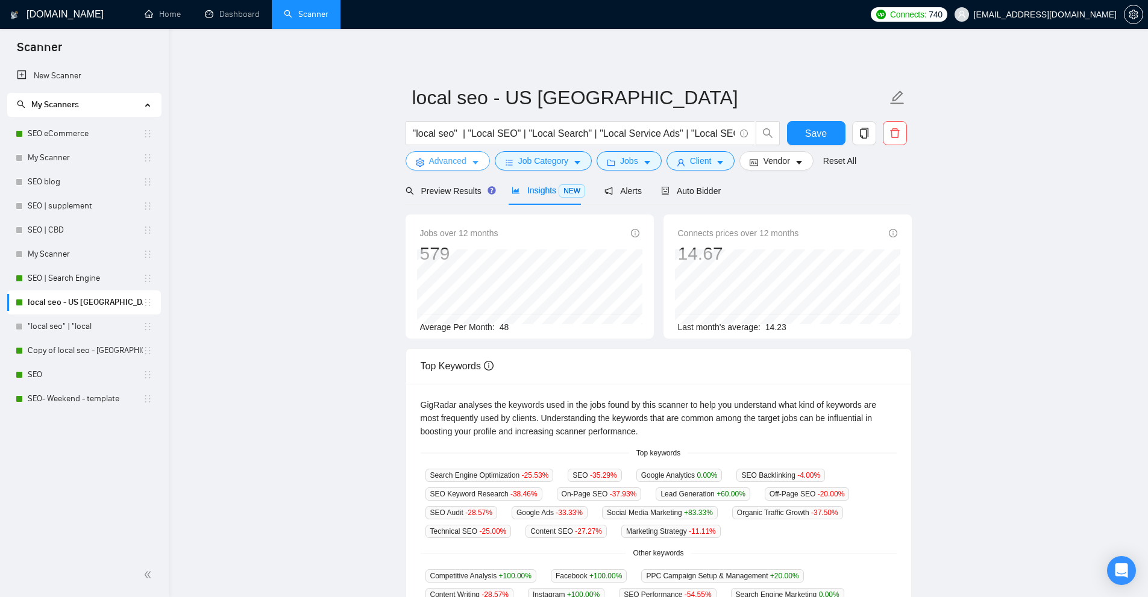
click at [454, 165] on span "Advanced" at bounding box center [447, 160] width 37 height 13
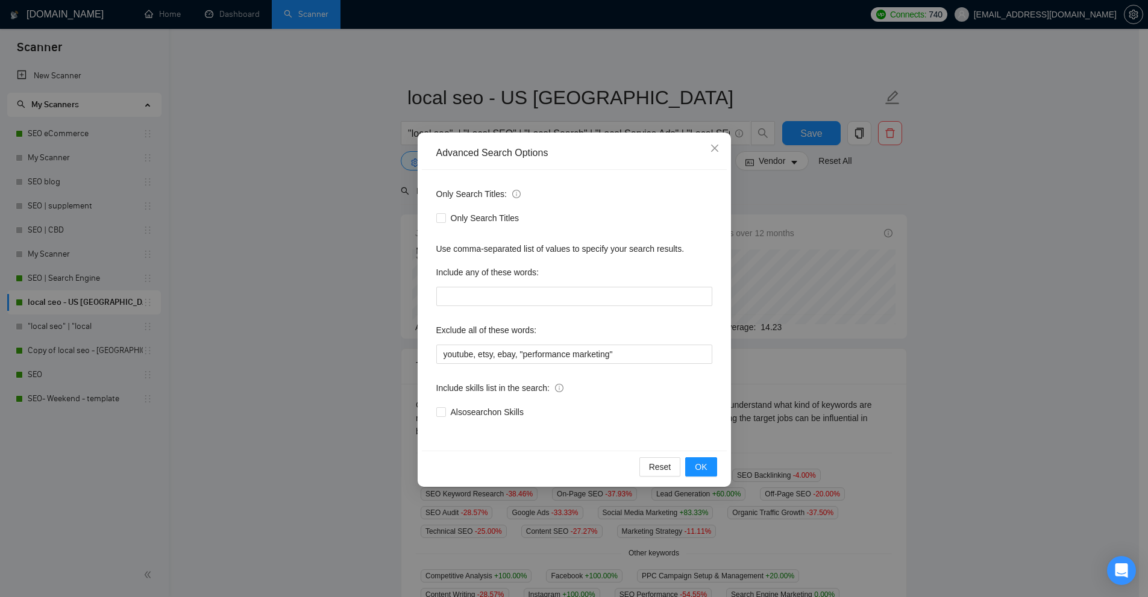
click at [372, 169] on div "Advanced Search Options Only Search Titles: Only Search Titles Use comma-separa…" at bounding box center [574, 298] width 1148 height 597
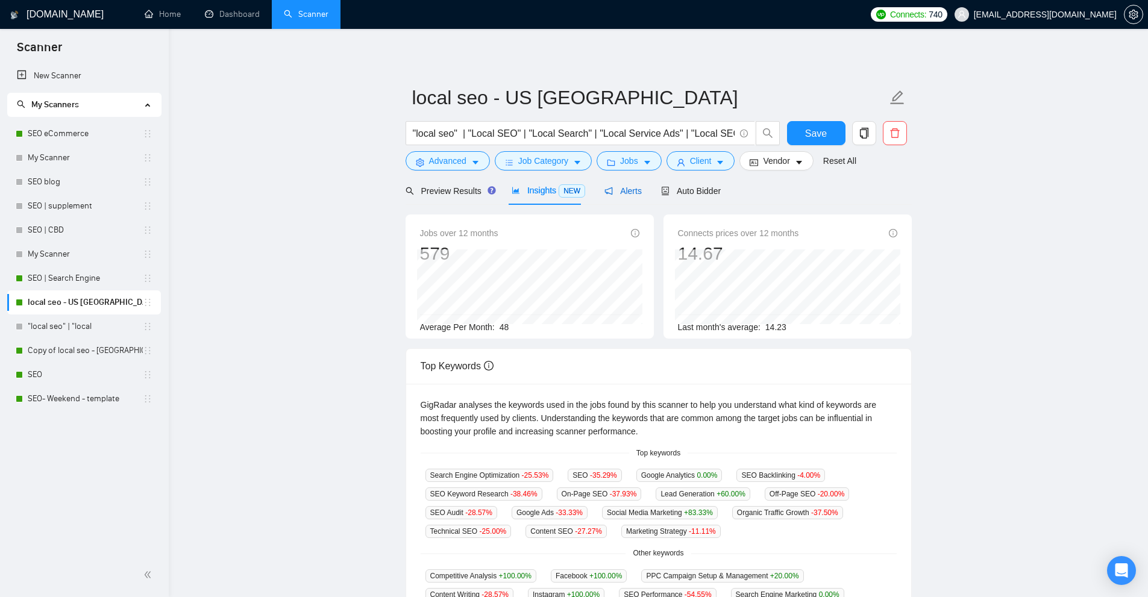
click at [620, 190] on span "Alerts" at bounding box center [622, 191] width 37 height 10
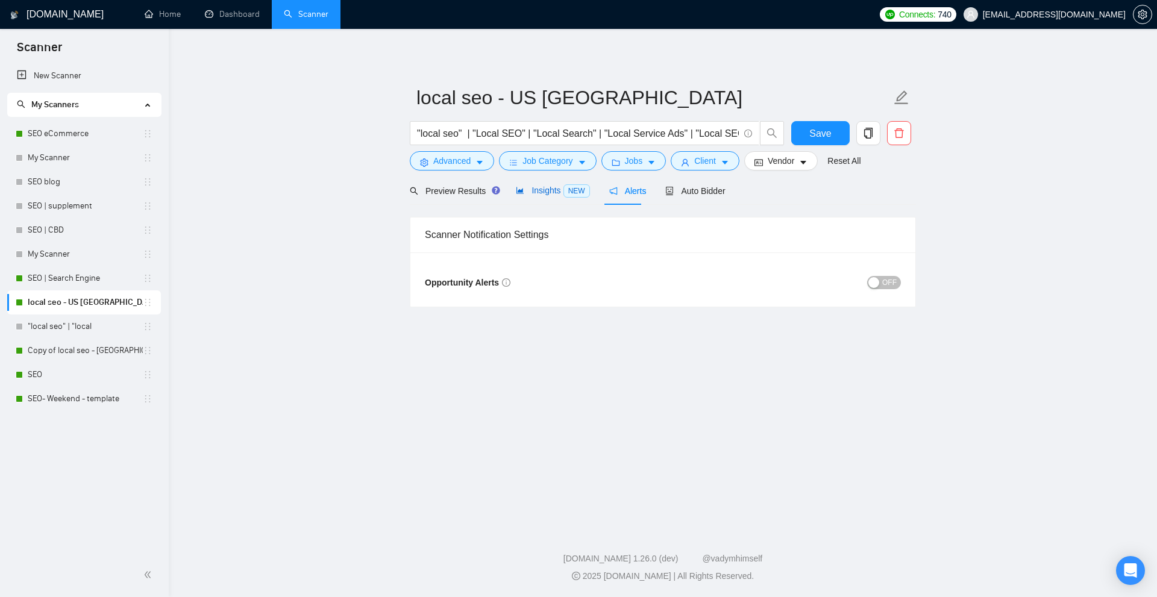
click at [531, 189] on span "Insights NEW" at bounding box center [553, 191] width 74 height 10
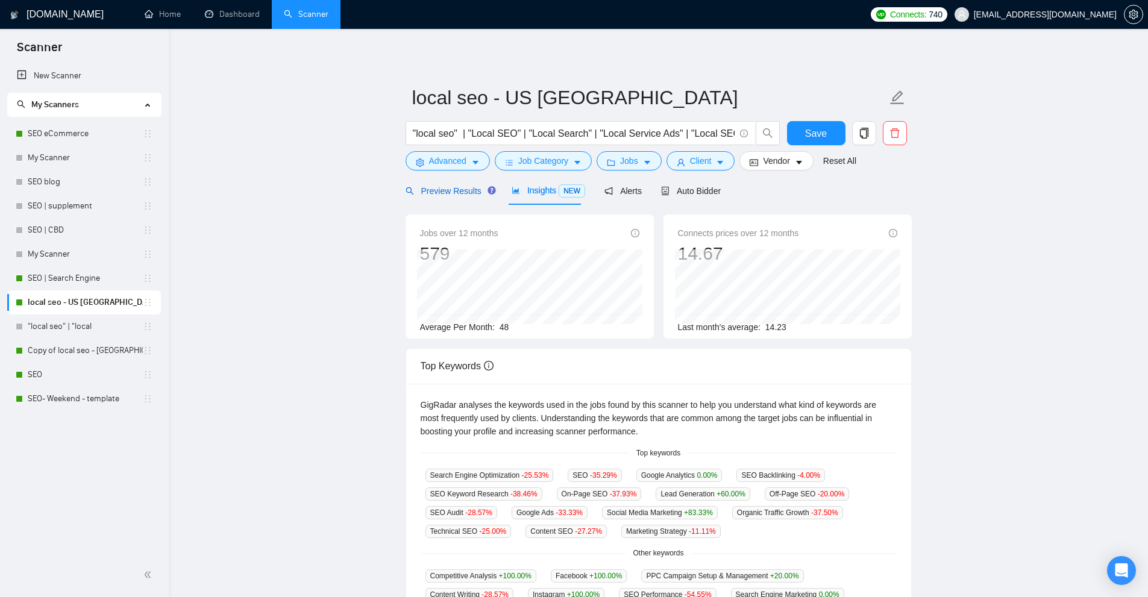
click at [447, 188] on span "Preview Results" at bounding box center [449, 191] width 87 height 10
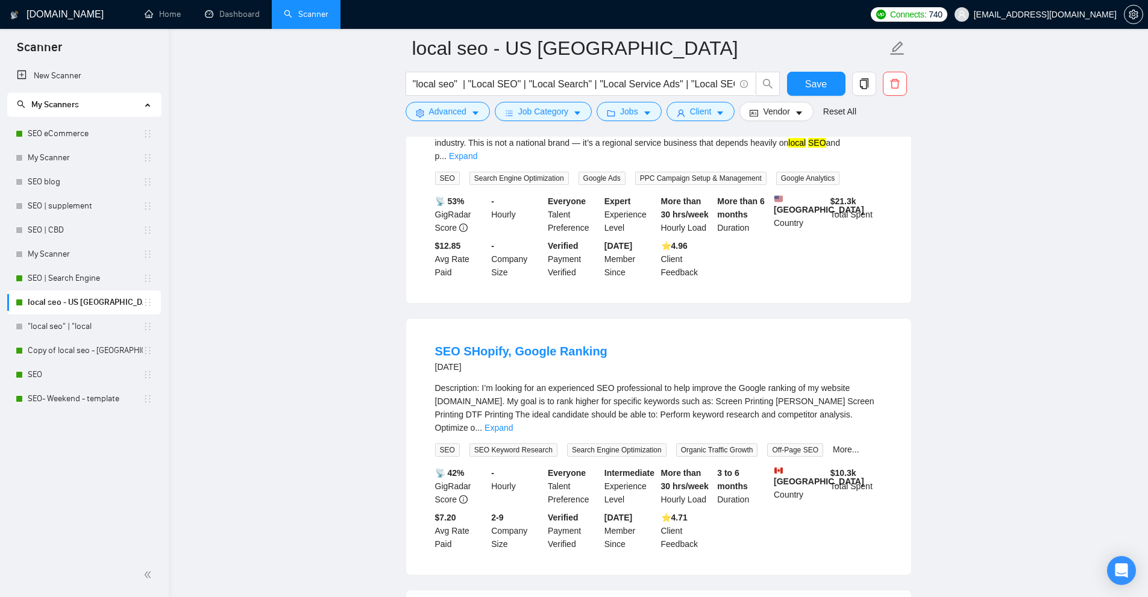
scroll to position [783, 0]
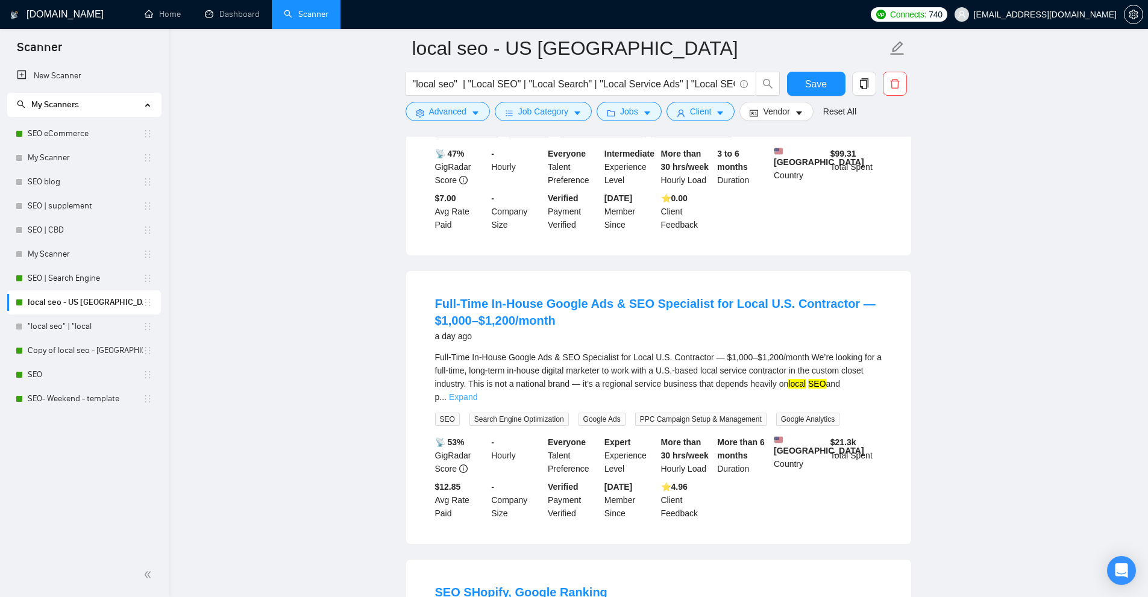
click at [477, 392] on link "Expand" at bounding box center [463, 397] width 28 height 10
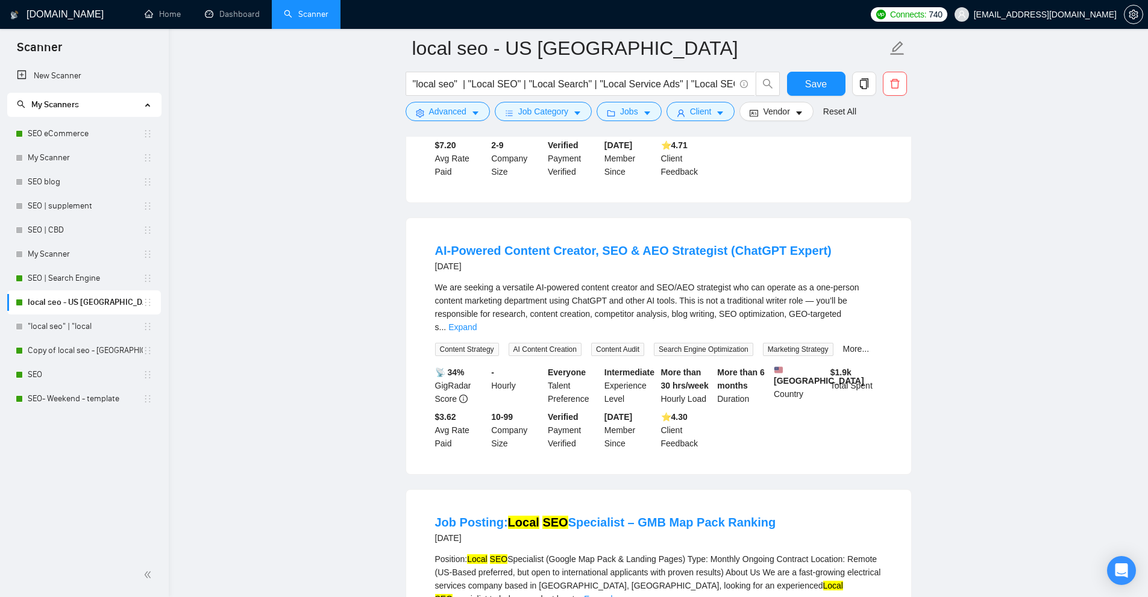
scroll to position [1989, 0]
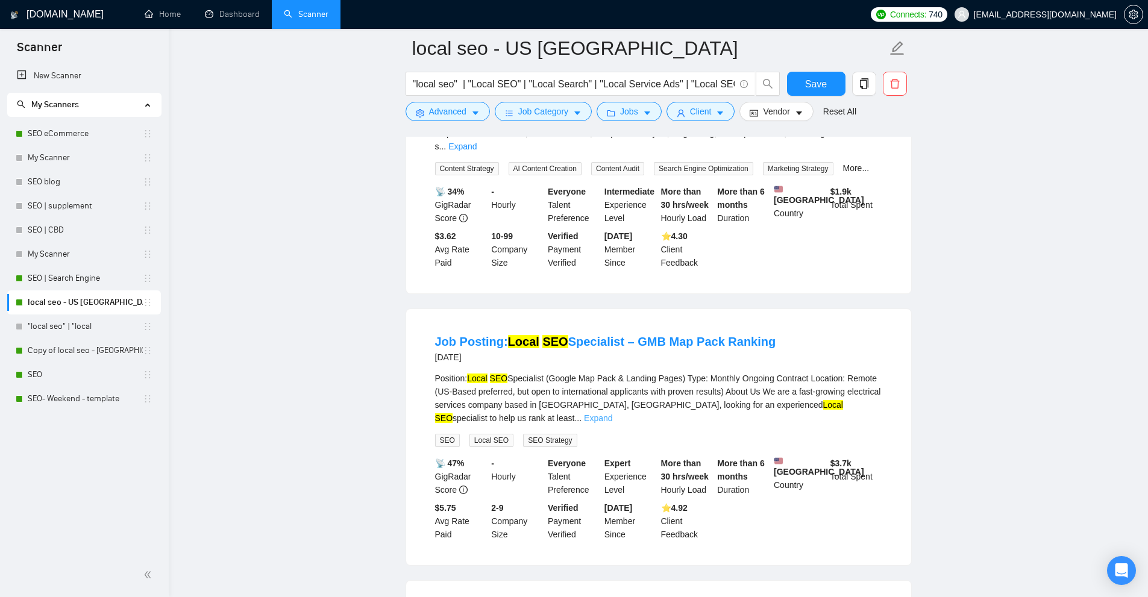
click at [612, 413] on link "Expand" at bounding box center [598, 418] width 28 height 10
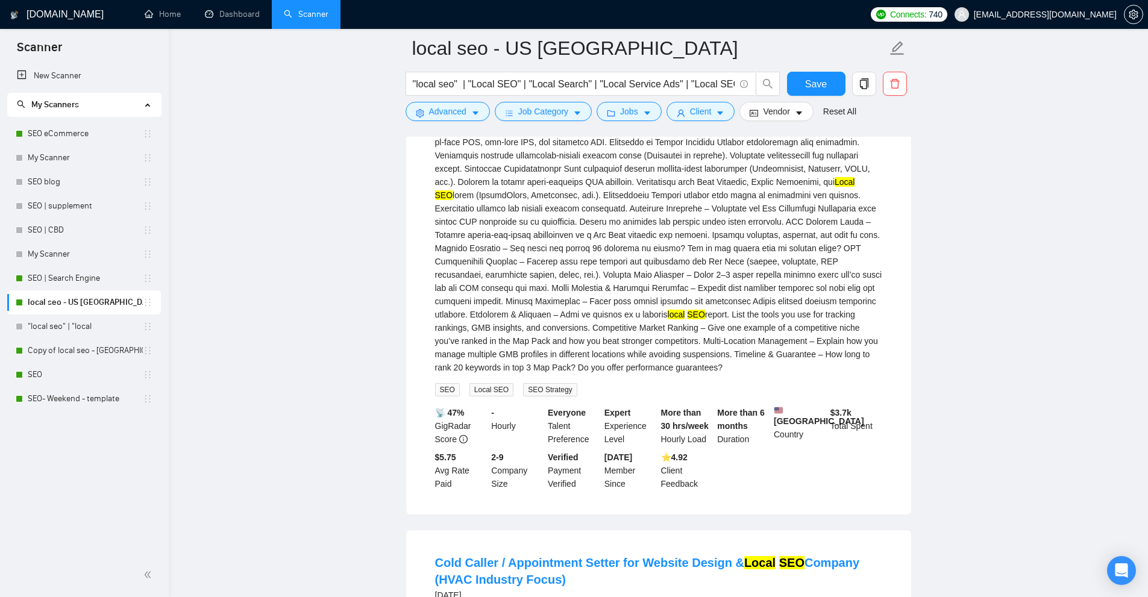
scroll to position [2651, 0]
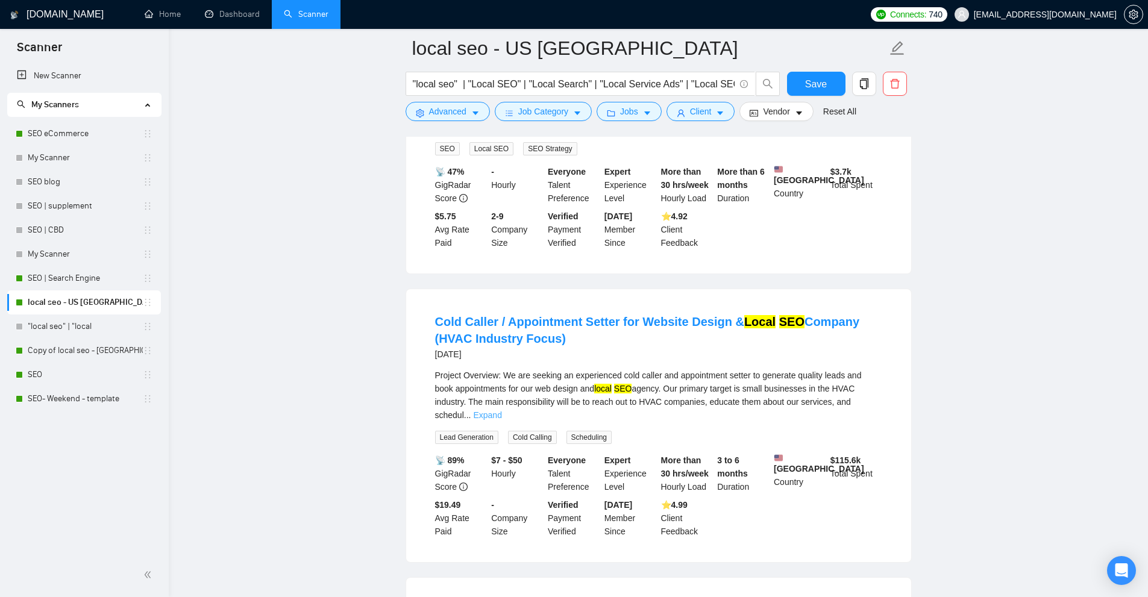
click at [501, 410] on link "Expand" at bounding box center [487, 415] width 28 height 10
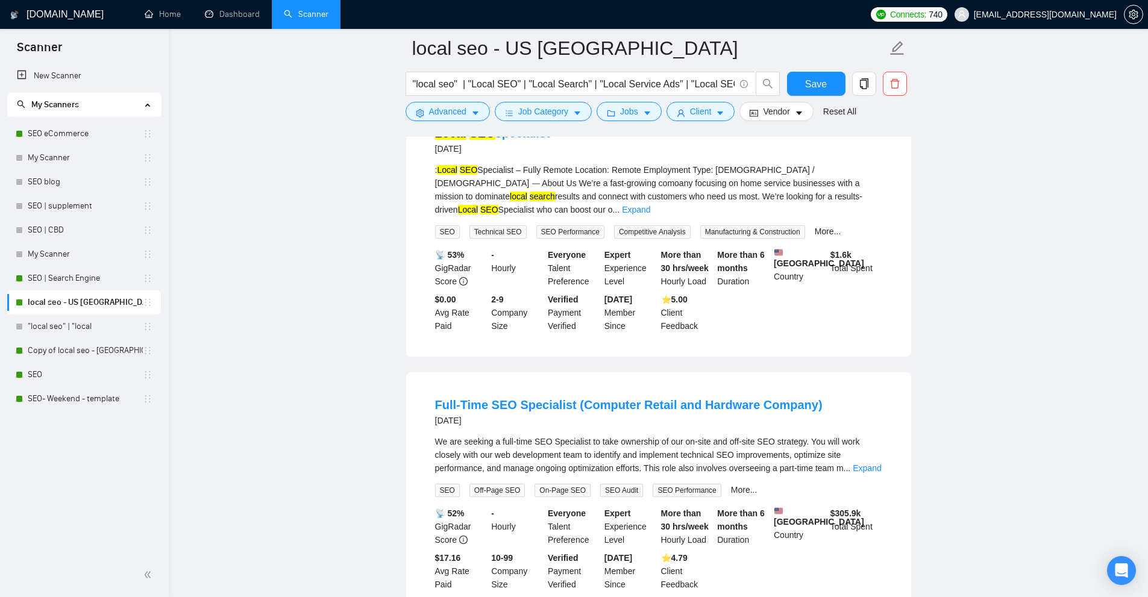
scroll to position [3428, 0]
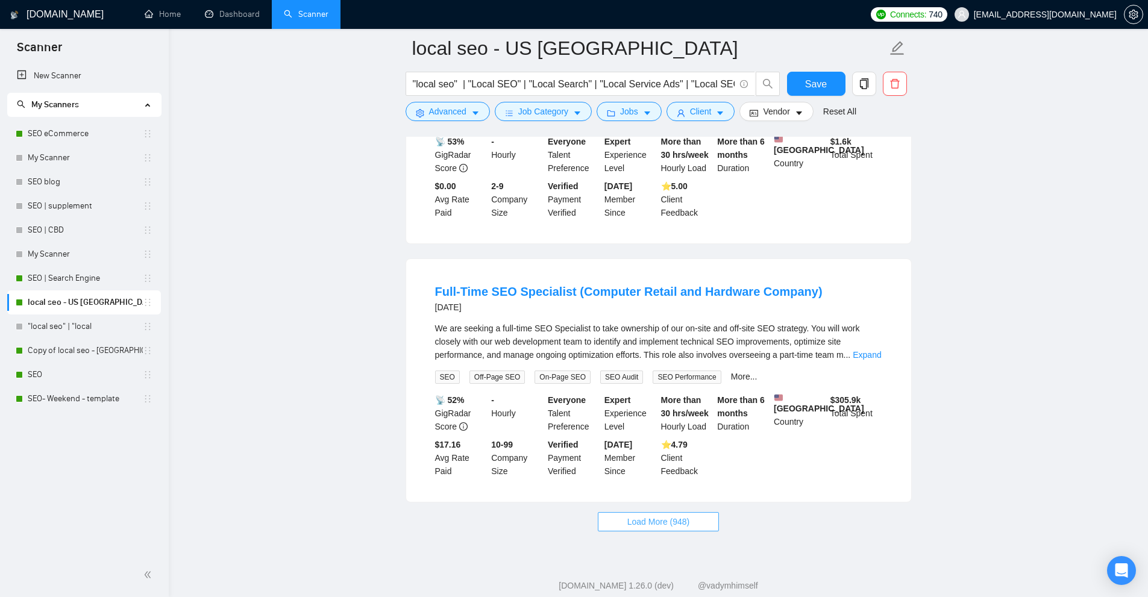
click at [660, 515] on span "Load More (948)" at bounding box center [658, 521] width 63 height 13
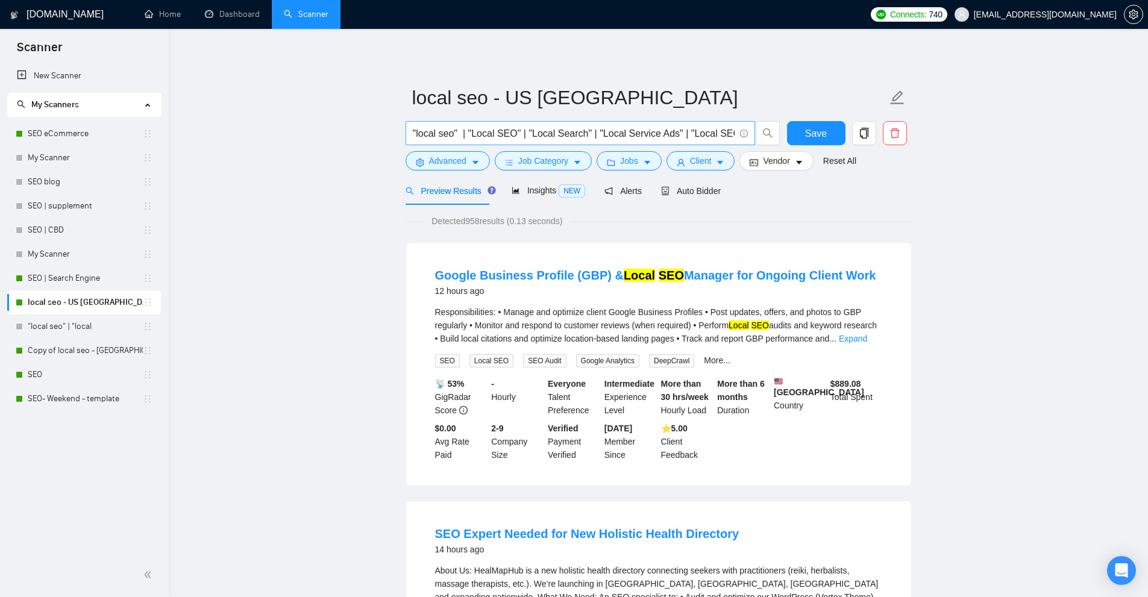
scroll to position [0, 58]
click at [686, 187] on span "Auto Bidder" at bounding box center [691, 191] width 60 height 10
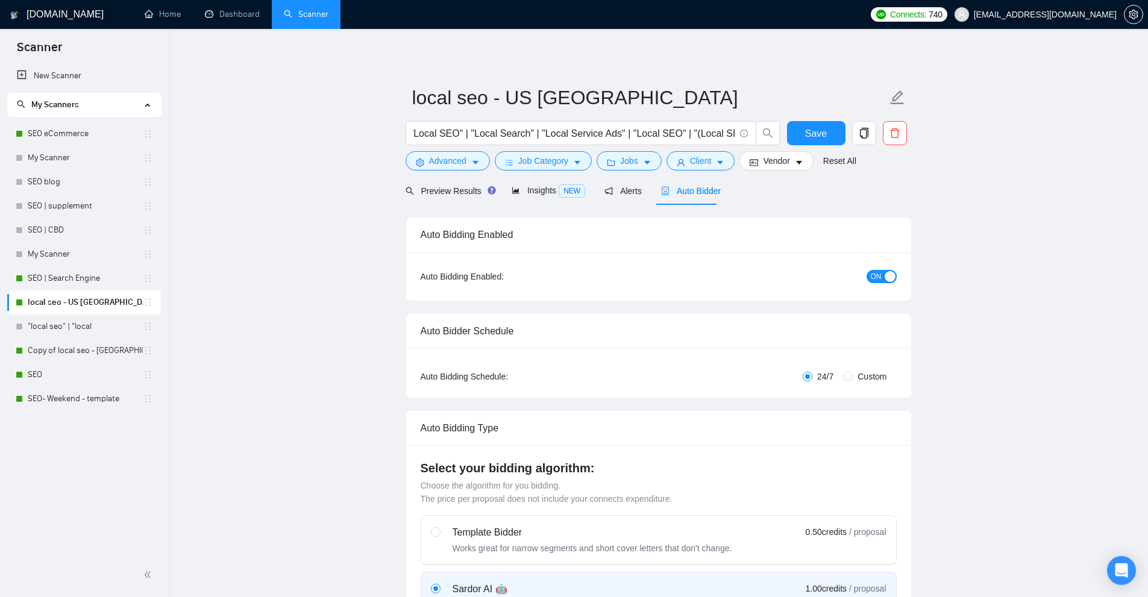
click at [638, 192] on div "Preview Results Insights NEW Alerts Auto Bidder" at bounding box center [564, 191] width 316 height 28
click at [551, 192] on span "Insights NEW" at bounding box center [549, 191] width 74 height 10
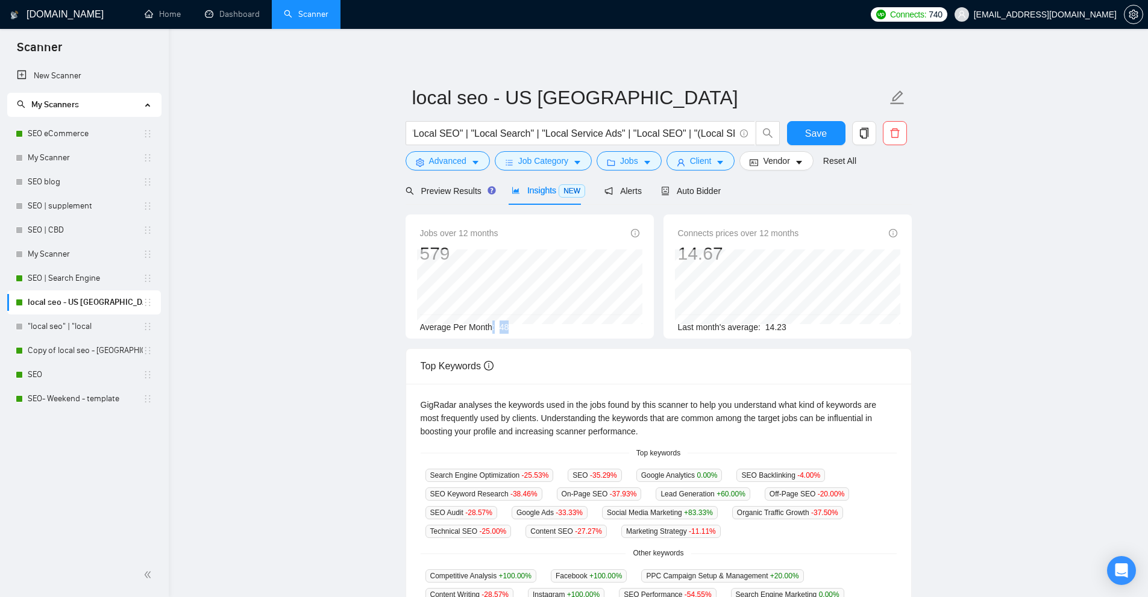
drag, startPoint x: 491, startPoint y: 326, endPoint x: 531, endPoint y: 327, distance: 41.0
click at [530, 327] on div "Average Per Month: 48" at bounding box center [529, 327] width 219 height 13
click at [779, 160] on span "Vendor" at bounding box center [776, 160] width 27 height 13
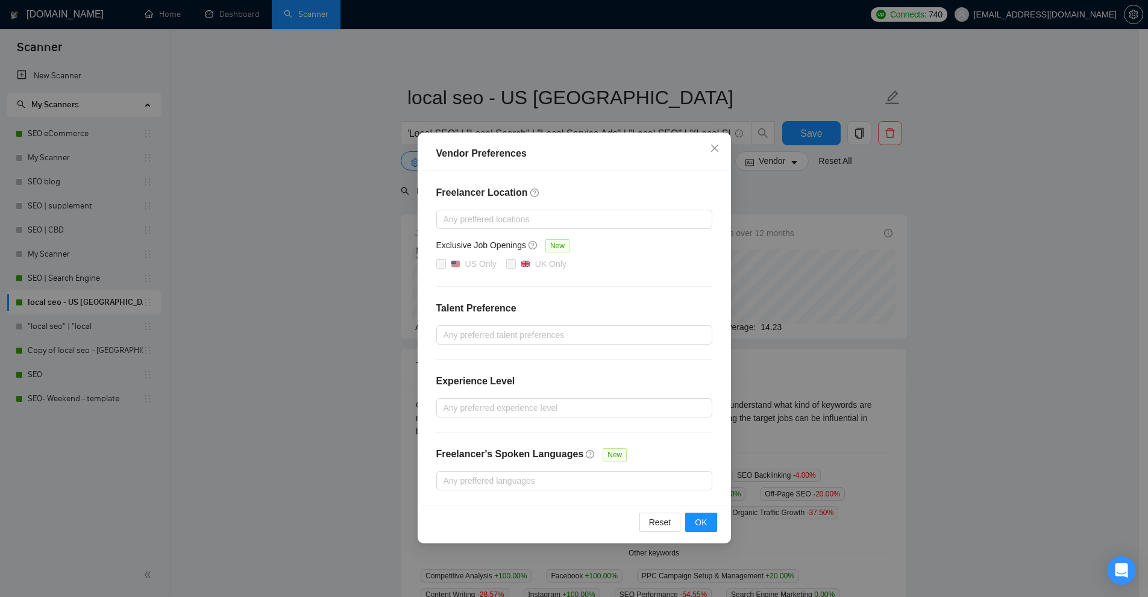
click at [768, 214] on div "Vendor Preferences Freelancer Location Any preffered locations Exclusive Job Op…" at bounding box center [574, 298] width 1148 height 597
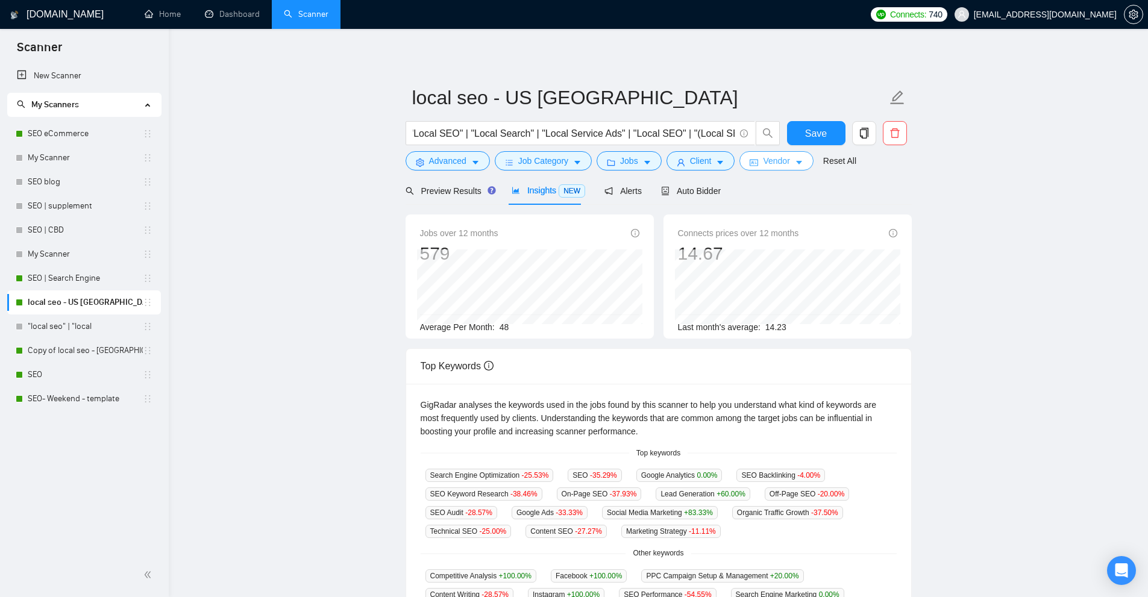
click at [763, 160] on span "Vendor" at bounding box center [776, 160] width 27 height 13
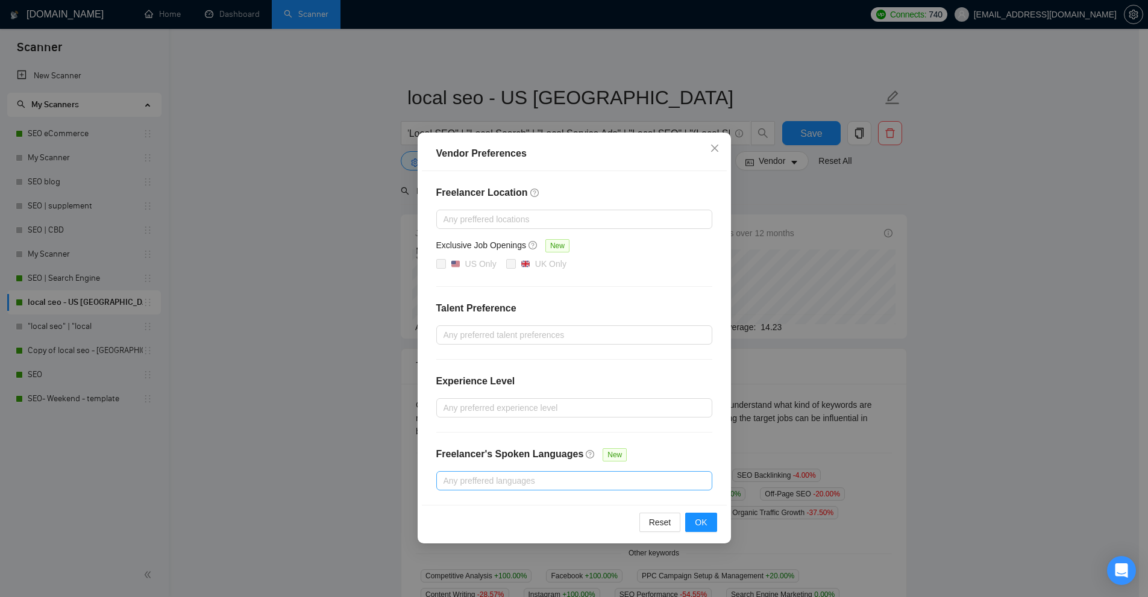
click at [513, 479] on div at bounding box center [568, 481] width 258 height 14
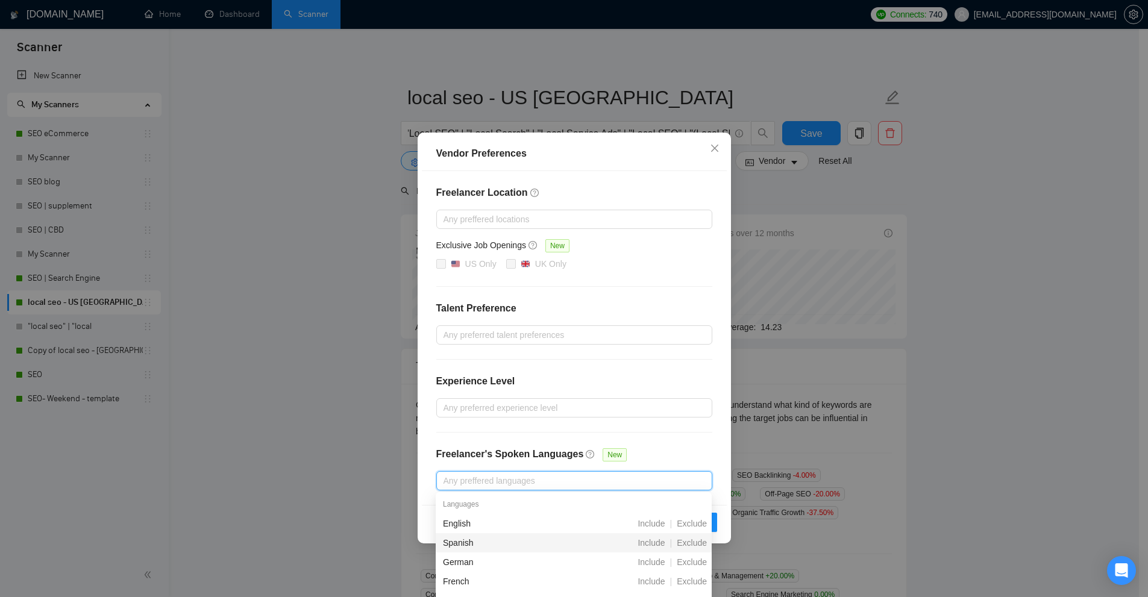
click at [803, 485] on div "Vendor Preferences Freelancer Location Any preffered locations Exclusive Job Op…" at bounding box center [574, 298] width 1148 height 597
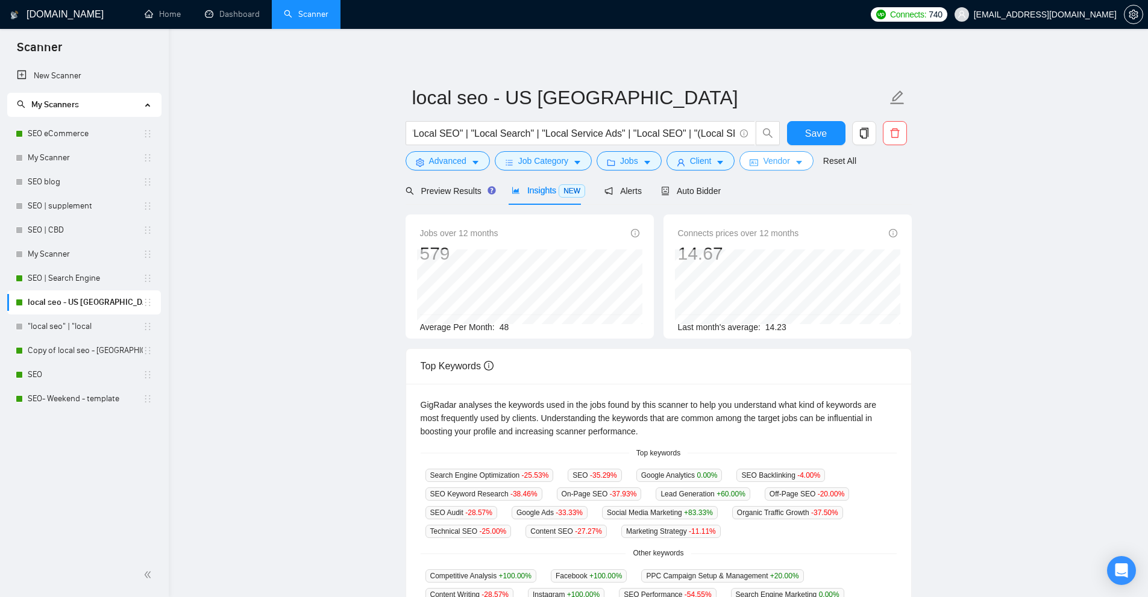
click at [767, 168] on span "Vendor" at bounding box center [776, 160] width 27 height 13
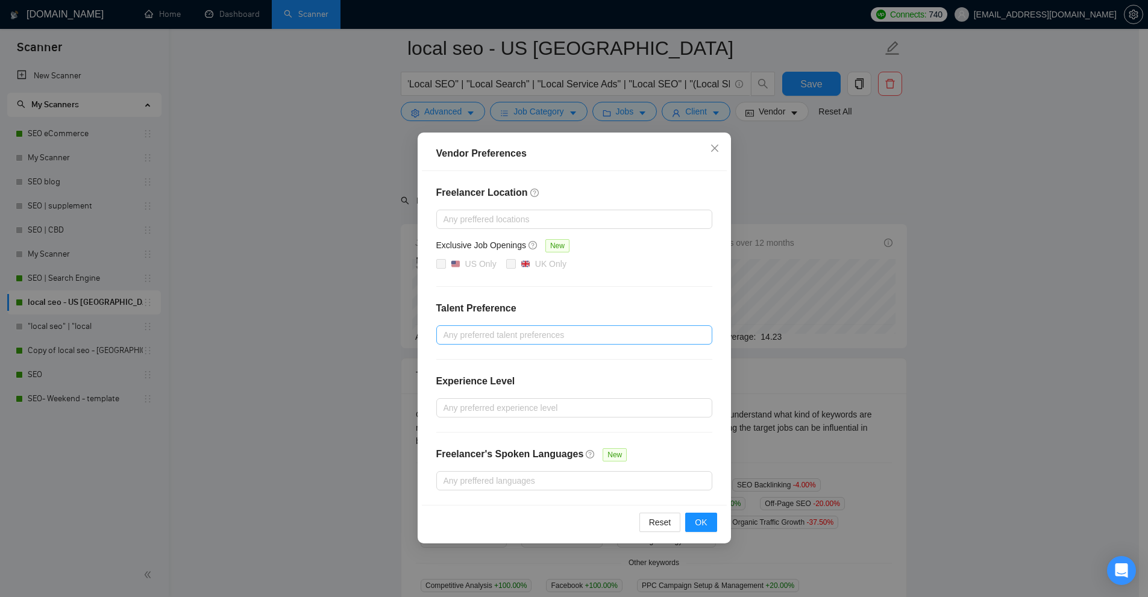
scroll to position [121, 0]
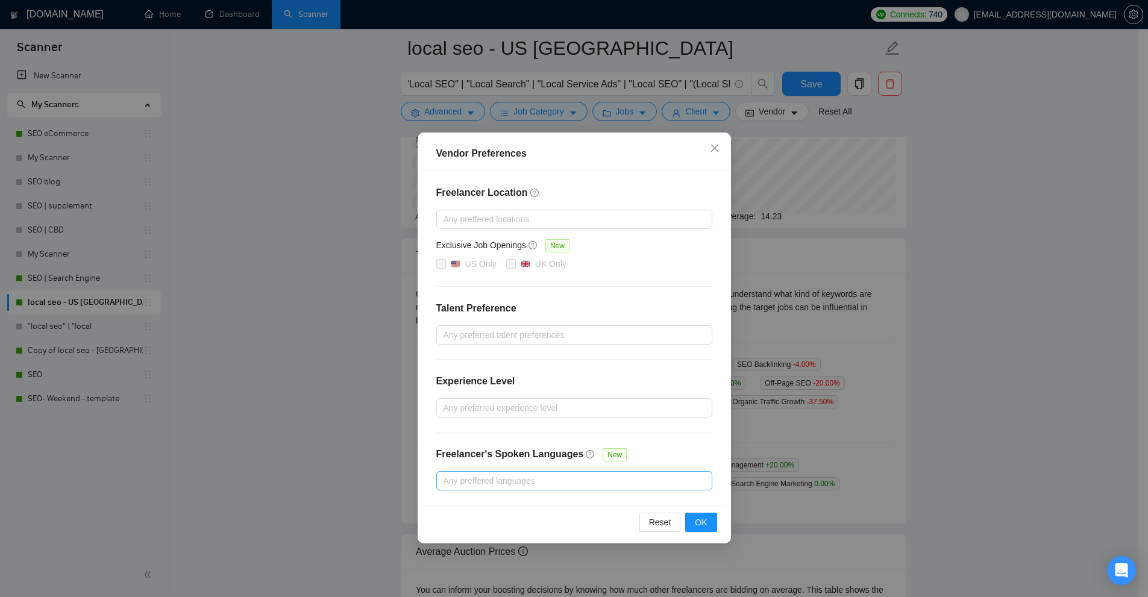
click at [612, 477] on div at bounding box center [568, 481] width 258 height 14
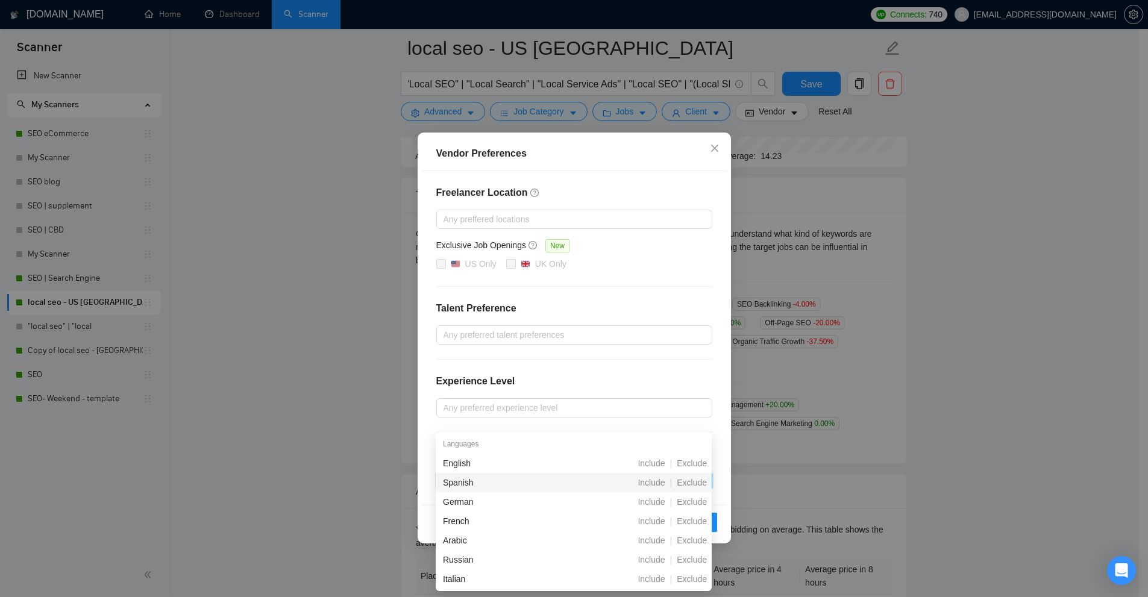
scroll to position [60, 0]
click at [694, 479] on span "Exclude" at bounding box center [692, 480] width 40 height 10
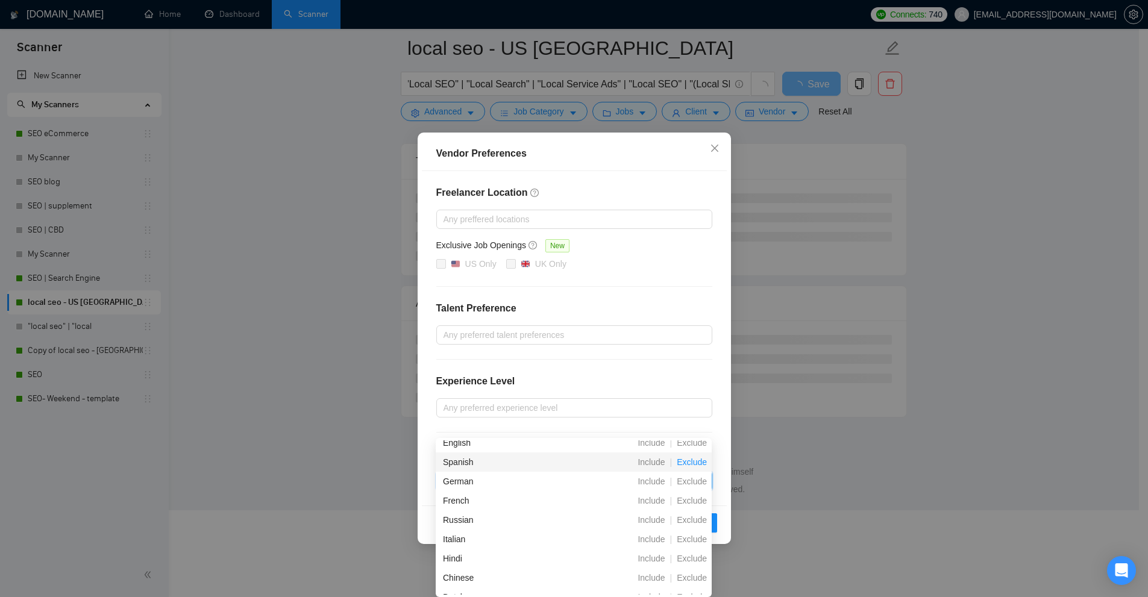
drag, startPoint x: 691, startPoint y: 455, endPoint x: 691, endPoint y: 464, distance: 9.0
click at [691, 464] on div "Spanish Include | Exclude" at bounding box center [574, 462] width 276 height 19
click at [691, 483] on span "Exclude" at bounding box center [692, 482] width 40 height 10
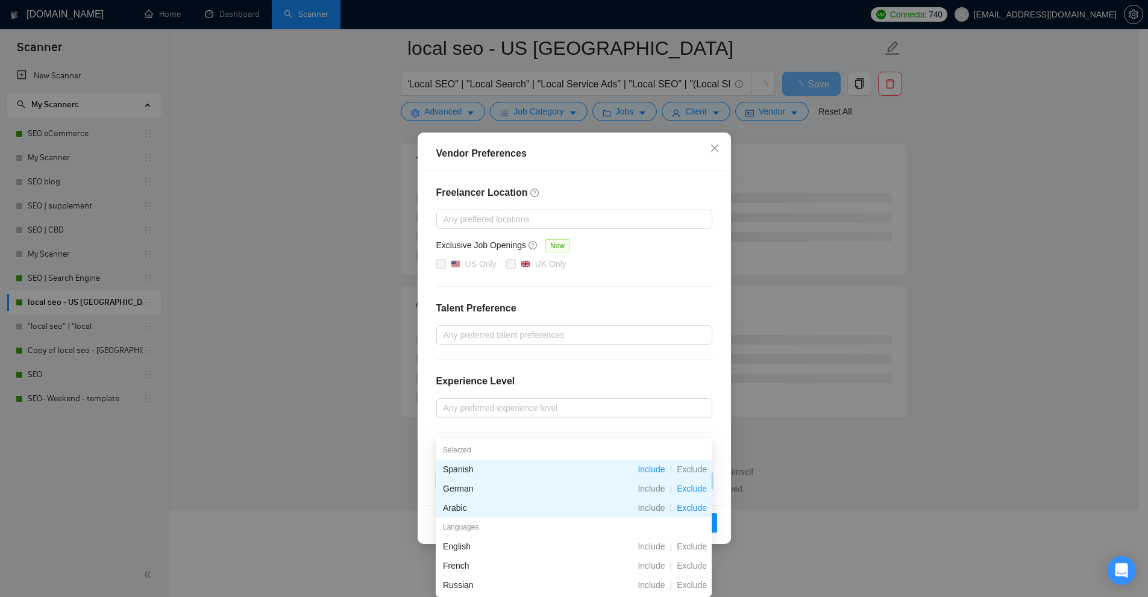
click at [694, 504] on span "Exclude" at bounding box center [692, 508] width 40 height 10
click at [692, 491] on span "Exclude" at bounding box center [692, 489] width 40 height 10
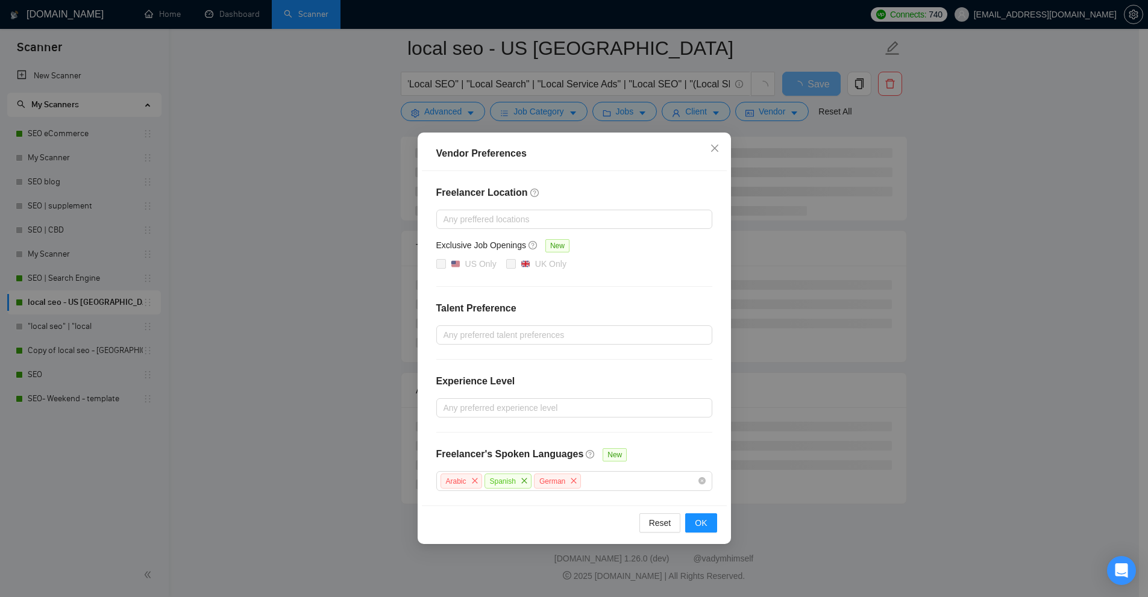
scroll to position [87, 0]
click at [585, 383] on div "Experience Level" at bounding box center [574, 386] width 276 height 24
click at [528, 483] on span "close" at bounding box center [524, 480] width 13 height 13
click at [472, 482] on icon "close" at bounding box center [474, 480] width 7 height 7
click at [480, 483] on icon "close" at bounding box center [480, 480] width 7 height 7
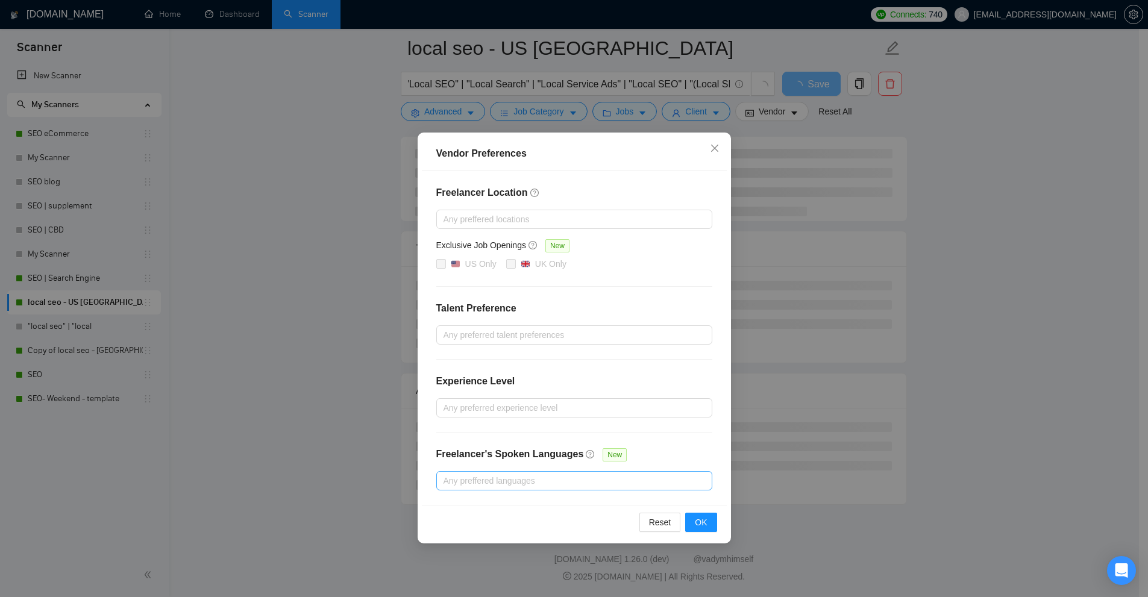
click at [509, 375] on div "Experience Level" at bounding box center [574, 386] width 276 height 24
click at [499, 212] on div at bounding box center [568, 219] width 258 height 14
click at [900, 195] on div "Vendor Preferences Freelancer Location Any preffered locations Exclusive Job Op…" at bounding box center [574, 298] width 1148 height 597
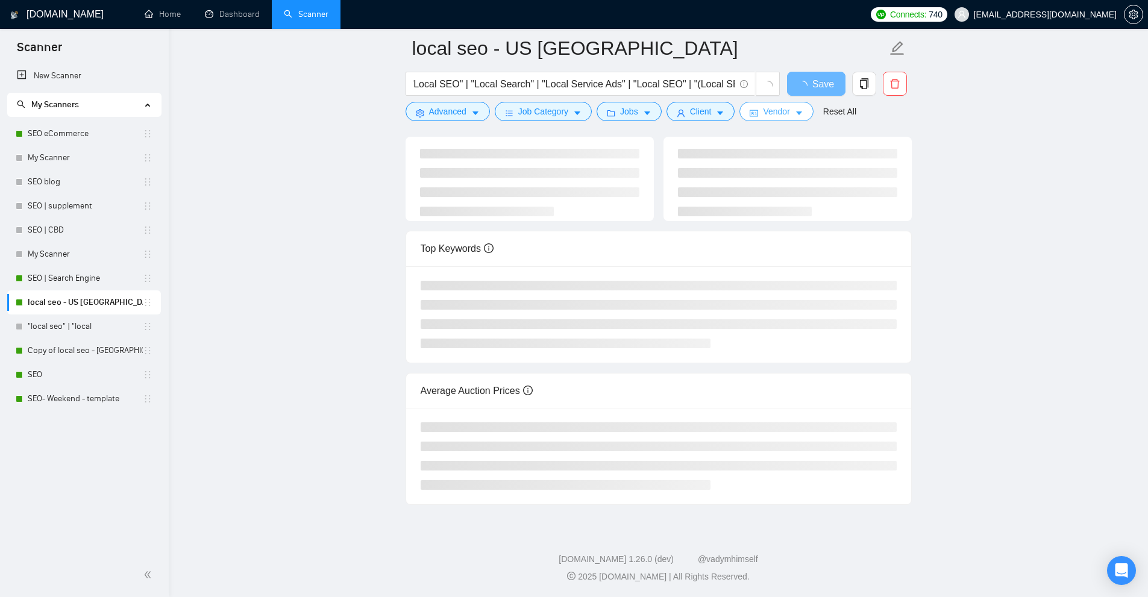
scroll to position [0, 0]
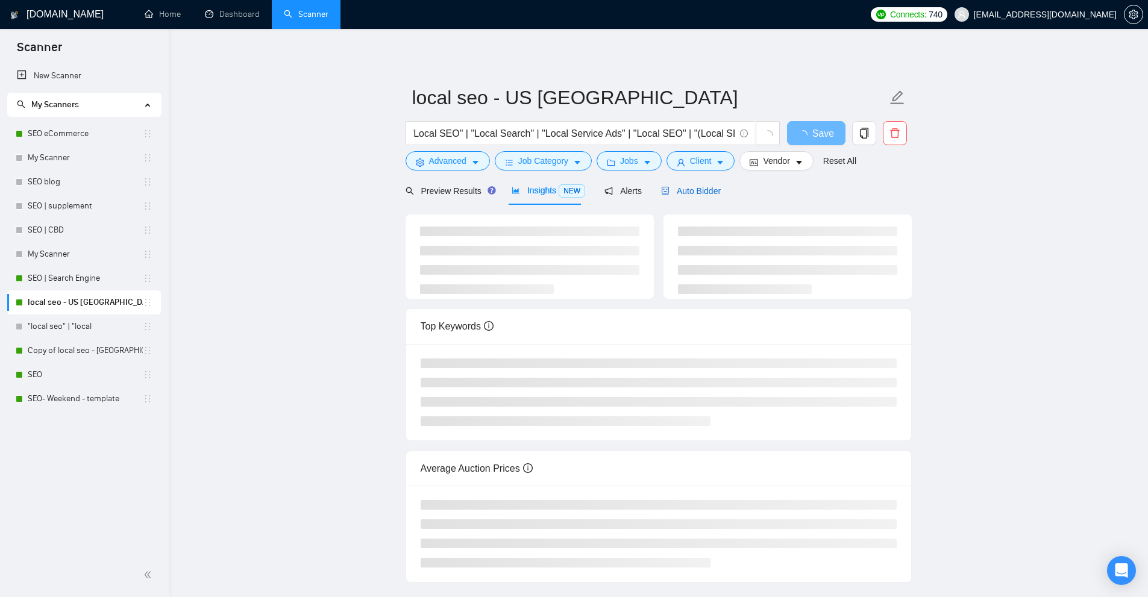
click at [685, 187] on span "Auto Bidder" at bounding box center [691, 191] width 60 height 10
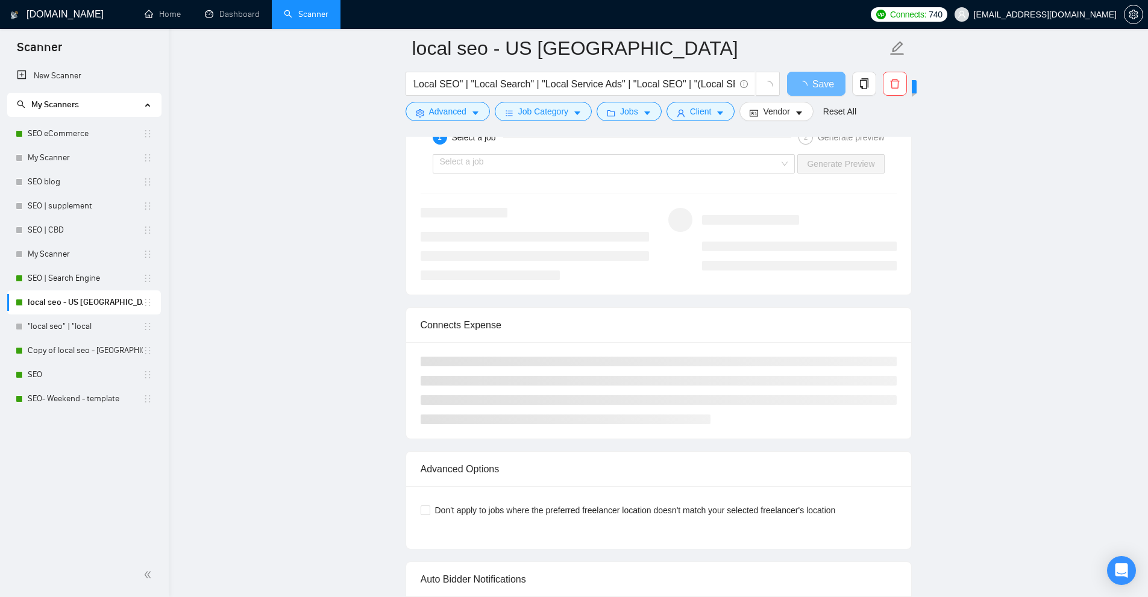
scroll to position [2471, 0]
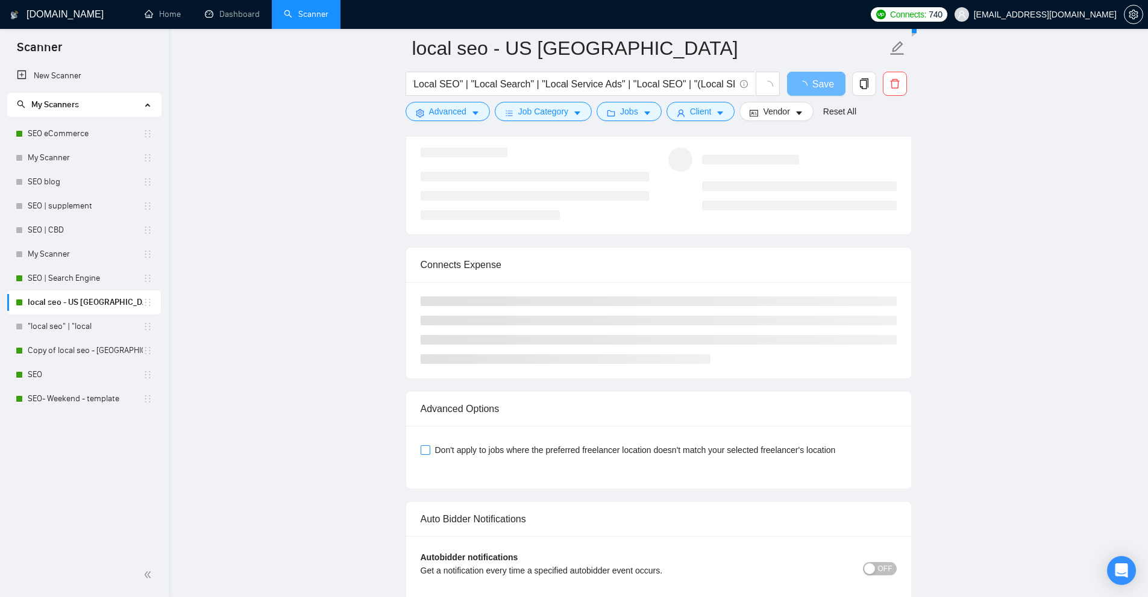
click at [465, 446] on span "Don't apply to jobs where the preferred freelancer location doesn't match your …" at bounding box center [635, 450] width 410 height 13
click at [429, 446] on input "Don't apply to jobs where the preferred freelancer location doesn't match your …" at bounding box center [425, 449] width 8 height 8
click at [470, 447] on span "Don't apply to jobs where the preferred freelancer location doesn't match your …" at bounding box center [635, 450] width 410 height 13
click at [429, 447] on input "Don't apply to jobs where the preferred freelancer location doesn't match your …" at bounding box center [425, 449] width 8 height 8
checkbox input "false"
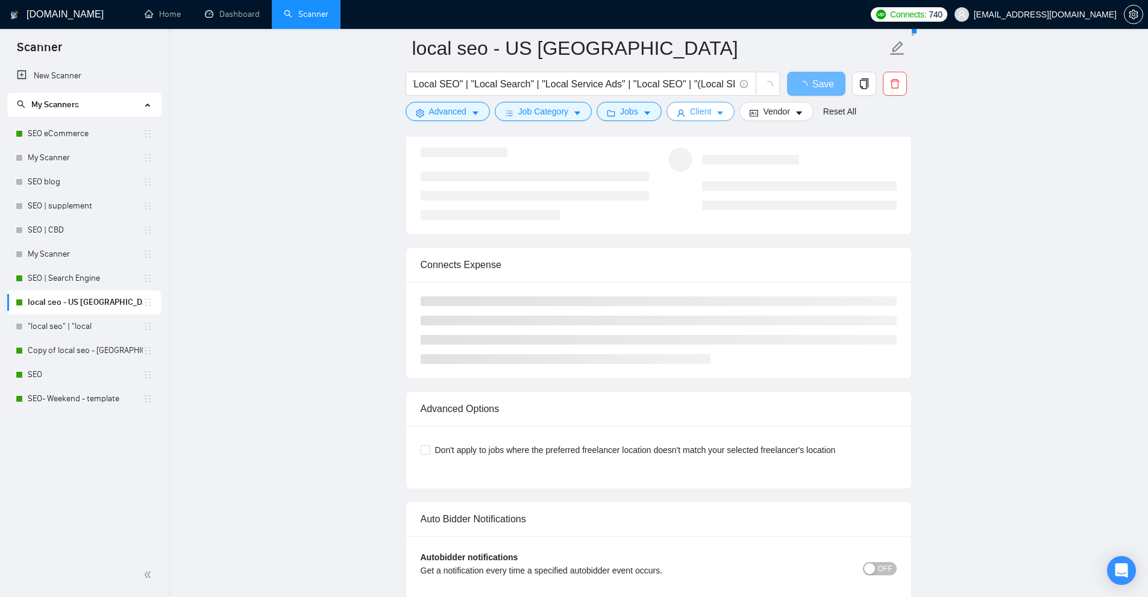
click at [708, 115] on button "Client" at bounding box center [700, 111] width 69 height 19
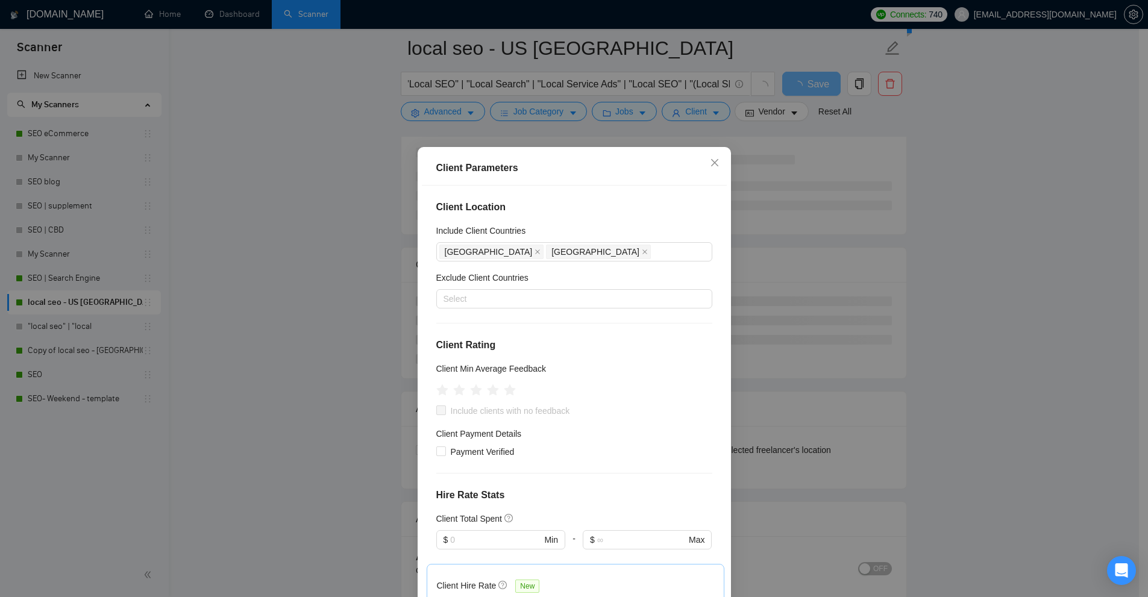
click at [799, 218] on div "Client Parameters Client Location Include Client Countries [GEOGRAPHIC_DATA] [G…" at bounding box center [574, 298] width 1148 height 597
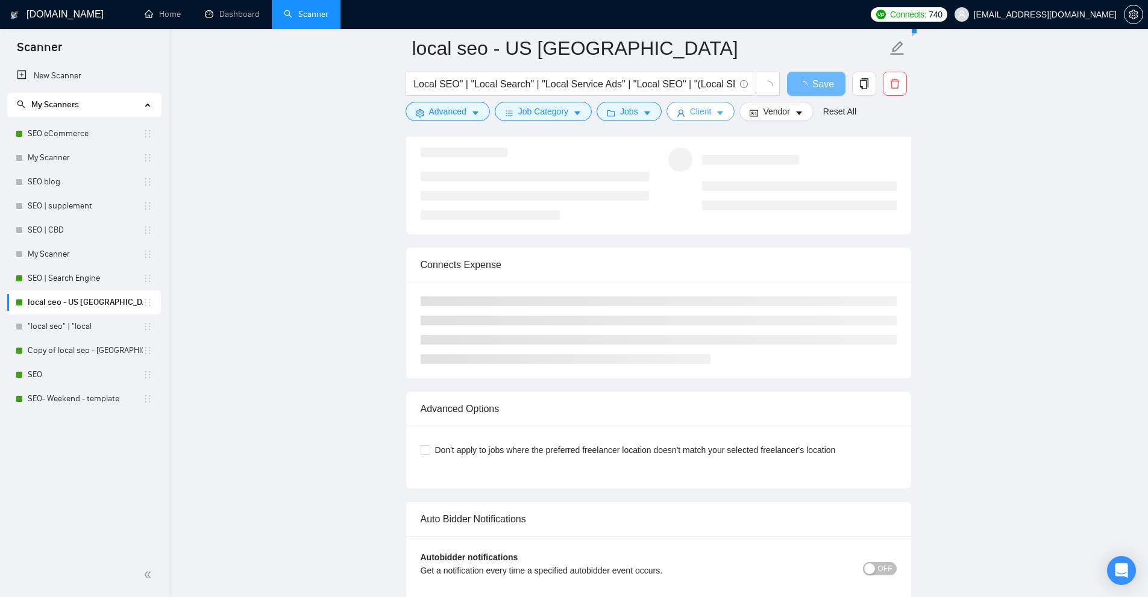
scroll to position [2782, 0]
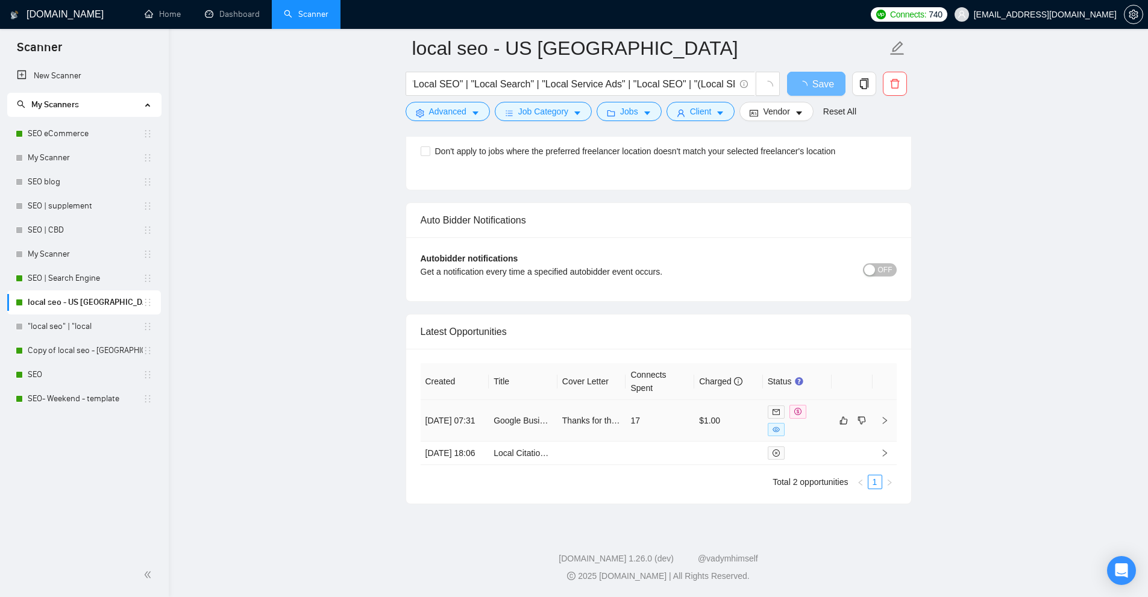
click at [582, 401] on td "Thanks for the post. Managing Google Business Profiles and Local SEO is critica…" at bounding box center [591, 421] width 69 height 42
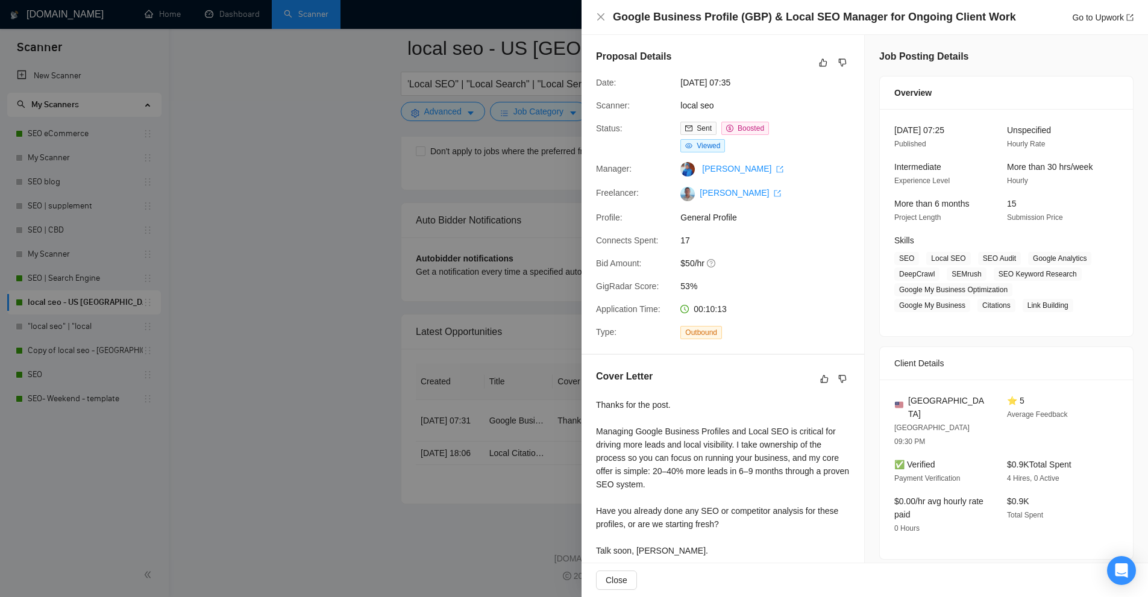
click at [538, 346] on div at bounding box center [574, 298] width 1148 height 597
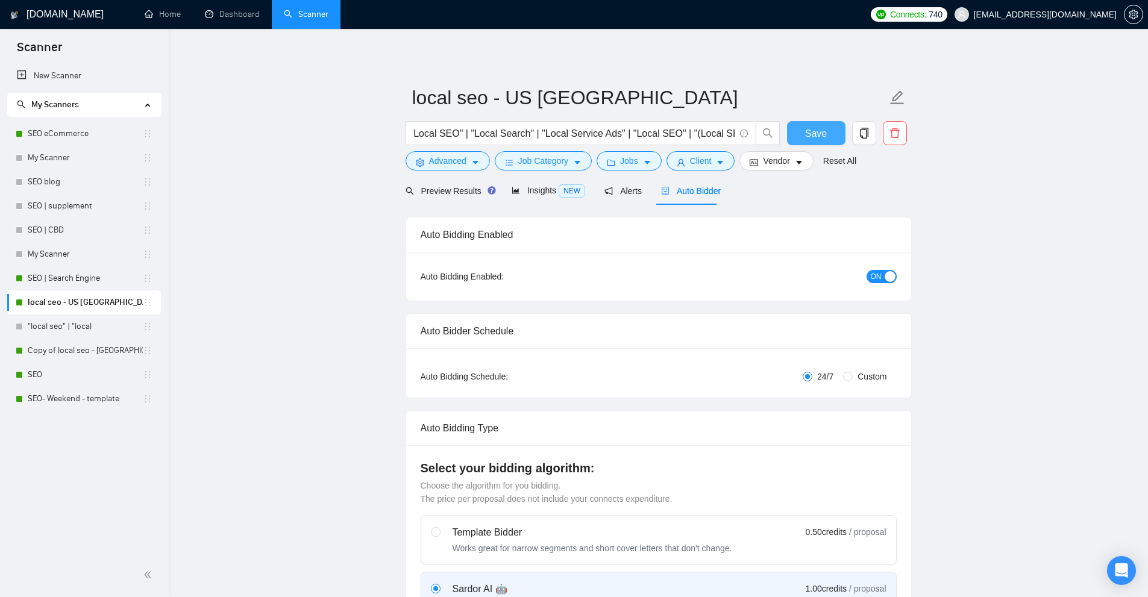
click at [820, 140] on span "Save" at bounding box center [816, 133] width 22 height 15
click at [569, 166] on button "Job Category" at bounding box center [543, 160] width 97 height 19
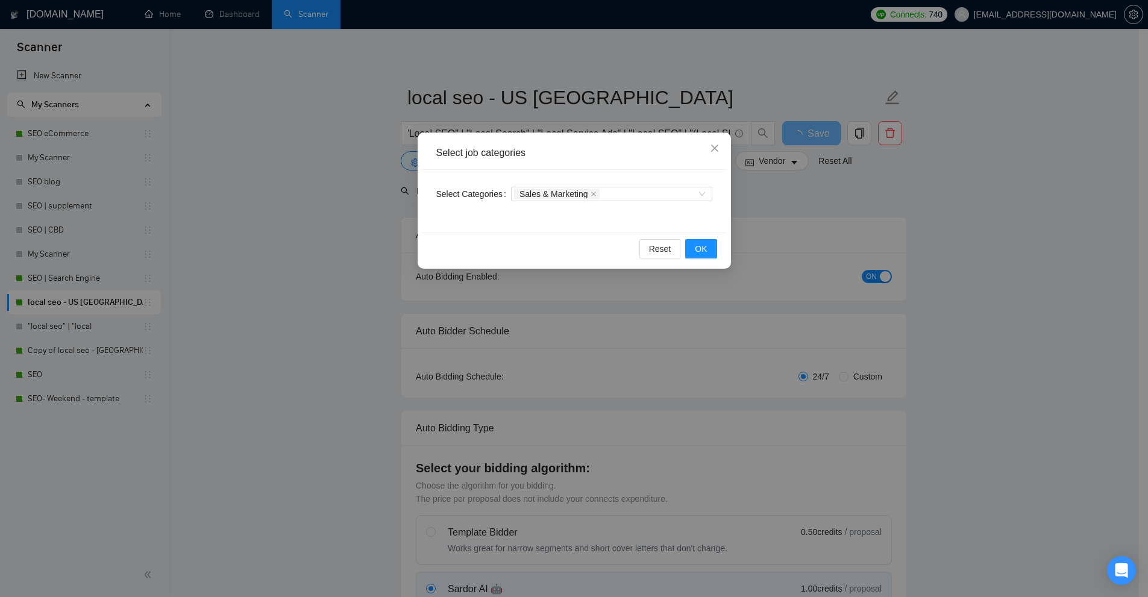
click at [840, 199] on div "Select job categories Select Categories Sales & Marketing Reset OK" at bounding box center [574, 298] width 1148 height 597
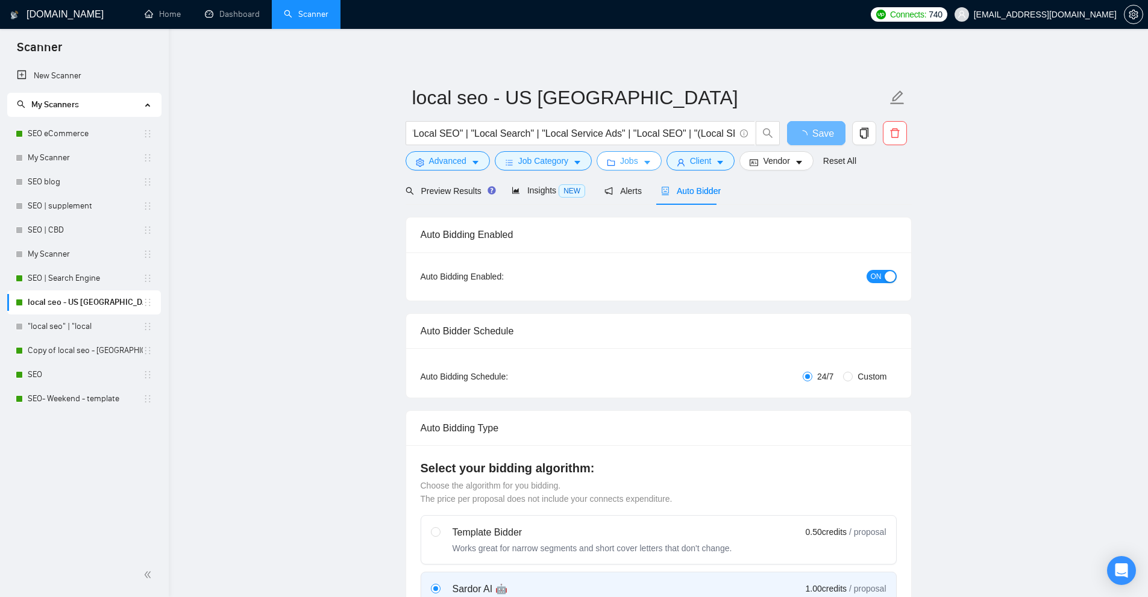
click at [611, 157] on button "Jobs" at bounding box center [629, 160] width 65 height 19
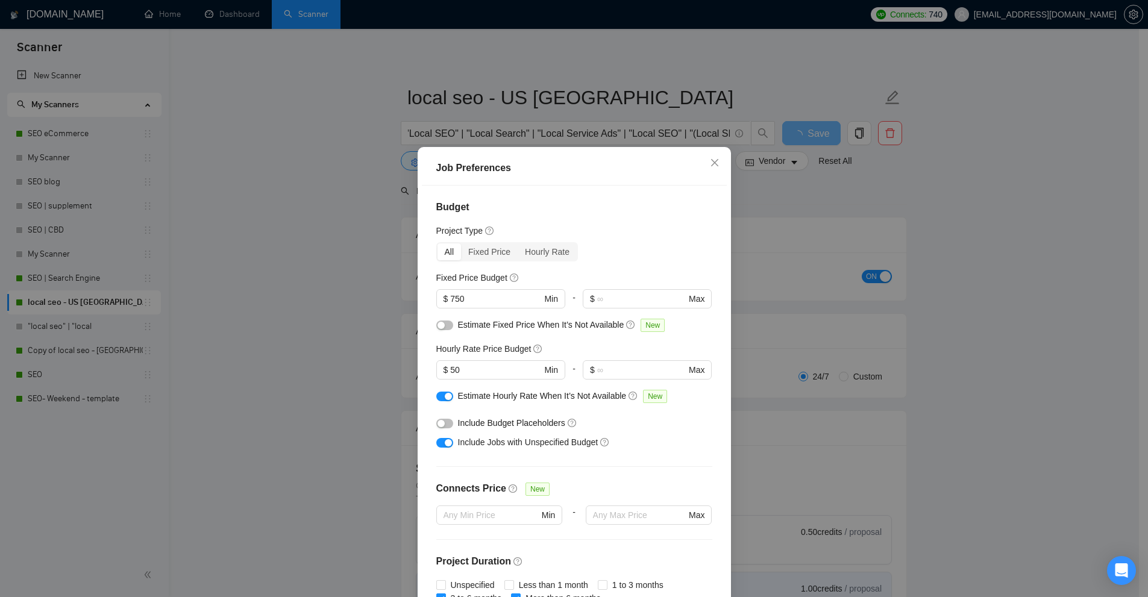
scroll to position [261, 0]
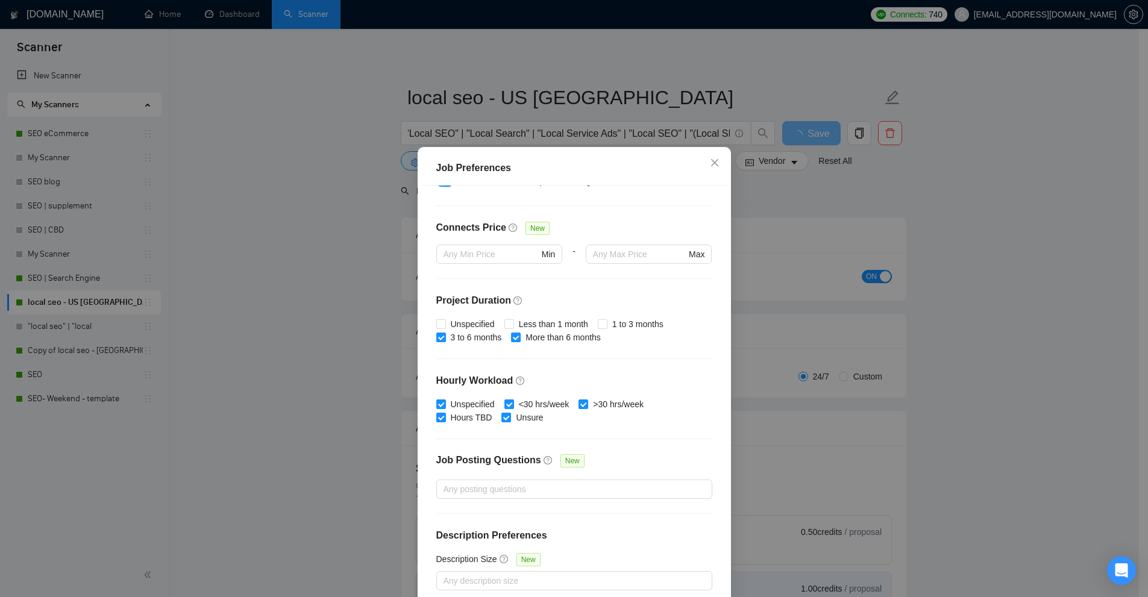
click at [818, 229] on div "Job Preferences Budget Project Type All Fixed Price Hourly Rate Fixed Price Bud…" at bounding box center [574, 298] width 1148 height 597
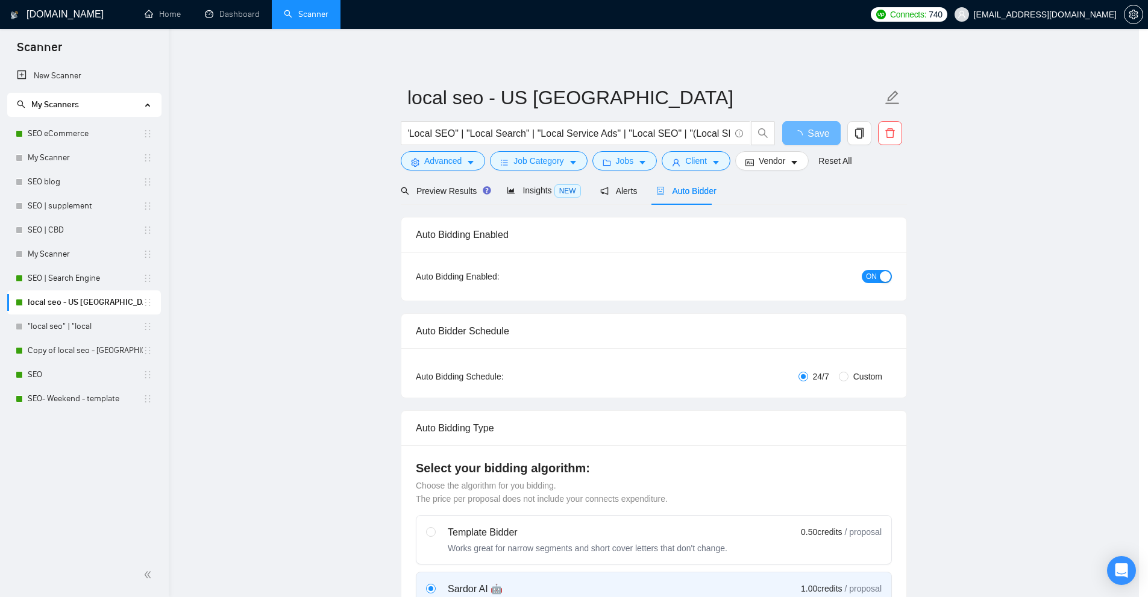
click at [709, 162] on div "Job Preferences Budget Project Type All Fixed Price Hourly Rate Fixed Price Bud…" at bounding box center [574, 298] width 1148 height 597
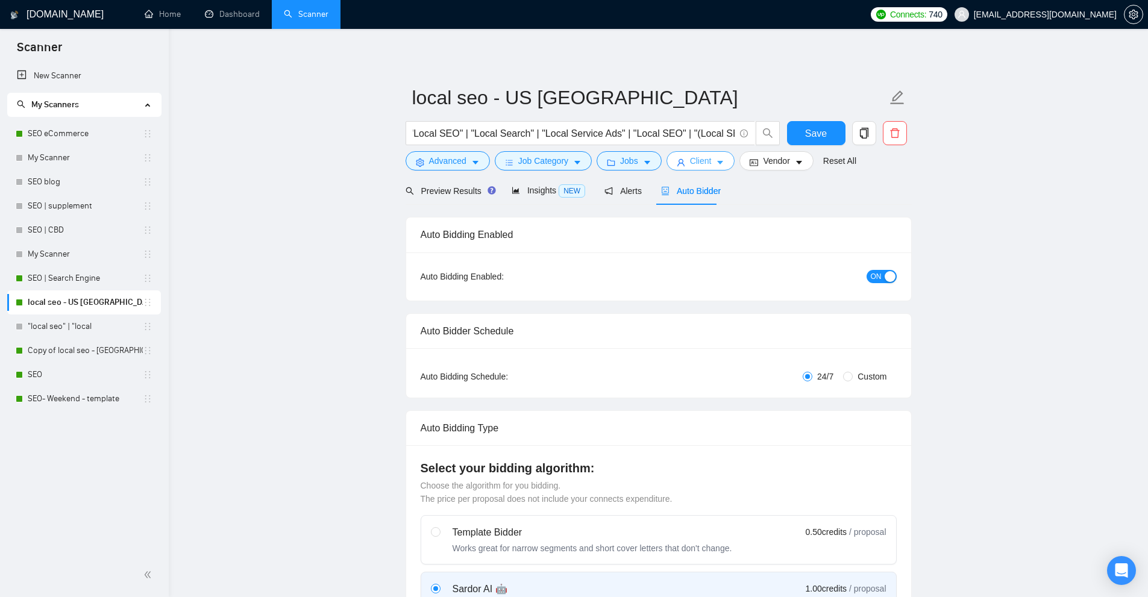
click at [712, 162] on button "Client" at bounding box center [700, 160] width 69 height 19
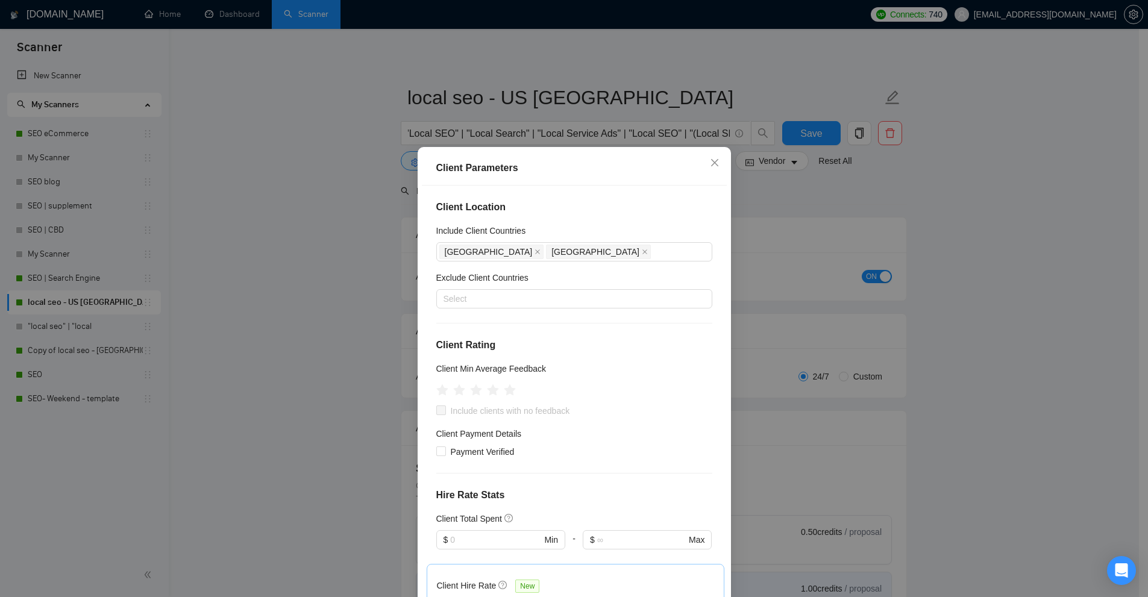
click at [782, 219] on div "Client Parameters Client Location Include Client Countries [GEOGRAPHIC_DATA] [G…" at bounding box center [574, 298] width 1148 height 597
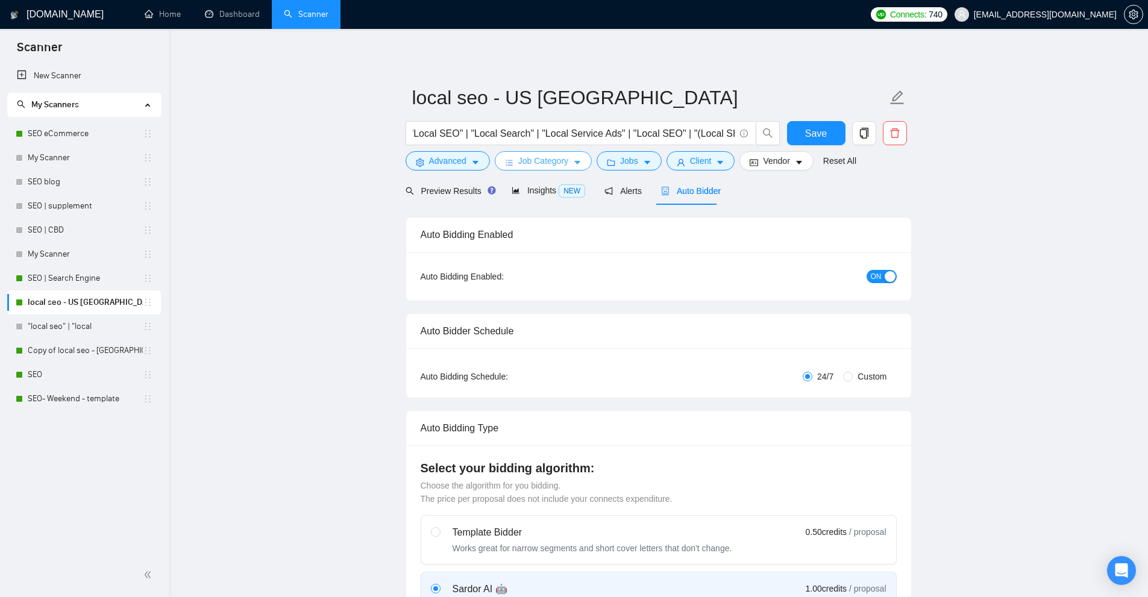
click at [555, 160] on span "Job Category" at bounding box center [543, 160] width 50 height 13
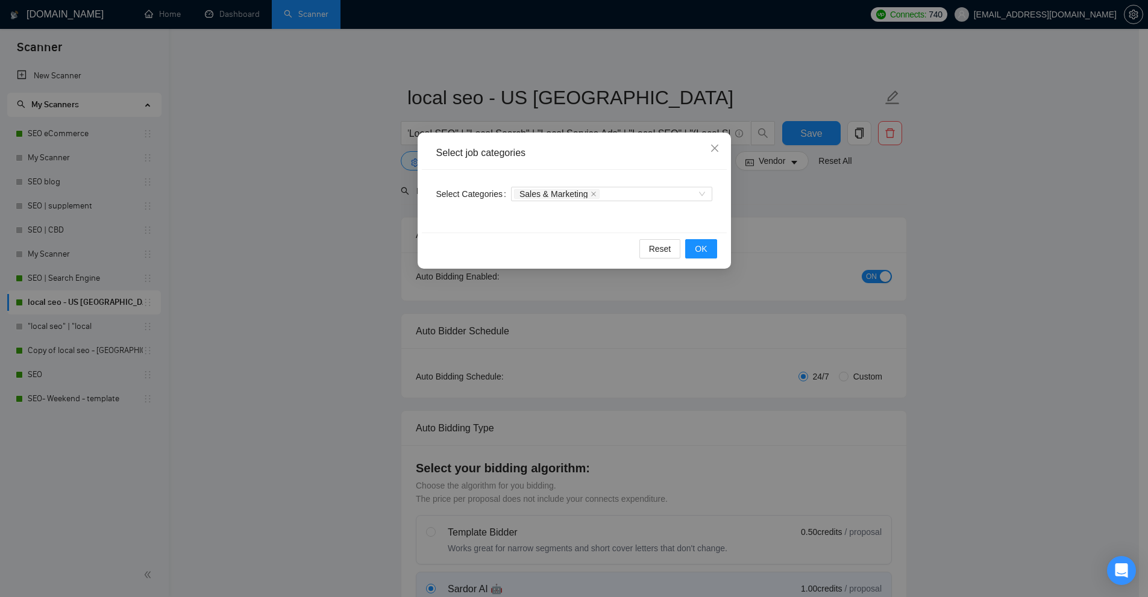
click at [627, 101] on div "Select job categories Select Categories Sales & Marketing Reset OK" at bounding box center [574, 298] width 1148 height 597
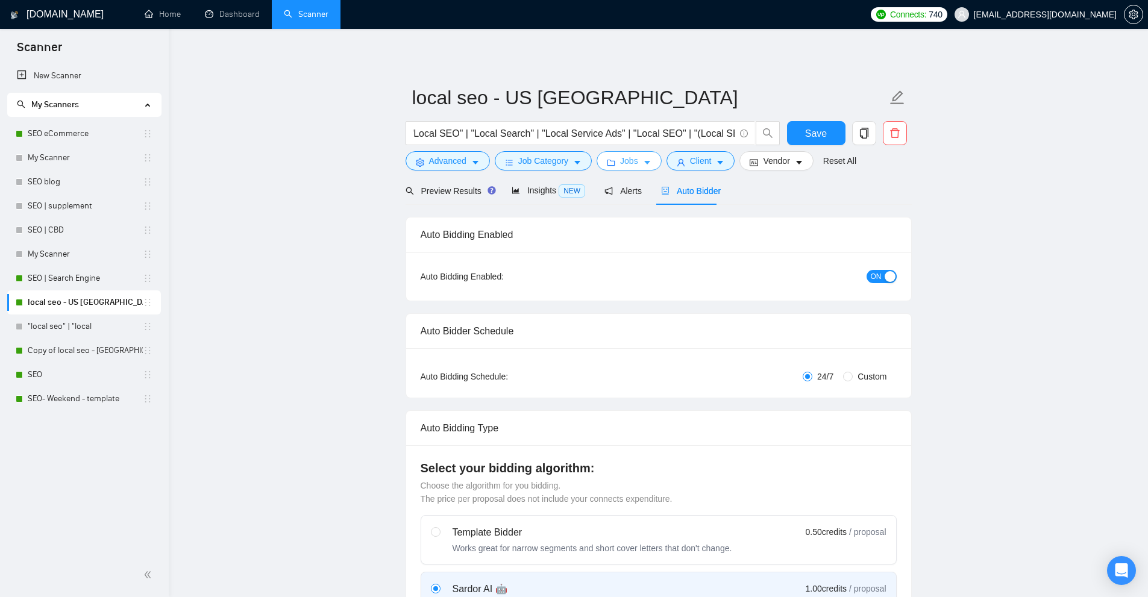
click at [630, 160] on span "Jobs" at bounding box center [629, 160] width 18 height 13
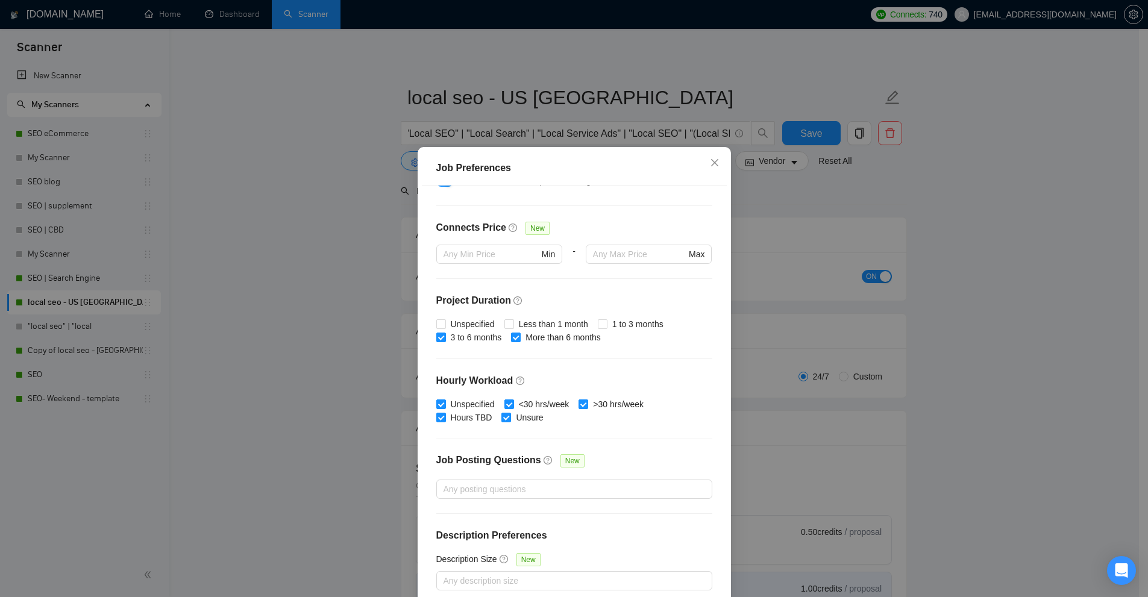
click at [622, 134] on div "Job Preferences Budget Project Type All Fixed Price Hourly Rate Fixed Price Bud…" at bounding box center [574, 298] width 1148 height 597
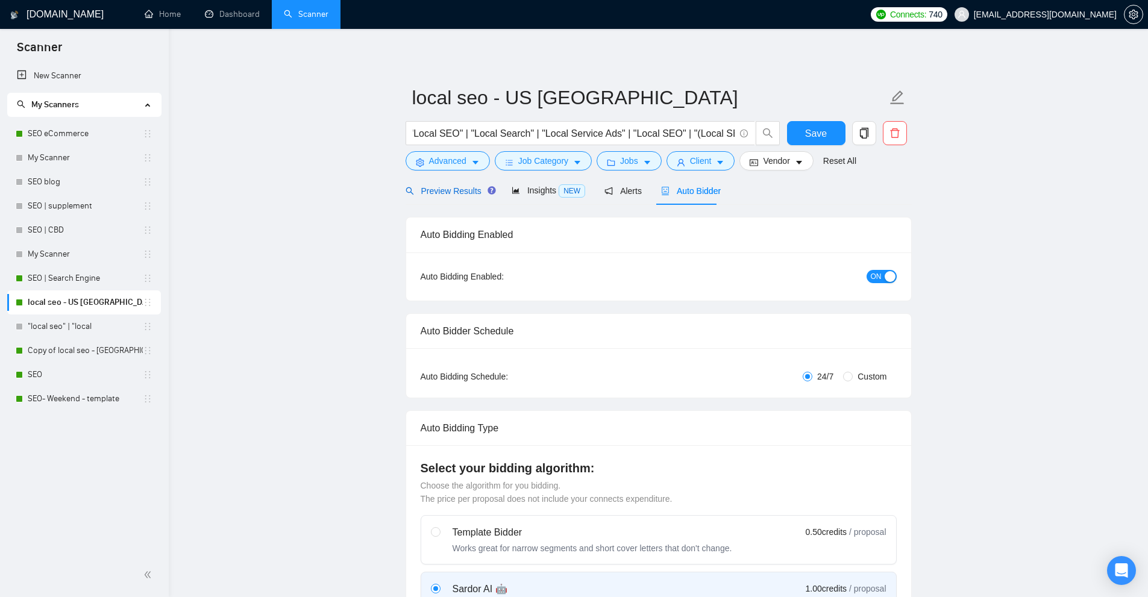
click at [474, 189] on span "Preview Results" at bounding box center [449, 191] width 87 height 10
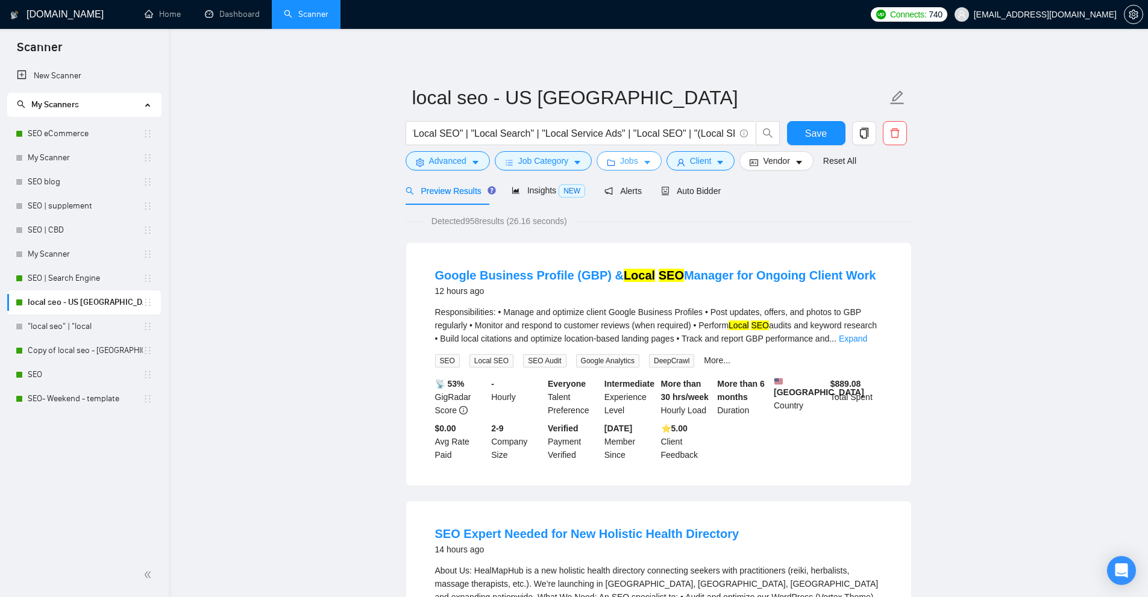
click at [636, 159] on button "Jobs" at bounding box center [629, 160] width 65 height 19
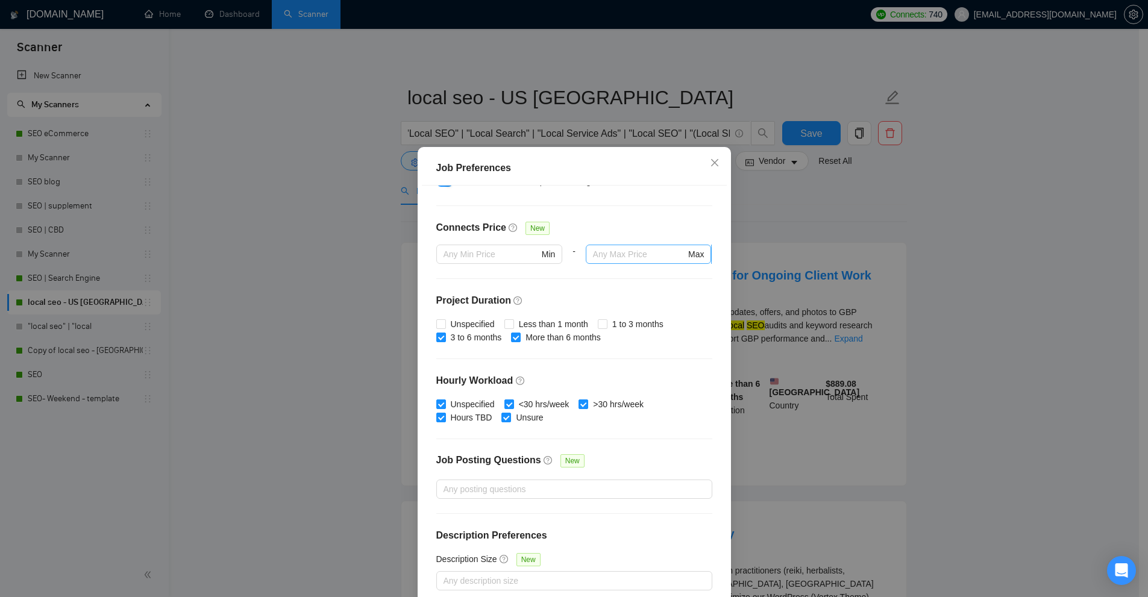
scroll to position [60, 0]
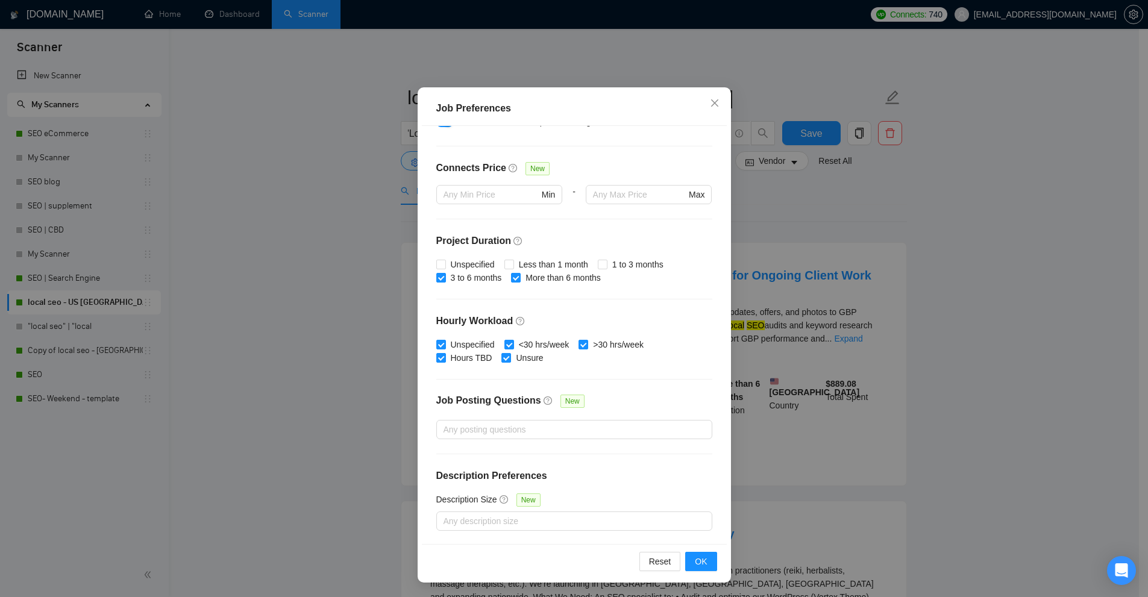
click at [815, 218] on div "Job Preferences Budget Project Type All Fixed Price Hourly Rate Fixed Price Bud…" at bounding box center [574, 298] width 1148 height 597
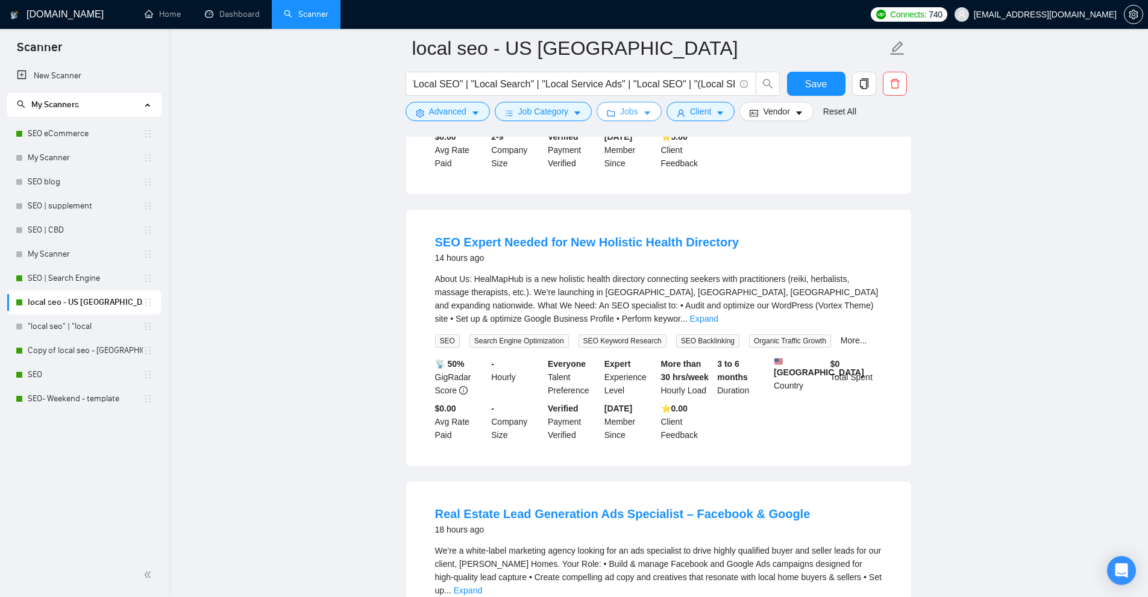
scroll to position [0, 0]
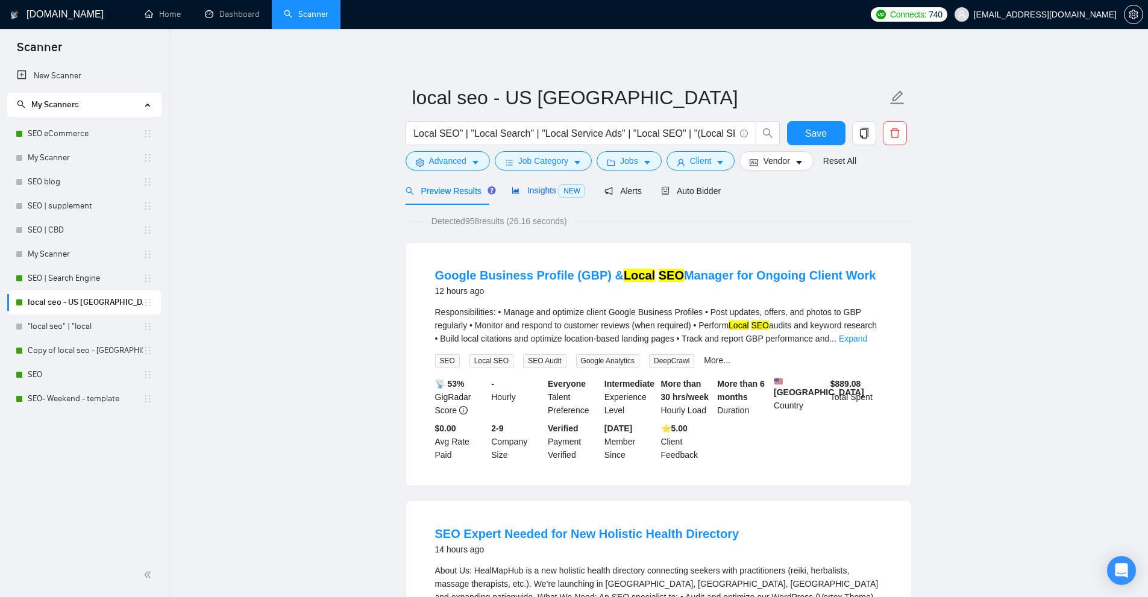
click at [545, 193] on span "Insights NEW" at bounding box center [549, 191] width 74 height 10
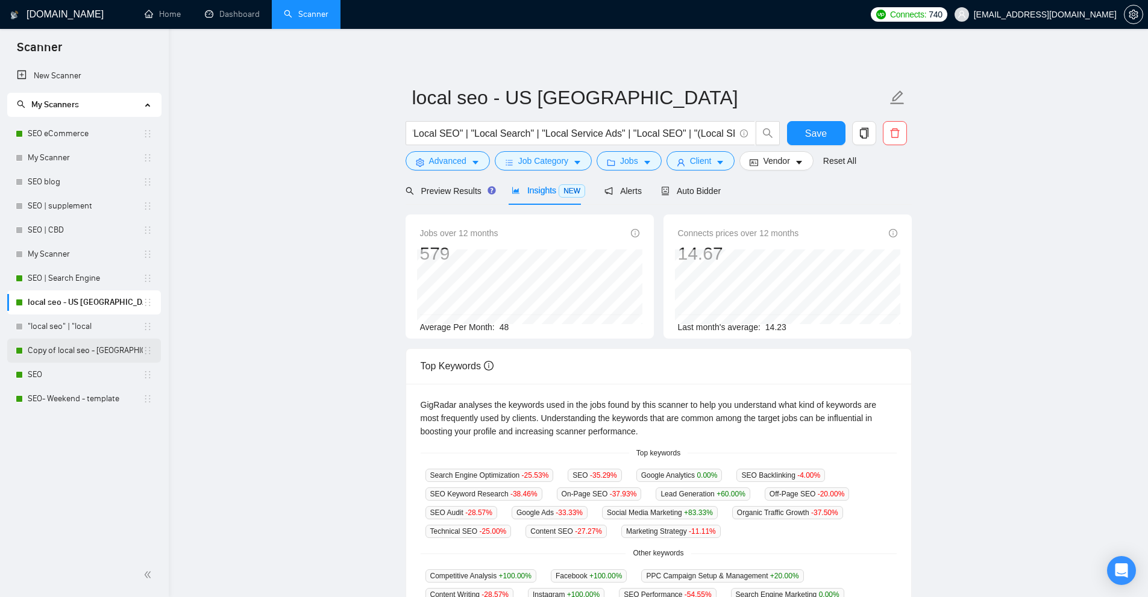
click at [56, 358] on link "Copy of local seo - [GEOGRAPHIC_DATA]- [GEOGRAPHIC_DATA]- [GEOGRAPHIC_DATA]" at bounding box center [85, 351] width 115 height 24
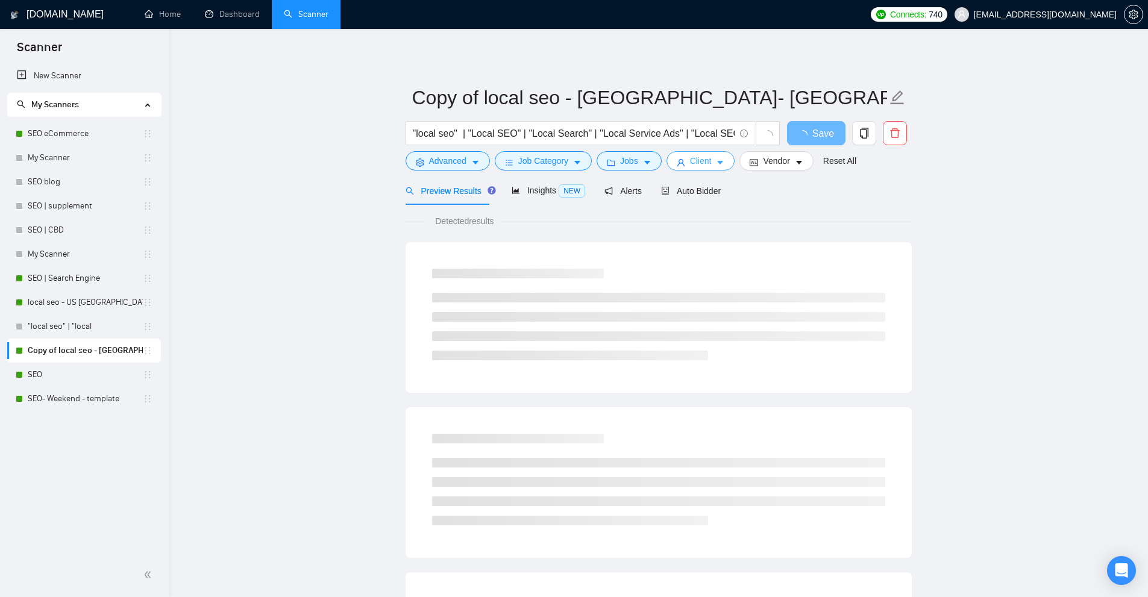
click at [720, 158] on icon "caret-down" at bounding box center [720, 162] width 8 height 8
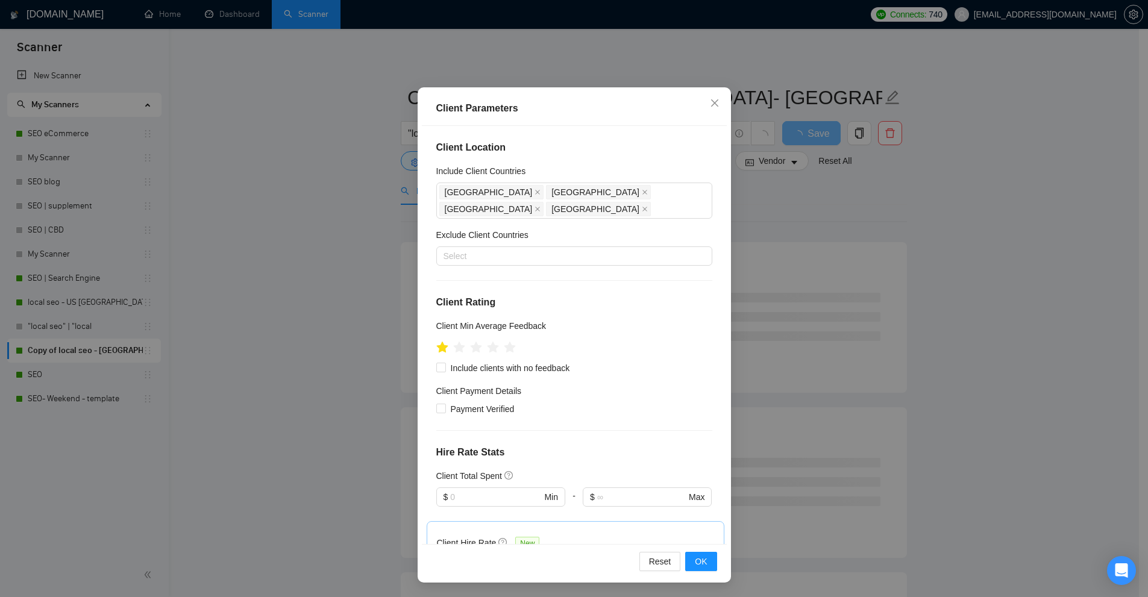
click at [825, 163] on div "Client Parameters Client Location Include Client Countries [GEOGRAPHIC_DATA] [G…" at bounding box center [574, 298] width 1148 height 597
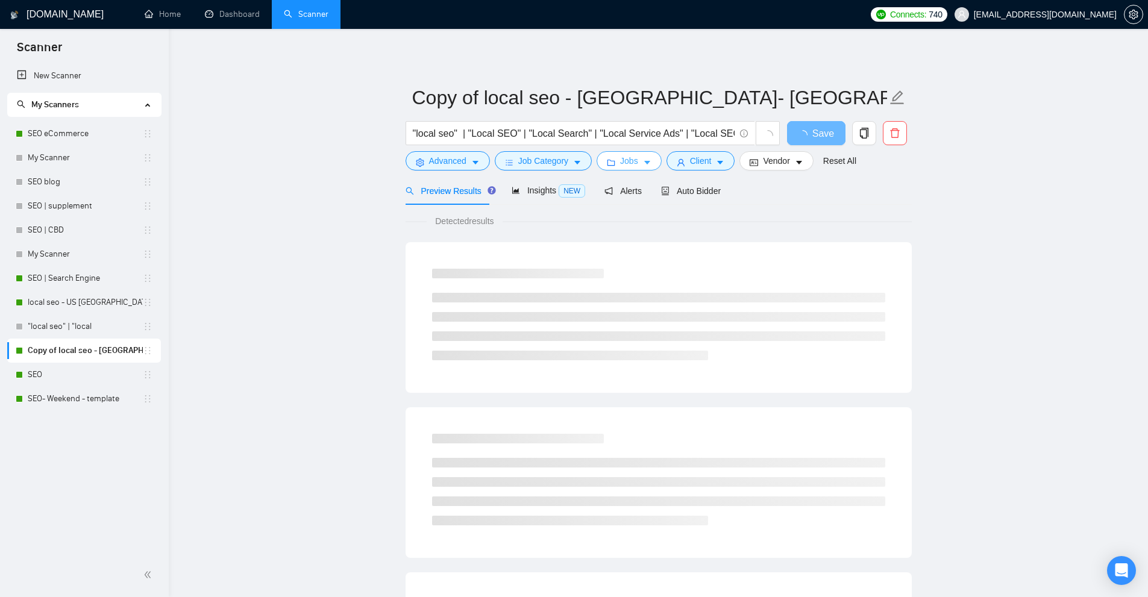
click at [600, 161] on button "Jobs" at bounding box center [629, 160] width 65 height 19
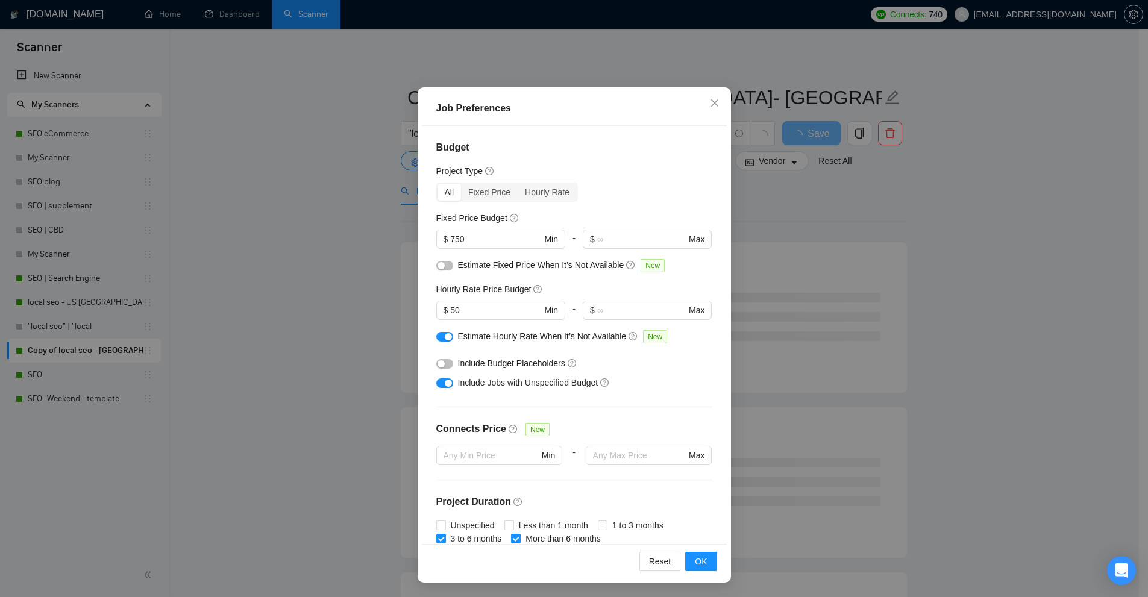
click at [823, 197] on div "Job Preferences Budget Project Type All Fixed Price Hourly Rate Fixed Price Bud…" at bounding box center [574, 298] width 1148 height 597
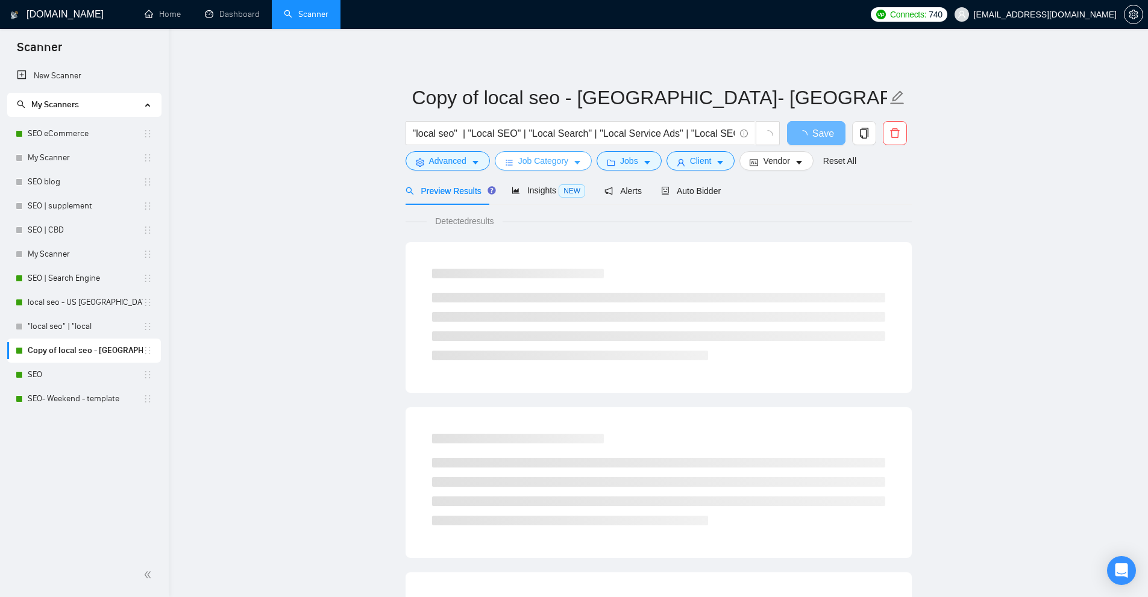
click at [573, 162] on icon "caret-down" at bounding box center [577, 162] width 8 height 8
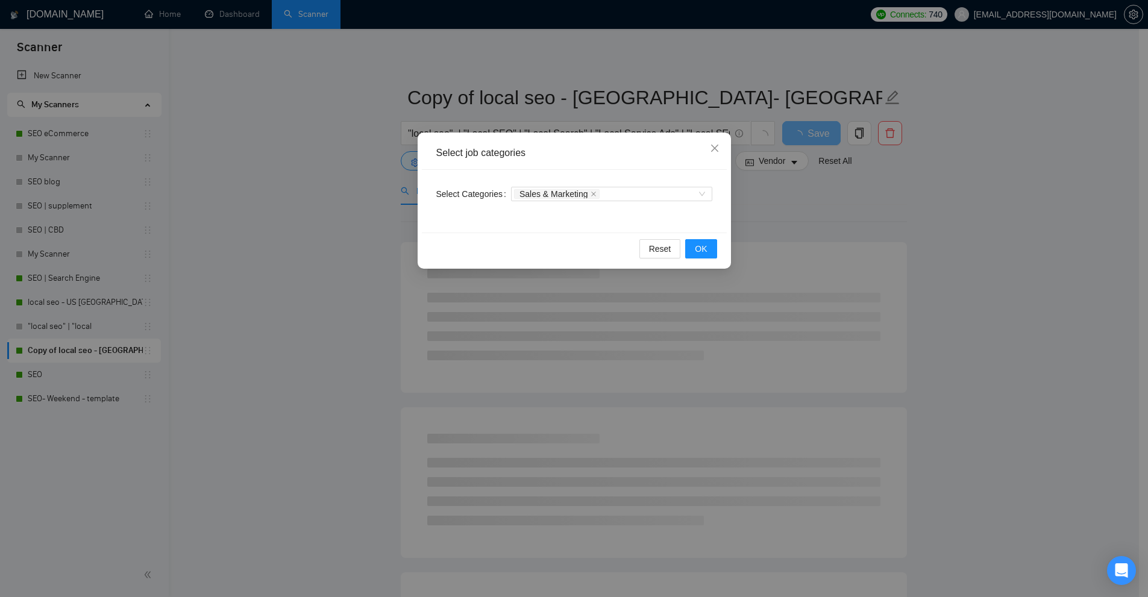
click at [838, 222] on div "Select job categories Select Categories Sales & Marketing Reset OK" at bounding box center [574, 298] width 1148 height 597
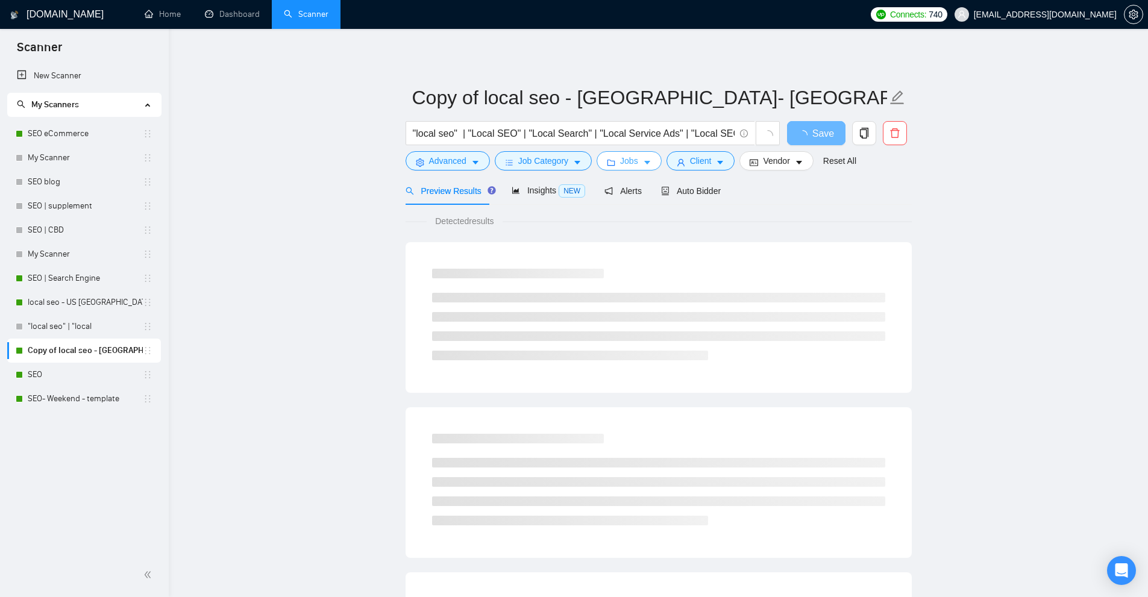
click at [613, 168] on button "Jobs" at bounding box center [629, 160] width 65 height 19
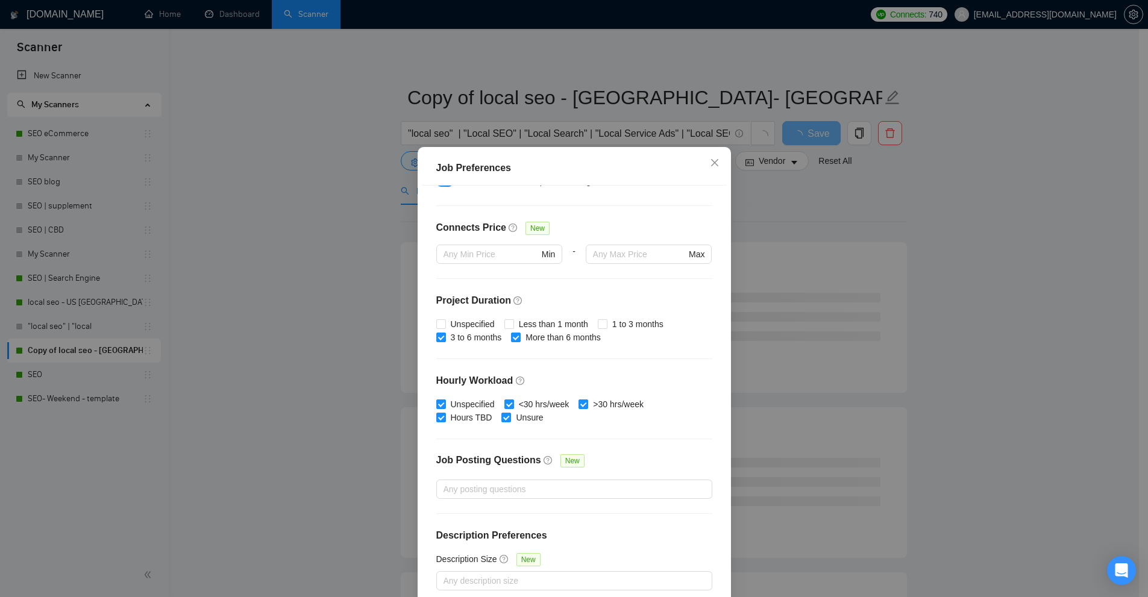
scroll to position [60, 0]
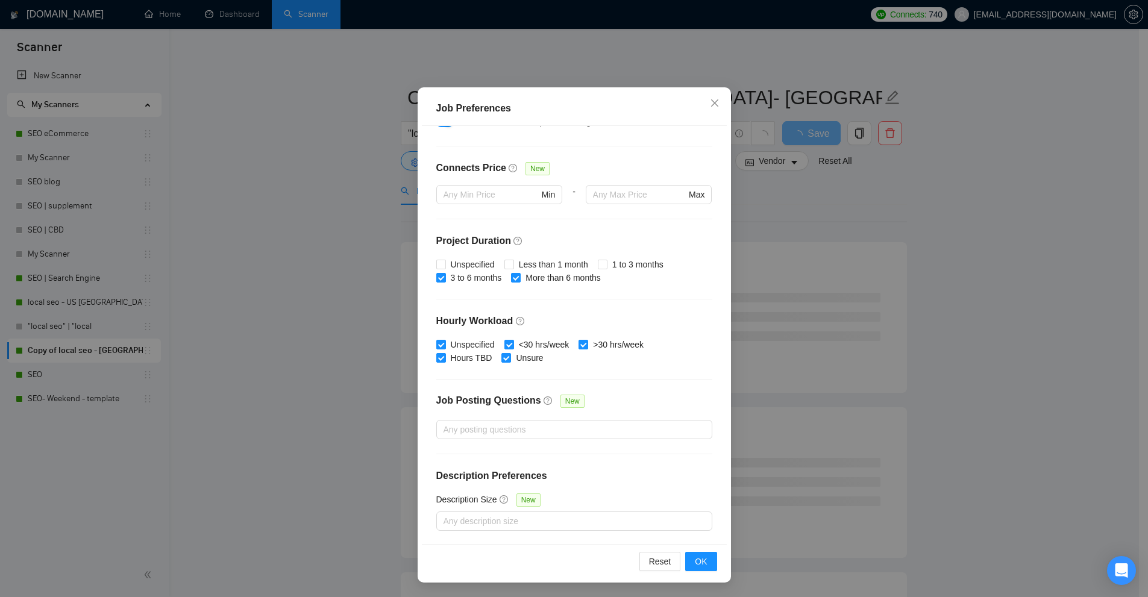
click at [797, 263] on div "Job Preferences Budget Project Type All Fixed Price Hourly Rate Fixed Price Bud…" at bounding box center [574, 298] width 1148 height 597
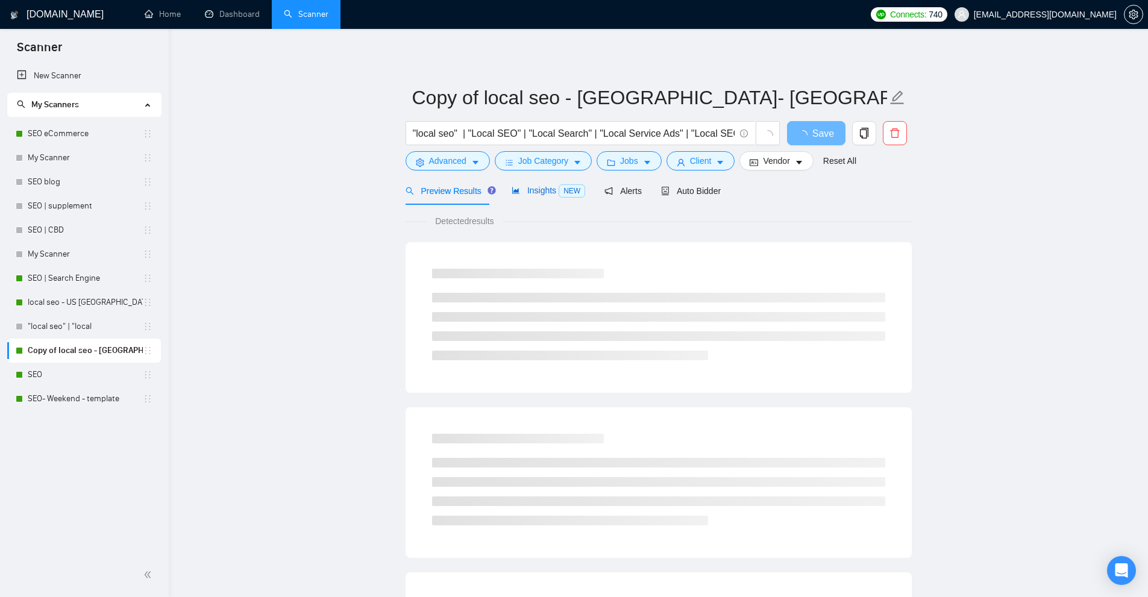
click at [548, 192] on span "Insights NEW" at bounding box center [549, 191] width 74 height 10
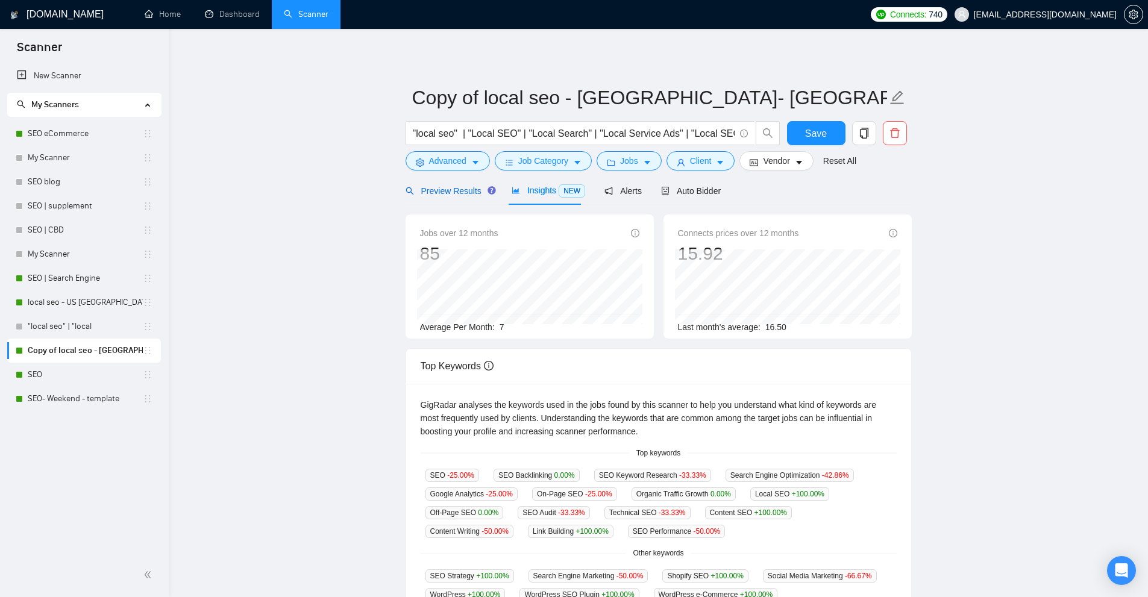
click at [460, 189] on span "Preview Results" at bounding box center [449, 191] width 87 height 10
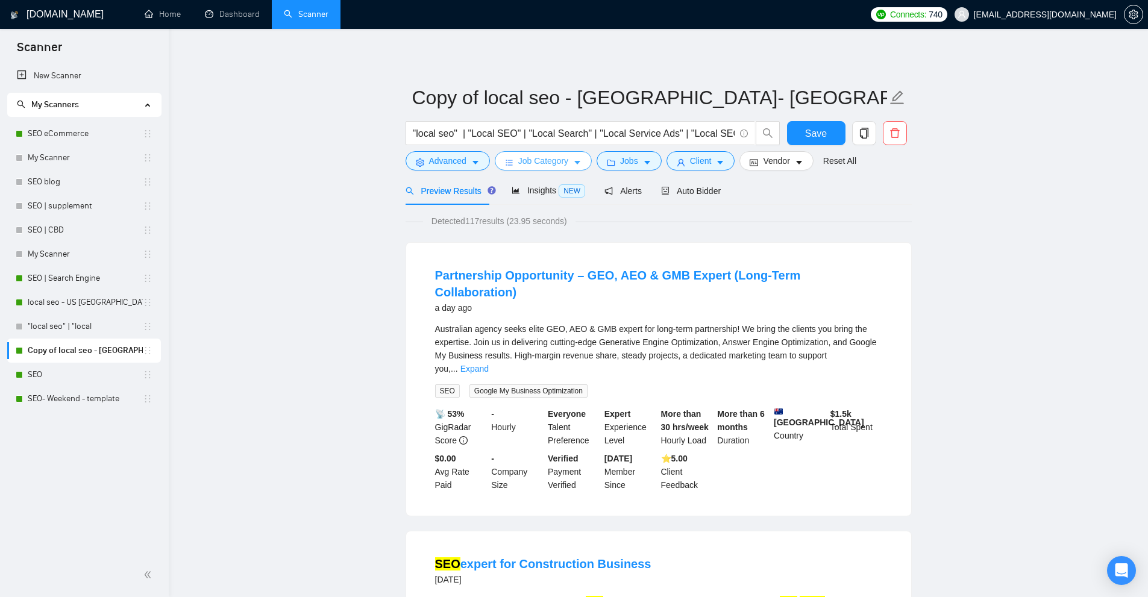
click at [522, 165] on span "Job Category" at bounding box center [543, 160] width 50 height 13
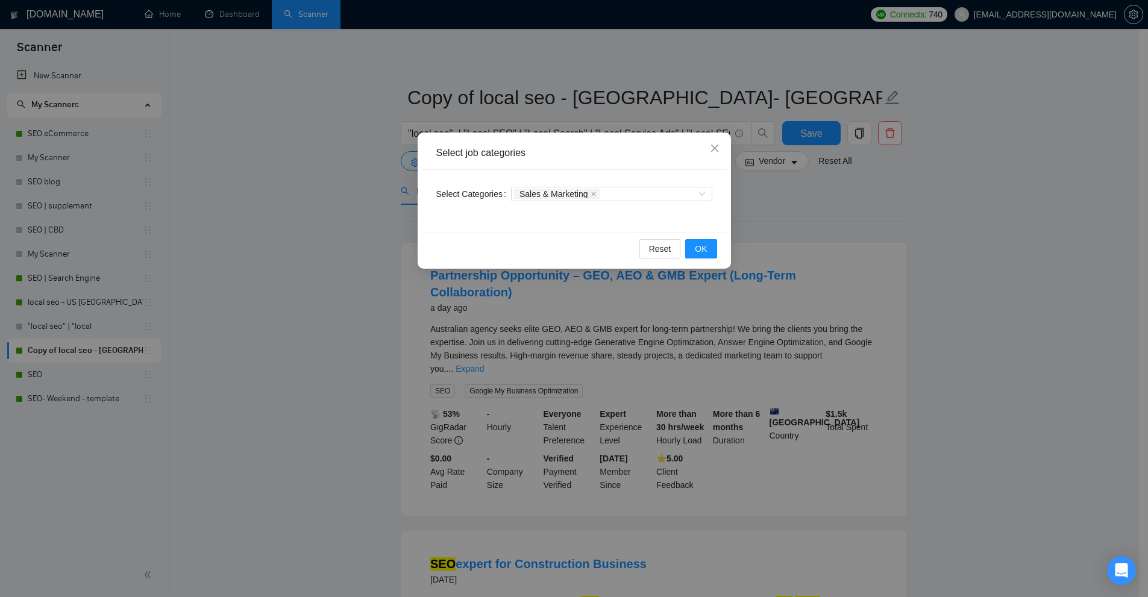
click at [391, 168] on div "Select job categories Select Categories Sales & Marketing Reset OK" at bounding box center [574, 298] width 1148 height 597
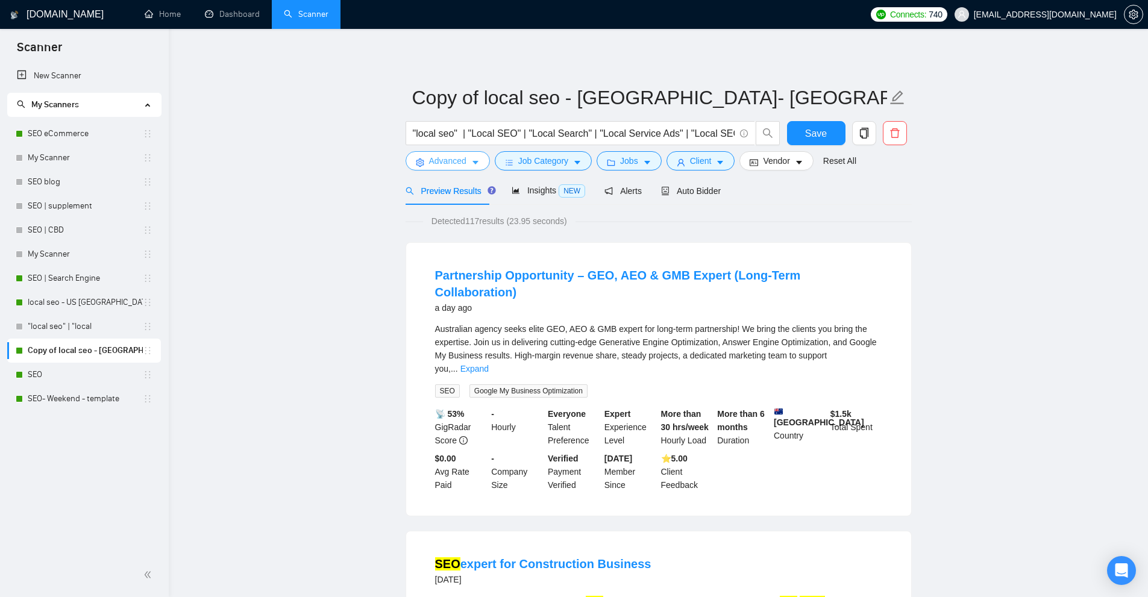
click at [456, 165] on span "Advanced" at bounding box center [447, 160] width 37 height 13
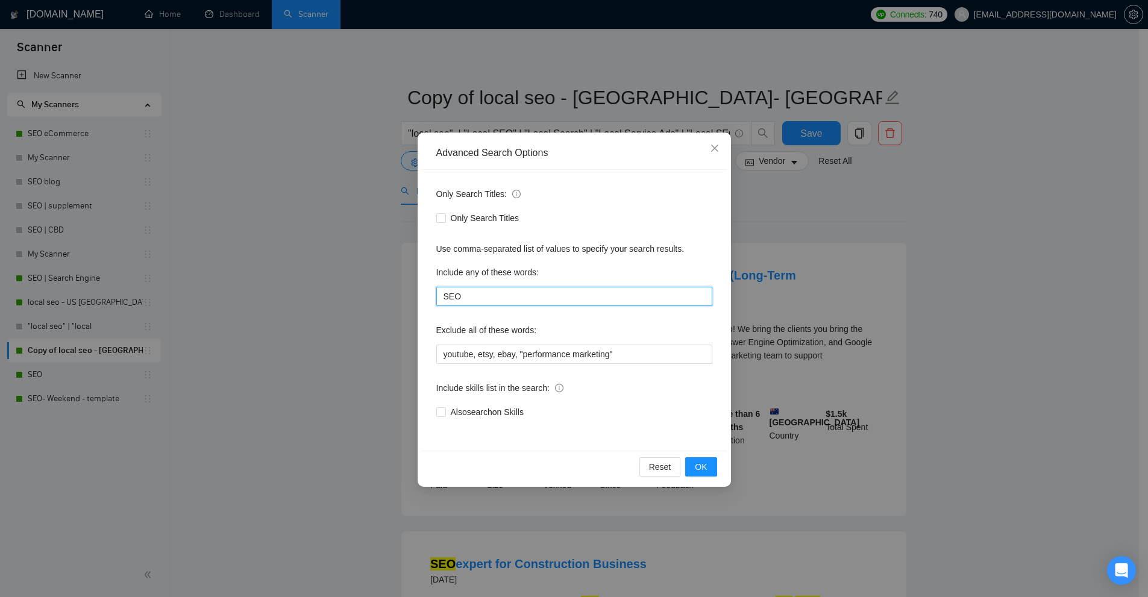
drag, startPoint x: 475, startPoint y: 297, endPoint x: 327, endPoint y: 290, distance: 148.4
click at [334, 291] on div "Advanced Search Options Only Search Titles: Only Search Titles Use comma-separa…" at bounding box center [574, 298] width 1148 height 597
click at [710, 151] on icon "close" at bounding box center [715, 148] width 10 height 10
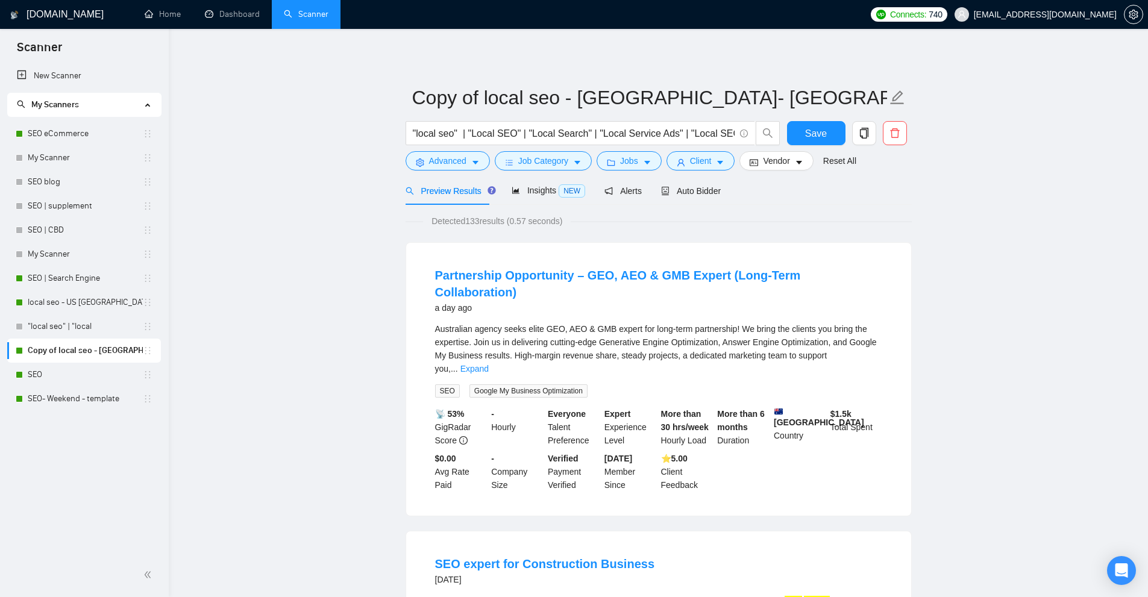
click at [883, 335] on li "Partnership Opportunity – GEO, AEO & GMB Expert (Long-Term Collaboration) a day…" at bounding box center [659, 379] width 476 height 244
click at [489, 364] on link "Expand" at bounding box center [474, 369] width 28 height 10
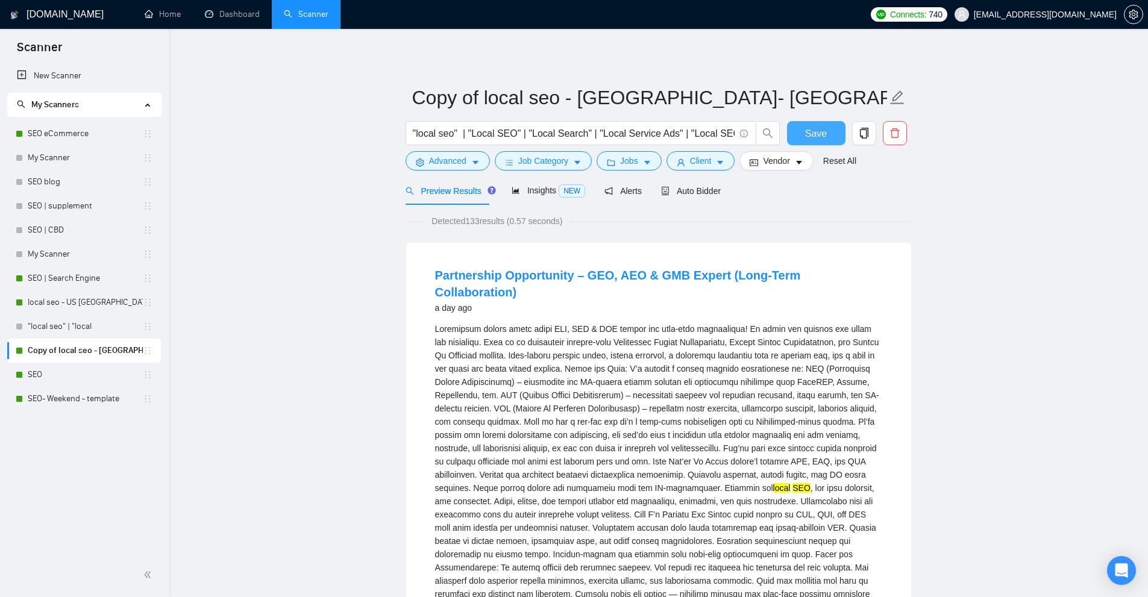
click at [810, 128] on span "Save" at bounding box center [816, 133] width 22 height 15
click at [430, 156] on span "Advanced" at bounding box center [447, 160] width 37 height 13
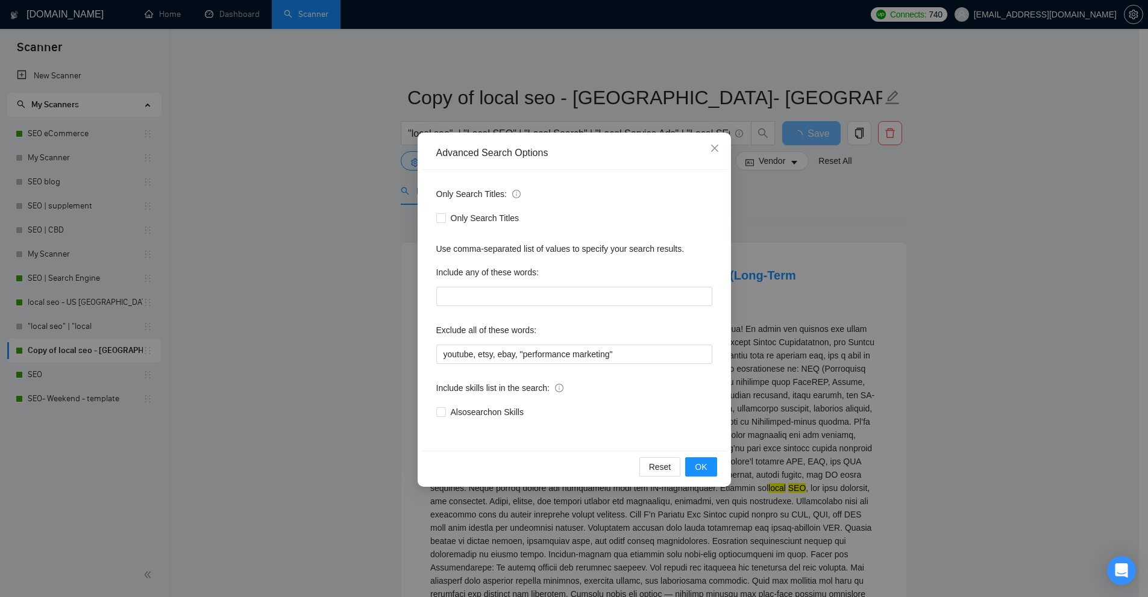
click at [372, 281] on div "Advanced Search Options Only Search Titles: Only Search Titles Use comma-separa…" at bounding box center [574, 298] width 1148 height 597
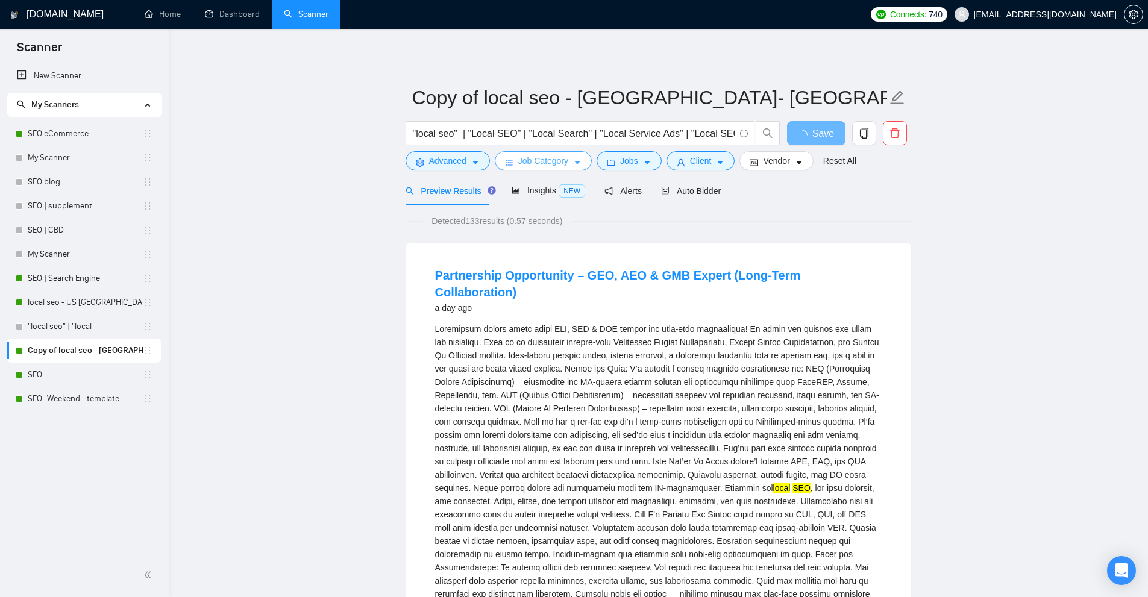
click at [531, 162] on span "Job Category" at bounding box center [543, 160] width 50 height 13
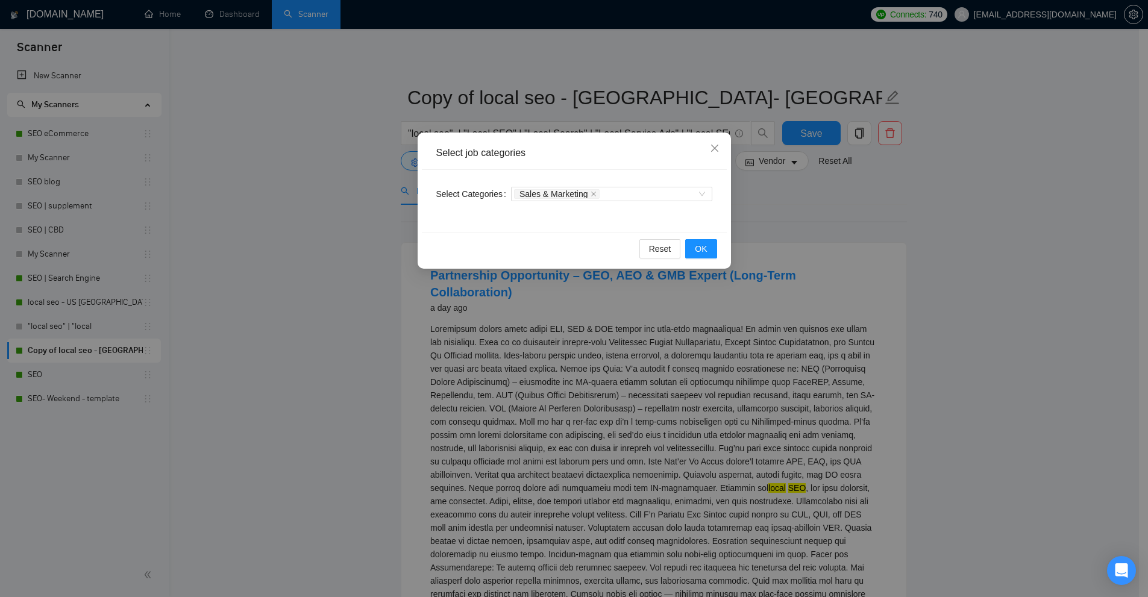
click at [349, 171] on div "Select job categories Select Categories Sales & Marketing Reset OK" at bounding box center [574, 298] width 1148 height 597
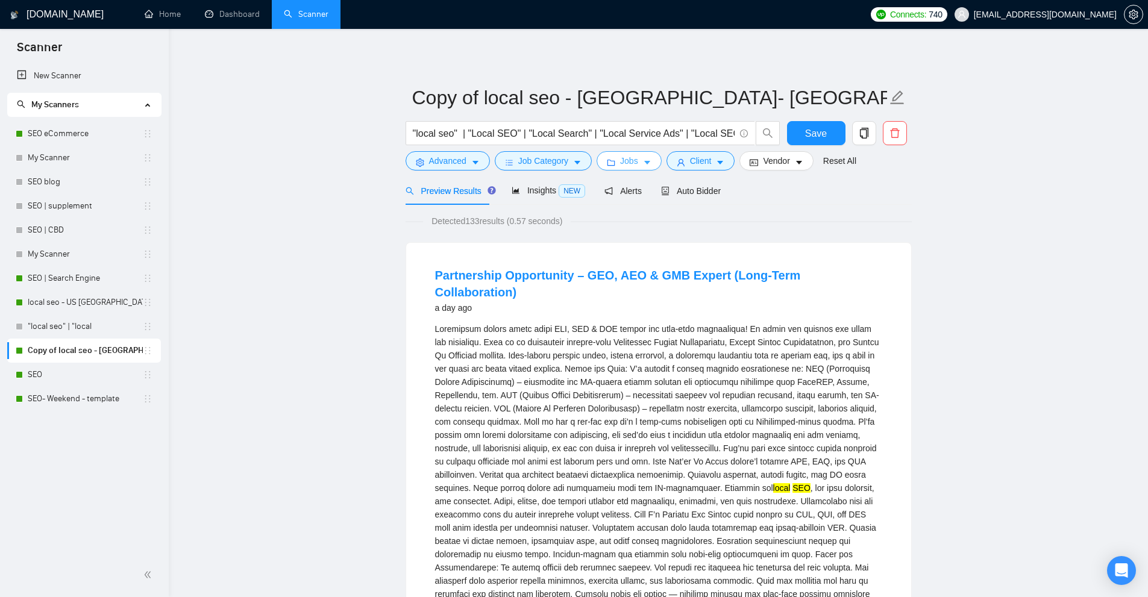
click at [643, 163] on icon "caret-down" at bounding box center [647, 162] width 8 height 8
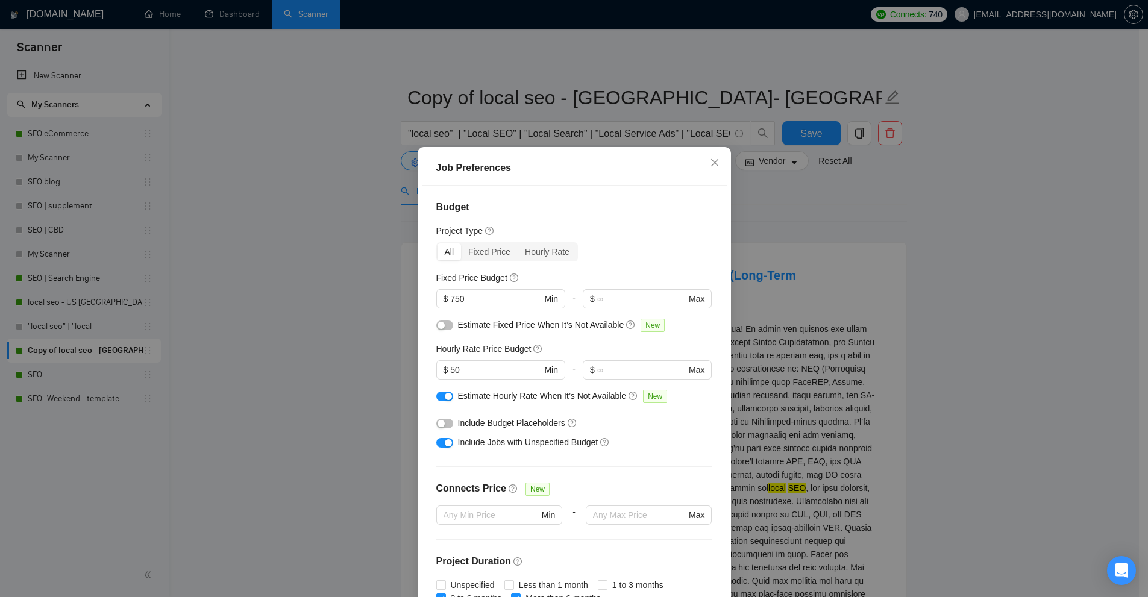
click at [785, 272] on div "Job Preferences Budget Project Type All Fixed Price Hourly Rate Fixed Price Bud…" at bounding box center [574, 298] width 1148 height 597
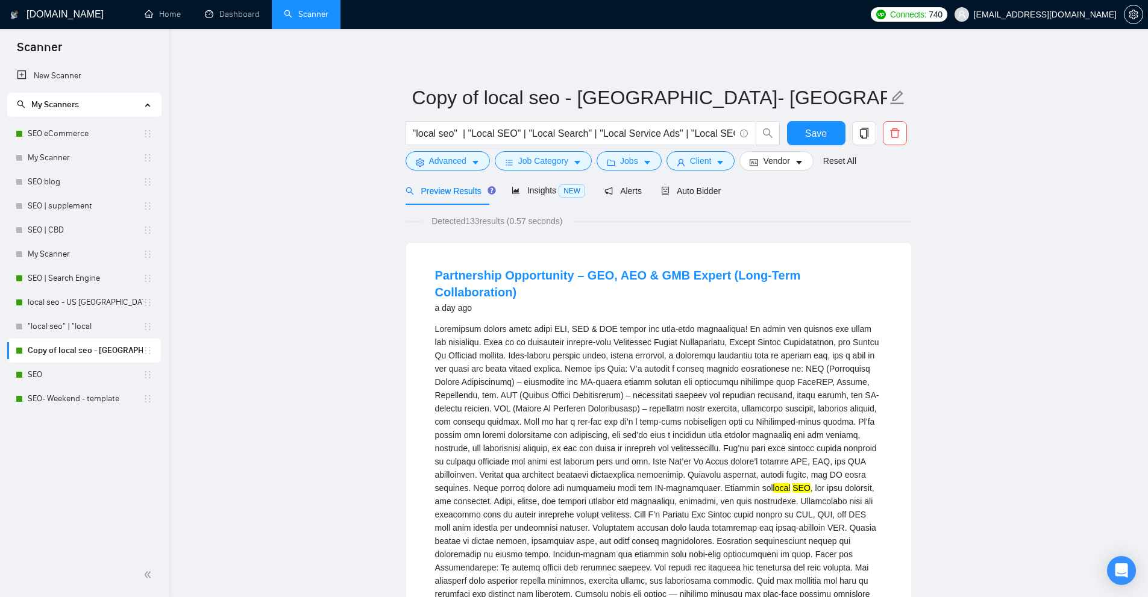
click at [703, 172] on form "Copy of local seo - [GEOGRAPHIC_DATA]- [GEOGRAPHIC_DATA]- [GEOGRAPHIC_DATA] "lo…" at bounding box center [659, 127] width 506 height 98
click at [703, 163] on span "Client" at bounding box center [701, 160] width 22 height 13
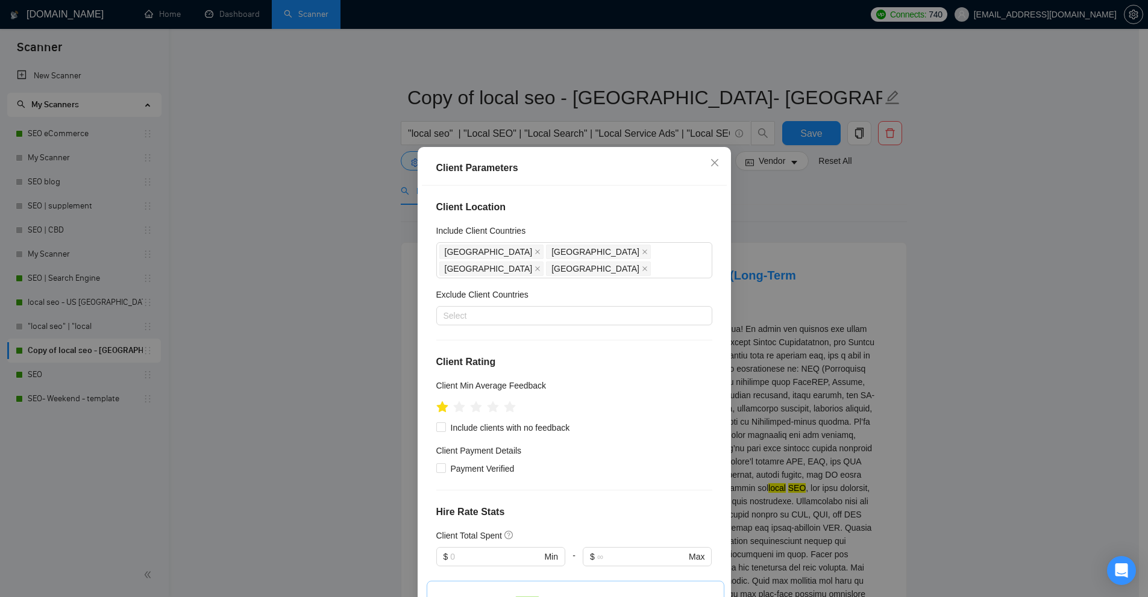
click at [828, 239] on div "Client Parameters Client Location Include Client Countries [GEOGRAPHIC_DATA] [G…" at bounding box center [574, 298] width 1148 height 597
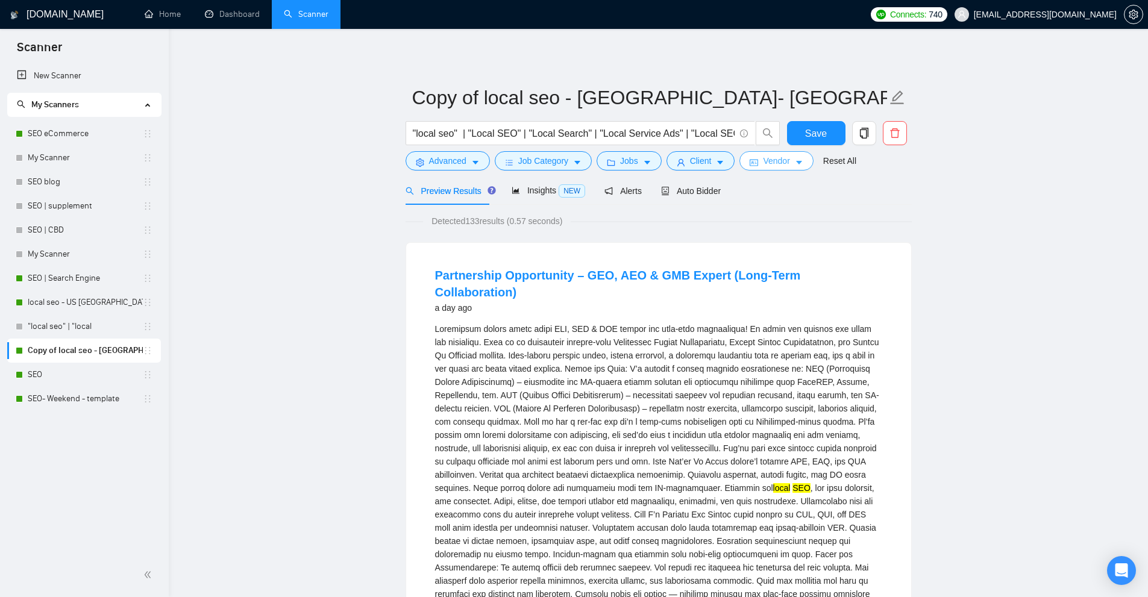
click at [772, 158] on span "Vendor" at bounding box center [776, 160] width 27 height 13
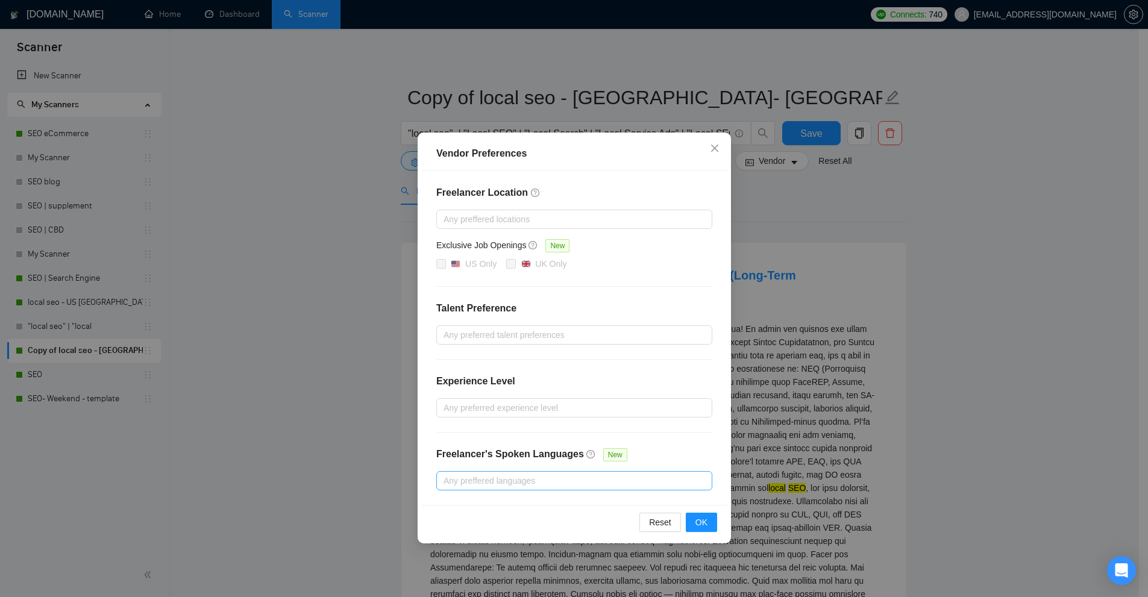
click at [862, 214] on div "Vendor Preferences Freelancer Location Any preffered locations Exclusive Job Op…" at bounding box center [574, 298] width 1148 height 597
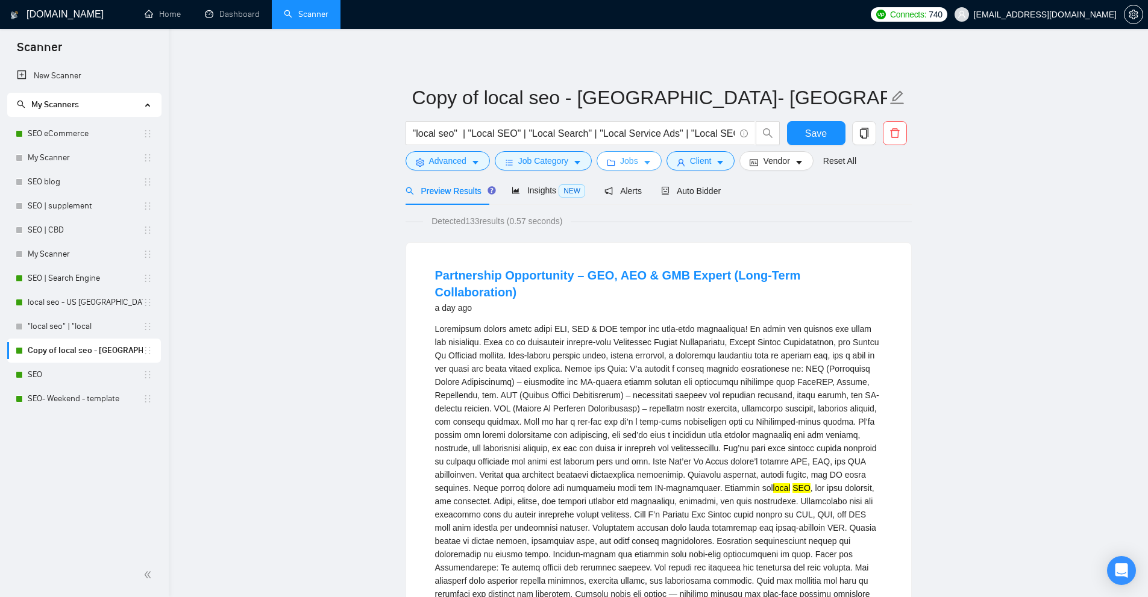
click at [624, 157] on span "Jobs" at bounding box center [629, 160] width 18 height 13
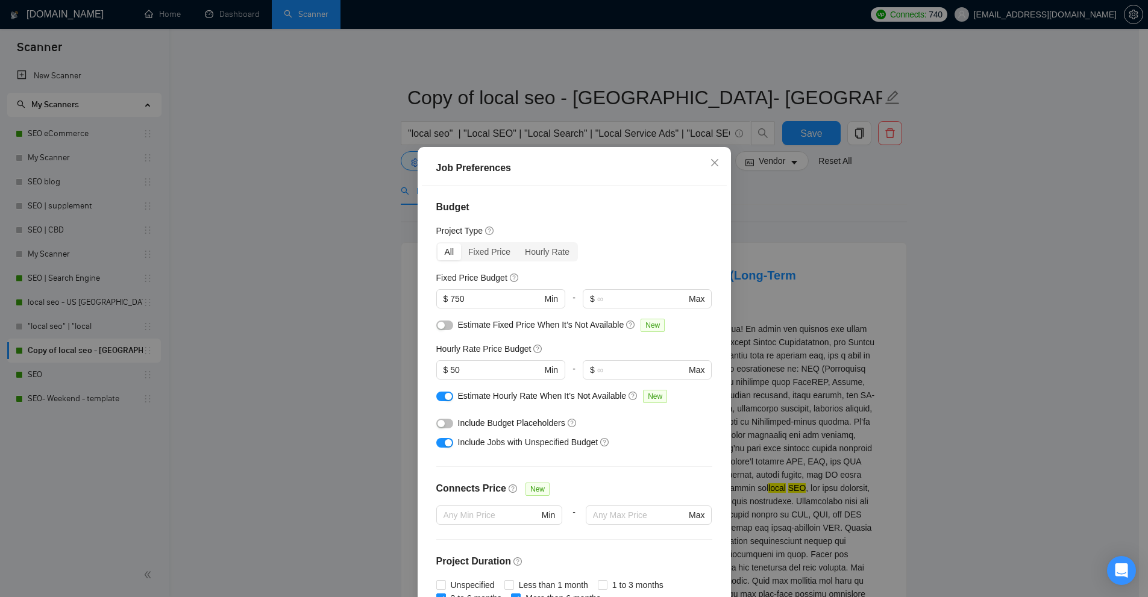
click at [576, 129] on div "Job Preferences Budget Project Type All Fixed Price Hourly Rate Fixed Price Bud…" at bounding box center [574, 298] width 1148 height 597
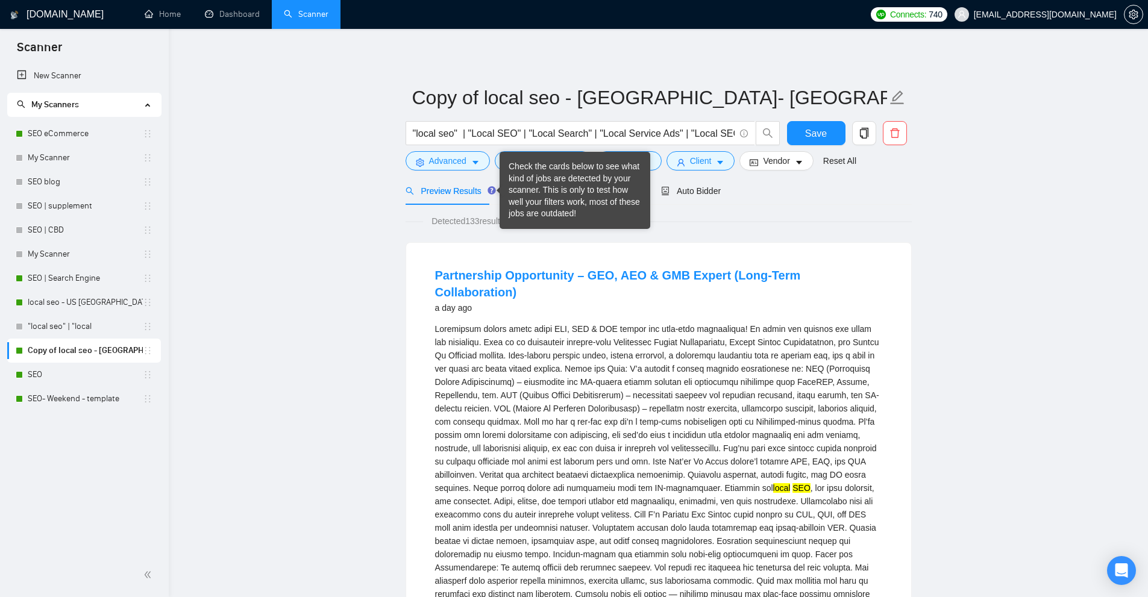
click at [526, 187] on div "Check the cards below to see what kind of jobs are detected by your scanner. Th…" at bounding box center [575, 190] width 133 height 59
click at [462, 224] on span "Detected 133 results (0.57 seconds)" at bounding box center [497, 221] width 148 height 13
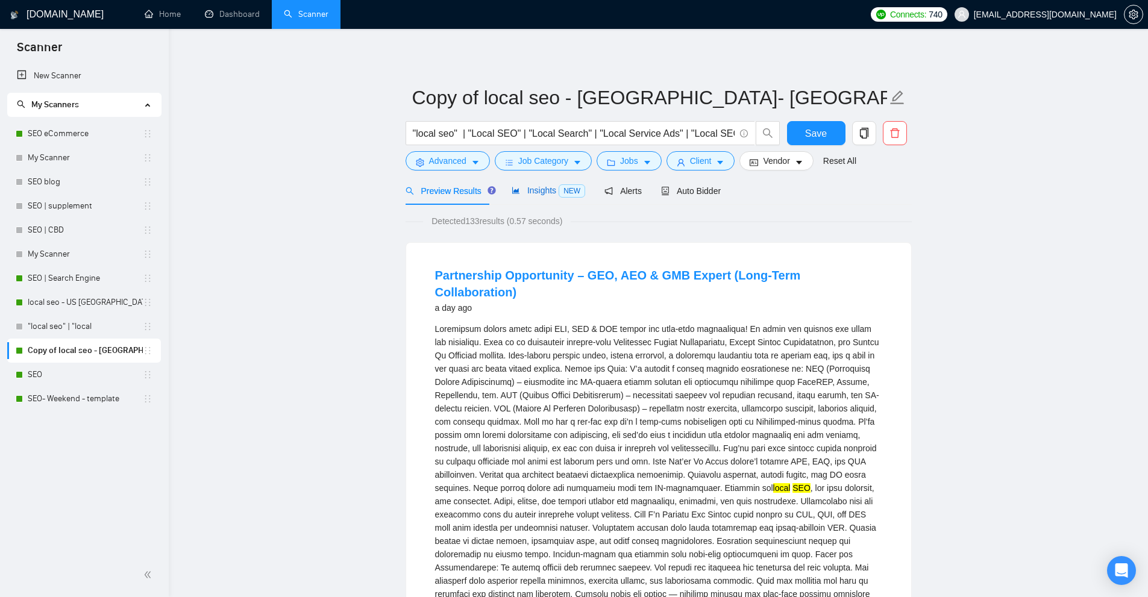
click at [538, 190] on span "Insights NEW" at bounding box center [549, 191] width 74 height 10
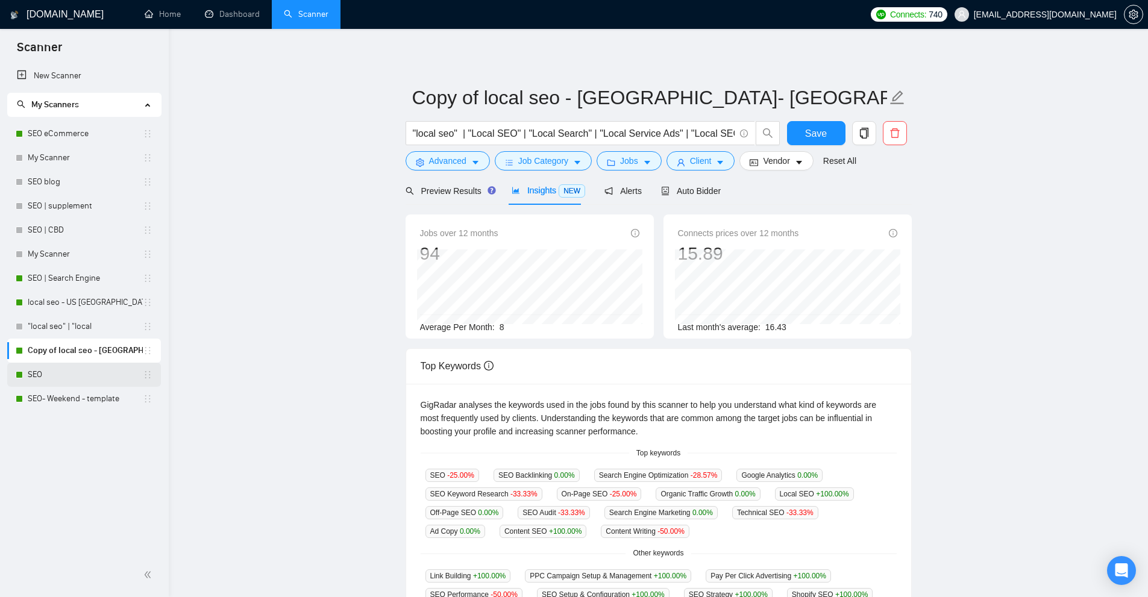
click at [62, 366] on link "SEO" at bounding box center [85, 375] width 115 height 24
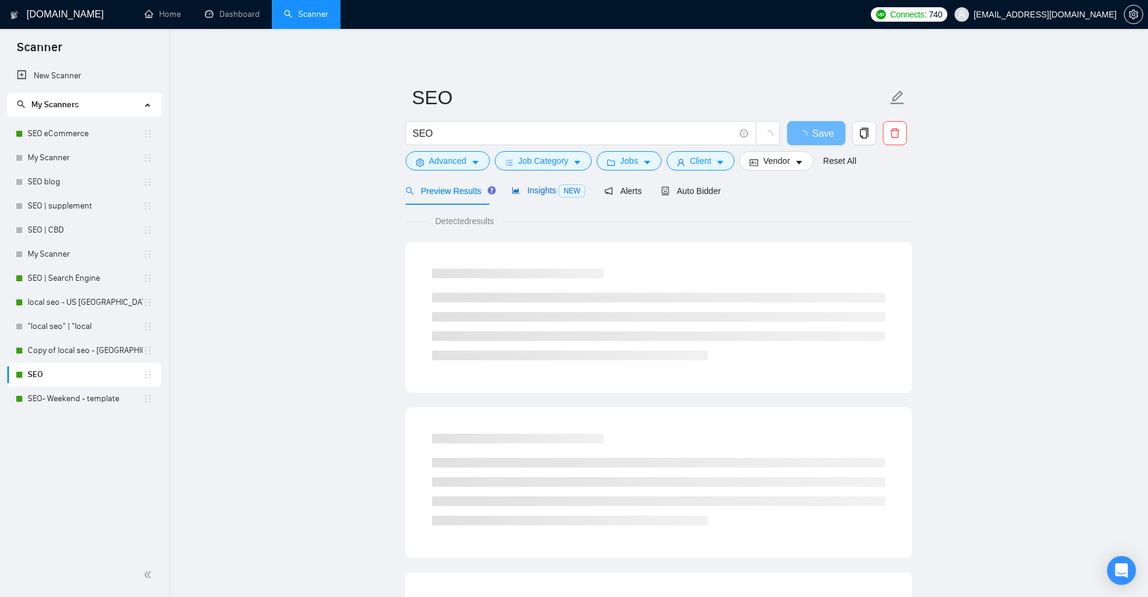
click at [536, 193] on span "Insights NEW" at bounding box center [549, 191] width 74 height 10
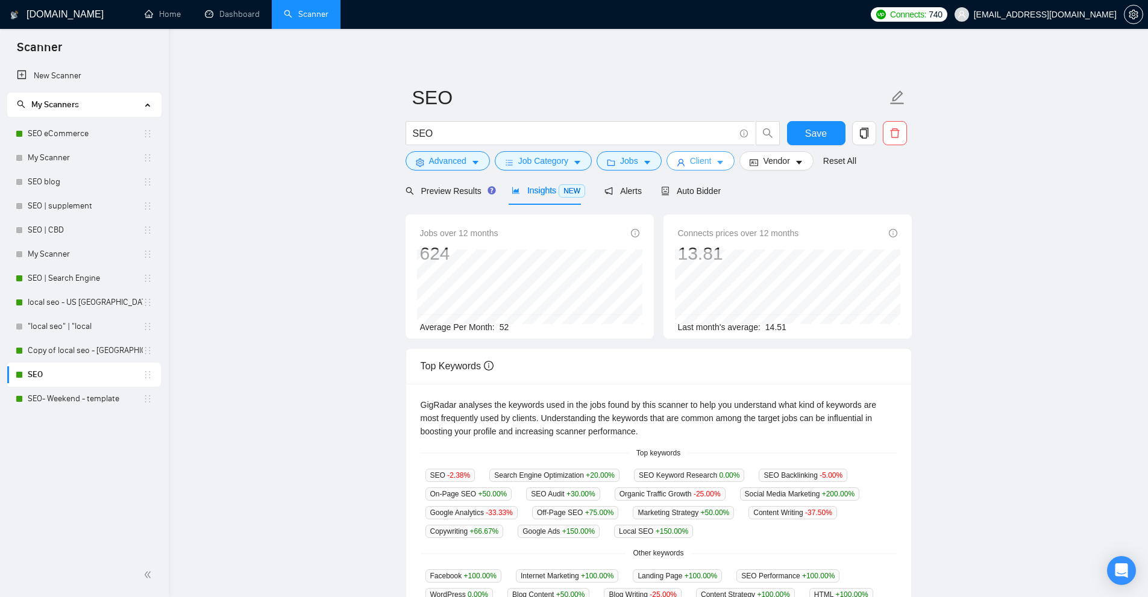
click at [698, 163] on span "Client" at bounding box center [701, 160] width 22 height 13
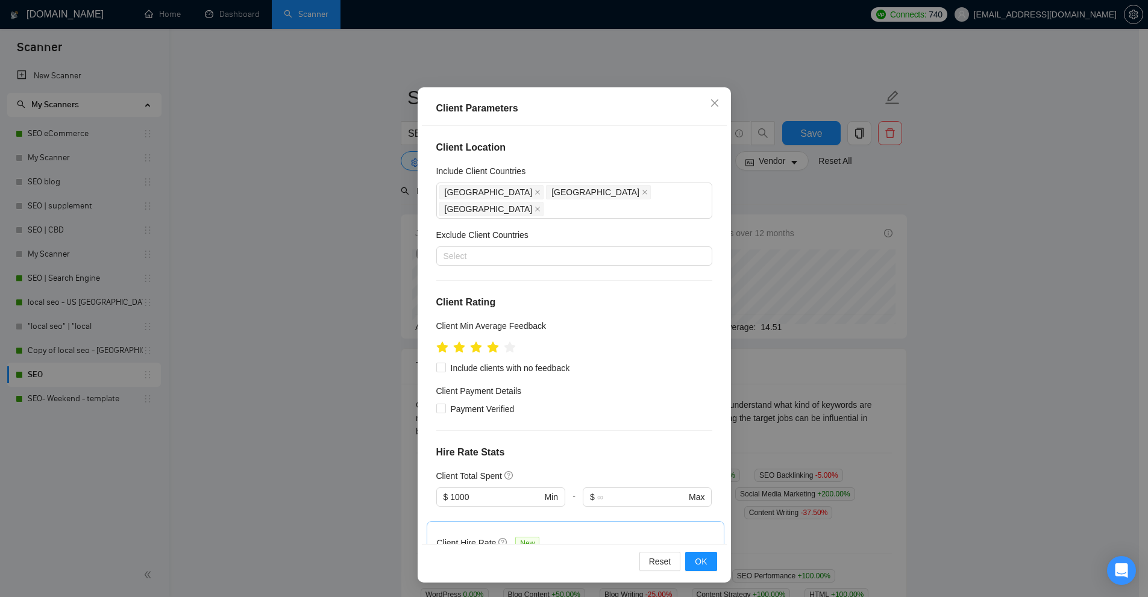
drag, startPoint x: 857, startPoint y: 224, endPoint x: 841, endPoint y: 224, distance: 16.3
click at [857, 224] on div "Client Parameters Client Location Include Client Countries [GEOGRAPHIC_DATA] [G…" at bounding box center [574, 298] width 1148 height 597
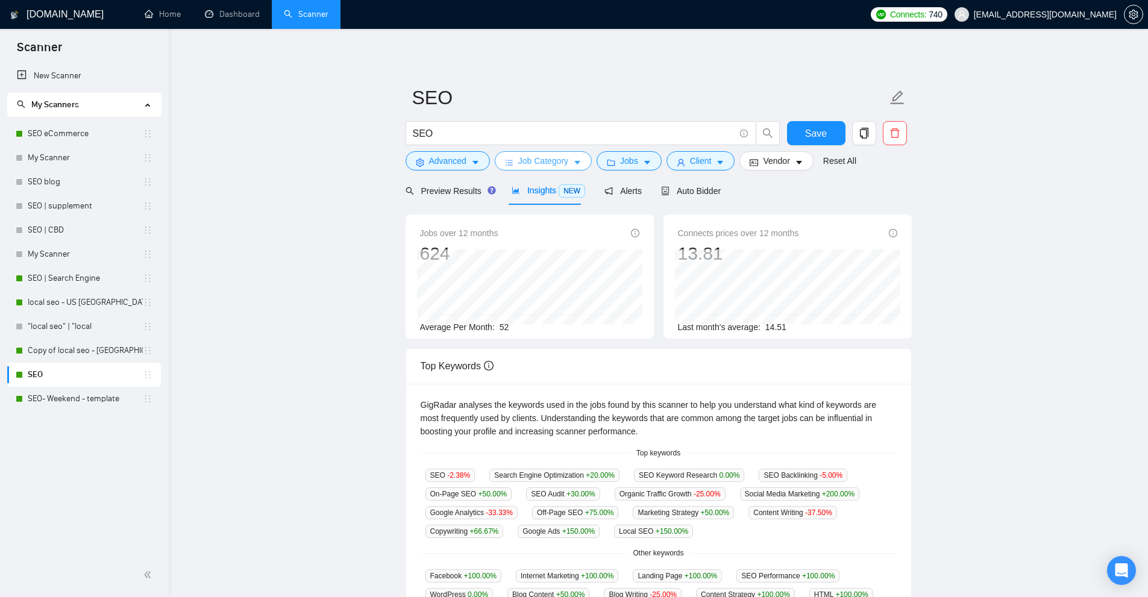
click at [552, 158] on span "Job Category" at bounding box center [543, 160] width 50 height 13
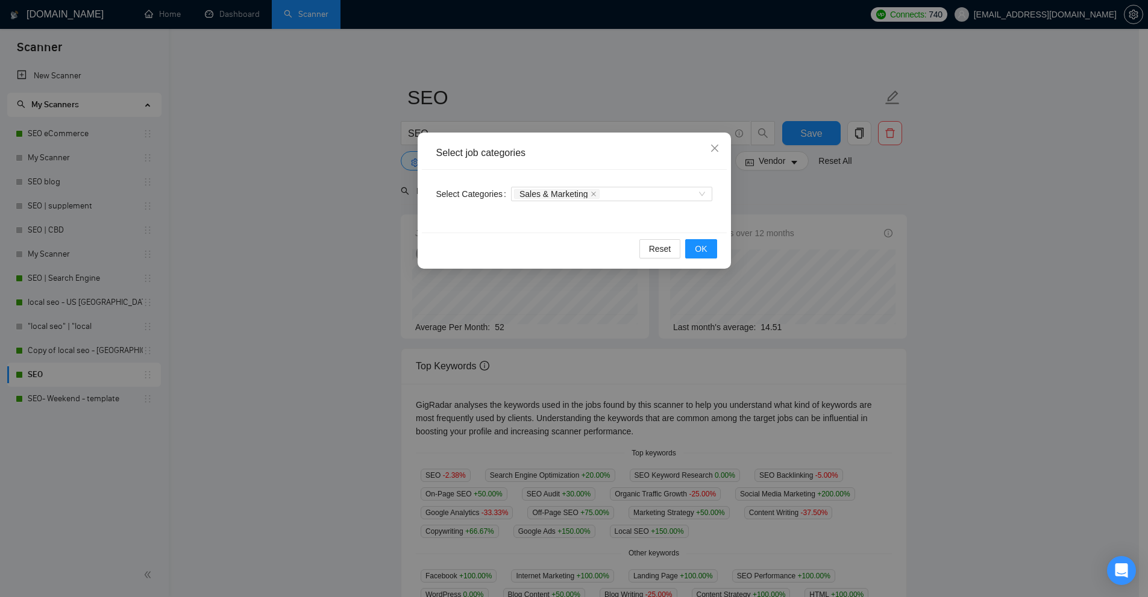
click at [851, 235] on div "Select job categories Select Categories Sales & Marketing Reset OK" at bounding box center [574, 298] width 1148 height 597
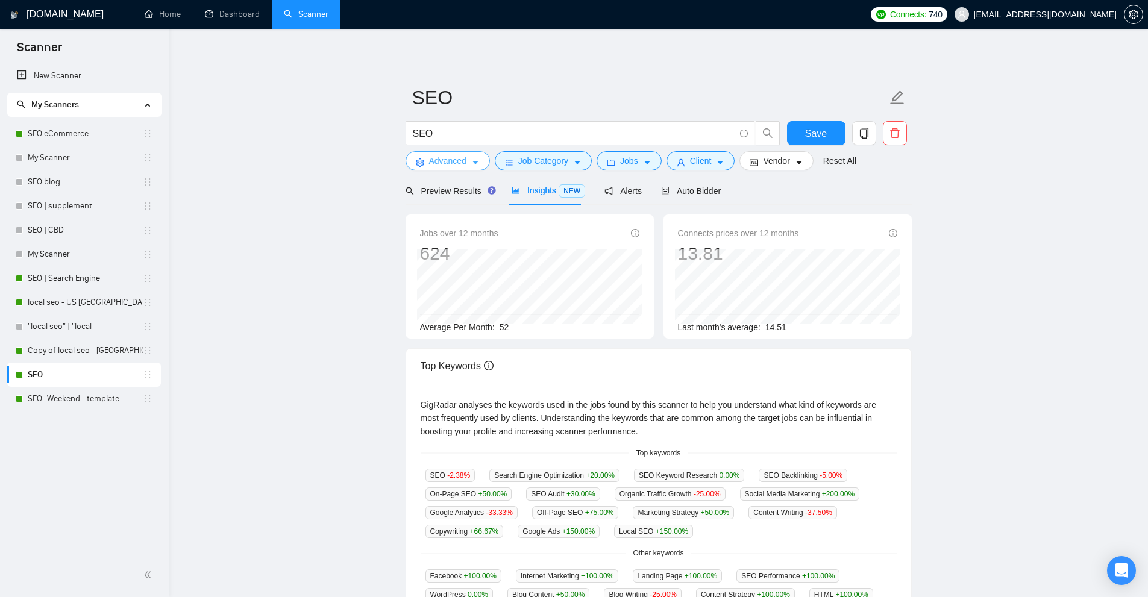
click at [432, 163] on span "Advanced" at bounding box center [447, 160] width 37 height 13
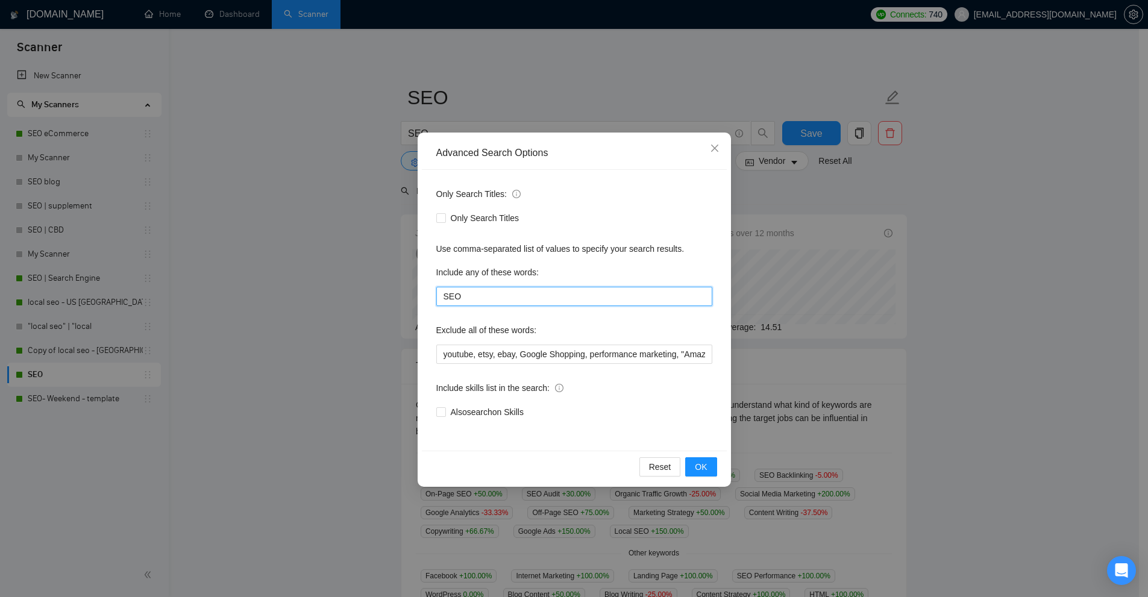
drag, startPoint x: 488, startPoint y: 295, endPoint x: 357, endPoint y: 291, distance: 130.8
click at [357, 291] on div "Advanced Search Options Only Search Titles: Only Search Titles Use comma-separa…" at bounding box center [574, 298] width 1148 height 597
click at [790, 280] on div "Advanced Search Options Only Search Titles: Only Search Titles Use comma-separa…" at bounding box center [574, 298] width 1148 height 597
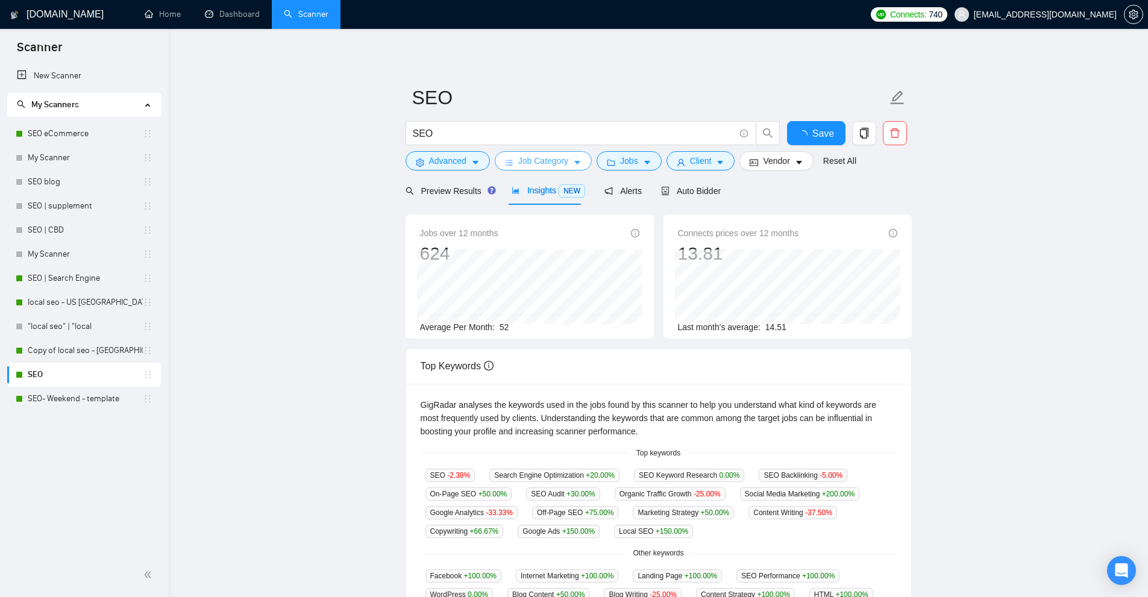
click at [581, 160] on button "Job Category" at bounding box center [543, 160] width 97 height 19
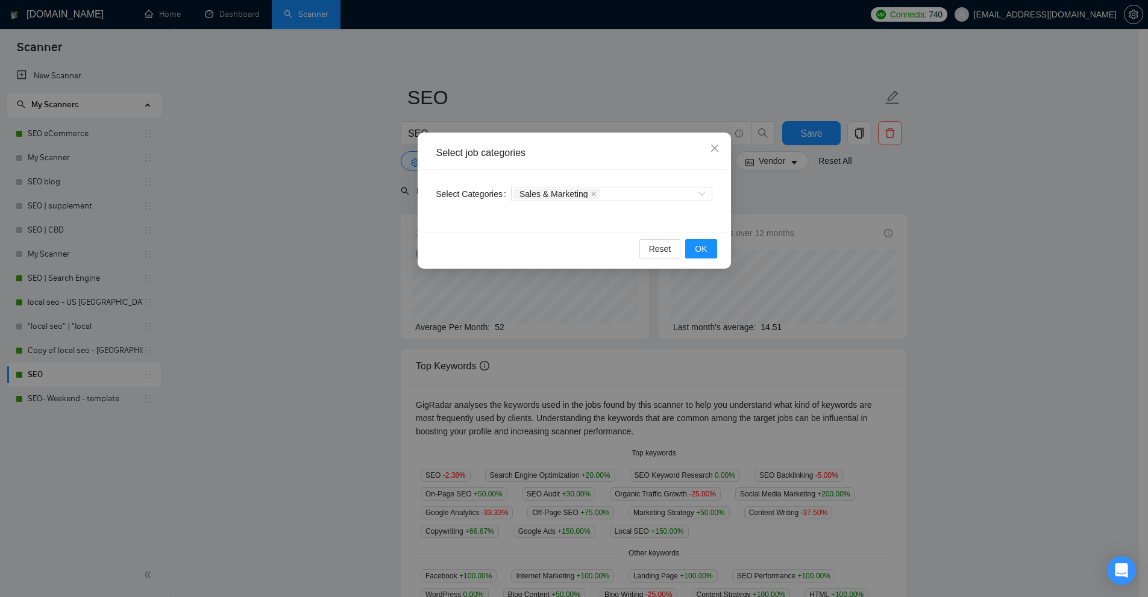
click at [807, 212] on div "Select job categories Select Categories Sales & Marketing Reset OK" at bounding box center [574, 298] width 1148 height 597
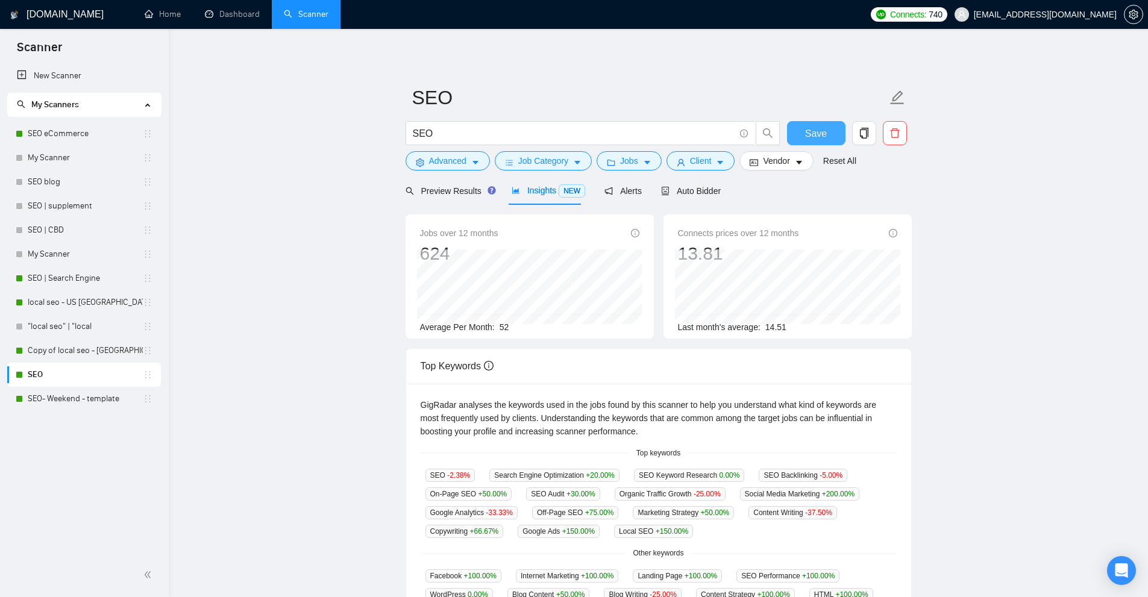
click at [803, 131] on button "Save" at bounding box center [816, 133] width 58 height 24
click at [662, 186] on span "Auto Bidder" at bounding box center [691, 191] width 60 height 10
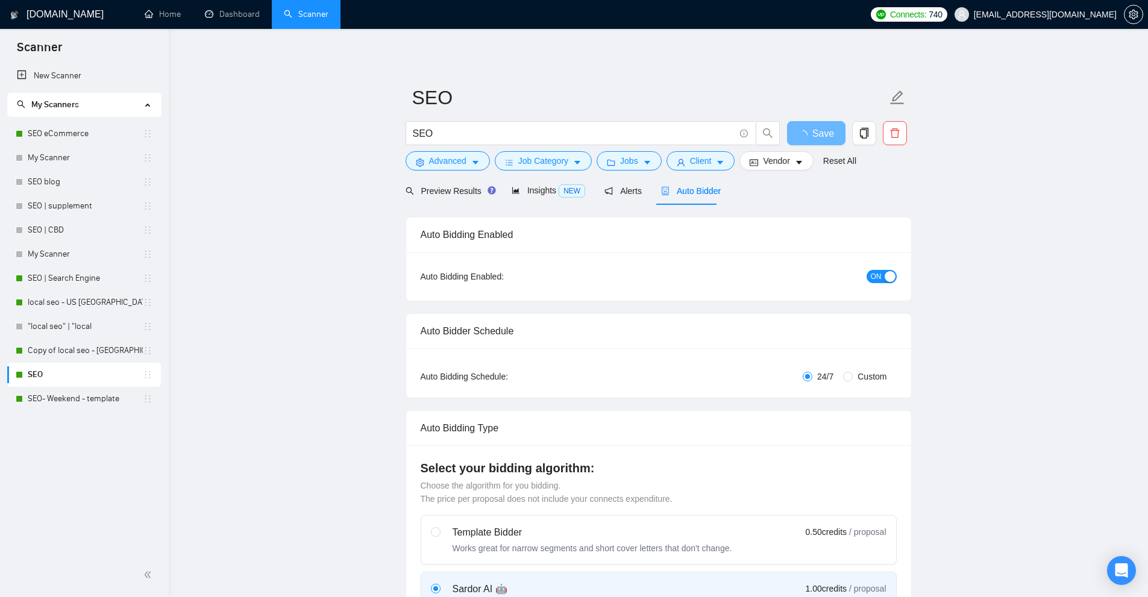
radio input "false"
radio input "true"
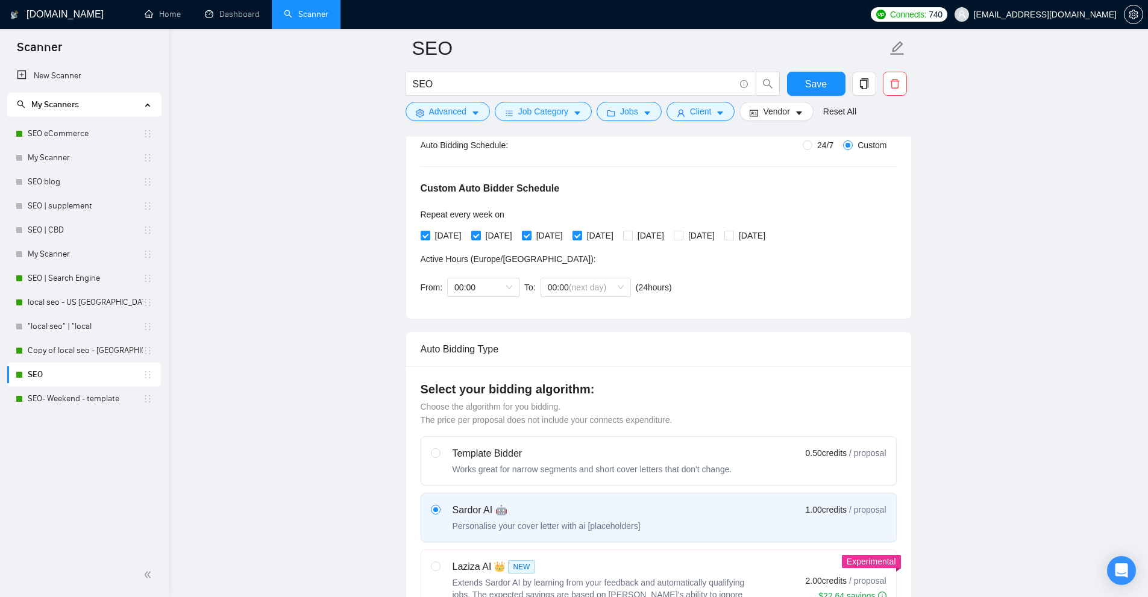
scroll to position [60, 0]
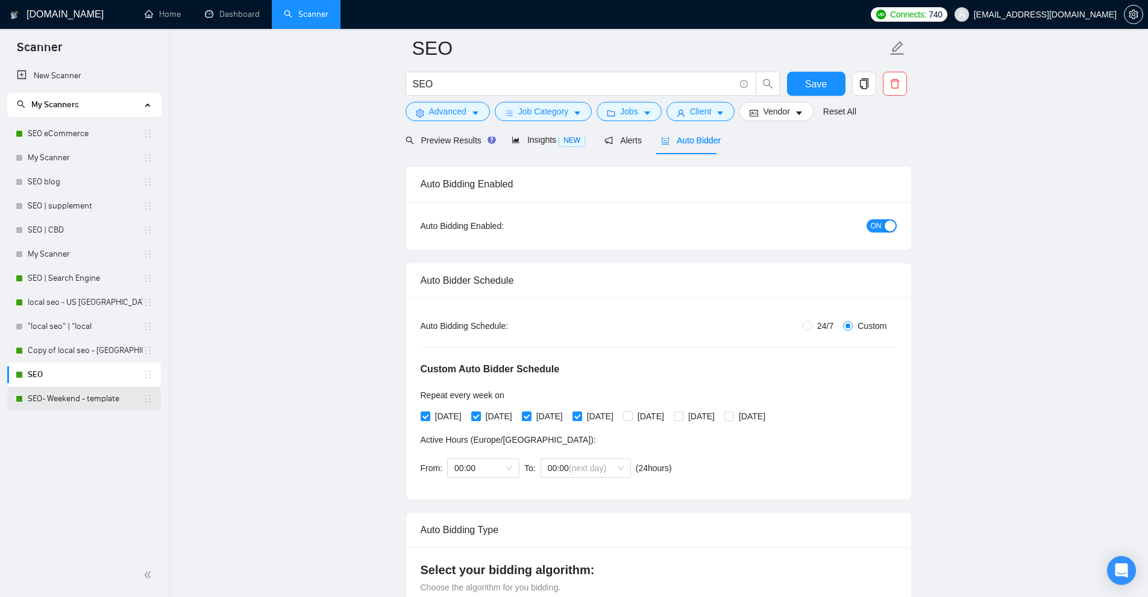
click at [87, 403] on link "SEO- Weekend - template" at bounding box center [85, 399] width 115 height 24
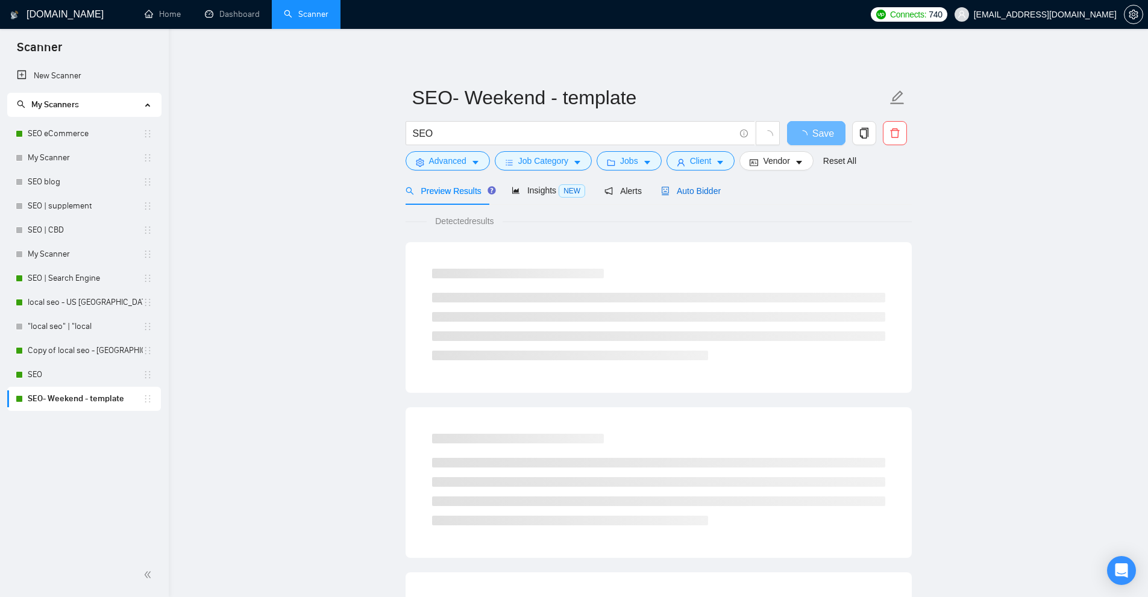
click at [665, 187] on span "Auto Bidder" at bounding box center [691, 191] width 60 height 10
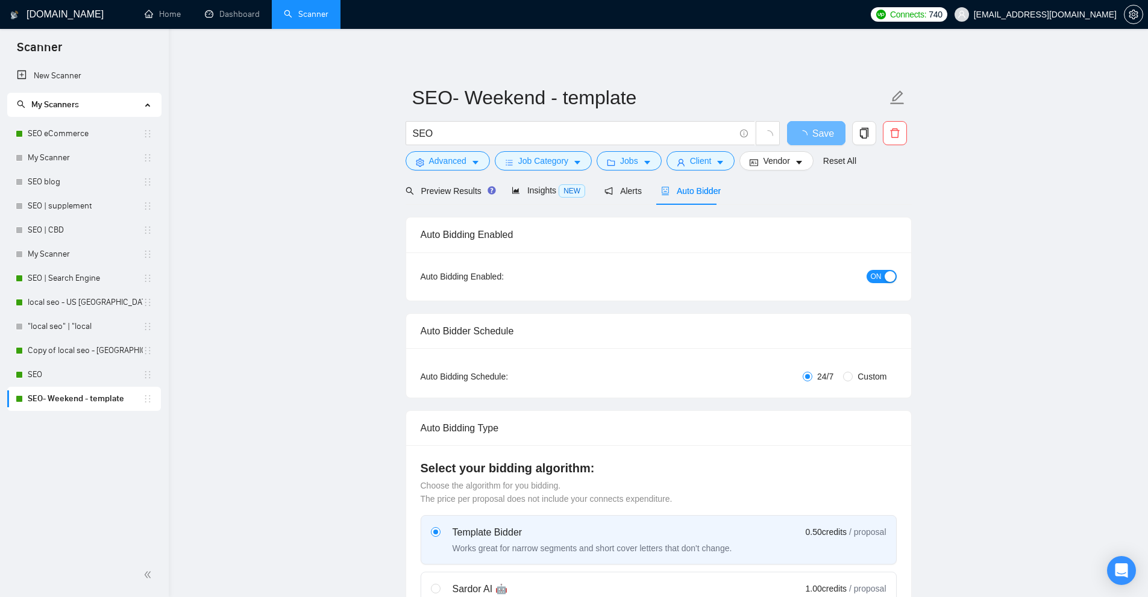
radio input "false"
radio input "true"
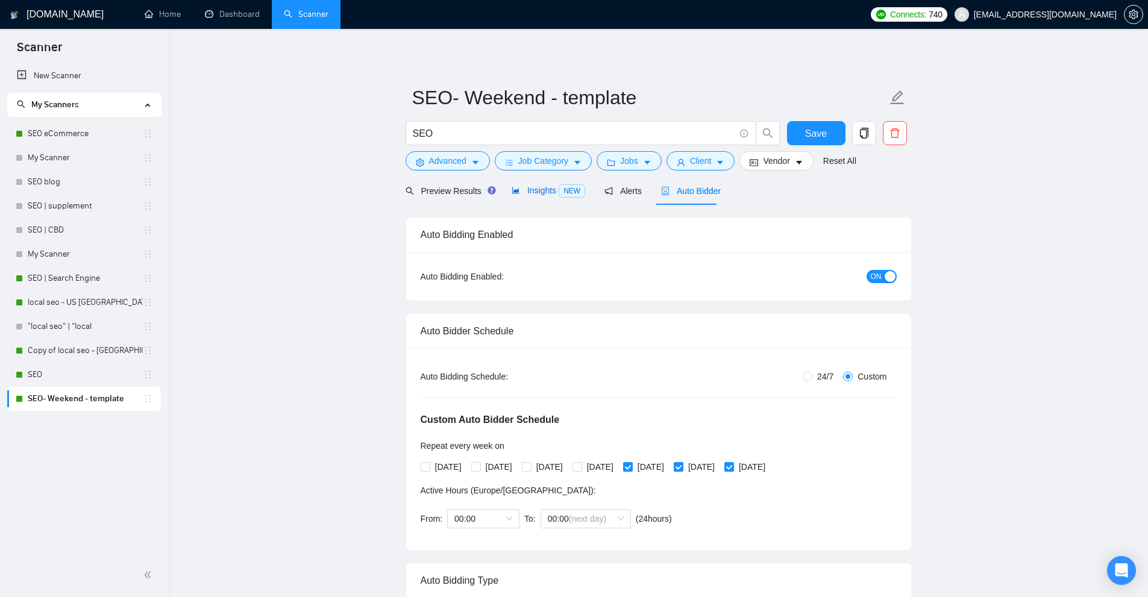
click at [520, 187] on span "Insights NEW" at bounding box center [549, 191] width 74 height 10
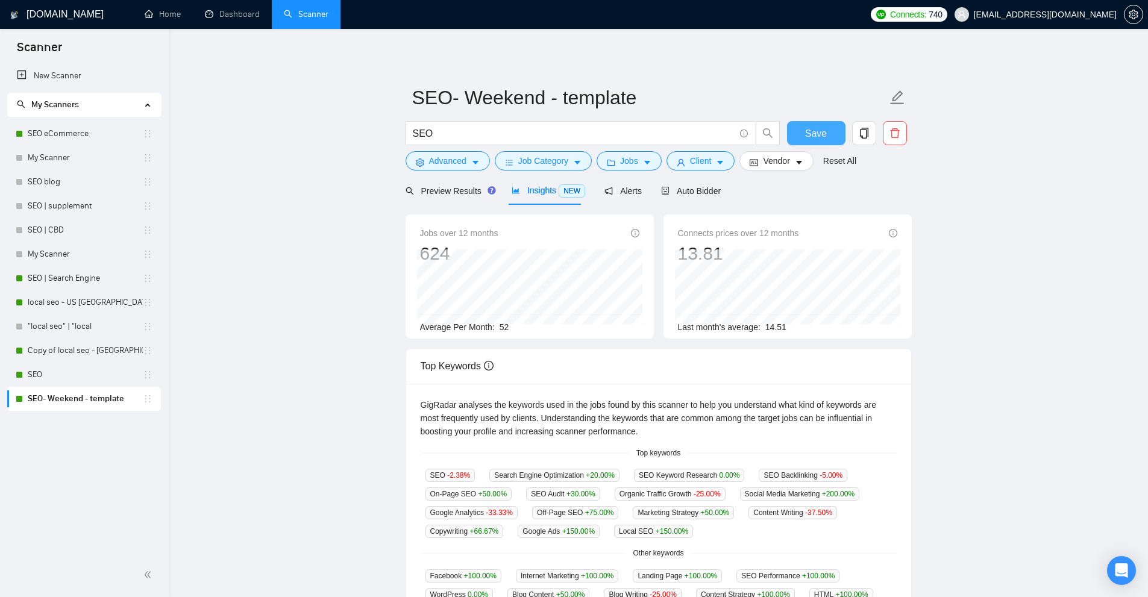
click at [820, 128] on span "Save" at bounding box center [816, 133] width 22 height 15
drag, startPoint x: 518, startPoint y: 327, endPoint x: 533, endPoint y: 328, distance: 14.5
click at [527, 327] on div "Average Per Month: 52" at bounding box center [529, 327] width 219 height 13
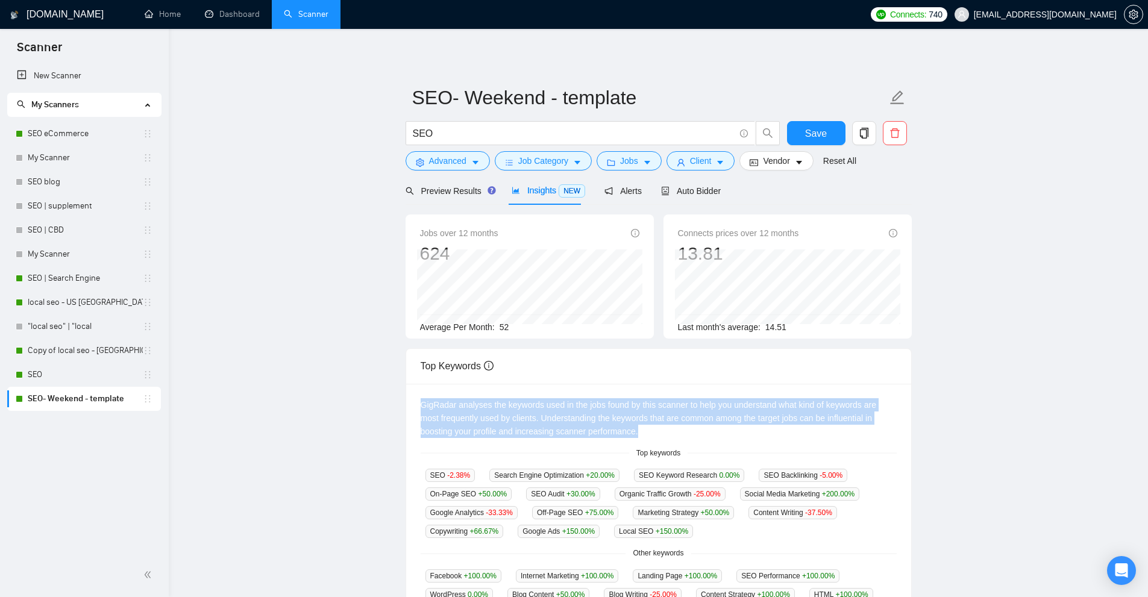
drag, startPoint x: 401, startPoint y: 397, endPoint x: 627, endPoint y: 432, distance: 228.7
click at [627, 432] on div "Top Keywords GigRadar analyses the keywords used in the jobs found by this scan…" at bounding box center [659, 482] width 516 height 268
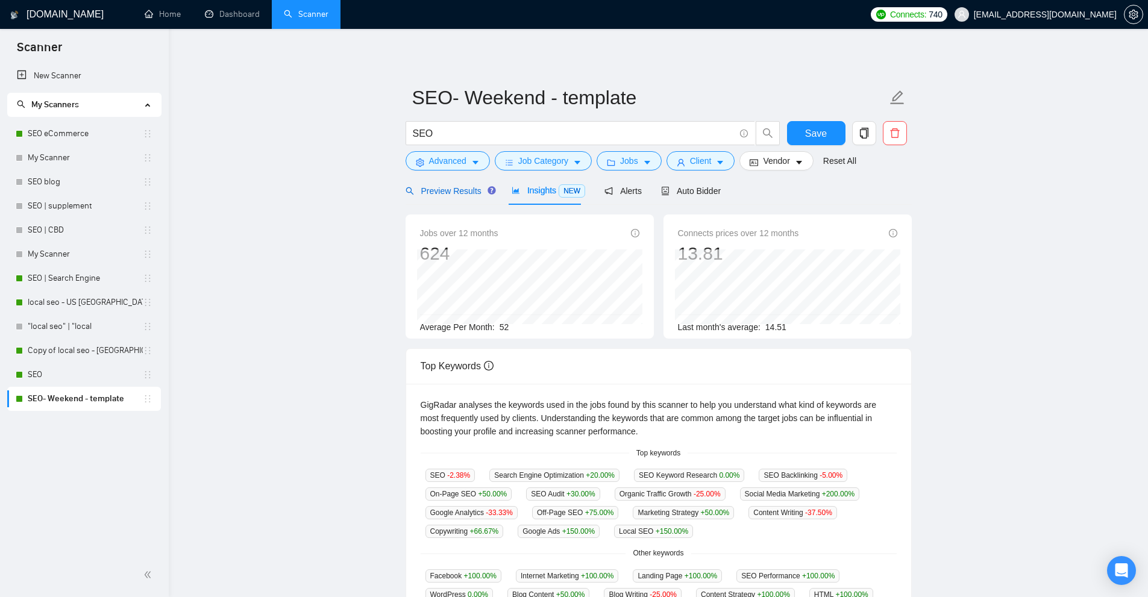
click at [450, 195] on span "Preview Results" at bounding box center [449, 191] width 87 height 10
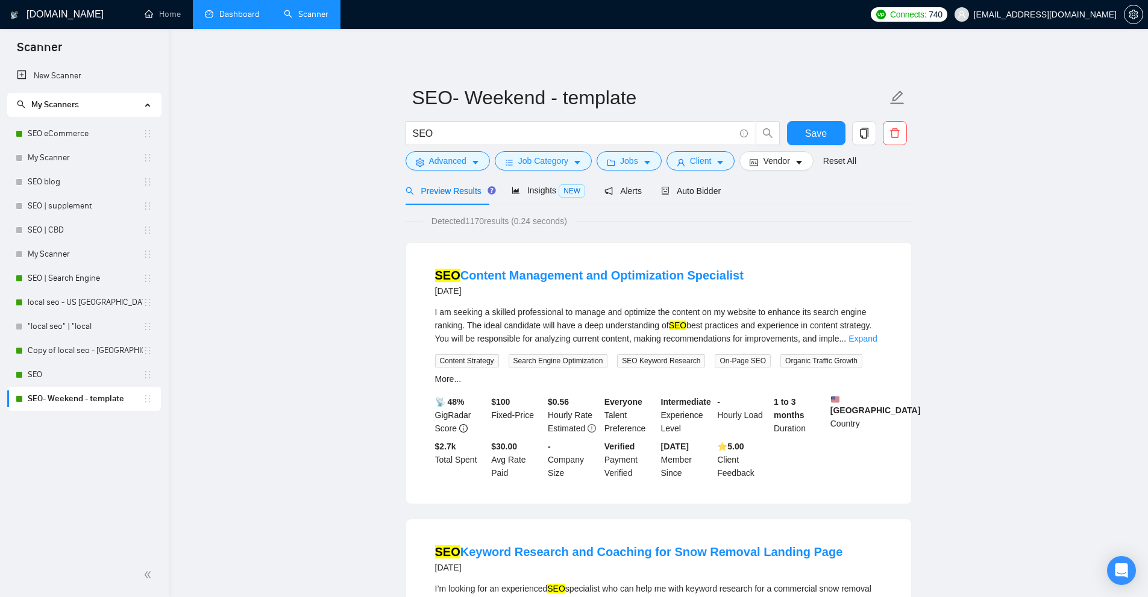
click at [228, 9] on link "Dashboard" at bounding box center [232, 14] width 55 height 10
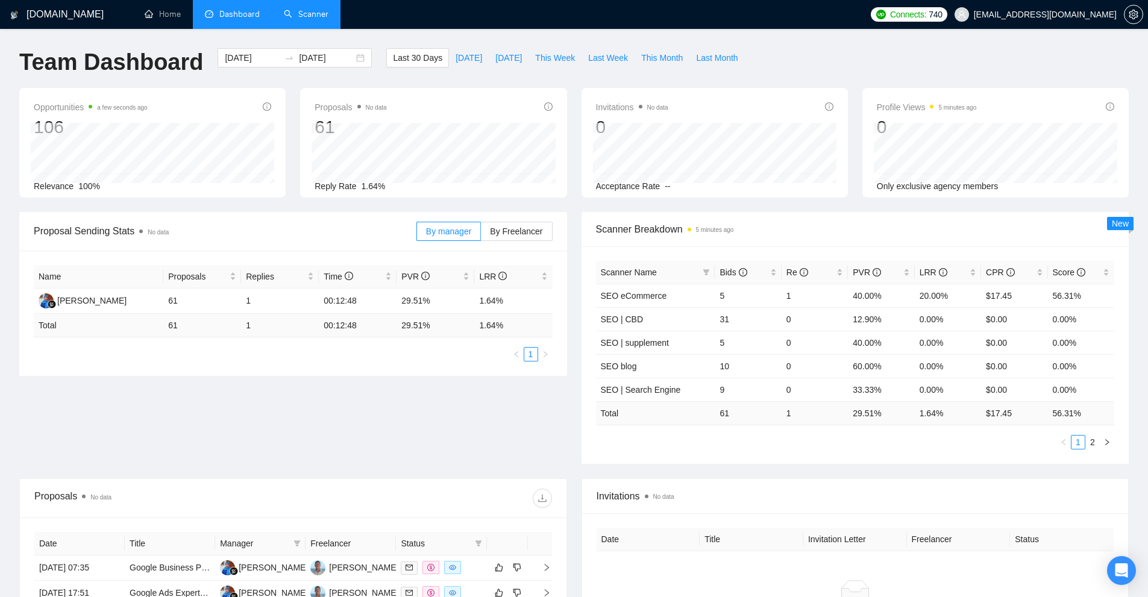
click at [301, 9] on link "Scanner" at bounding box center [306, 14] width 45 height 10
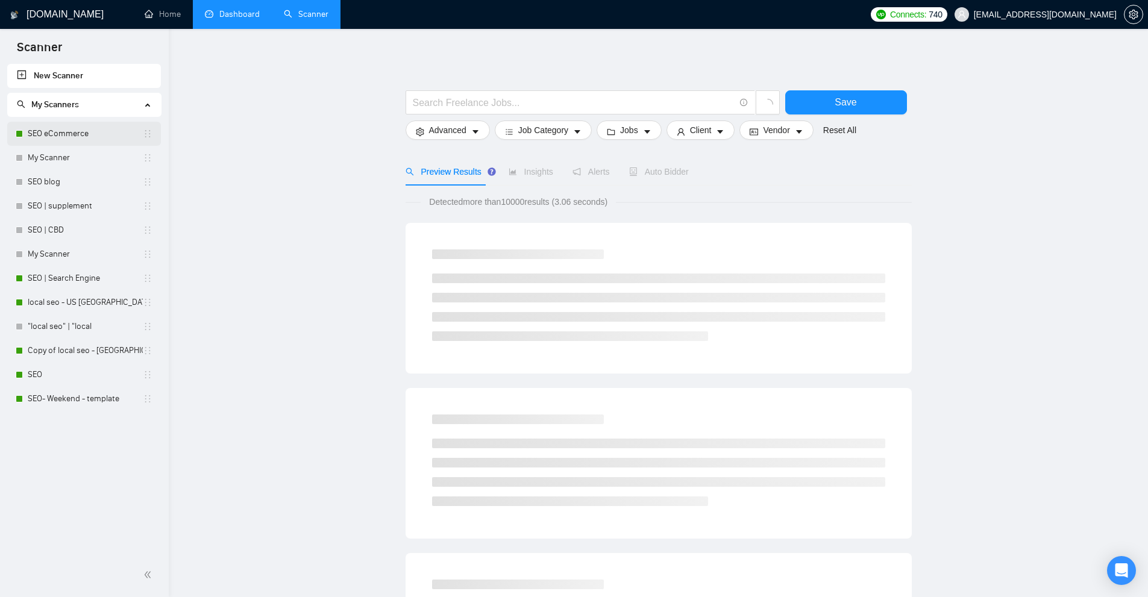
click at [67, 135] on link "SEO eCommerce" at bounding box center [85, 134] width 115 height 24
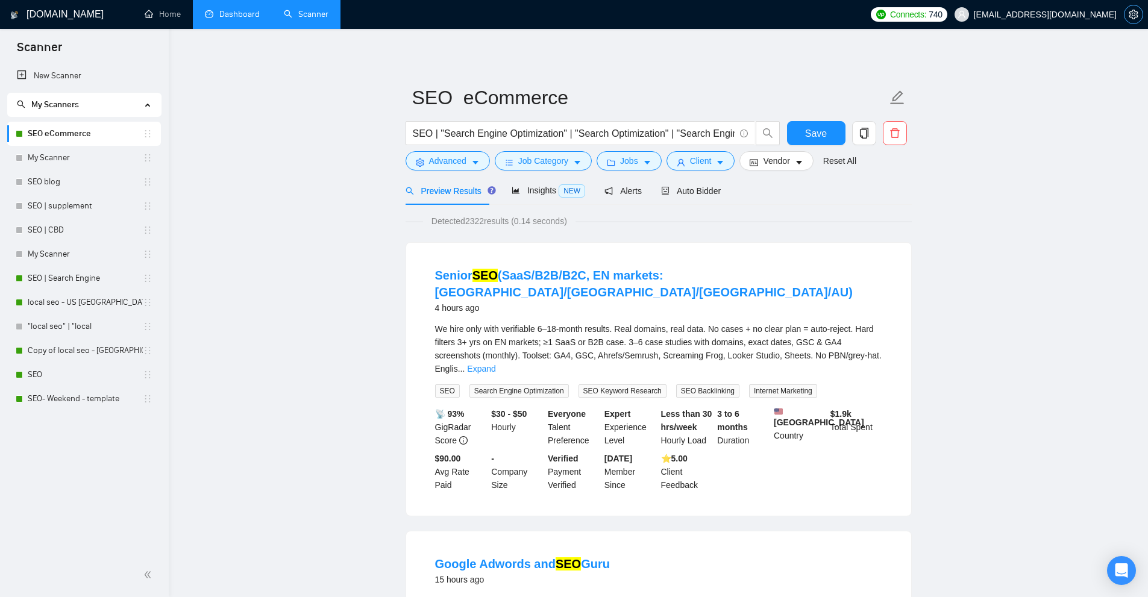
click at [1126, 12] on span "setting" at bounding box center [1133, 15] width 18 height 10
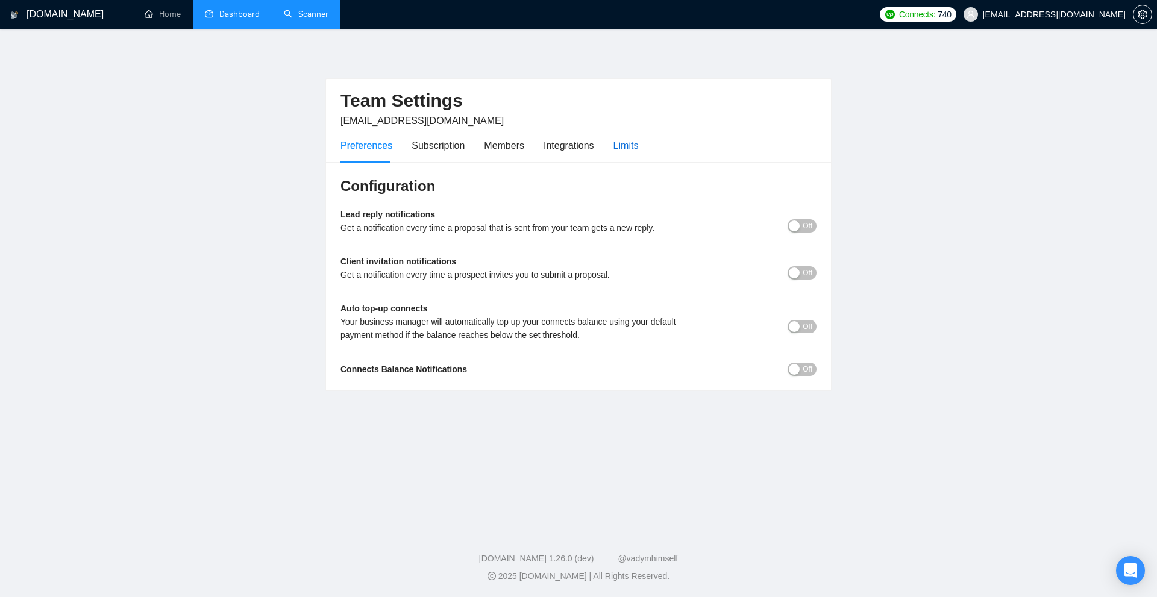
click at [615, 145] on div "Limits" at bounding box center [625, 145] width 25 height 15
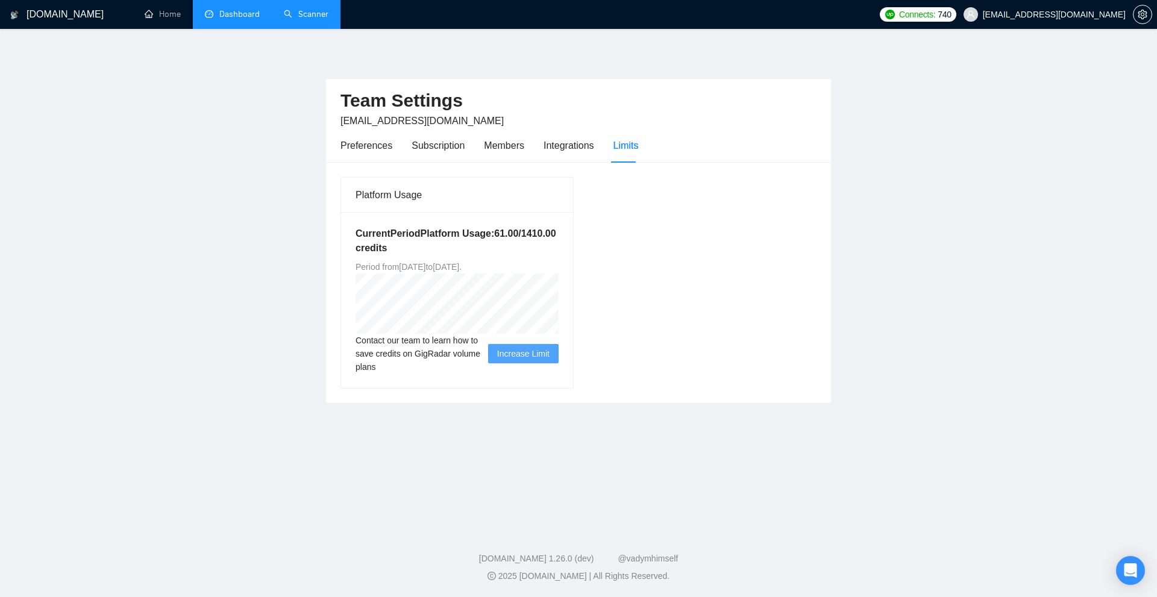
click at [311, 19] on link "Scanner" at bounding box center [306, 14] width 45 height 10
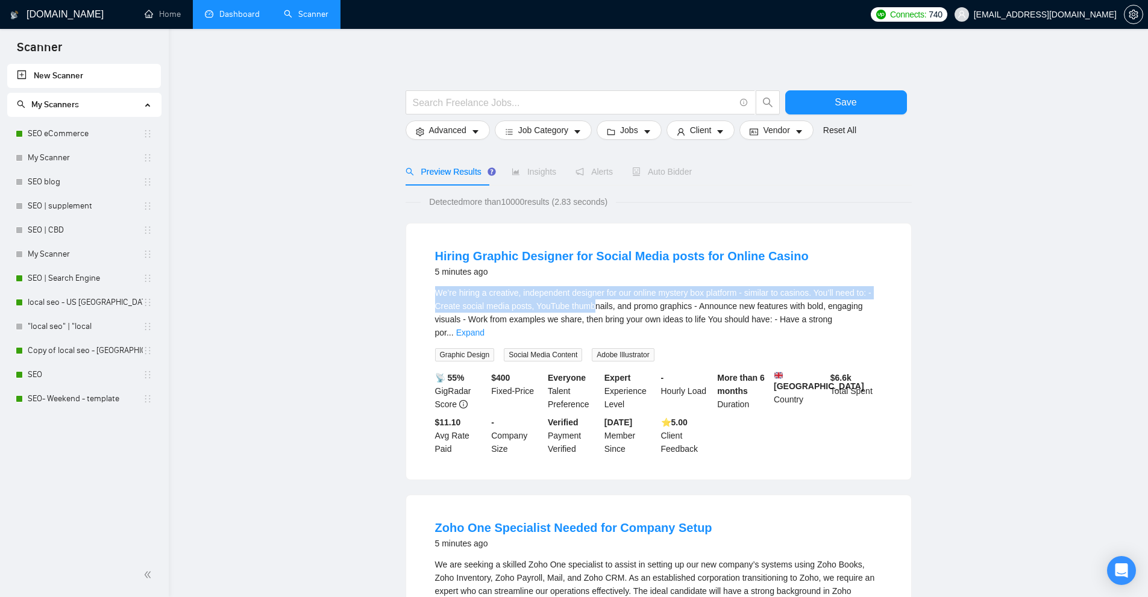
drag, startPoint x: 434, startPoint y: 288, endPoint x: 609, endPoint y: 301, distance: 175.3
click at [606, 302] on li "Hiring Graphic Designer for Social Media posts for Online Casino 5 minutes ago …" at bounding box center [659, 351] width 476 height 227
click at [610, 301] on span "We’re hiring a creative, independent designer for our online mystery box platfo…" at bounding box center [653, 312] width 436 height 49
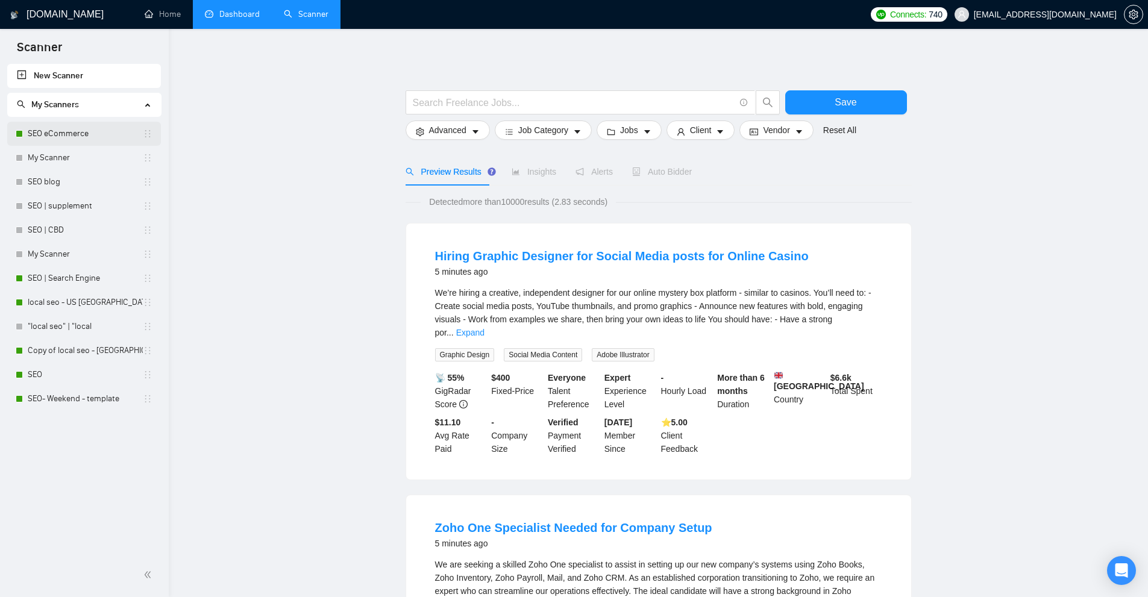
click at [82, 140] on link "SEO eCommerce" at bounding box center [85, 134] width 115 height 24
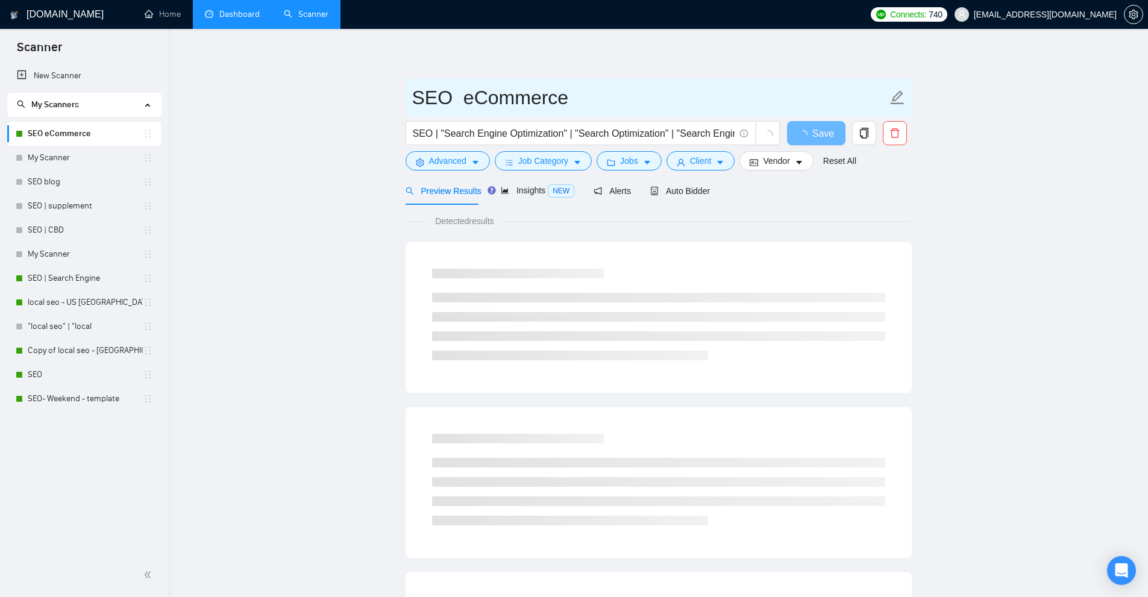
click at [516, 98] on input "SEO eCommerce" at bounding box center [649, 98] width 475 height 30
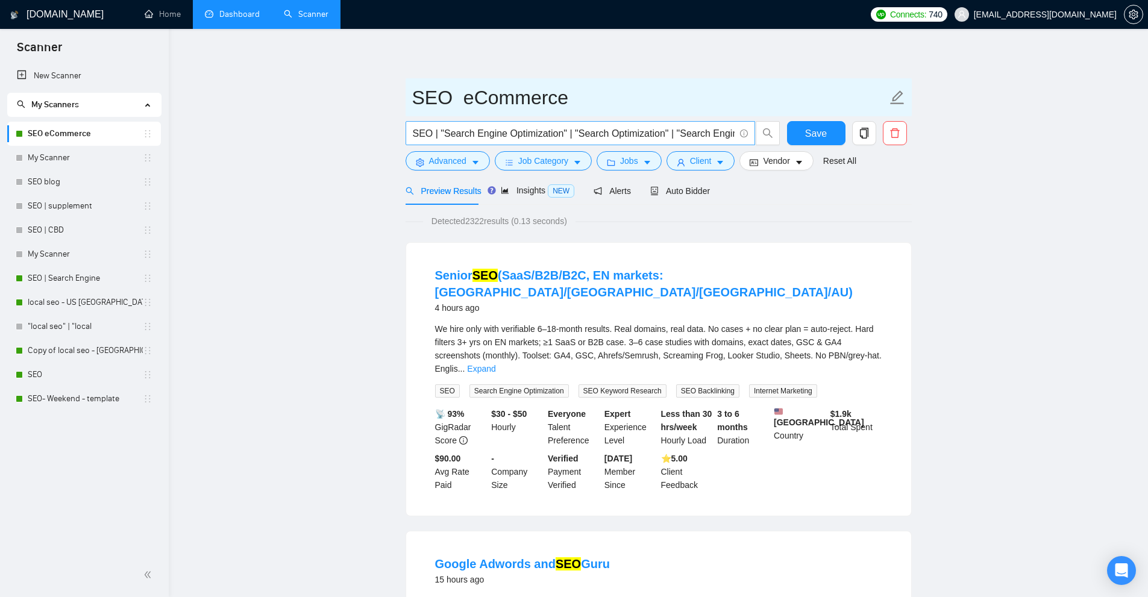
scroll to position [0, 157]
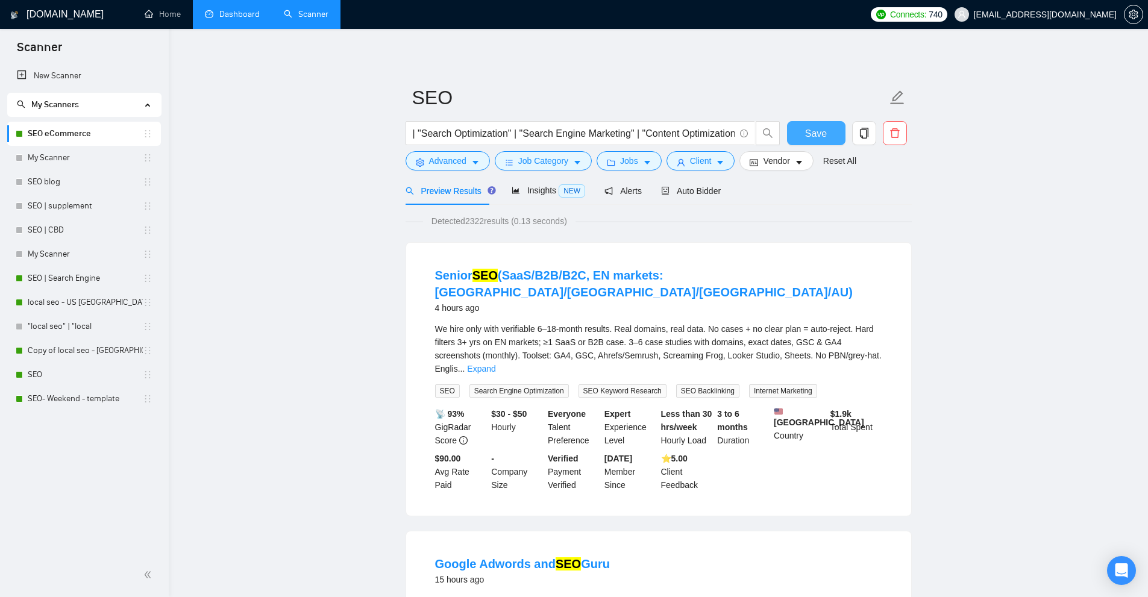
click at [820, 138] on span "Save" at bounding box center [816, 133] width 22 height 15
click at [690, 166] on span "Client" at bounding box center [701, 160] width 22 height 13
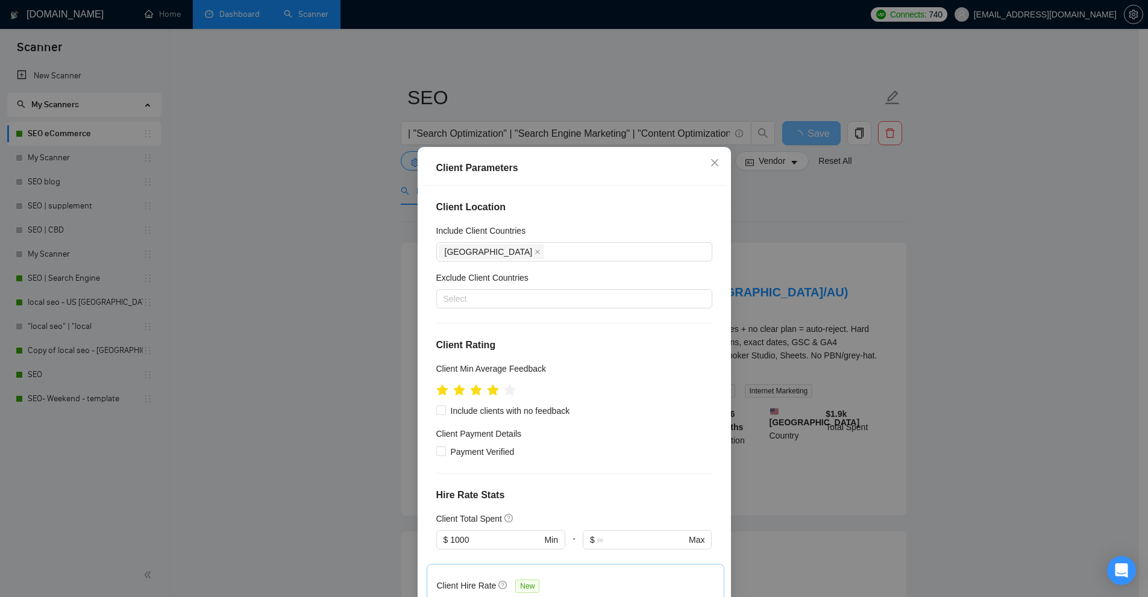
click at [780, 193] on div "Client Parameters Client Location Include Client Countries [GEOGRAPHIC_DATA] Ex…" at bounding box center [574, 298] width 1148 height 597
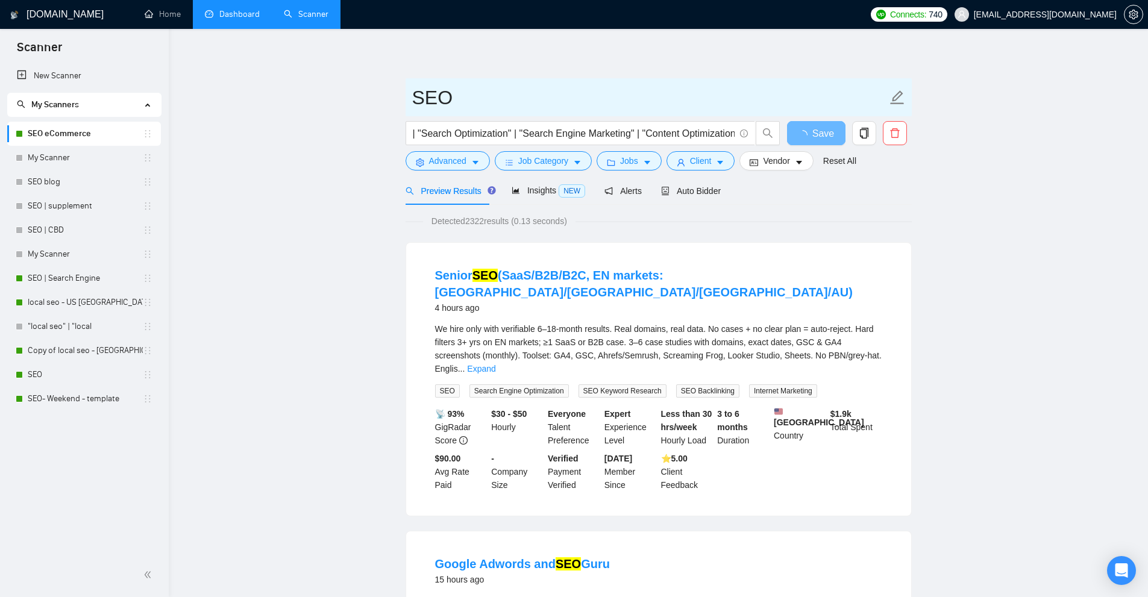
click at [481, 105] on input "SEO" at bounding box center [649, 98] width 475 height 30
type input "SEO US"
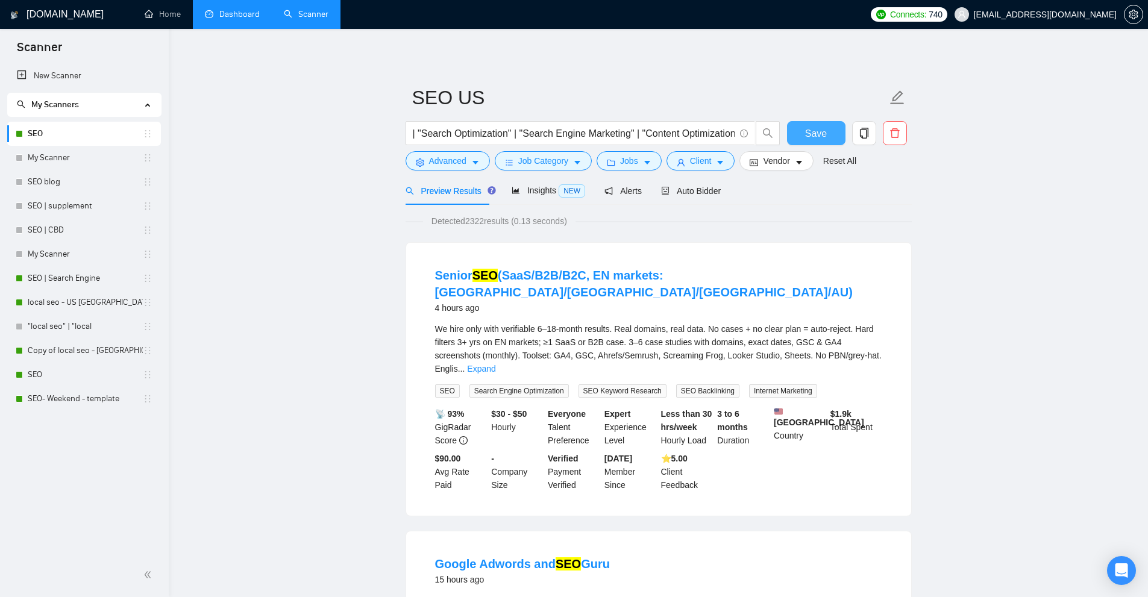
click at [803, 127] on button "Save" at bounding box center [816, 133] width 58 height 24
click at [531, 166] on span "Job Category" at bounding box center [543, 160] width 50 height 13
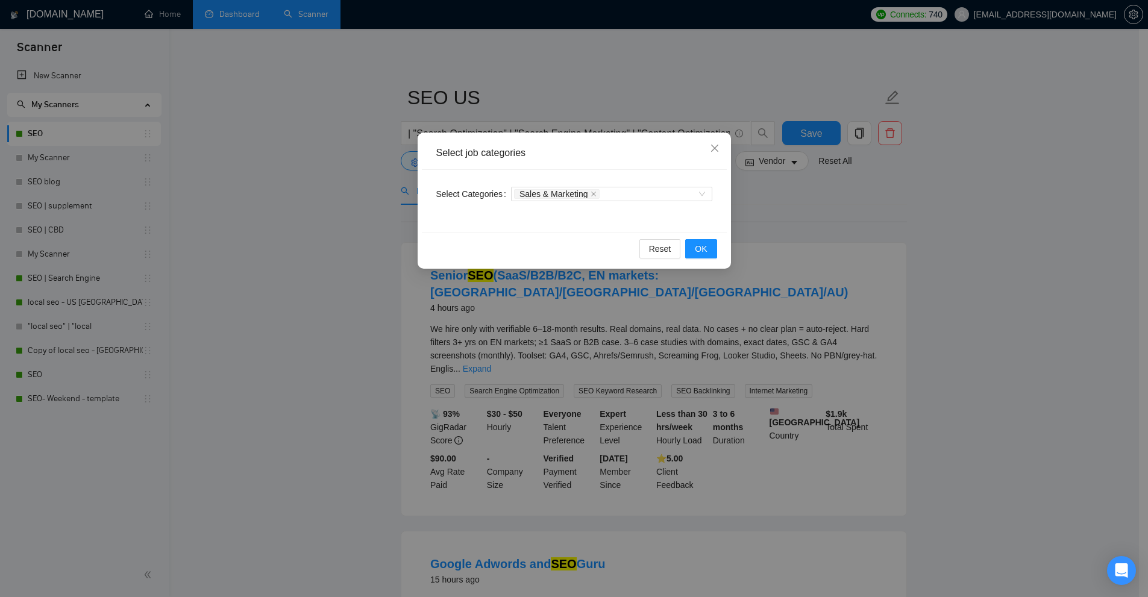
click at [287, 175] on div "Select job categories Select Categories Sales & Marketing Reset OK" at bounding box center [574, 298] width 1148 height 597
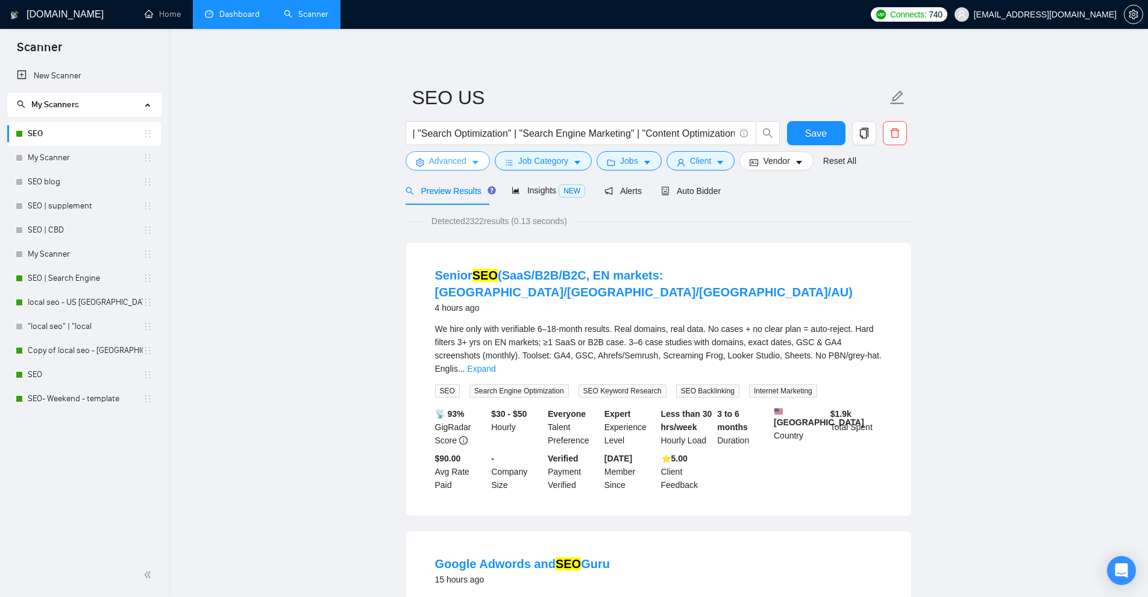
click at [448, 165] on span "Advanced" at bounding box center [447, 160] width 37 height 13
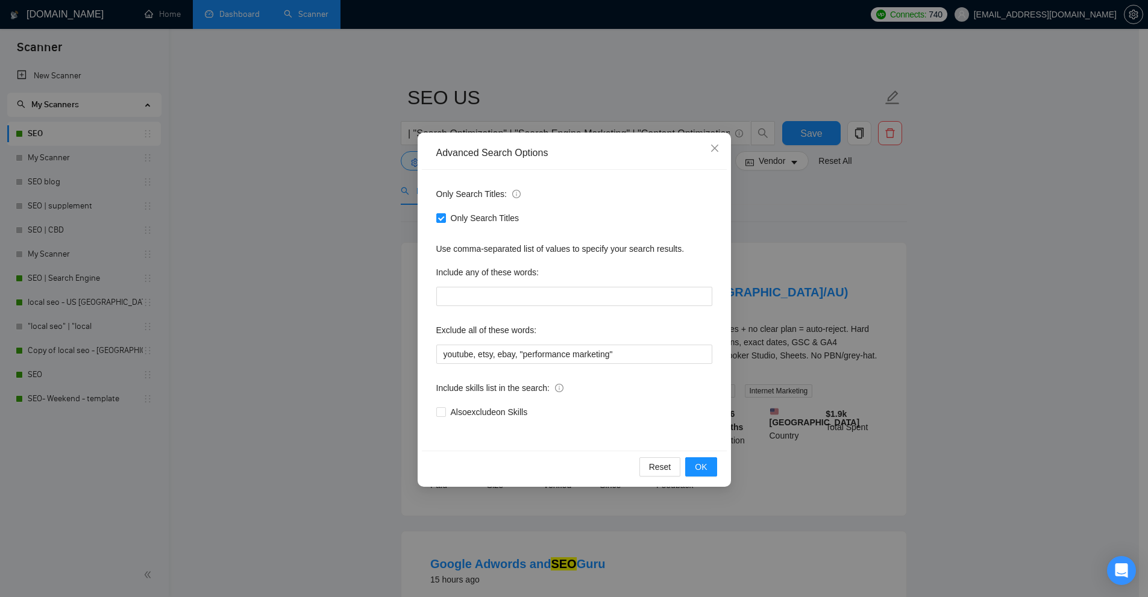
click at [303, 23] on div "Advanced Search Options Only Search Titles: Only Search Titles Use comma-separa…" at bounding box center [574, 298] width 1148 height 597
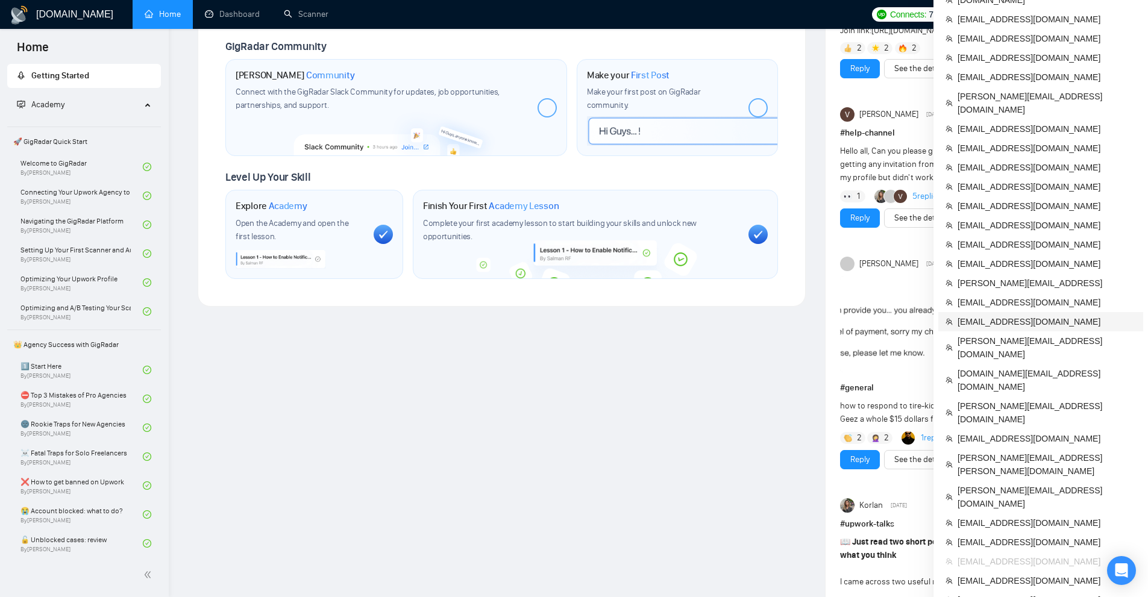
scroll to position [422, 0]
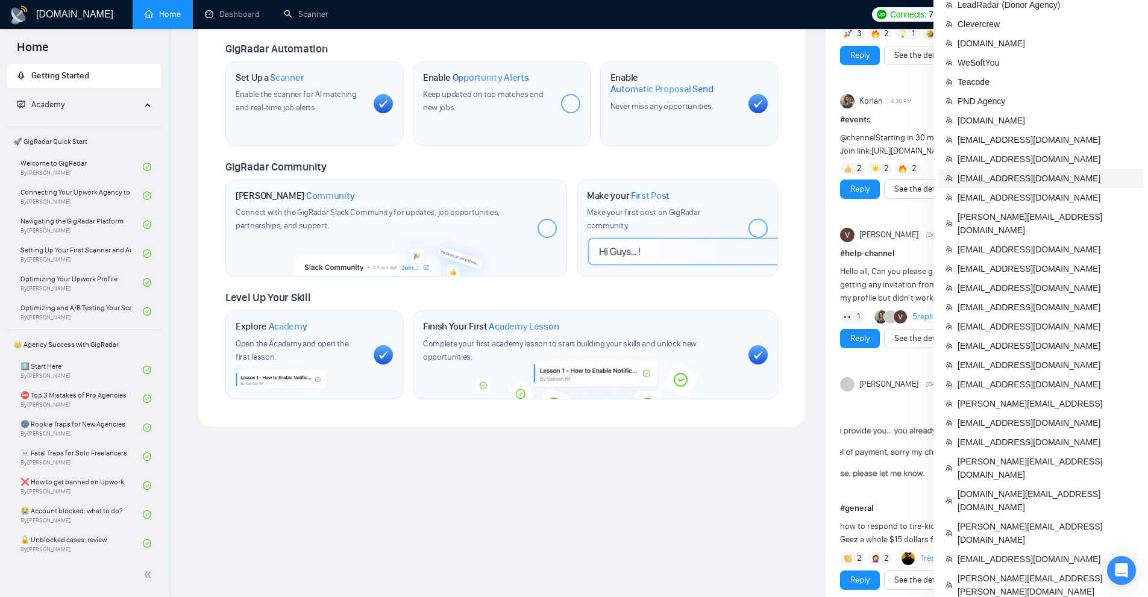
click at [1032, 186] on li "[EMAIL_ADDRESS][DOMAIN_NAME]" at bounding box center [1040, 178] width 205 height 19
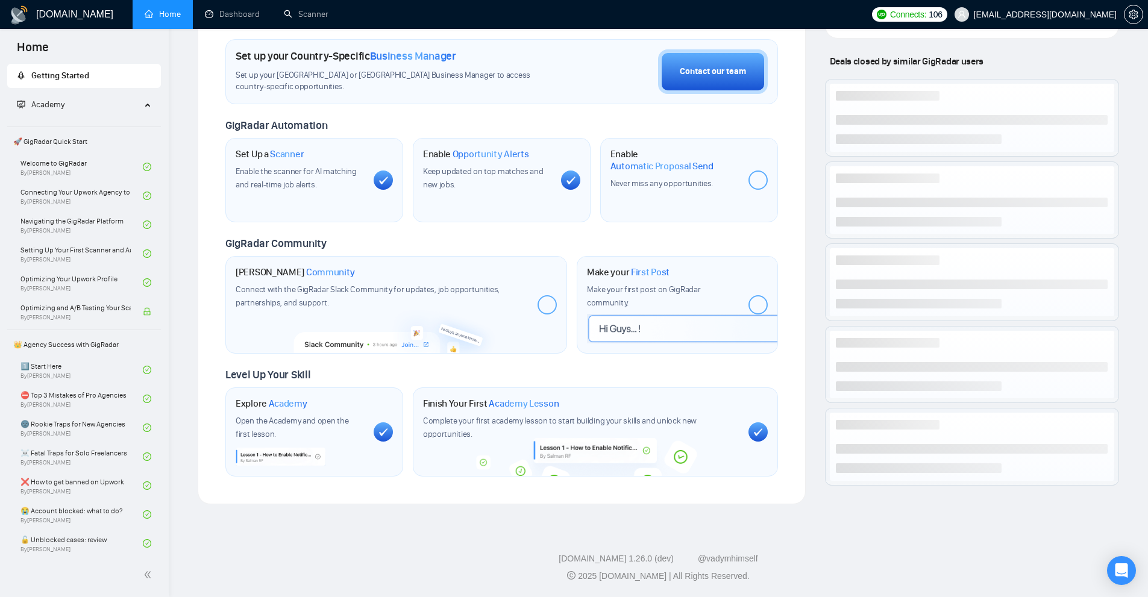
scroll to position [350, 0]
click at [316, 9] on link "Scanner" at bounding box center [306, 14] width 45 height 10
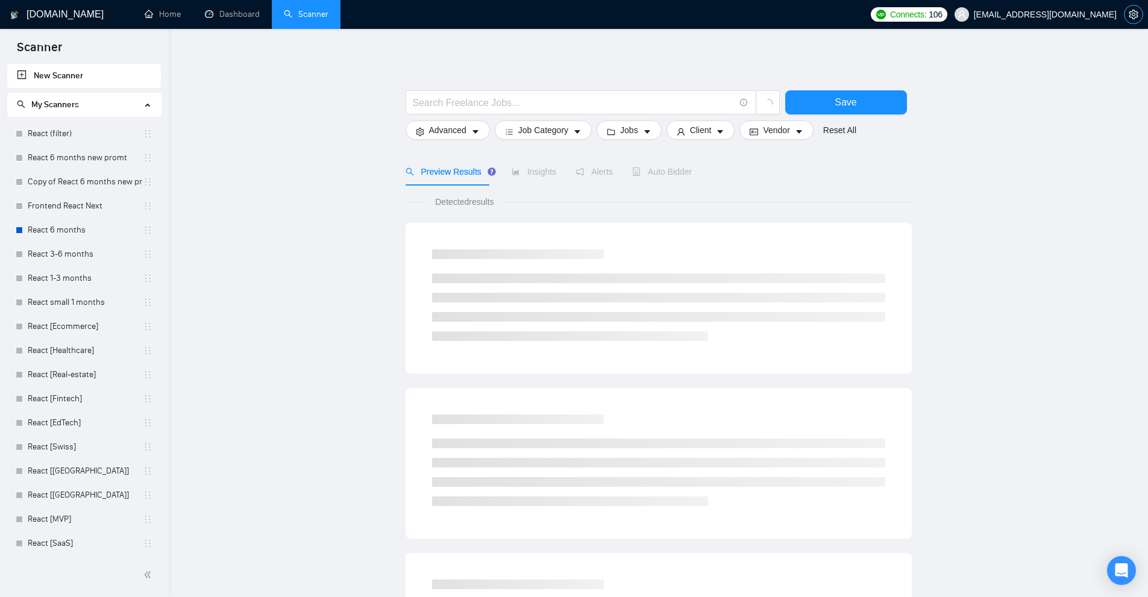
click at [1128, 13] on span "setting" at bounding box center [1133, 15] width 18 height 10
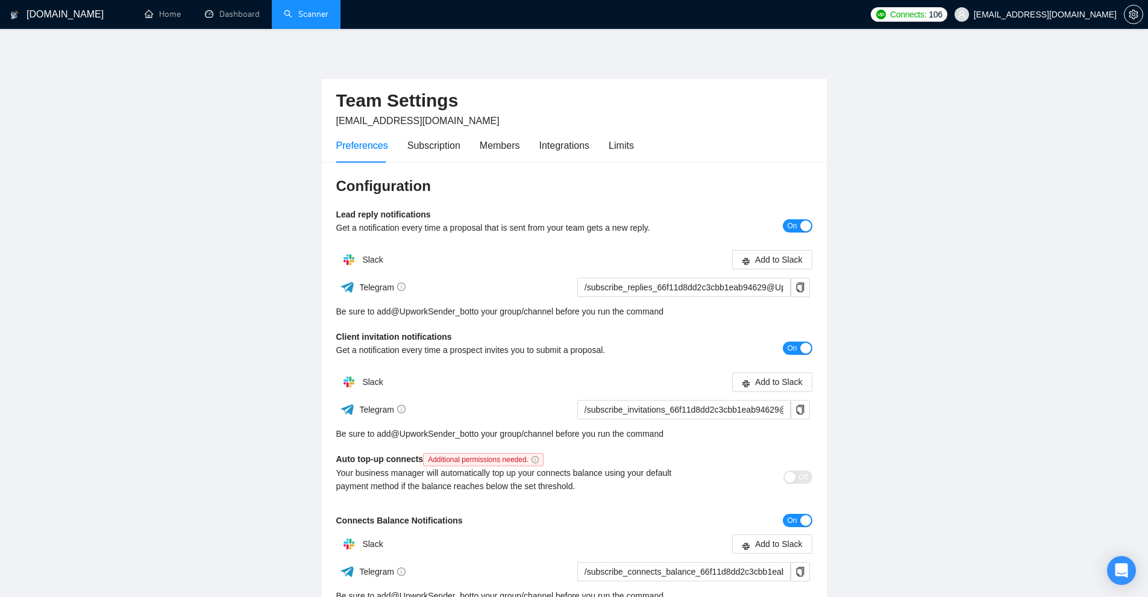
click at [662, 140] on div "Preferences Subscription Members Integrations Limits" at bounding box center [574, 145] width 476 height 34
click at [633, 143] on div "Preferences Subscription Members Integrations Limits" at bounding box center [574, 145] width 476 height 34
click at [616, 146] on div "Limits" at bounding box center [621, 145] width 25 height 15
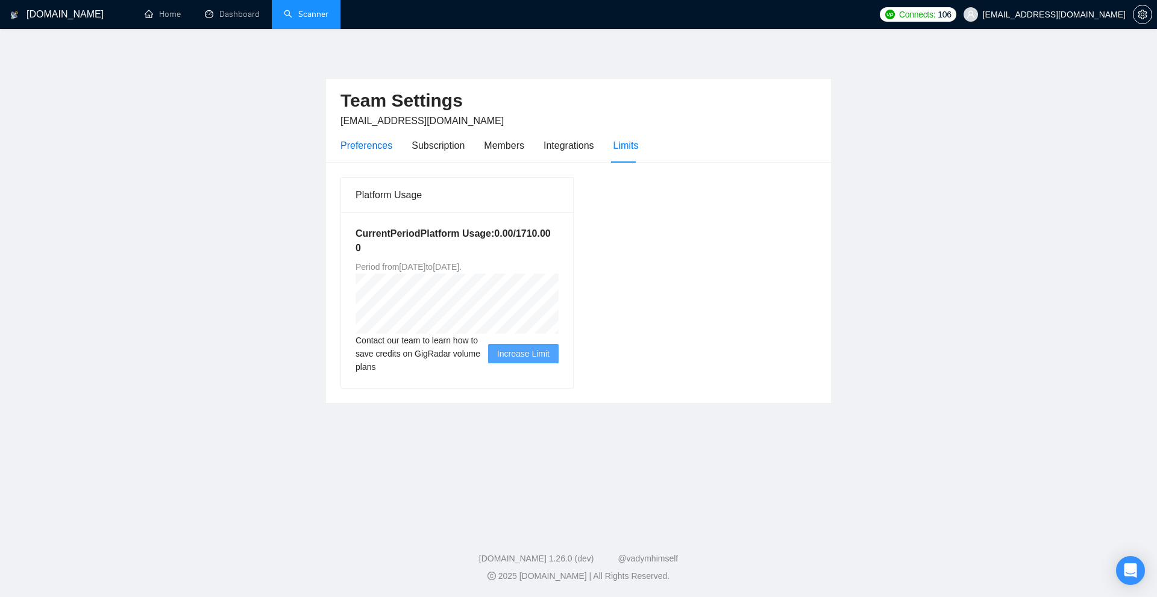
click at [386, 146] on div "Preferences" at bounding box center [366, 145] width 52 height 15
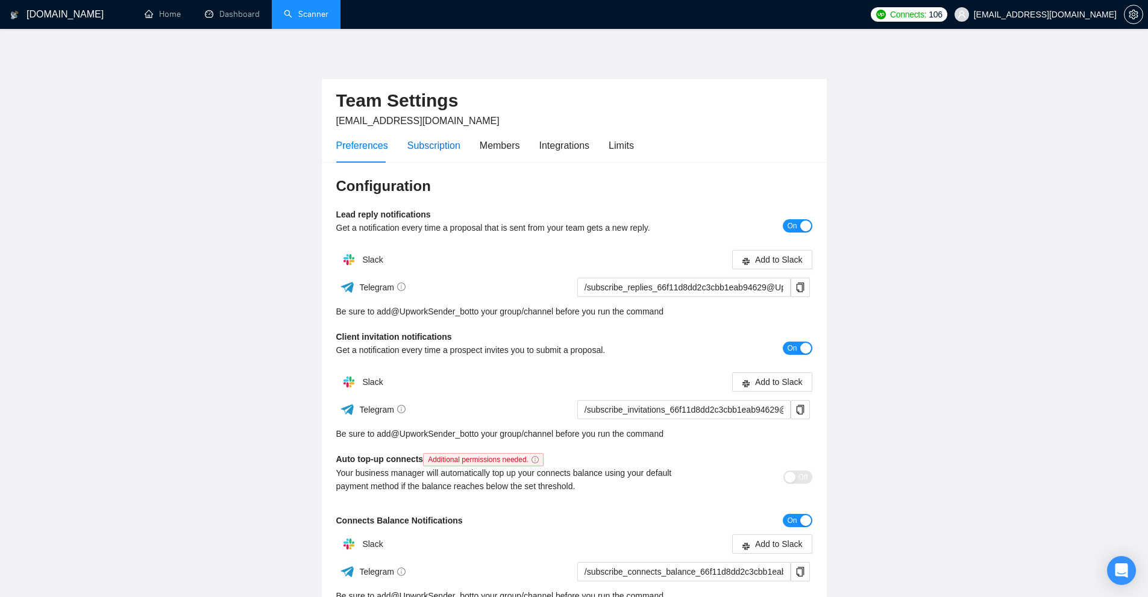
click at [440, 145] on div "Subscription" at bounding box center [433, 145] width 53 height 15
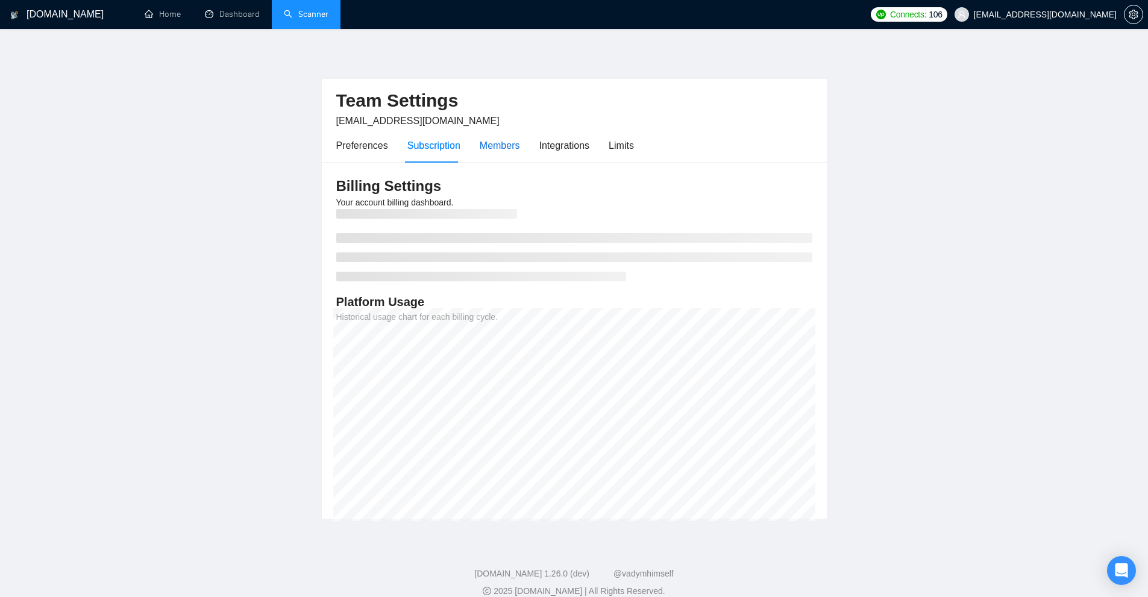
click at [510, 145] on div "Members" at bounding box center [500, 145] width 40 height 15
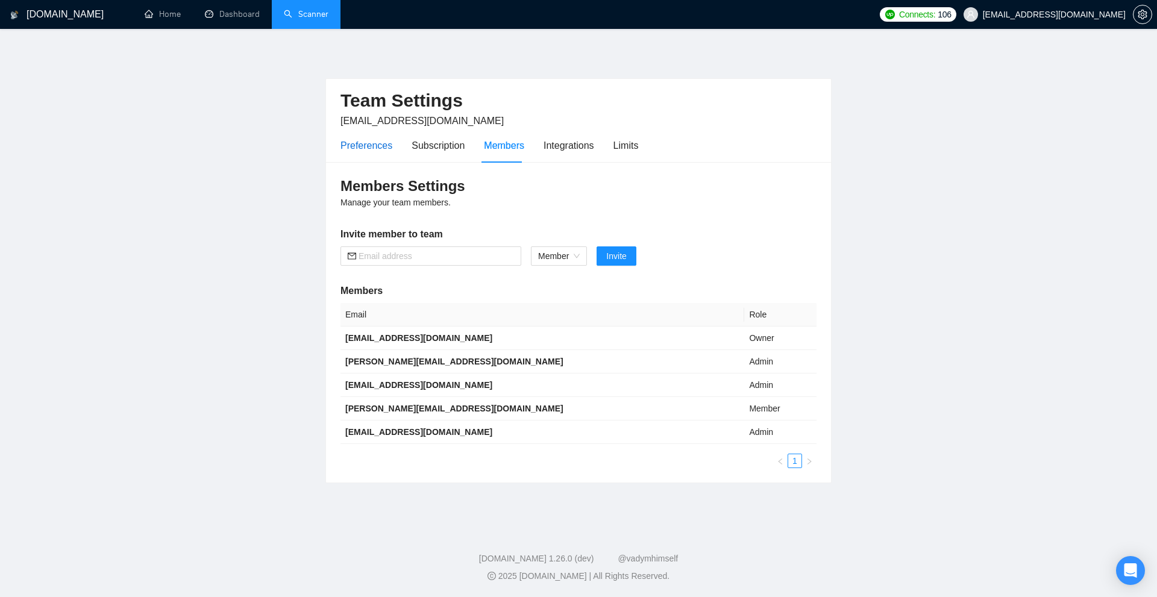
click at [388, 143] on div "Preferences" at bounding box center [366, 145] width 52 height 15
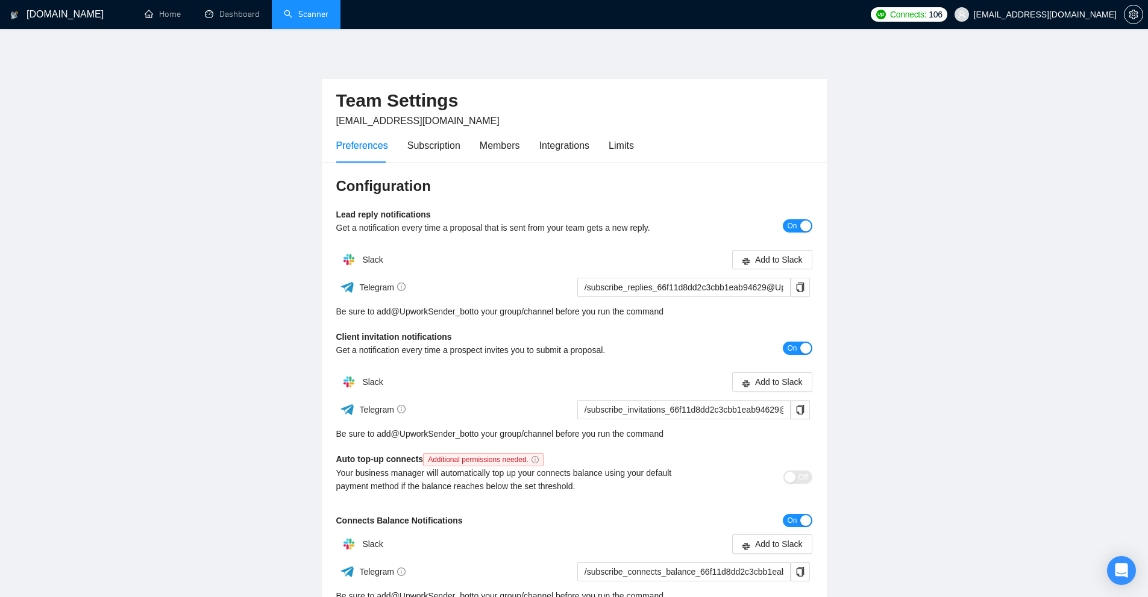
click at [447, 178] on h3 "Configuration" at bounding box center [574, 186] width 476 height 19
click at [444, 143] on div "Subscription" at bounding box center [433, 145] width 53 height 15
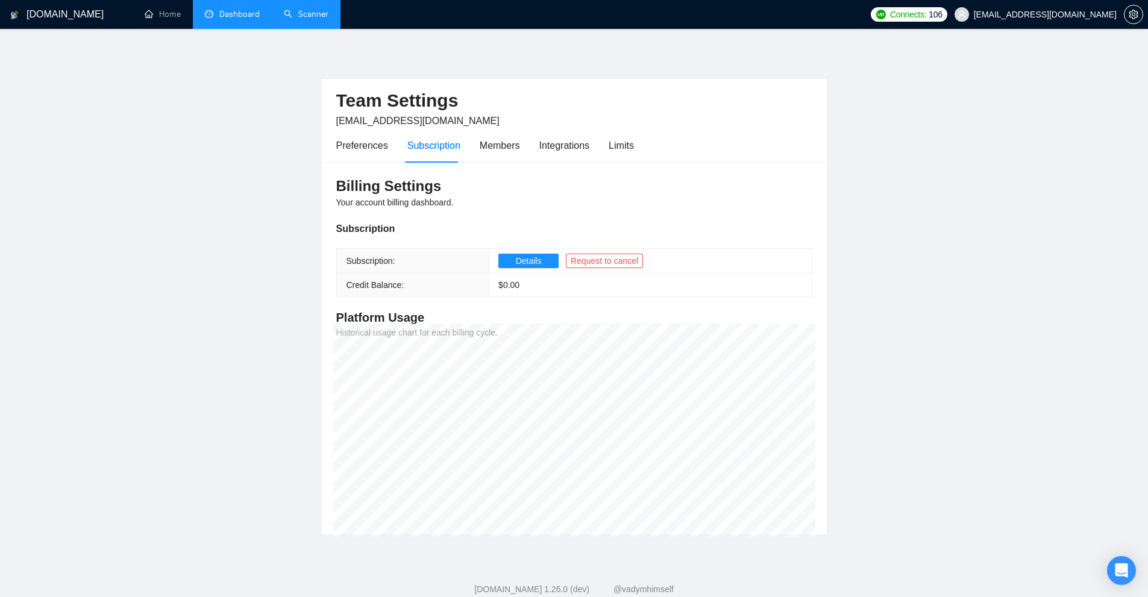
click at [210, 19] on link "Dashboard" at bounding box center [232, 14] width 55 height 10
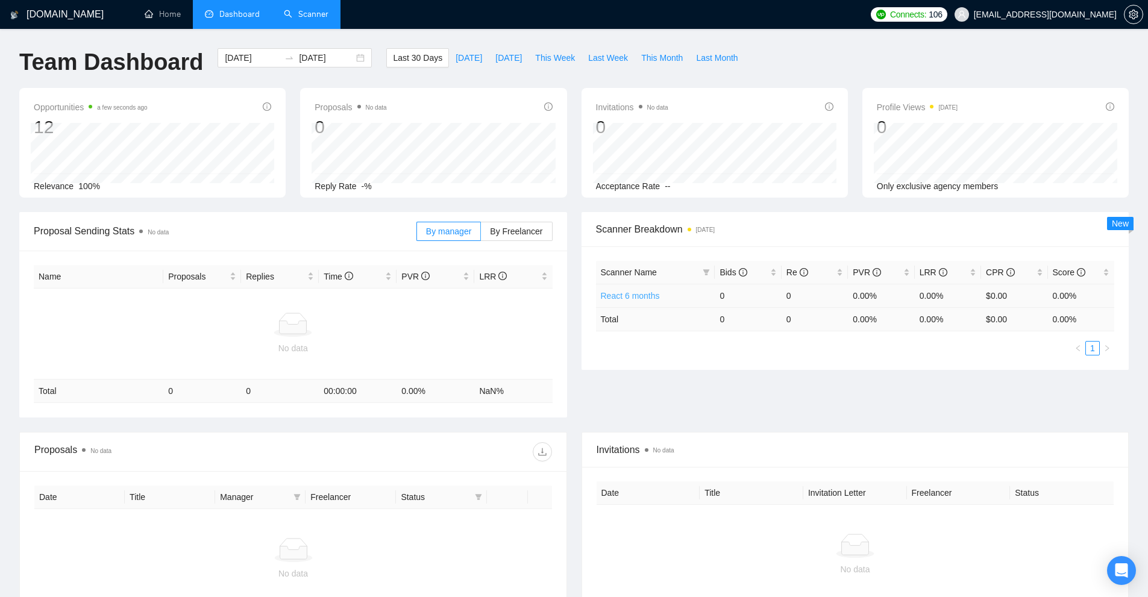
click at [653, 297] on link "React 6 months" at bounding box center [630, 296] width 59 height 10
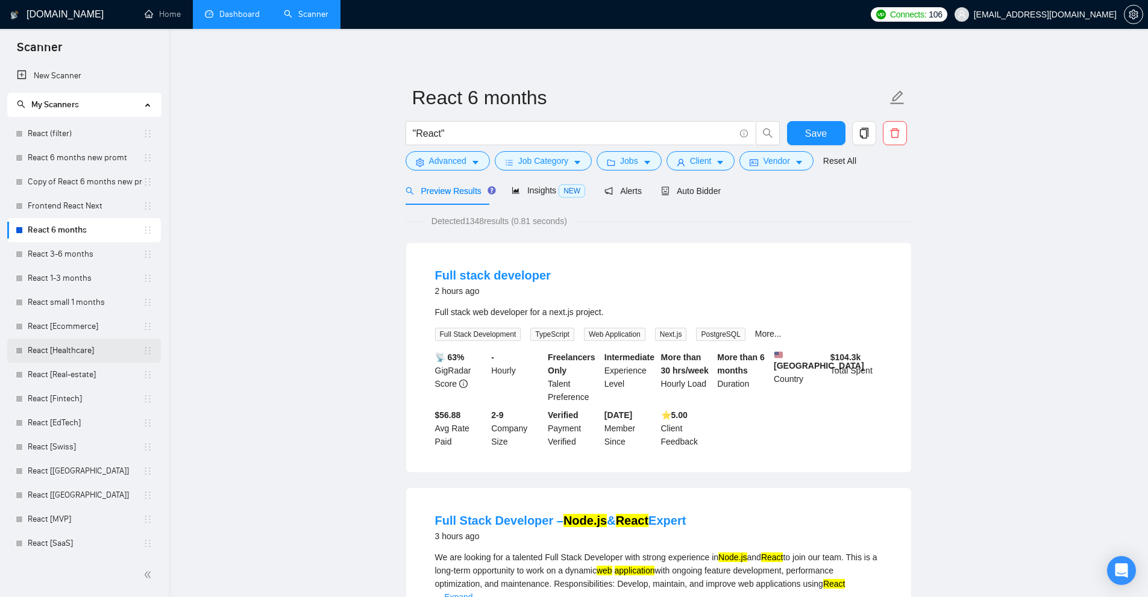
click at [84, 348] on link "React [Healthcare]" at bounding box center [85, 351] width 115 height 24
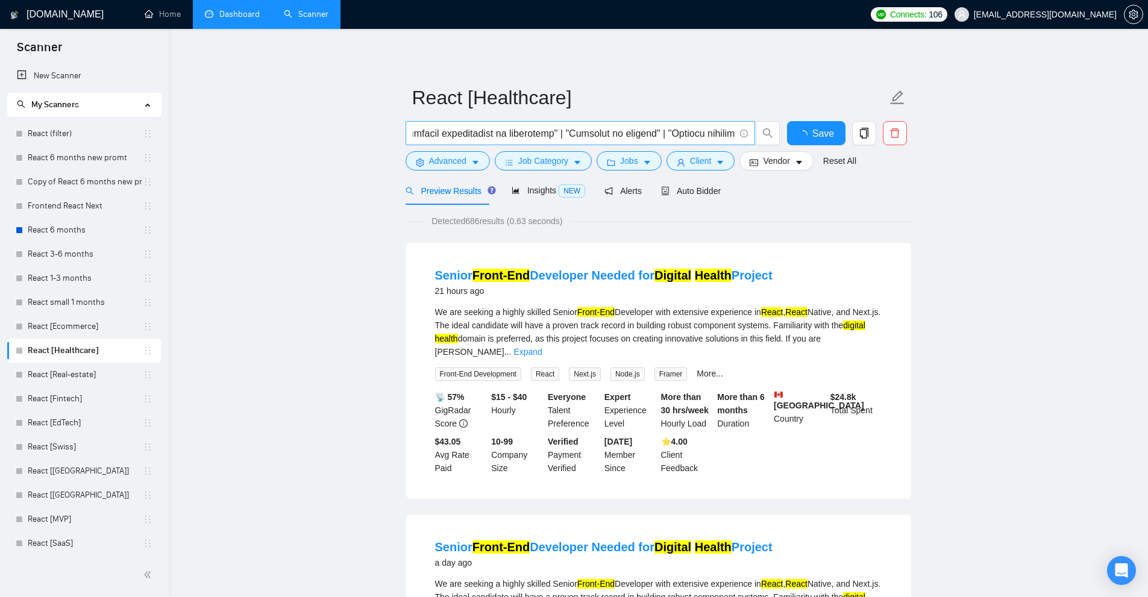
scroll to position [0, 5182]
click at [466, 162] on button "Advanced" at bounding box center [448, 160] width 84 height 19
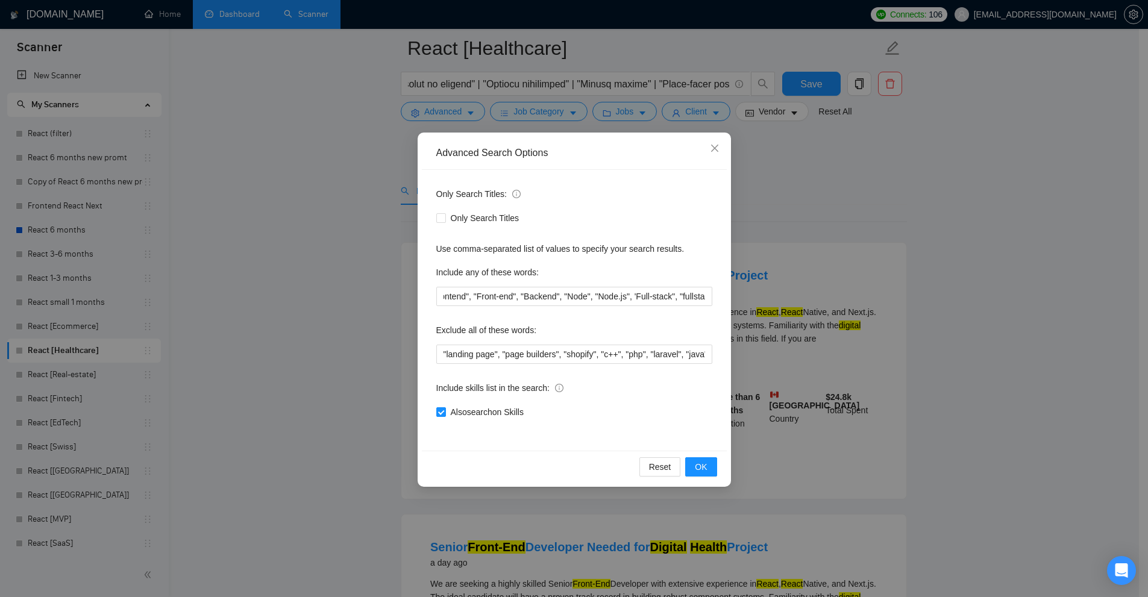
scroll to position [603, 0]
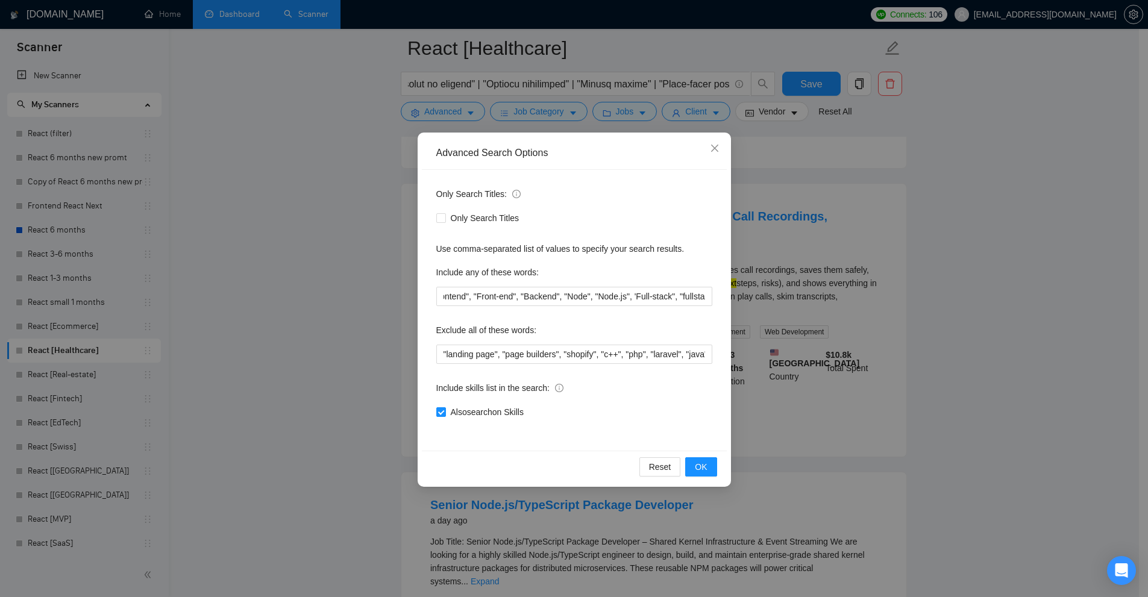
click at [986, 275] on div "Advanced Search Options Only Search Titles: Only Search Titles Use comma-separa…" at bounding box center [574, 298] width 1148 height 597
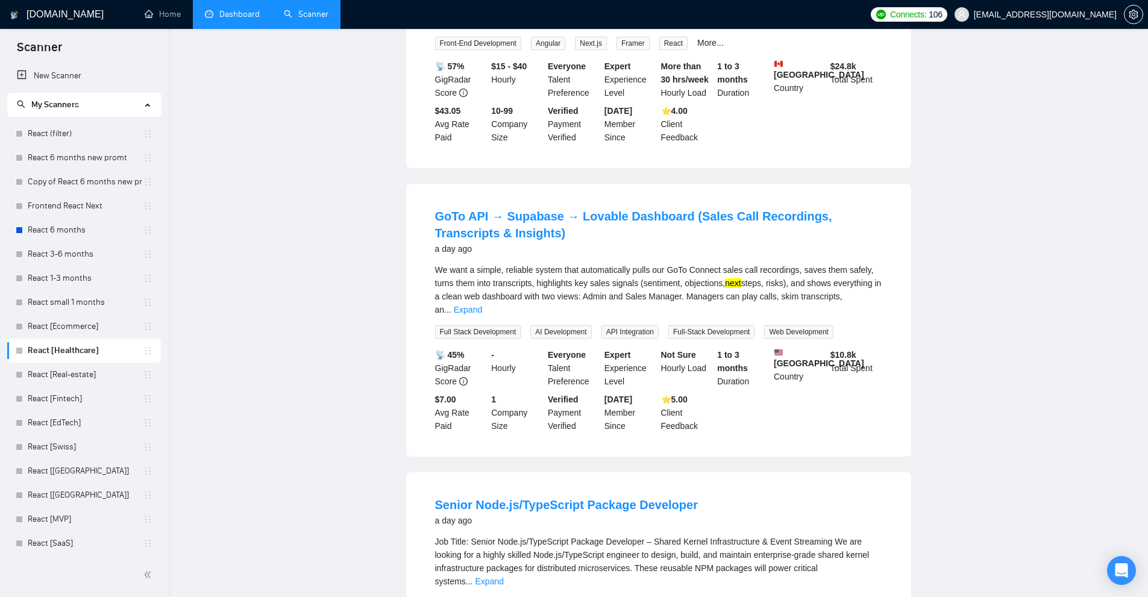
scroll to position [0, 0]
